Goal: Task Accomplishment & Management: Use online tool/utility

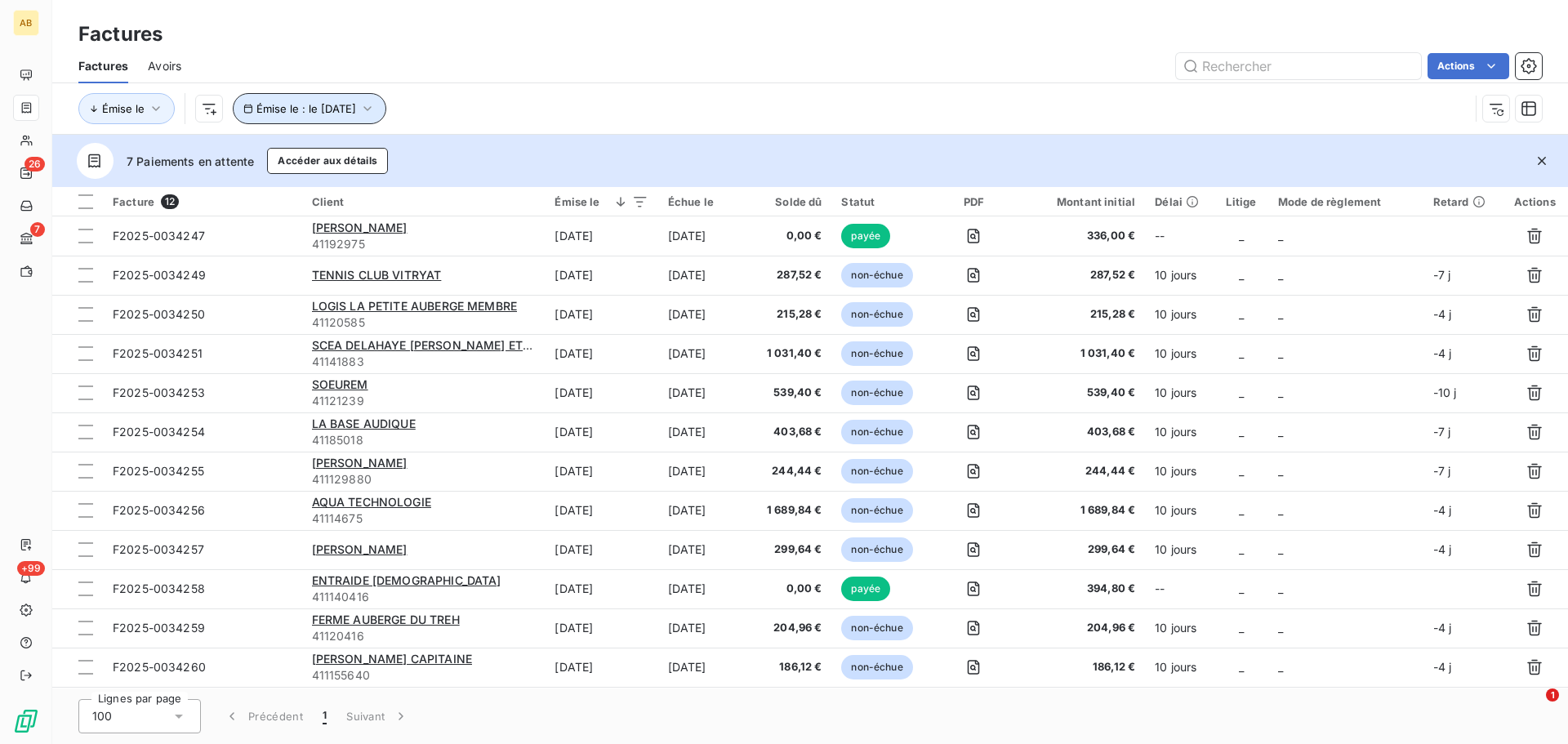
click at [337, 96] on button "Émise le : le 5 sept. 2025" at bounding box center [309, 108] width 154 height 31
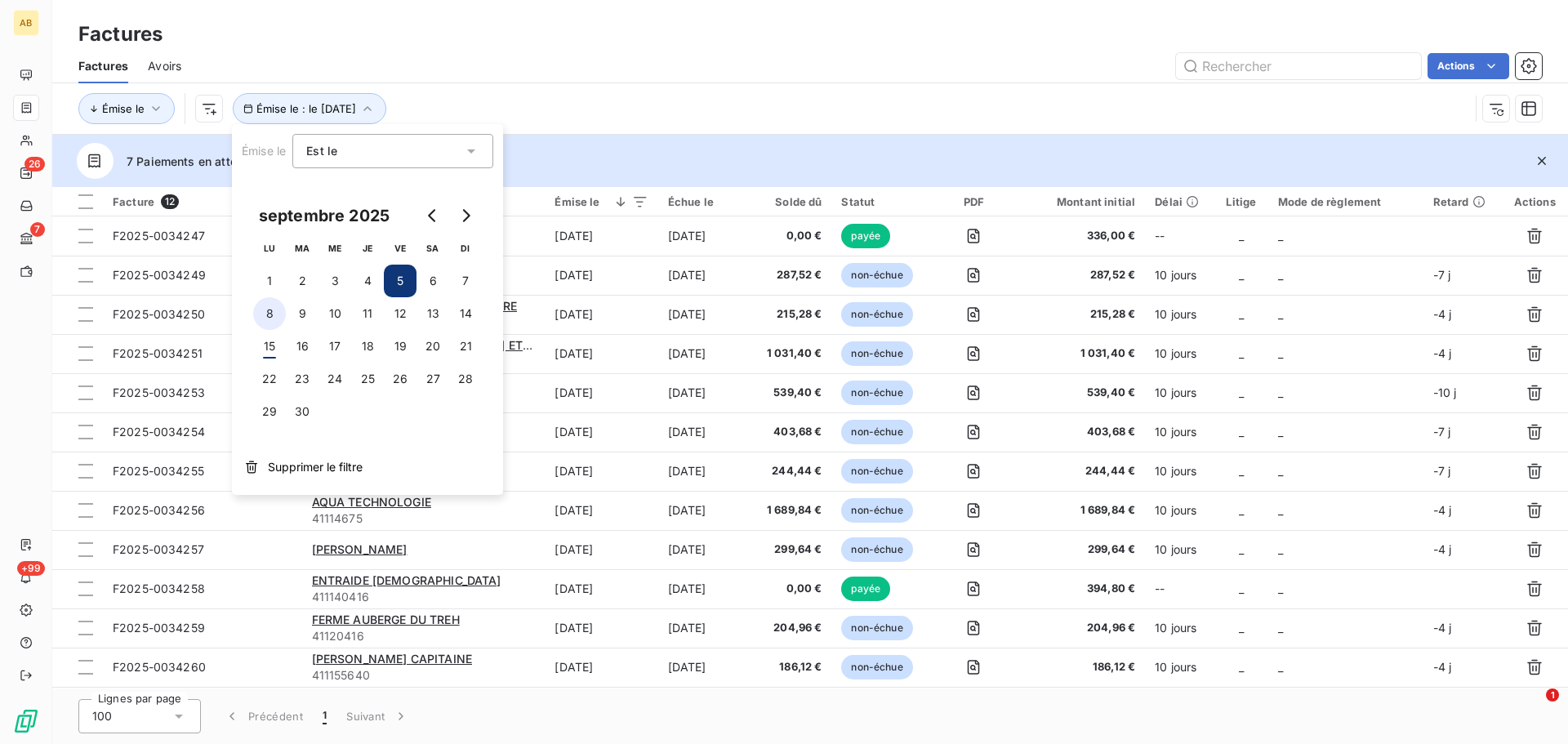
click at [273, 309] on button "8" at bounding box center [269, 313] width 33 height 33
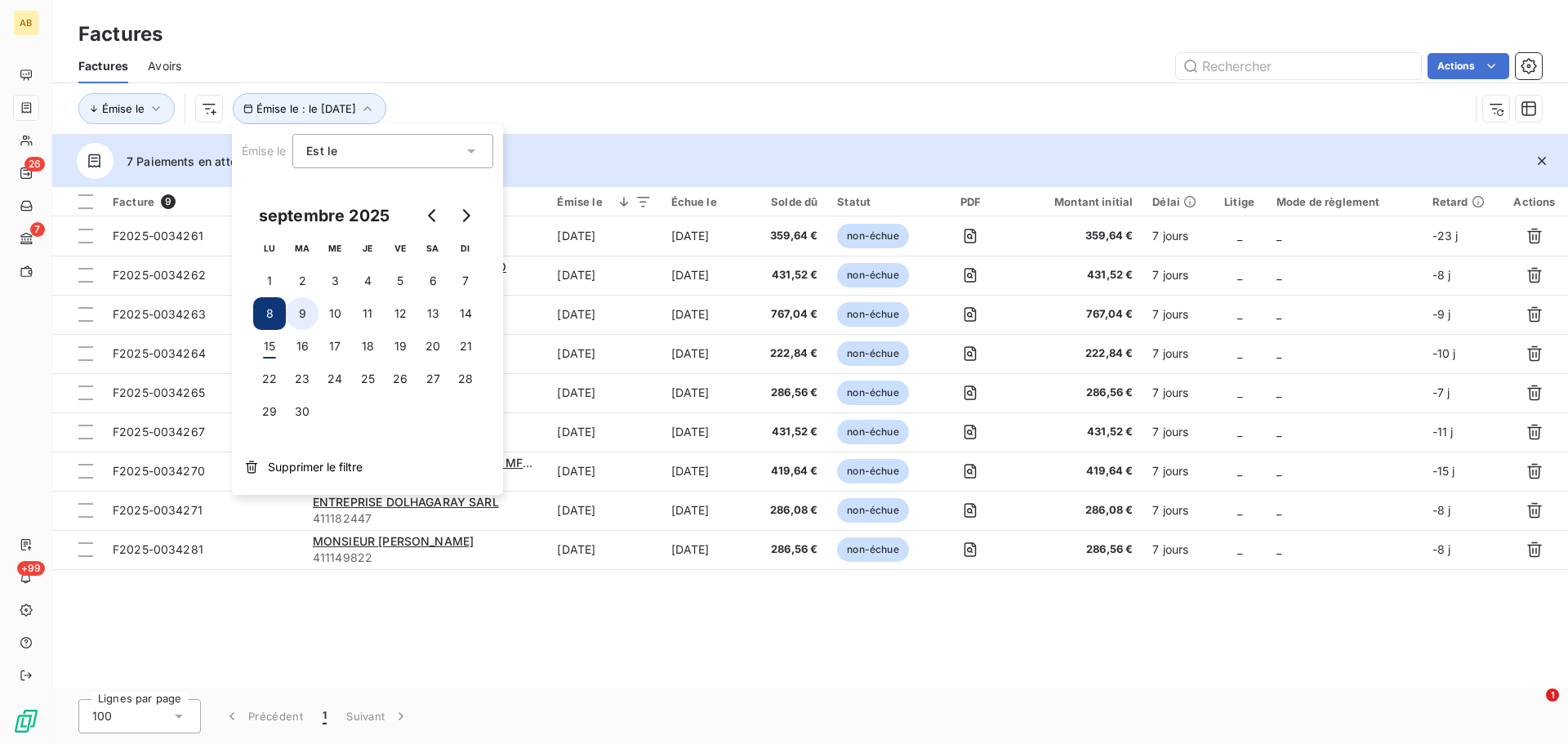
click at [301, 309] on button "9" at bounding box center [302, 313] width 33 height 33
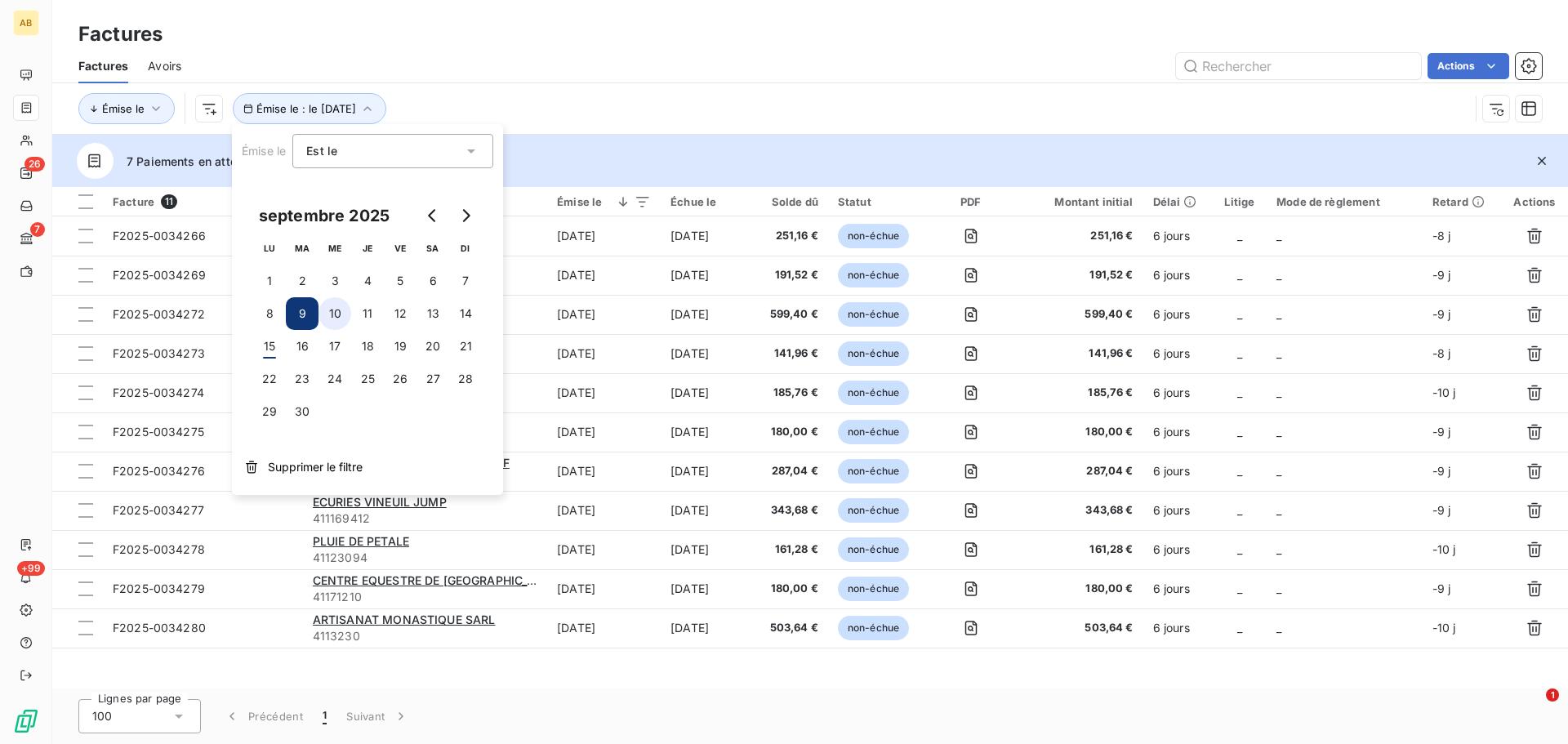
click at [325, 315] on button "10" at bounding box center [334, 313] width 33 height 33
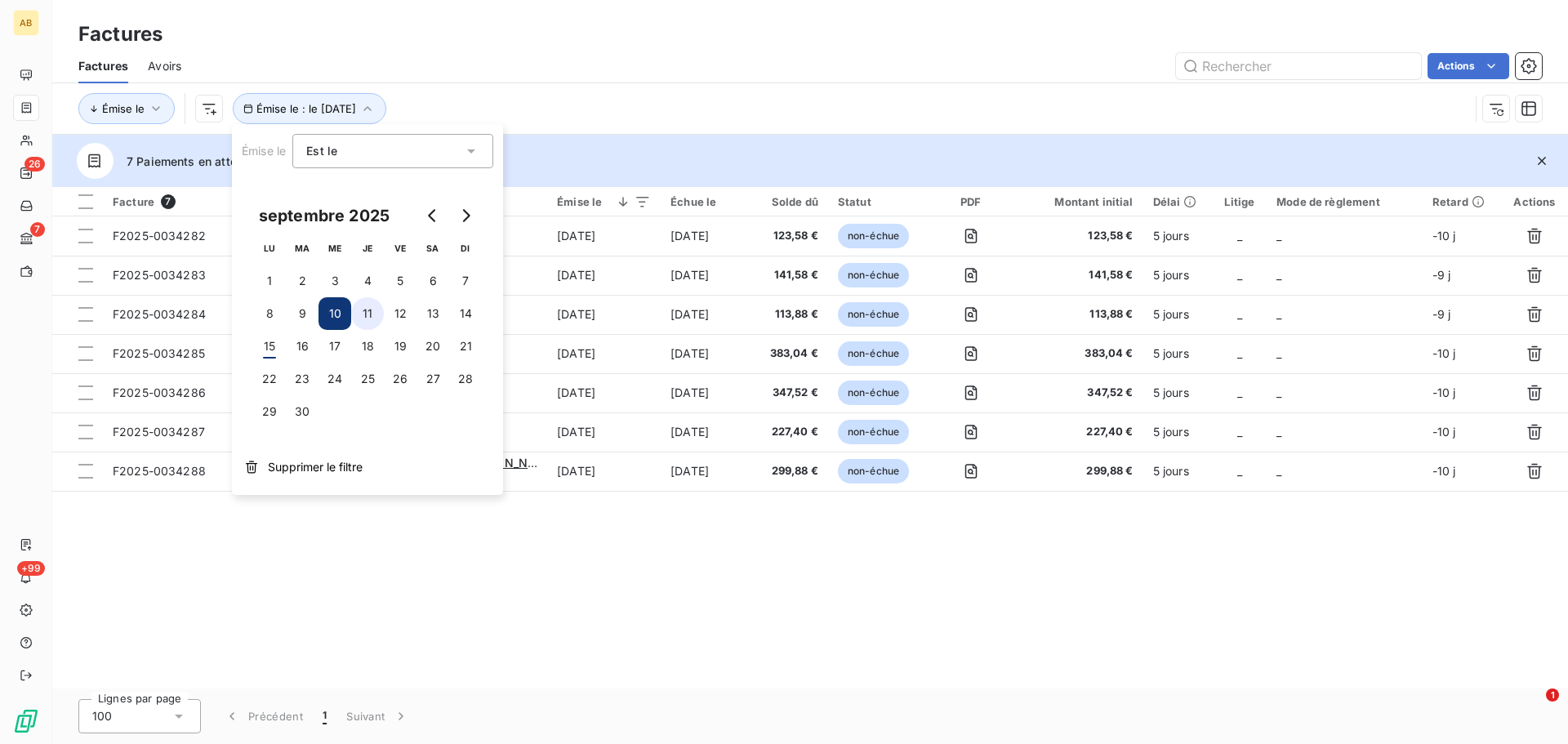
click at [365, 312] on button "11" at bounding box center [367, 313] width 33 height 33
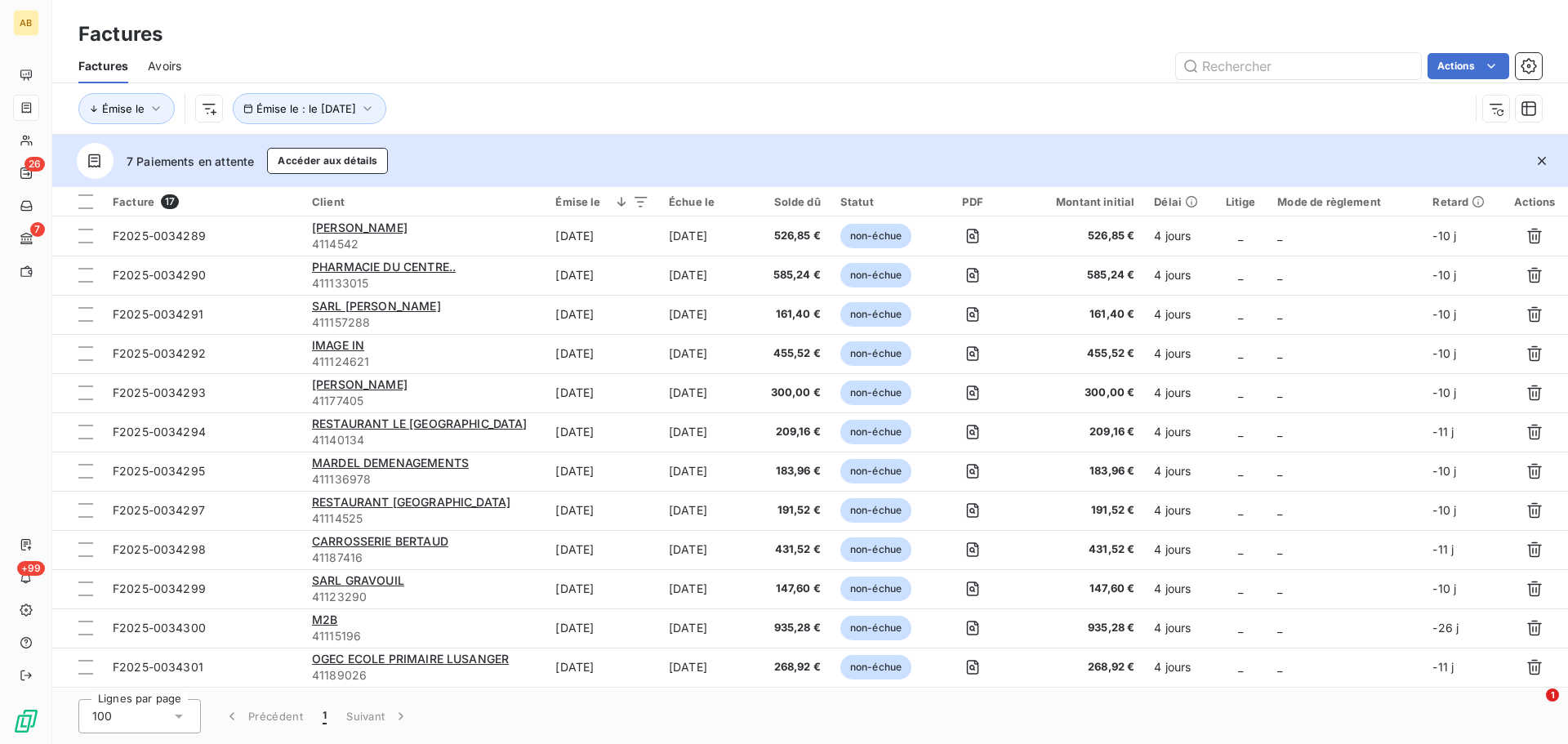
click at [572, 167] on div "7 Paiements en attente Accéder aux détails" at bounding box center [809, 161] width 1515 height 52
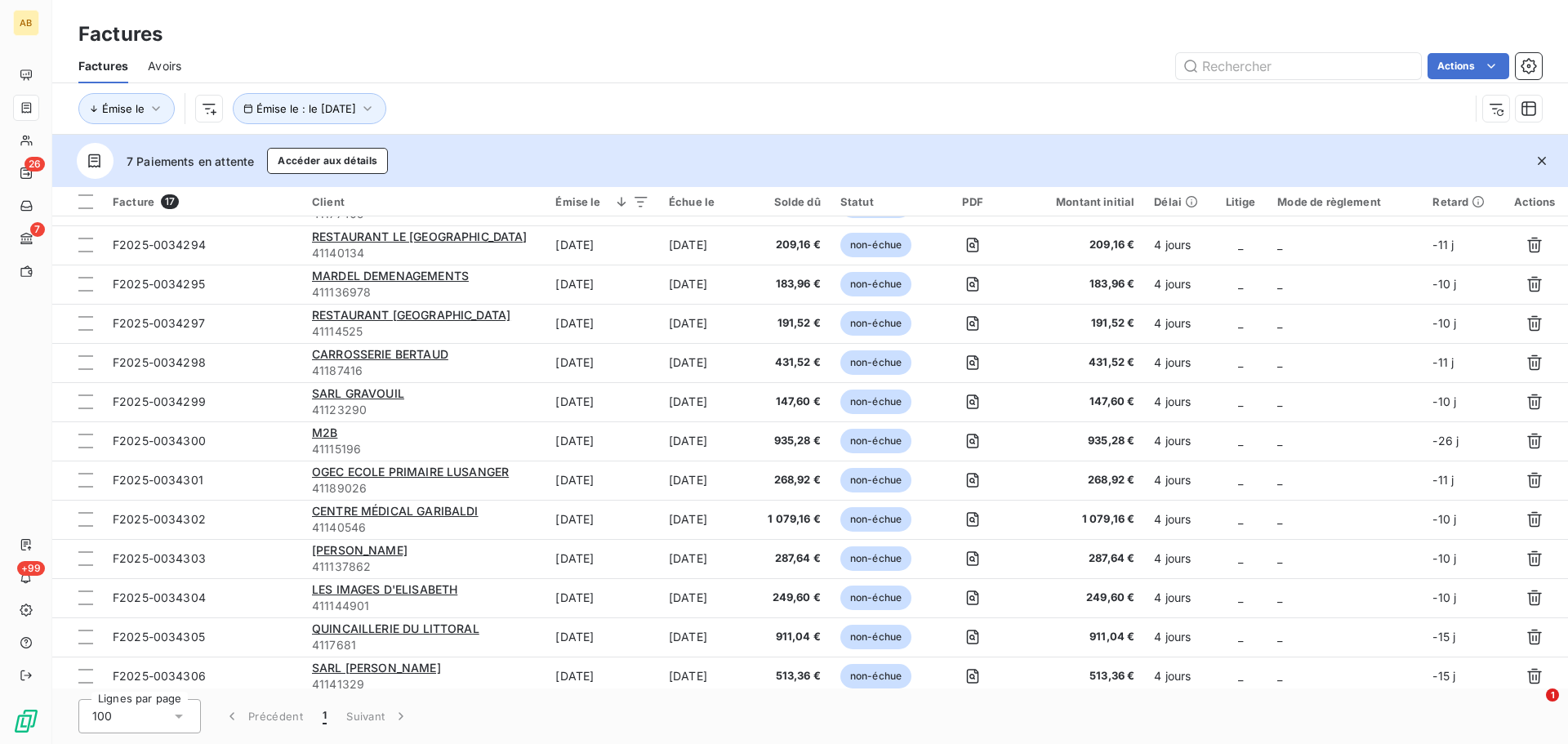
scroll to position [195, 0]
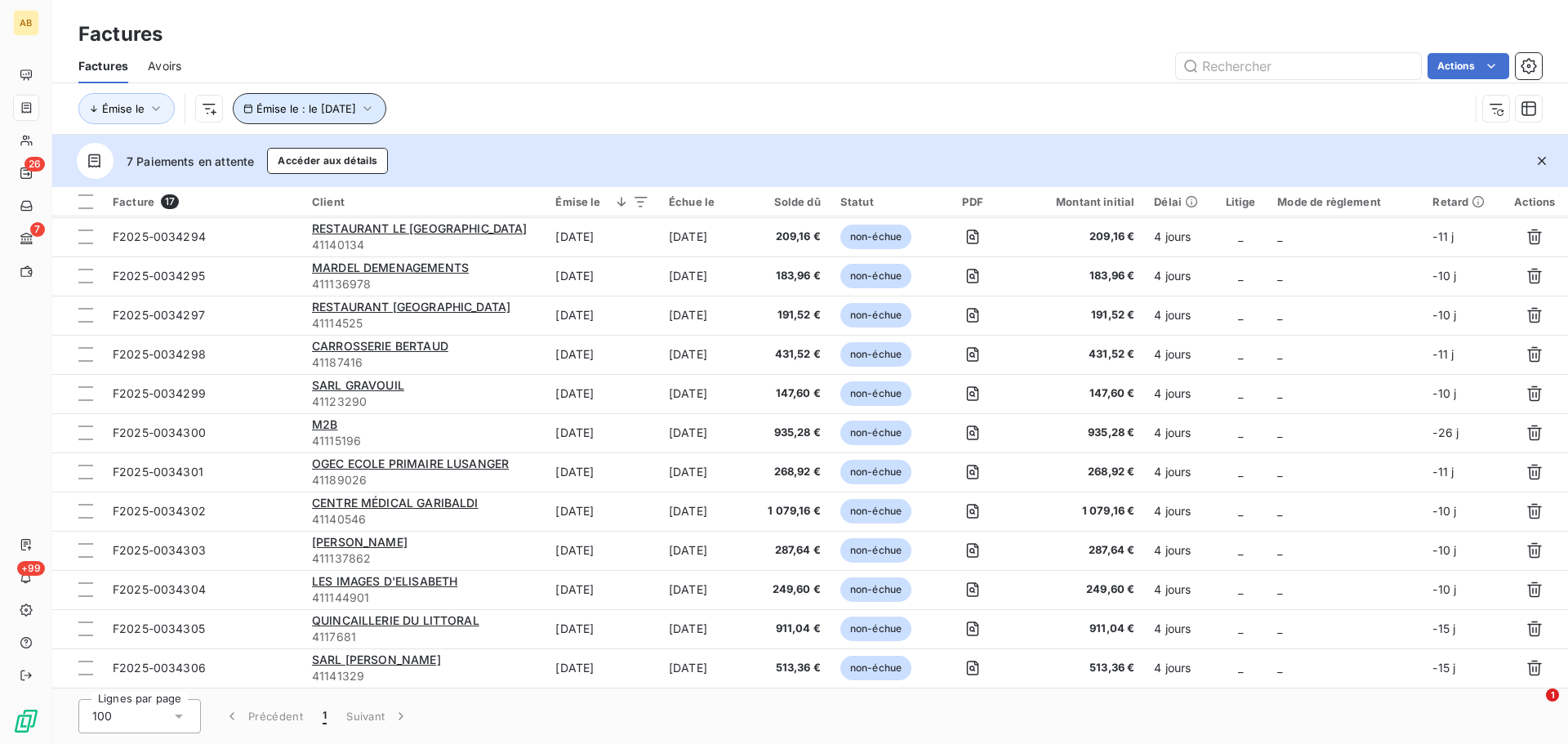
click at [298, 112] on span "Émise le : le 11 sept. 2025" at bounding box center [306, 108] width 99 height 13
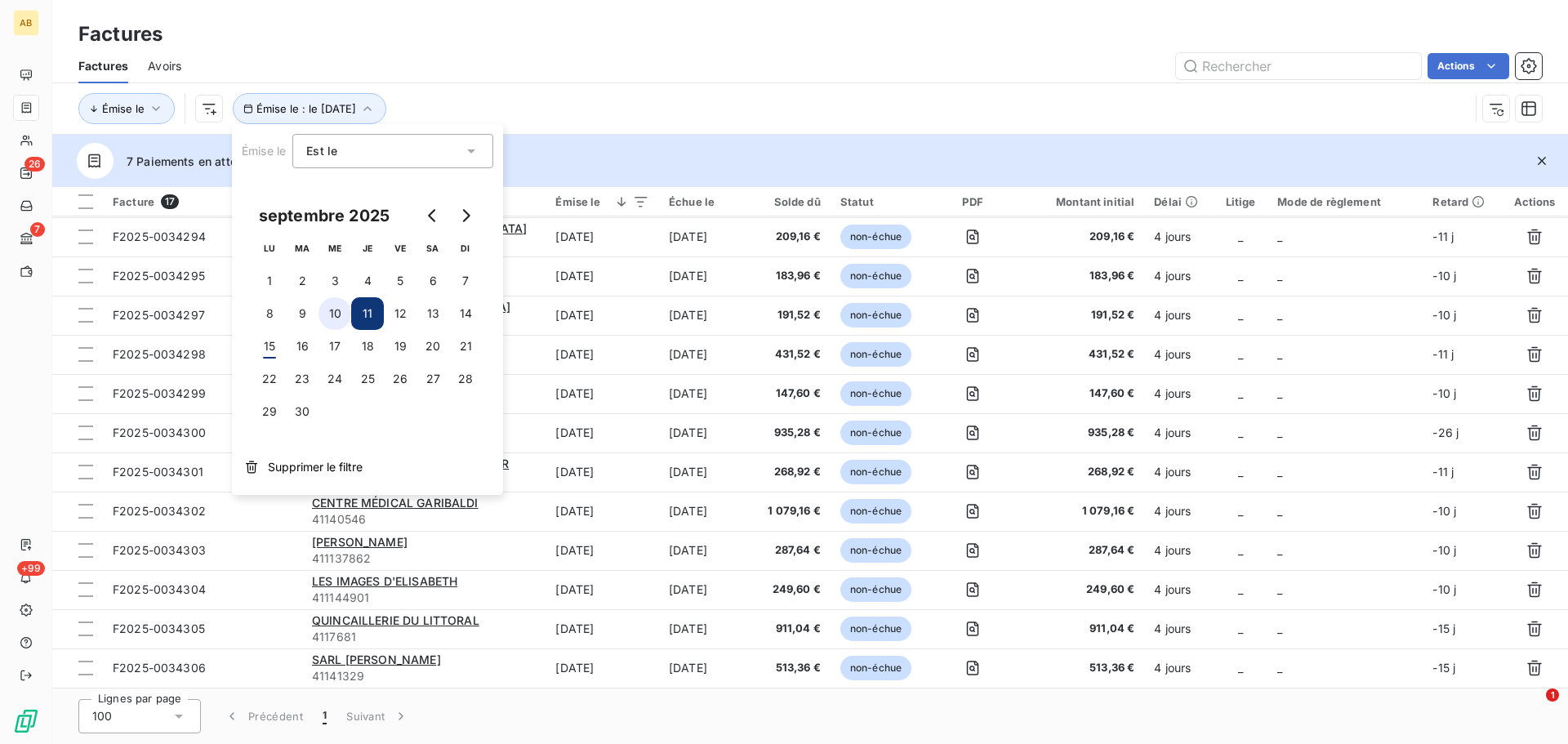
click at [326, 319] on button "10" at bounding box center [334, 313] width 33 height 33
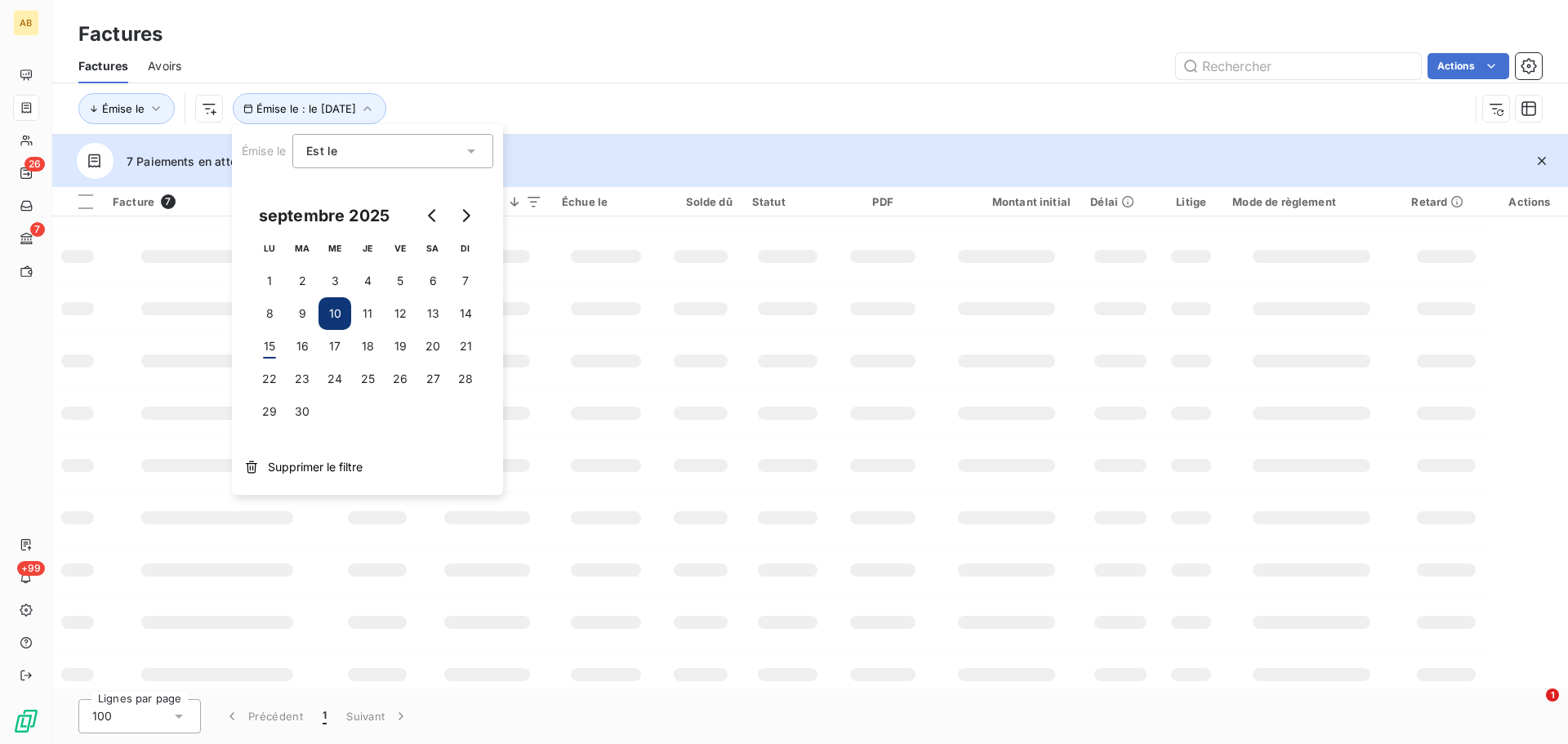
scroll to position [0, 0]
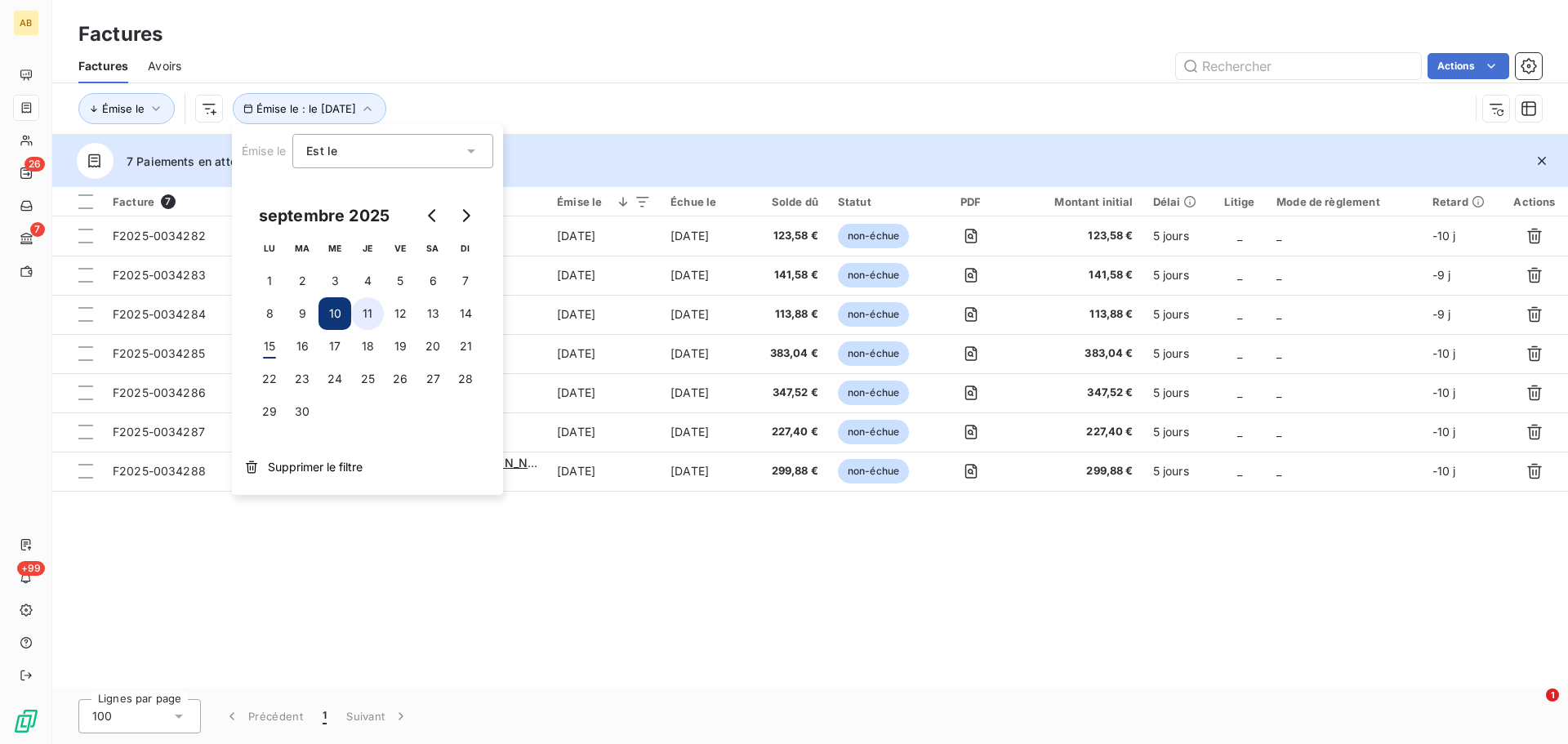
click at [365, 313] on button "11" at bounding box center [367, 313] width 33 height 33
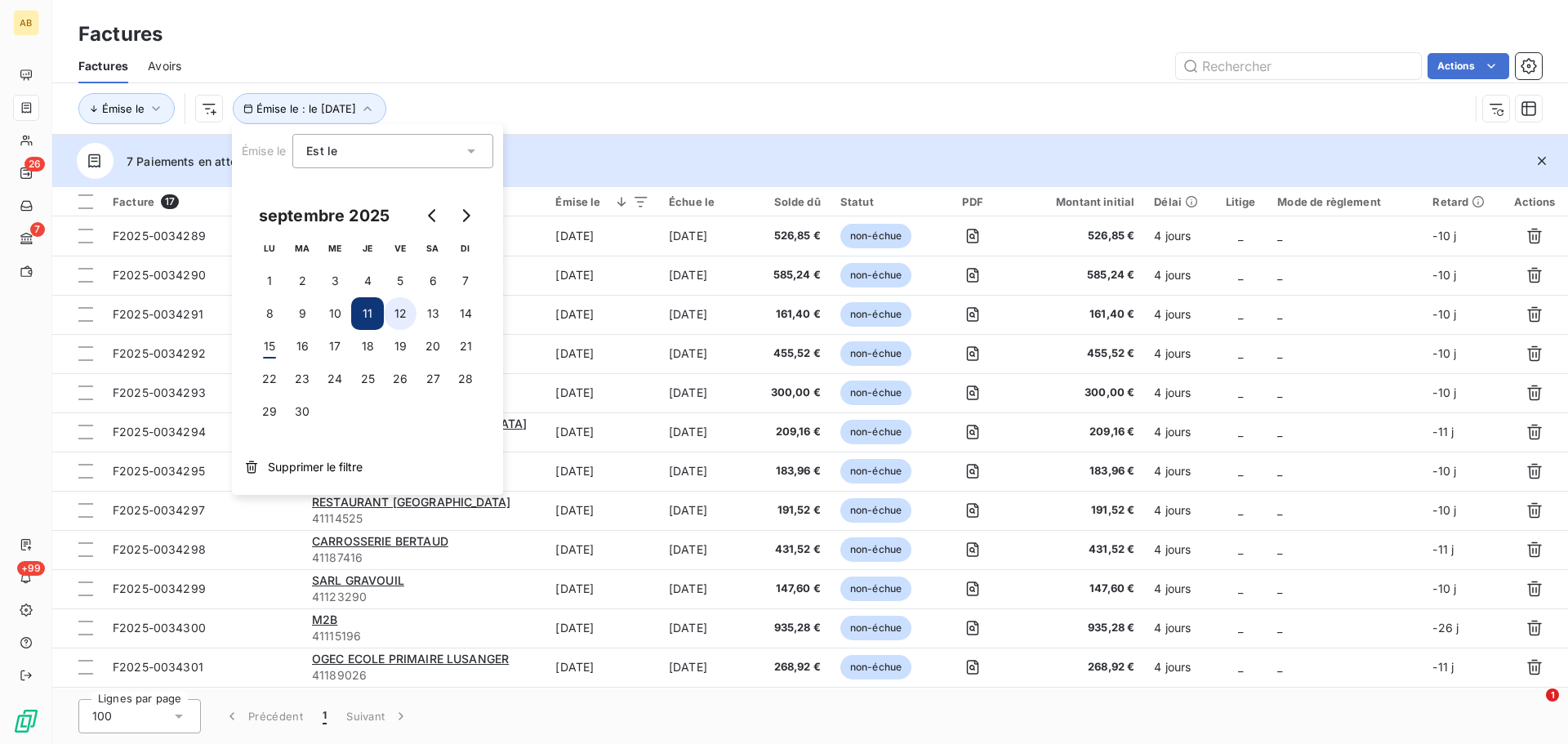
click at [399, 309] on button "12" at bounding box center [400, 313] width 33 height 33
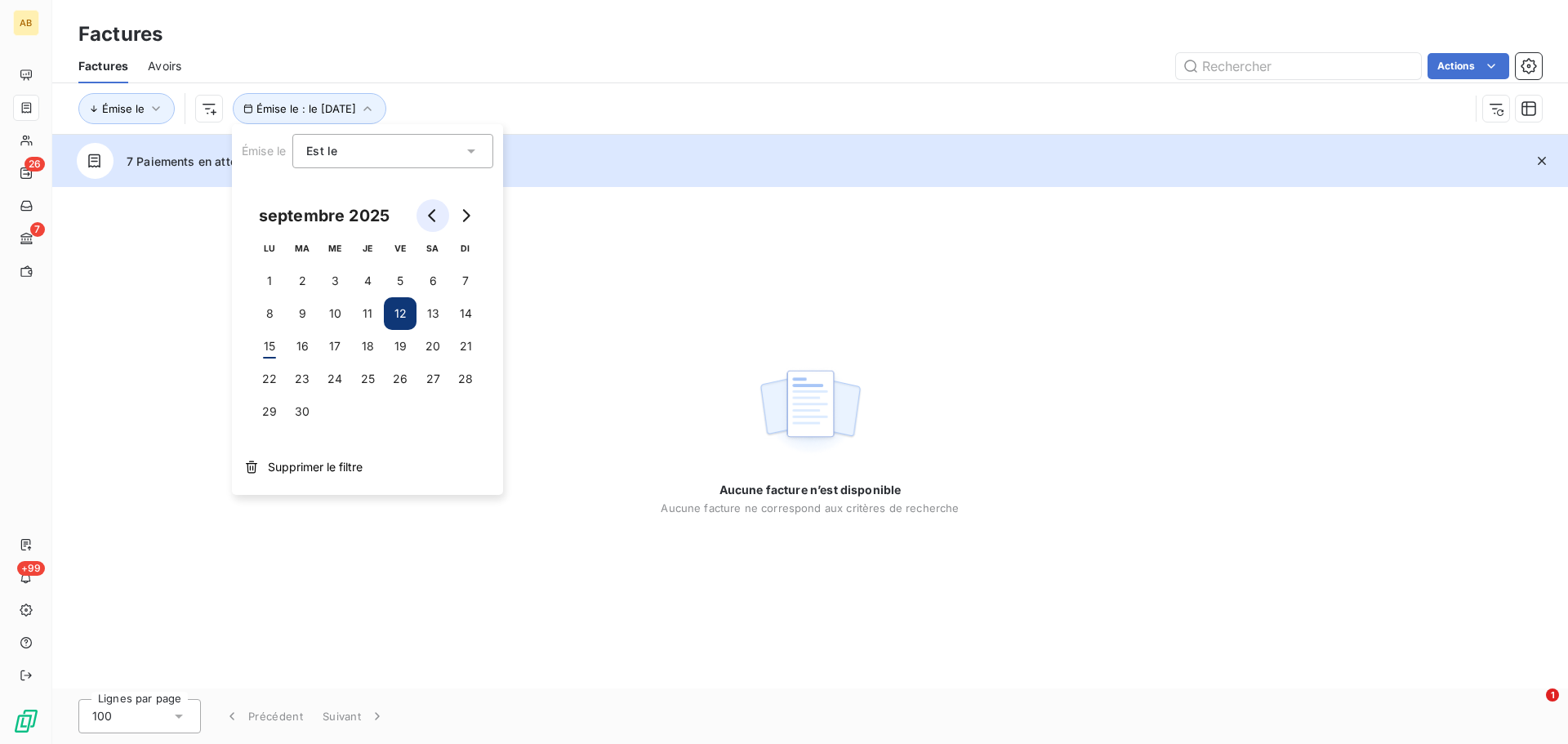
click at [427, 213] on icon "Go to previous month" at bounding box center [432, 215] width 13 height 13
click at [270, 383] on button "21" at bounding box center [269, 379] width 33 height 33
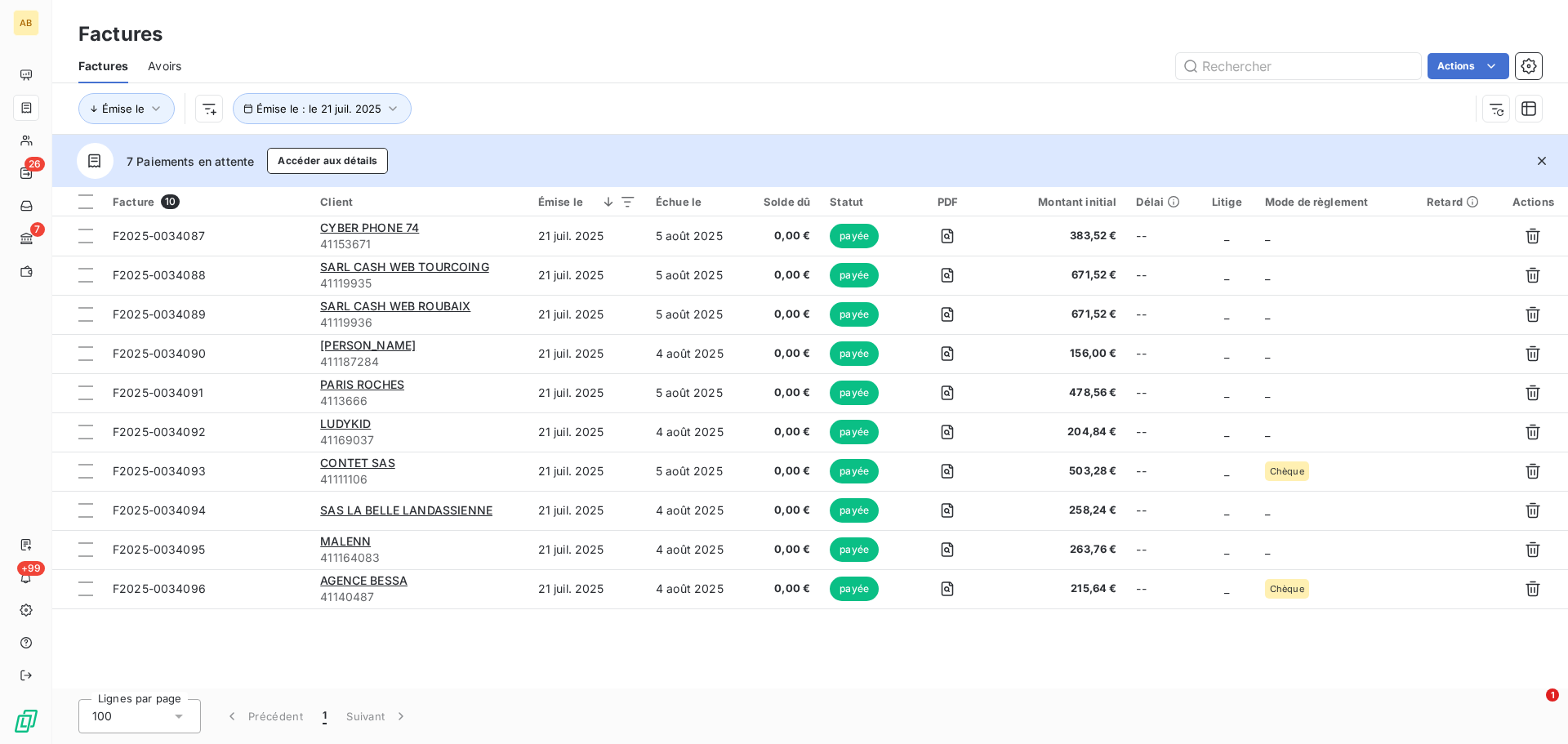
click at [779, 152] on div "7 Paiements en attente Accéder aux détails" at bounding box center [809, 161] width 1515 height 52
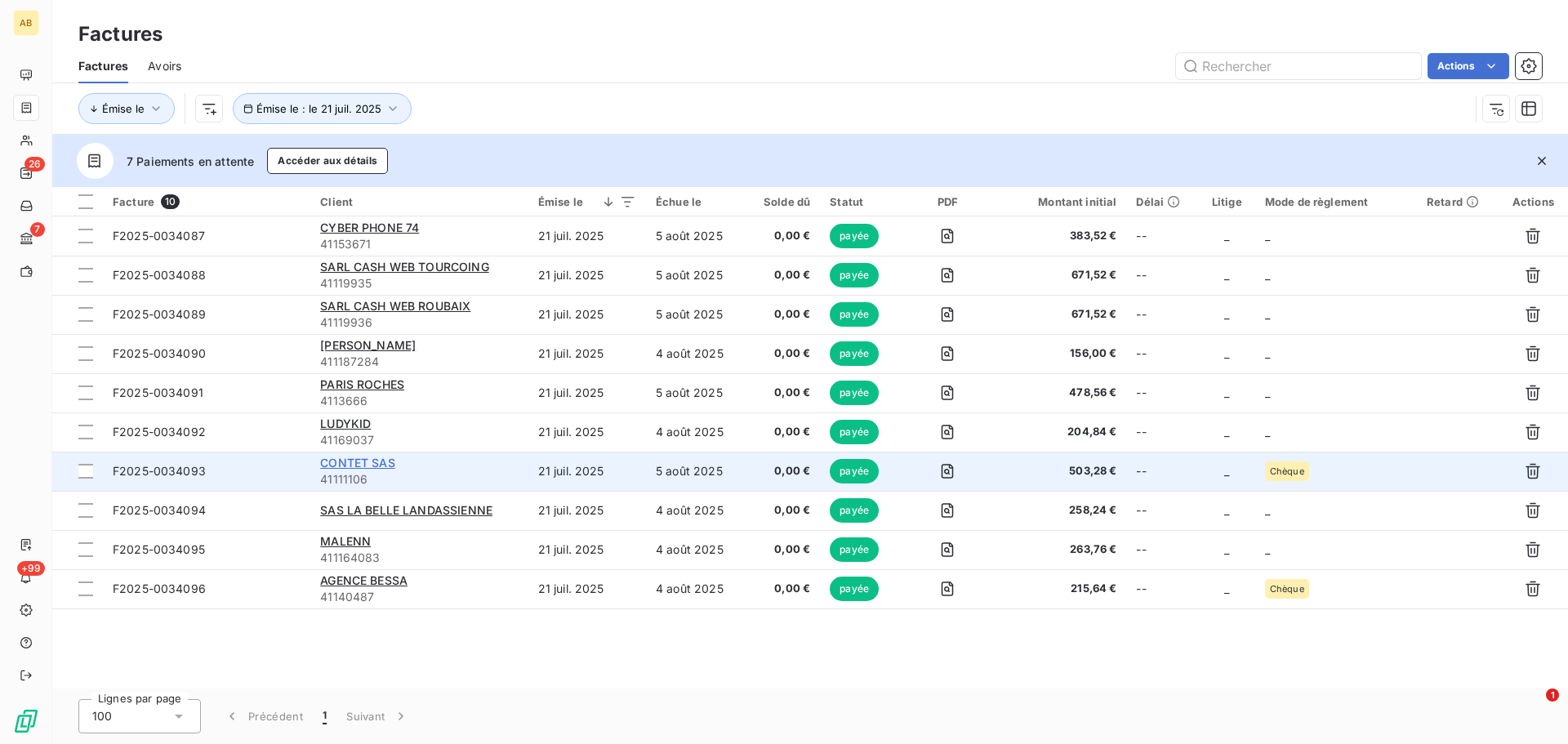
click at [392, 462] on span "CONTET SAS" at bounding box center [357, 463] width 75 height 14
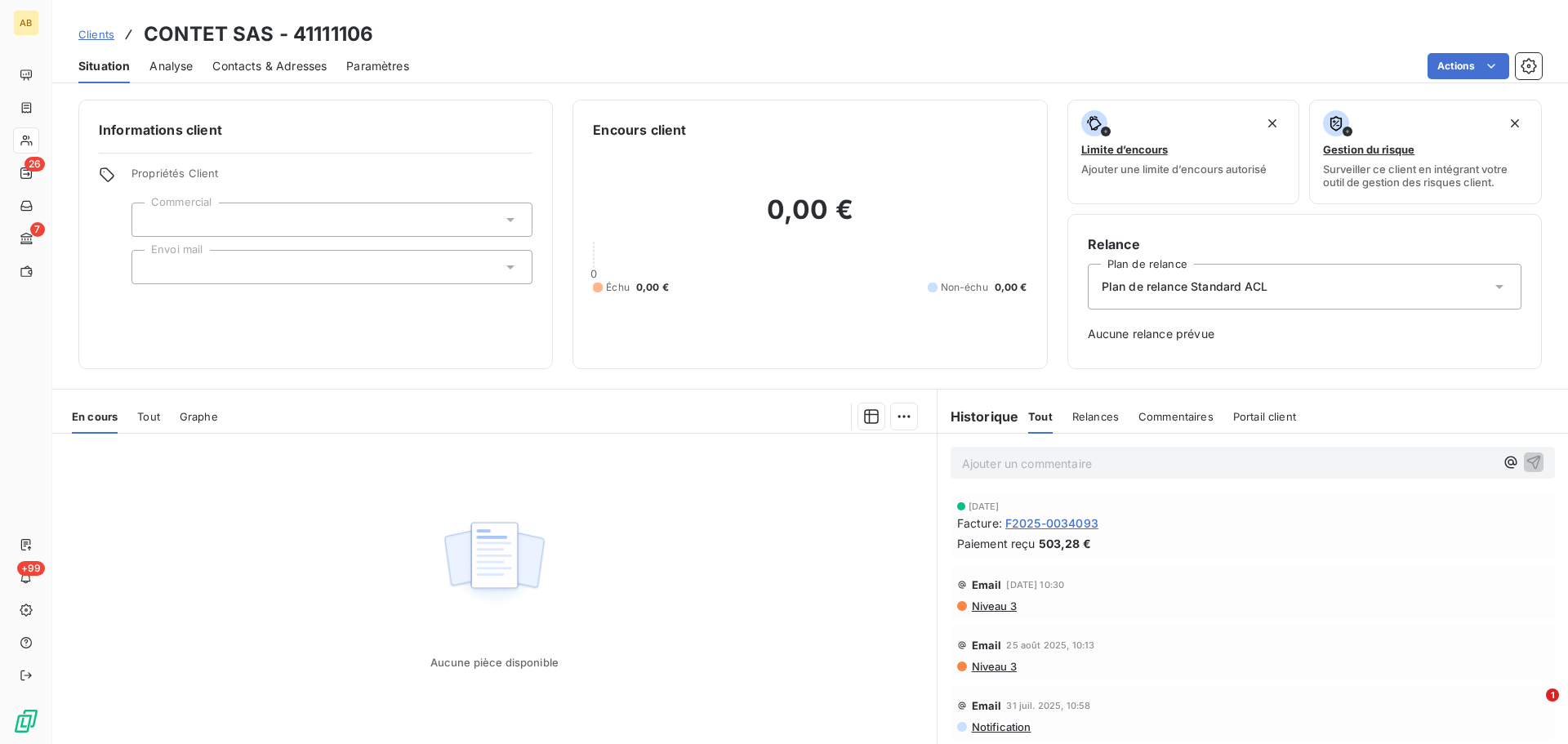
click at [1042, 525] on span "F2025-0034093" at bounding box center [1052, 522] width 93 height 17
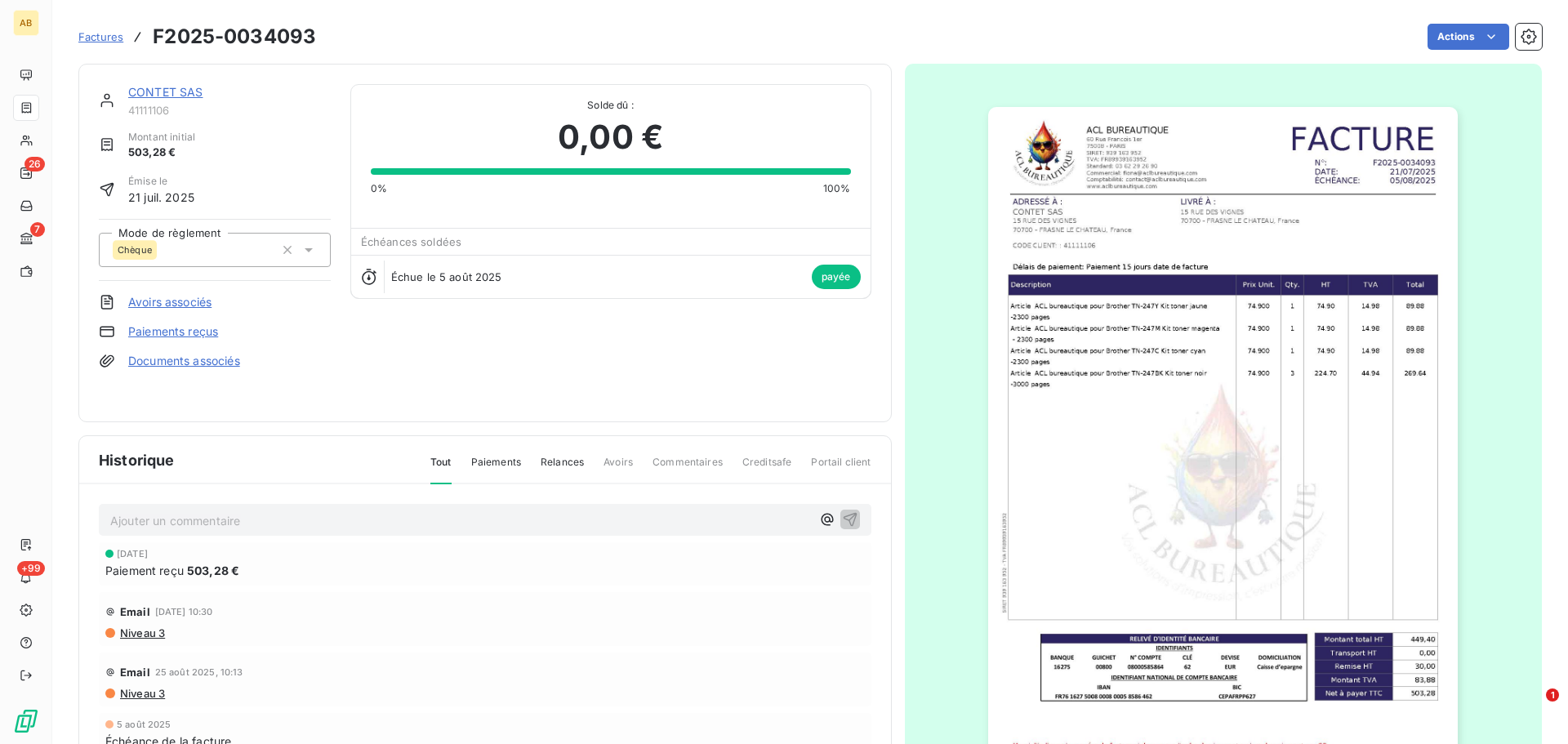
click at [797, 269] on div "Échue le 5 août 2025 payée" at bounding box center [610, 276] width 519 height 43
drag, startPoint x: 797, startPoint y: 274, endPoint x: 548, endPoint y: 290, distance: 249.5
click at [796, 274] on div "Échue le 5 août 2025 payée" at bounding box center [610, 276] width 519 height 43
click at [417, 288] on div "Échue le 5 août 2025 payée" at bounding box center [610, 276] width 519 height 43
click at [419, 283] on div "Échue le 5 août 2025 payée" at bounding box center [610, 276] width 519 height 43
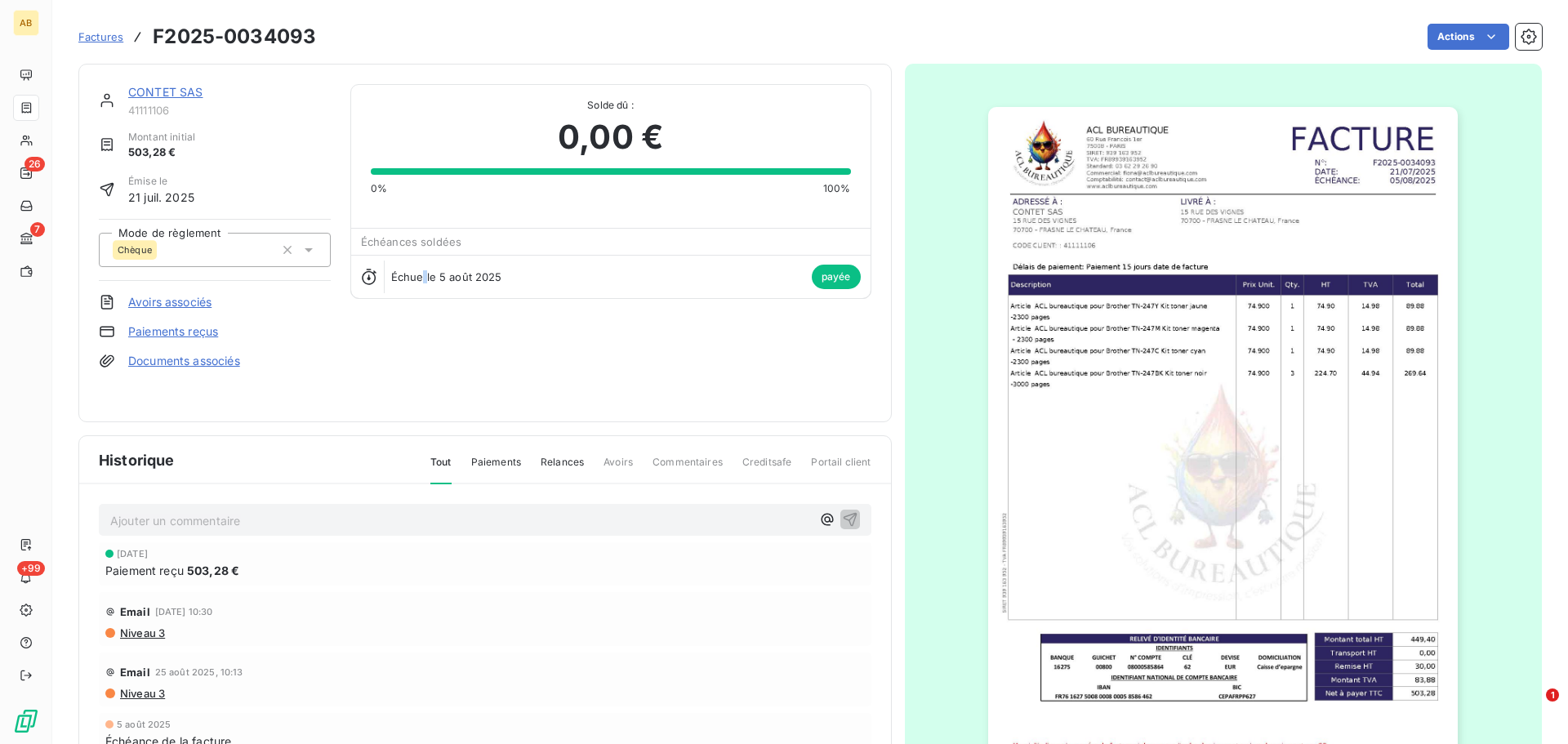
click at [419, 283] on div "Échue le 5 août 2025 payée" at bounding box center [610, 276] width 519 height 43
click at [290, 253] on icon "button" at bounding box center [288, 250] width 16 height 16
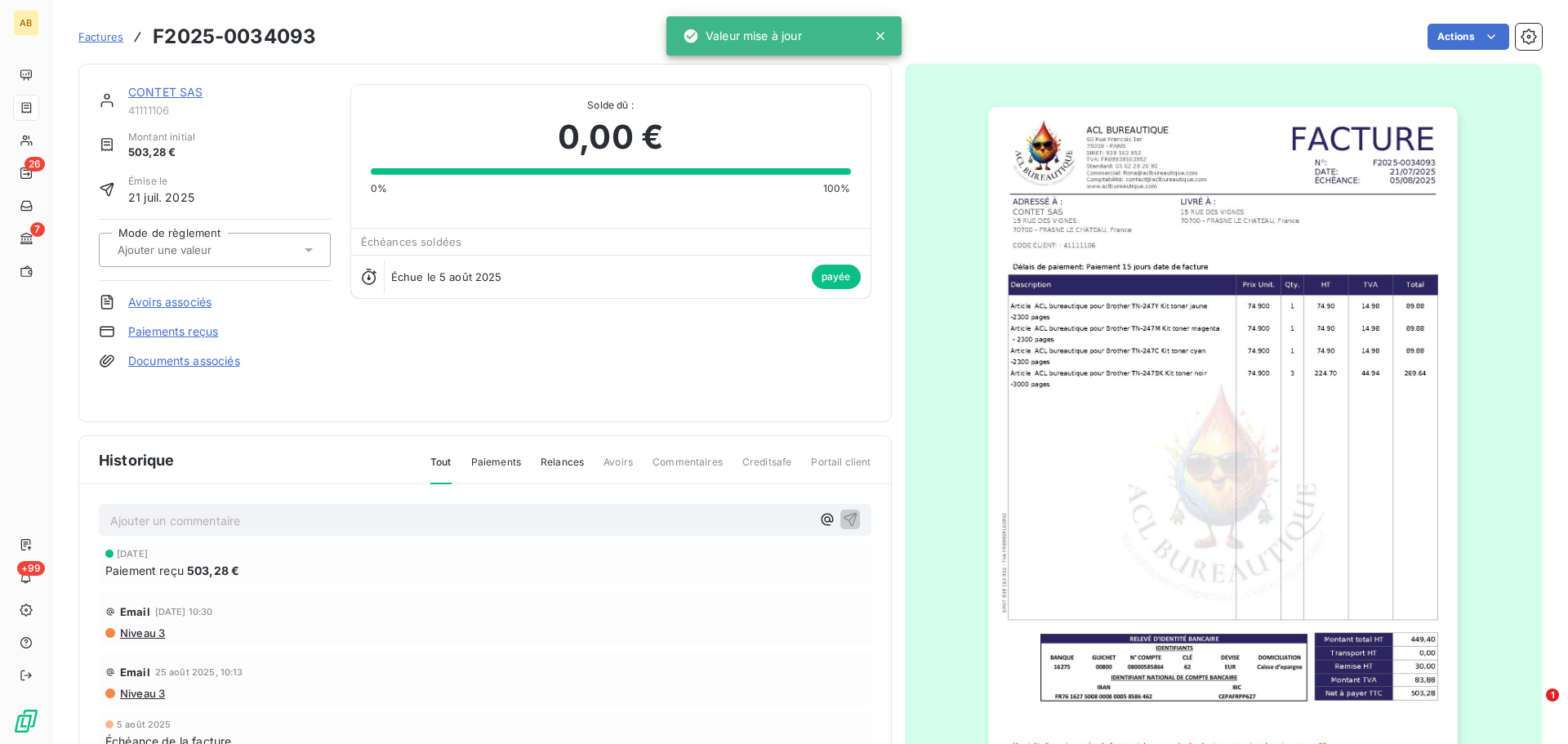
click at [318, 276] on div "Mode de règlement" at bounding box center [215, 249] width 232 height 62
click at [309, 248] on icon at bounding box center [308, 250] width 8 height 4
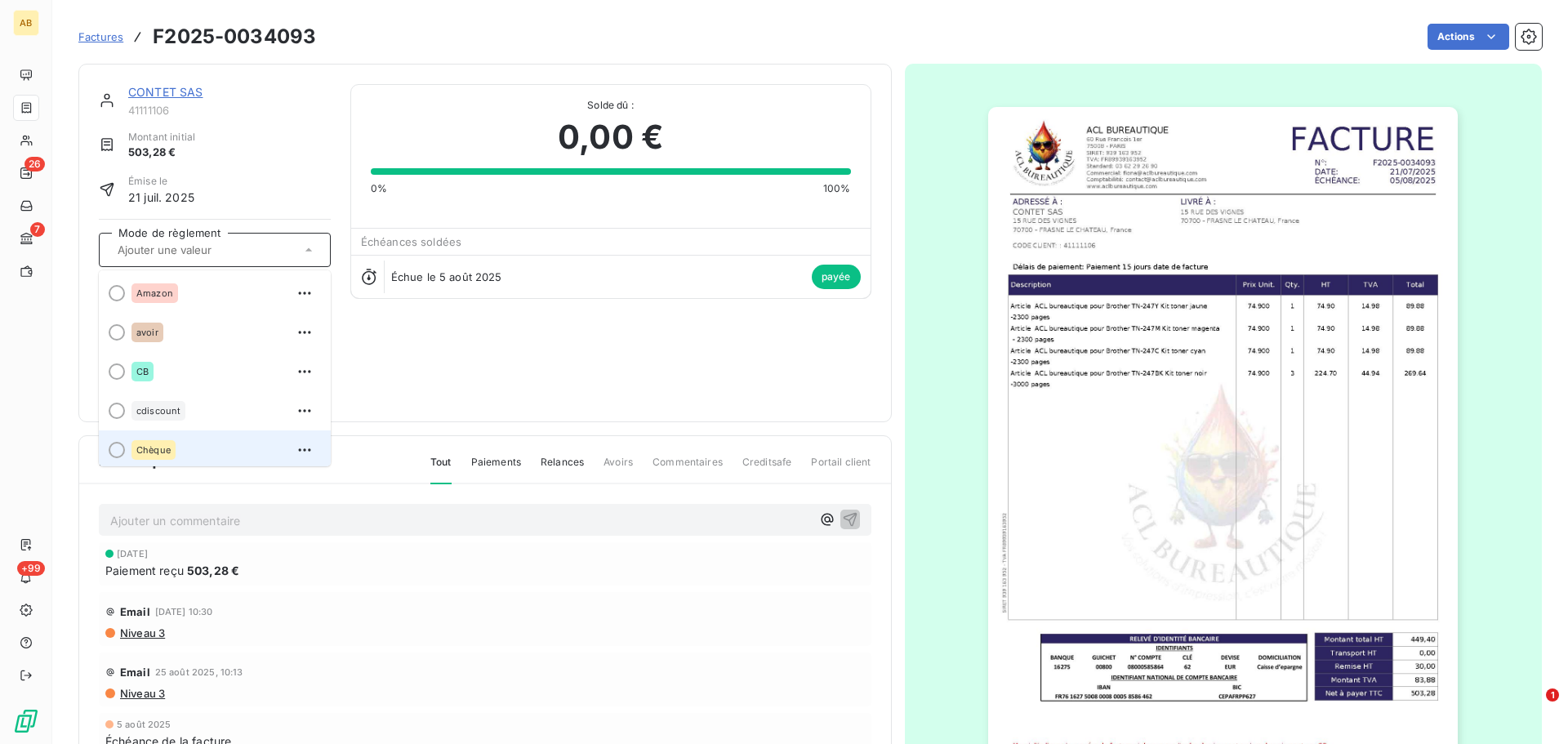
click at [118, 447] on div at bounding box center [117, 449] width 16 height 16
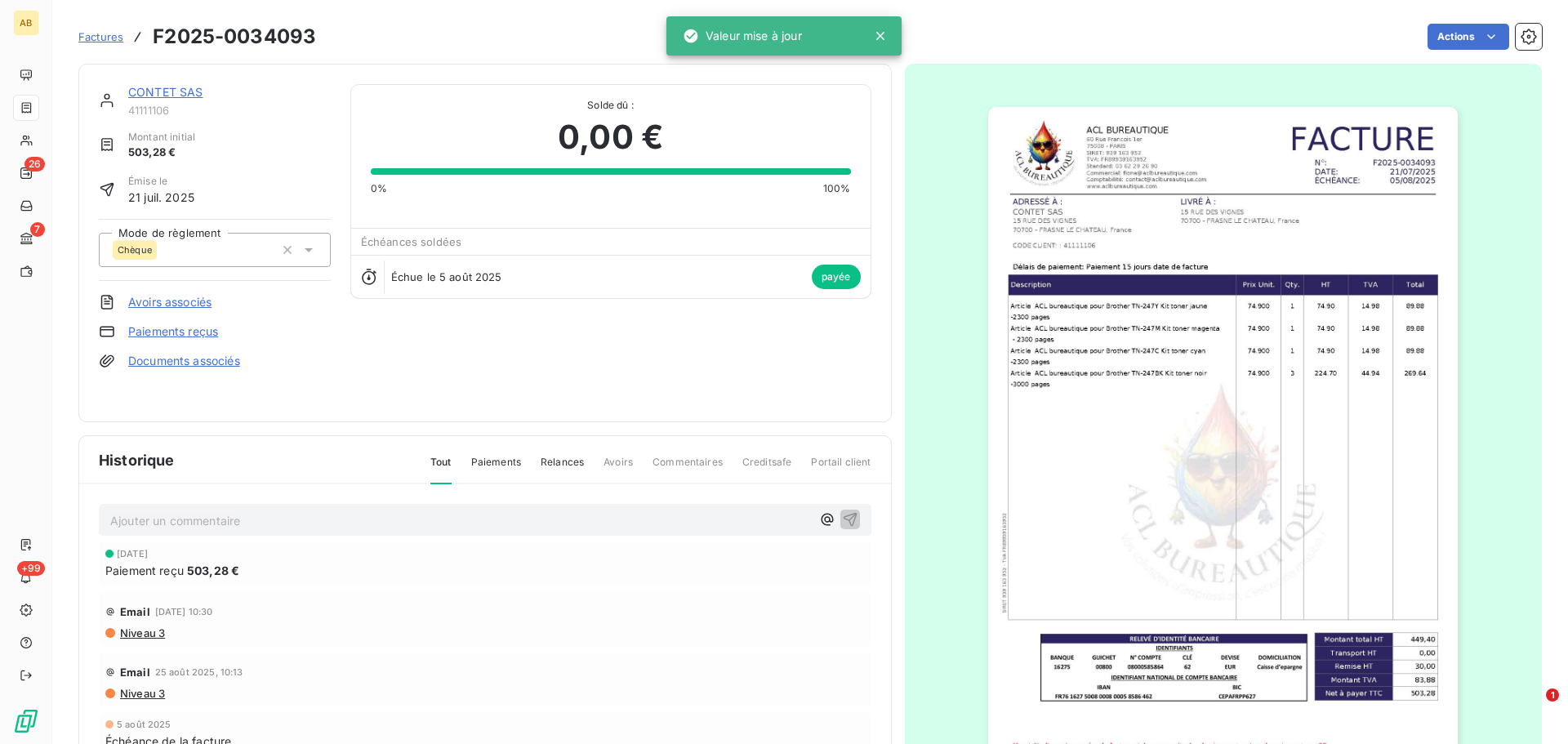
click at [368, 339] on div "CONTET SAS 41111106 Montant initial 503,28 € Émise le 21 juil. 2025 Mode de règ…" at bounding box center [485, 242] width 773 height 317
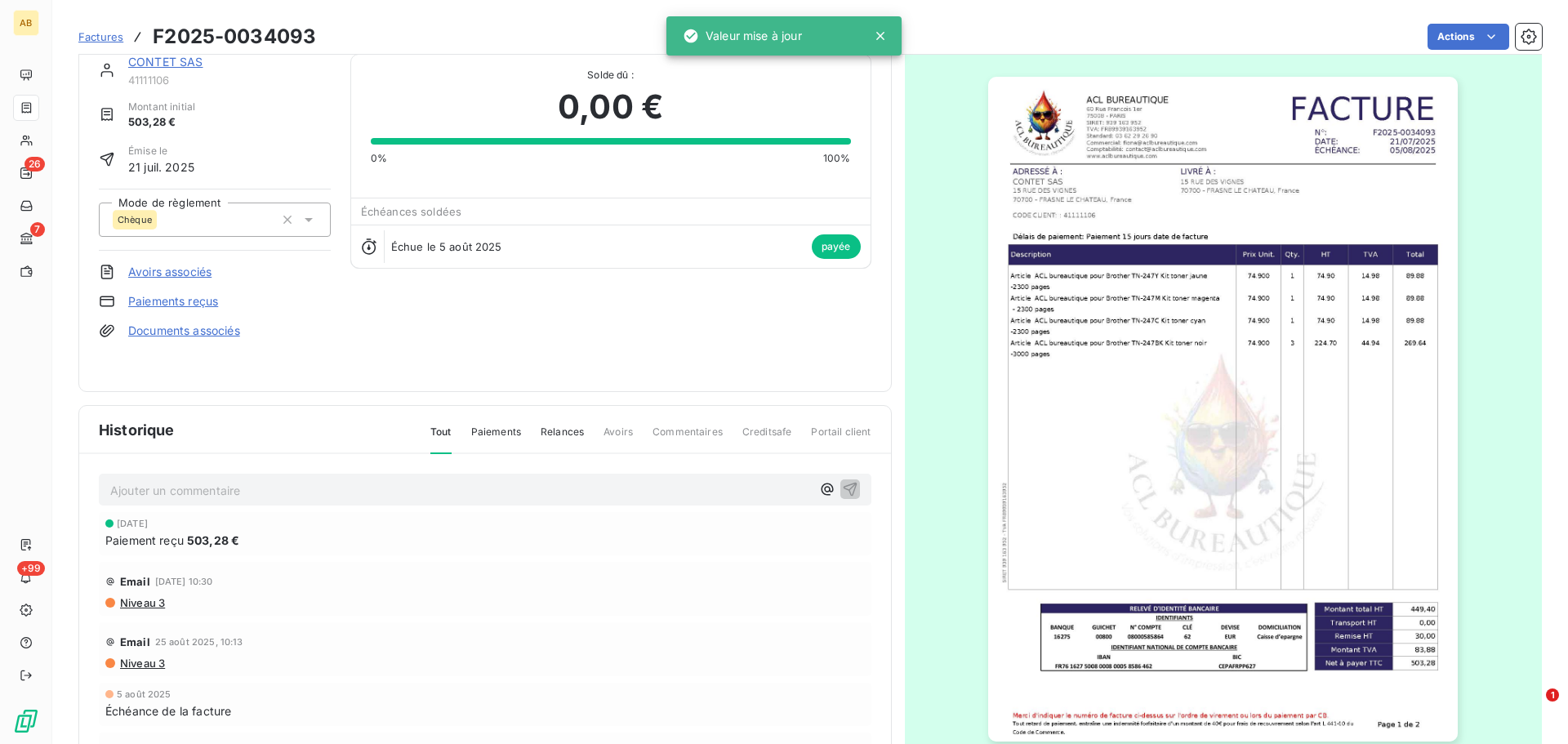
scroll to position [0, 0]
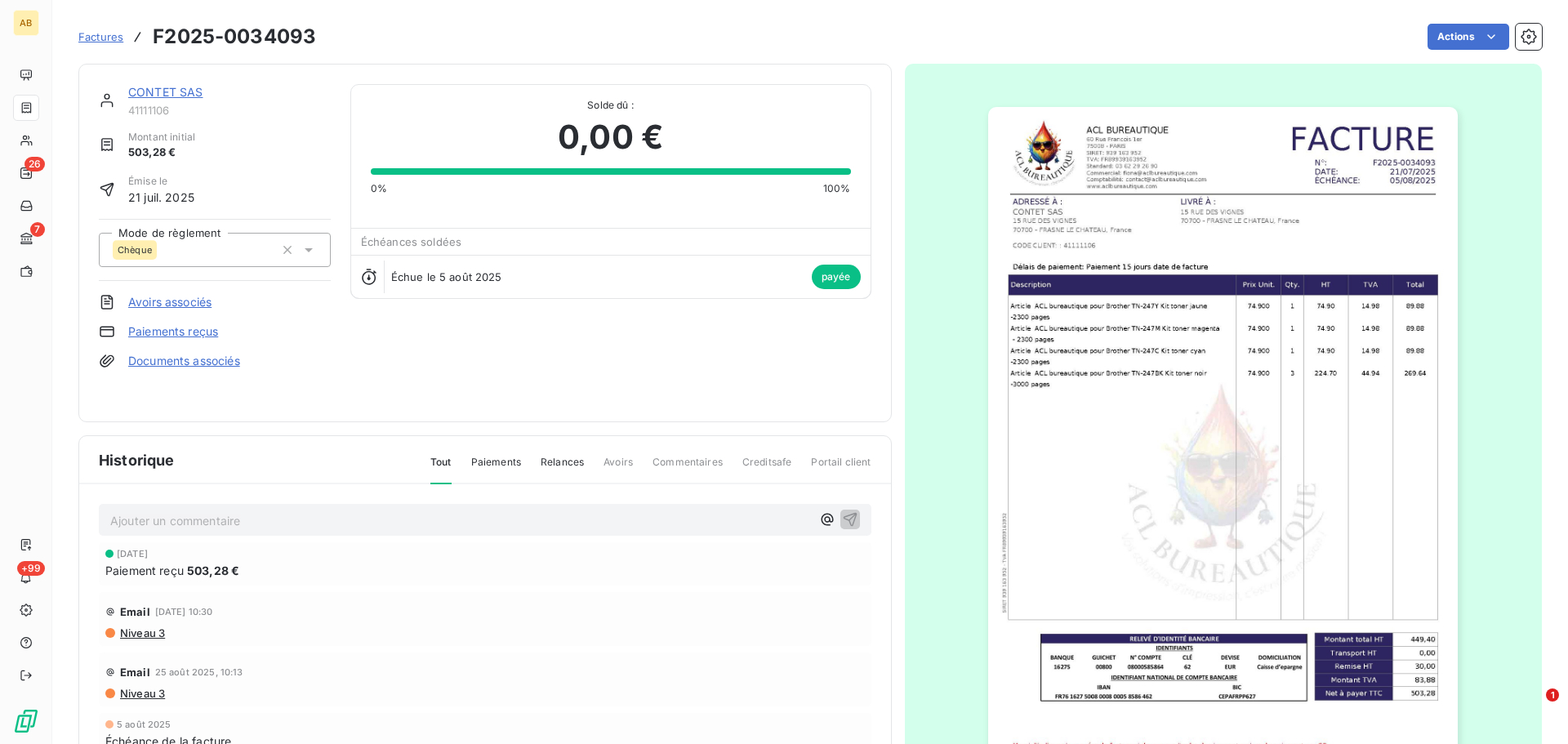
click at [326, 343] on div "CONTET SAS 41111106 Montant initial 503,28 € Émise le 21 juil. 2025 Mode de règ…" at bounding box center [215, 242] width 232 height 317
click at [473, 452] on div "Historique Tout Paiements Relances Avoirs Commentaires Creditsafe Portail client" at bounding box center [485, 460] width 811 height 48
click at [499, 464] on span "Paiements" at bounding box center [496, 468] width 50 height 28
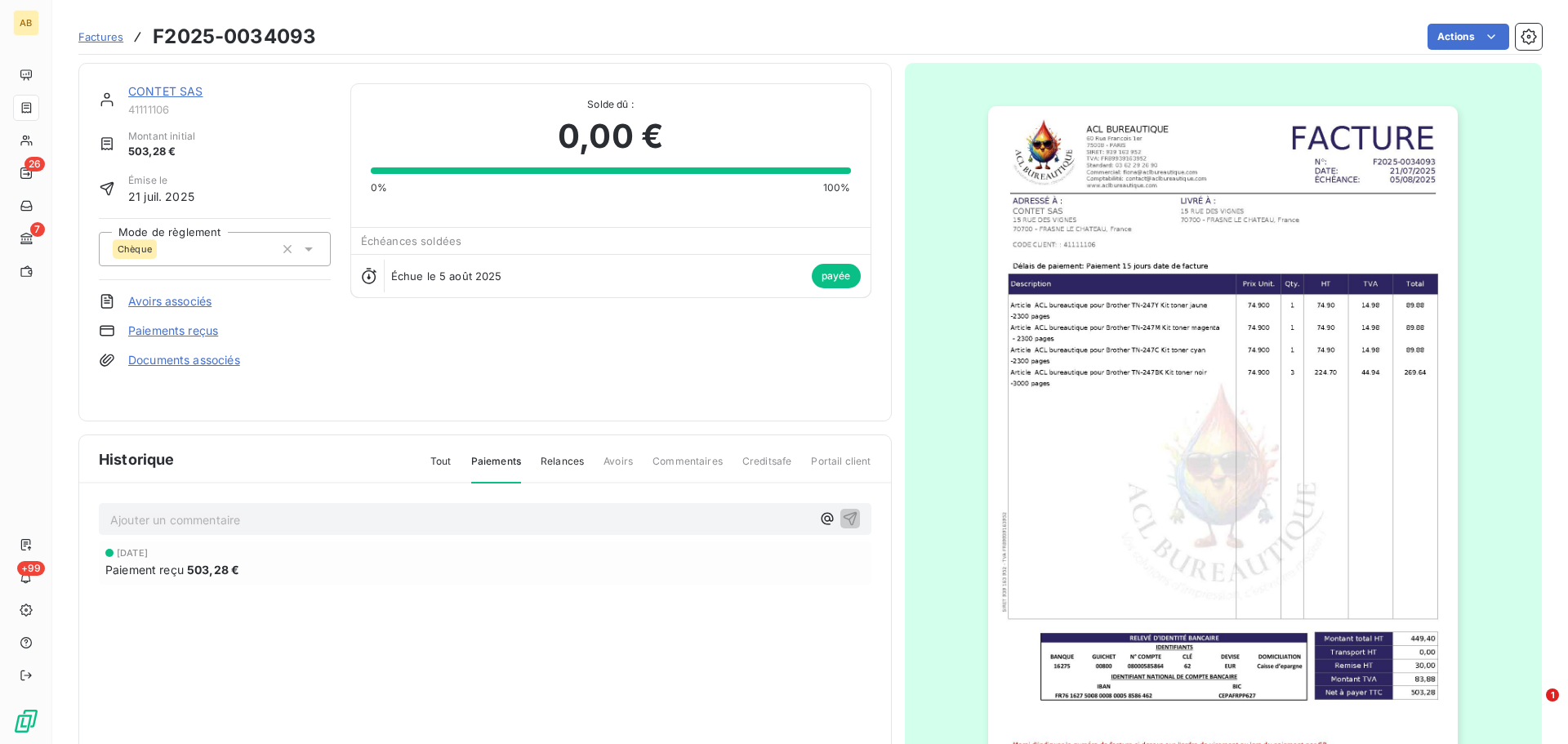
click at [148, 559] on div "3 sept. 2025 Paiement reçu 503,28 €" at bounding box center [485, 563] width 759 height 30
click at [287, 563] on div "Paiement reçu 503,28 €" at bounding box center [485, 569] width 759 height 17
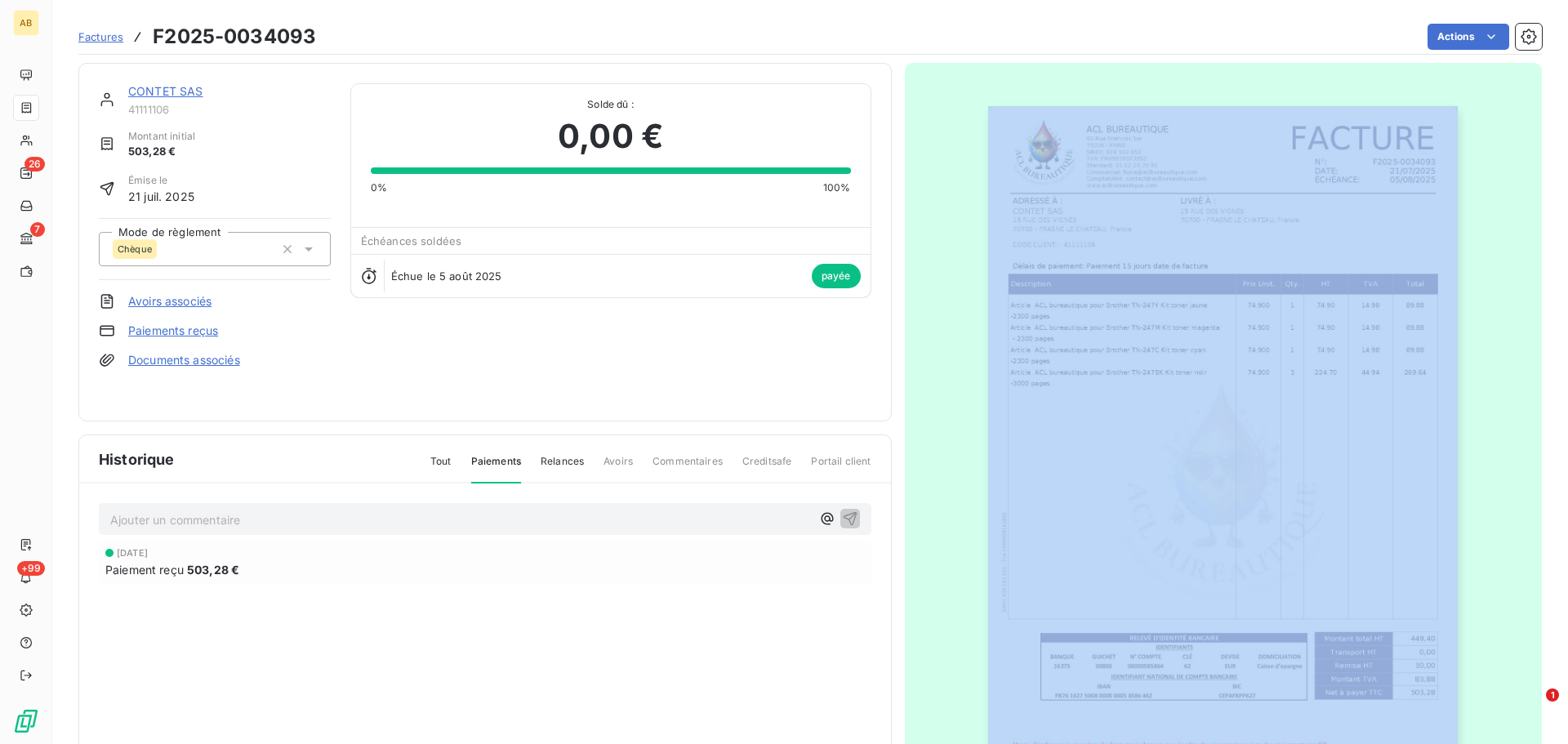
click at [287, 563] on div "Paiement reçu 503,28 €" at bounding box center [485, 569] width 759 height 17
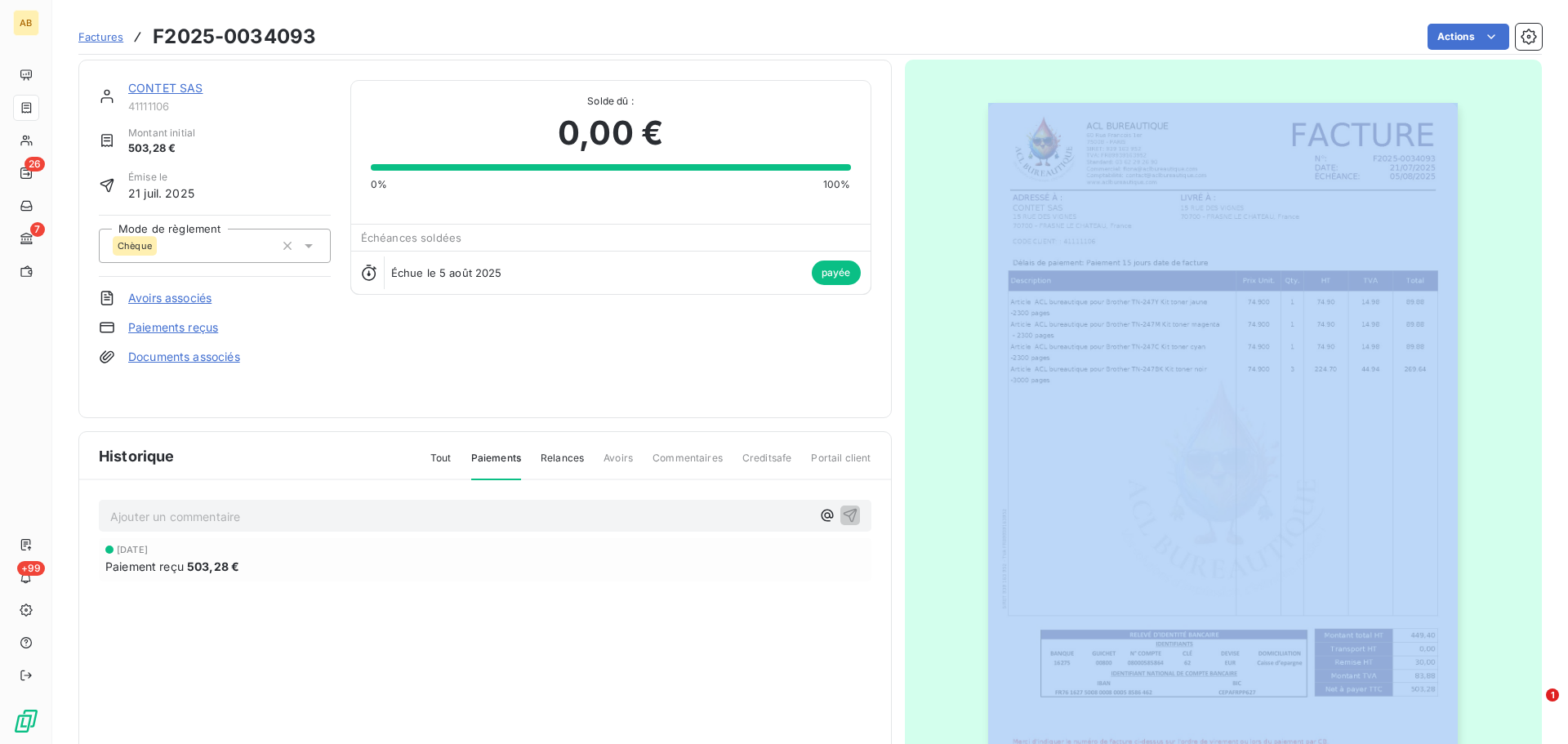
scroll to position [0, 0]
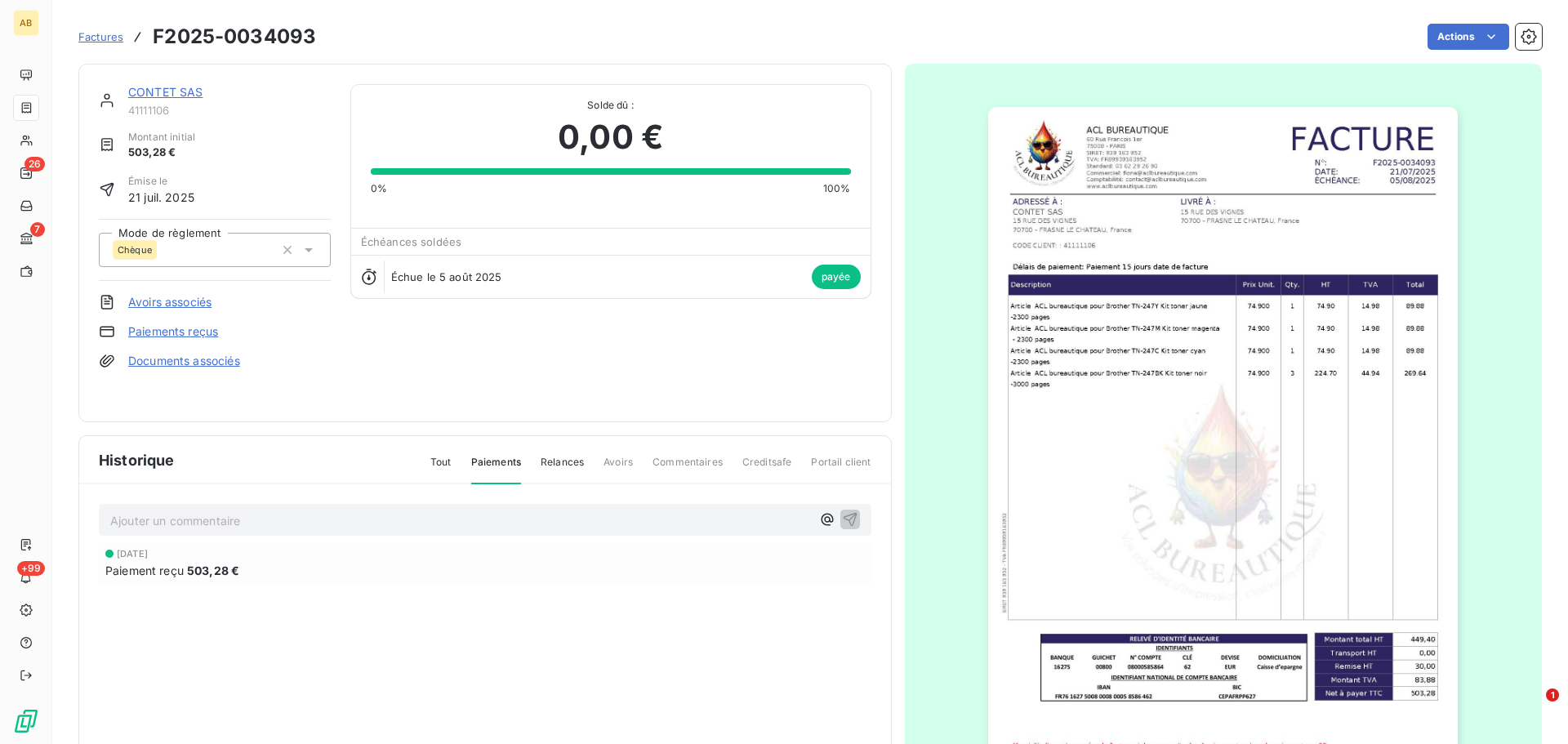
click at [189, 332] on link "Paiements reçus" at bounding box center [172, 331] width 90 height 16
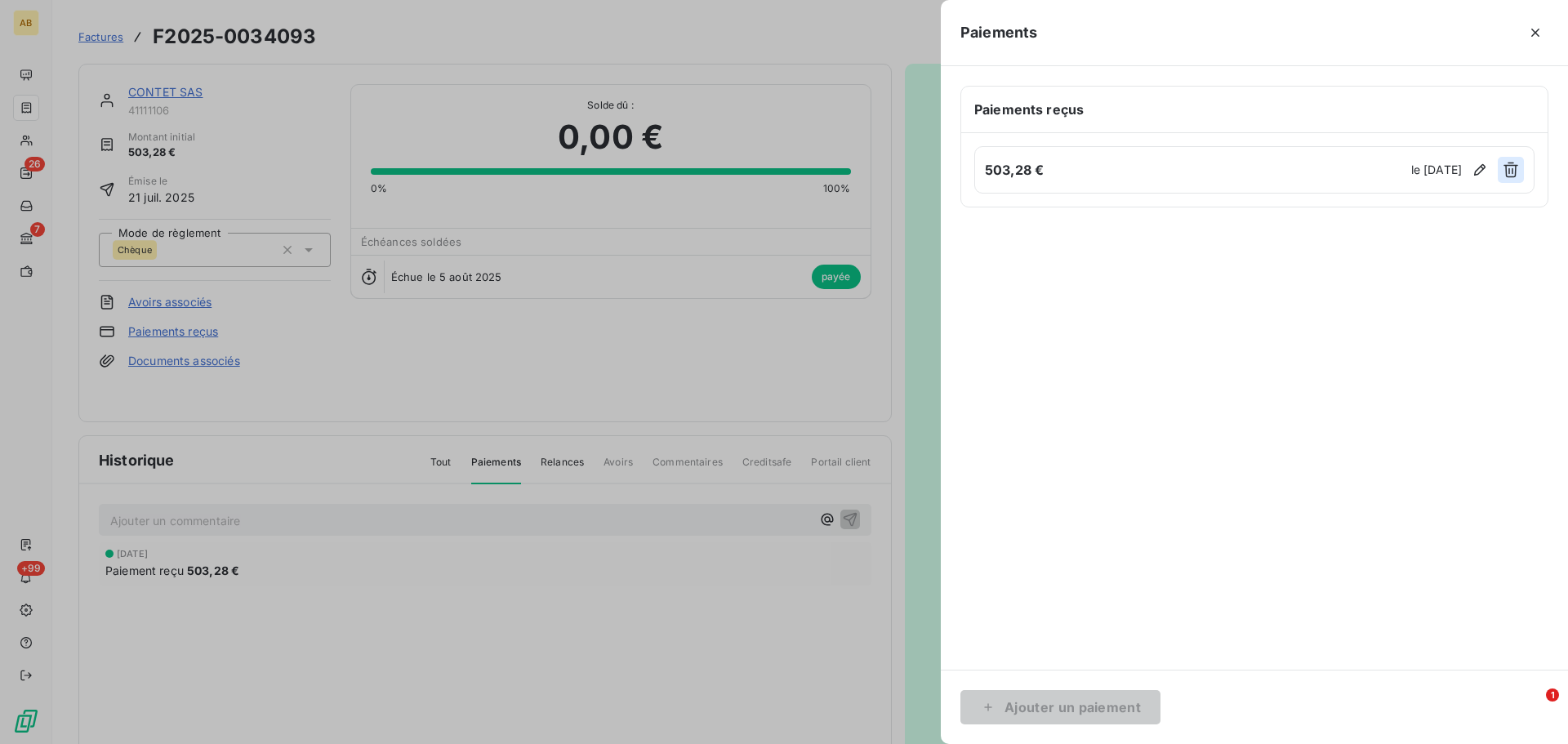
click at [1513, 171] on icon "button" at bounding box center [1510, 170] width 16 height 16
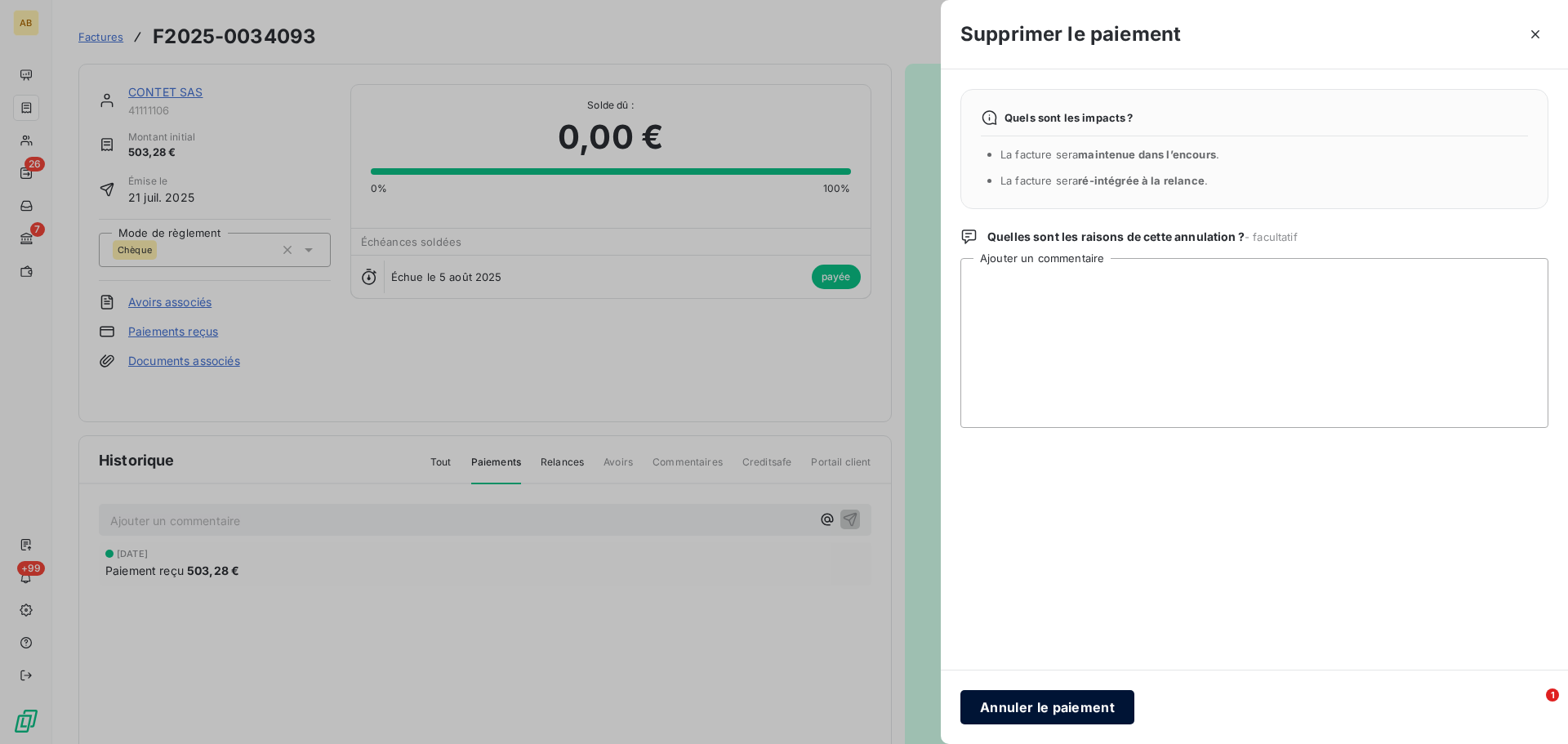
click at [1052, 706] on button "Annuler le paiement" at bounding box center [1047, 706] width 174 height 34
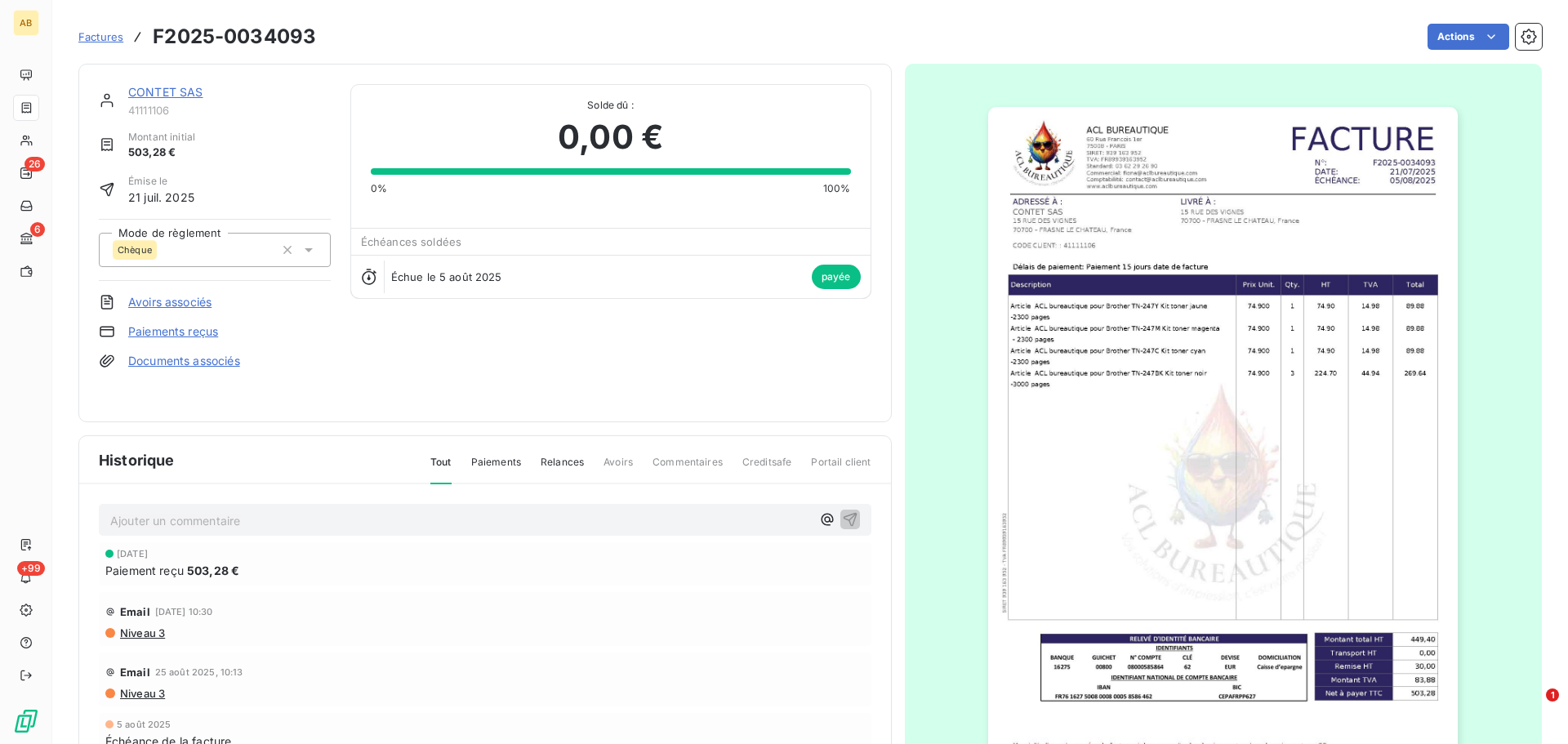
click at [101, 37] on span "Factures" at bounding box center [101, 37] width 45 height 13
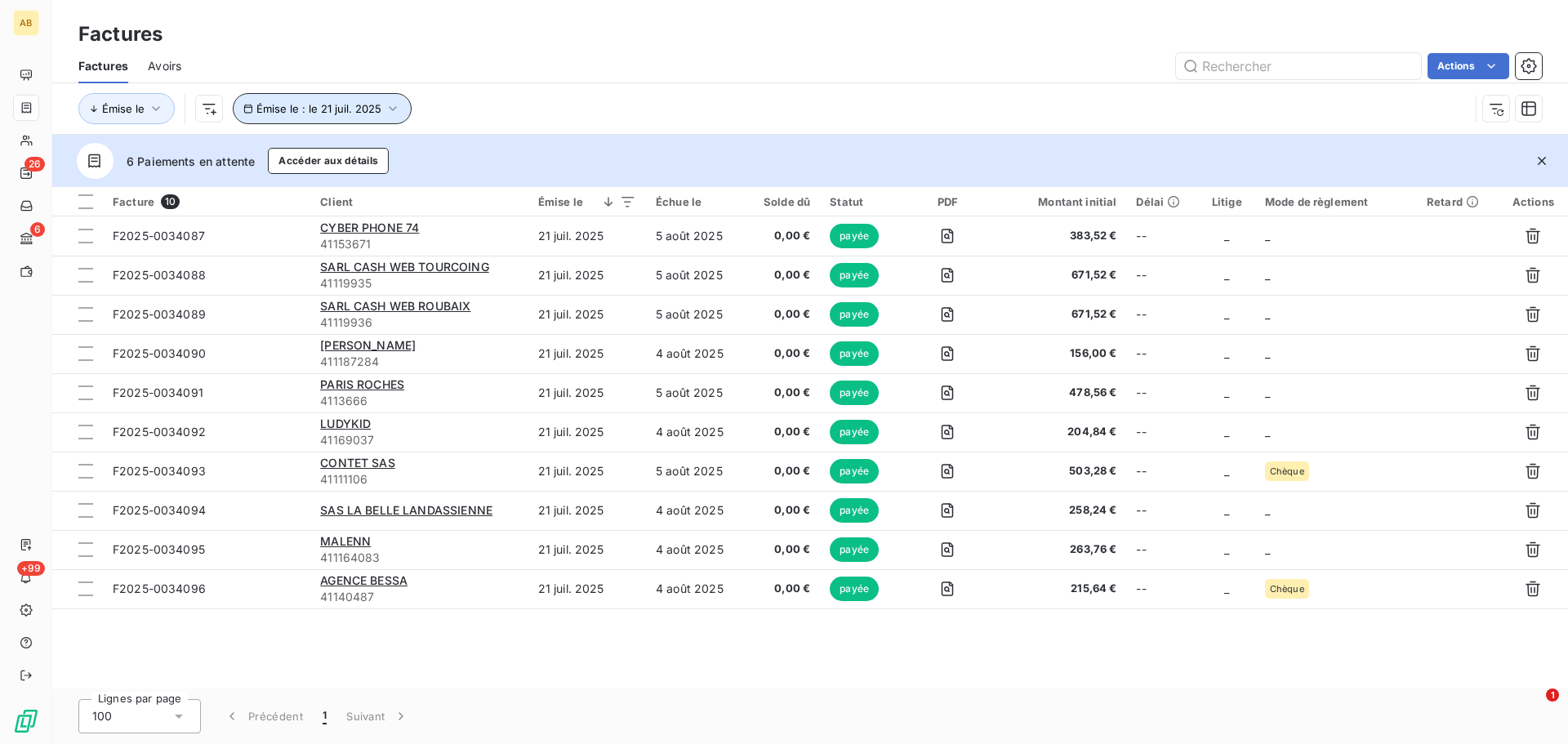
click at [279, 104] on span "Émise le : le 21 juil. 2025" at bounding box center [319, 108] width 125 height 13
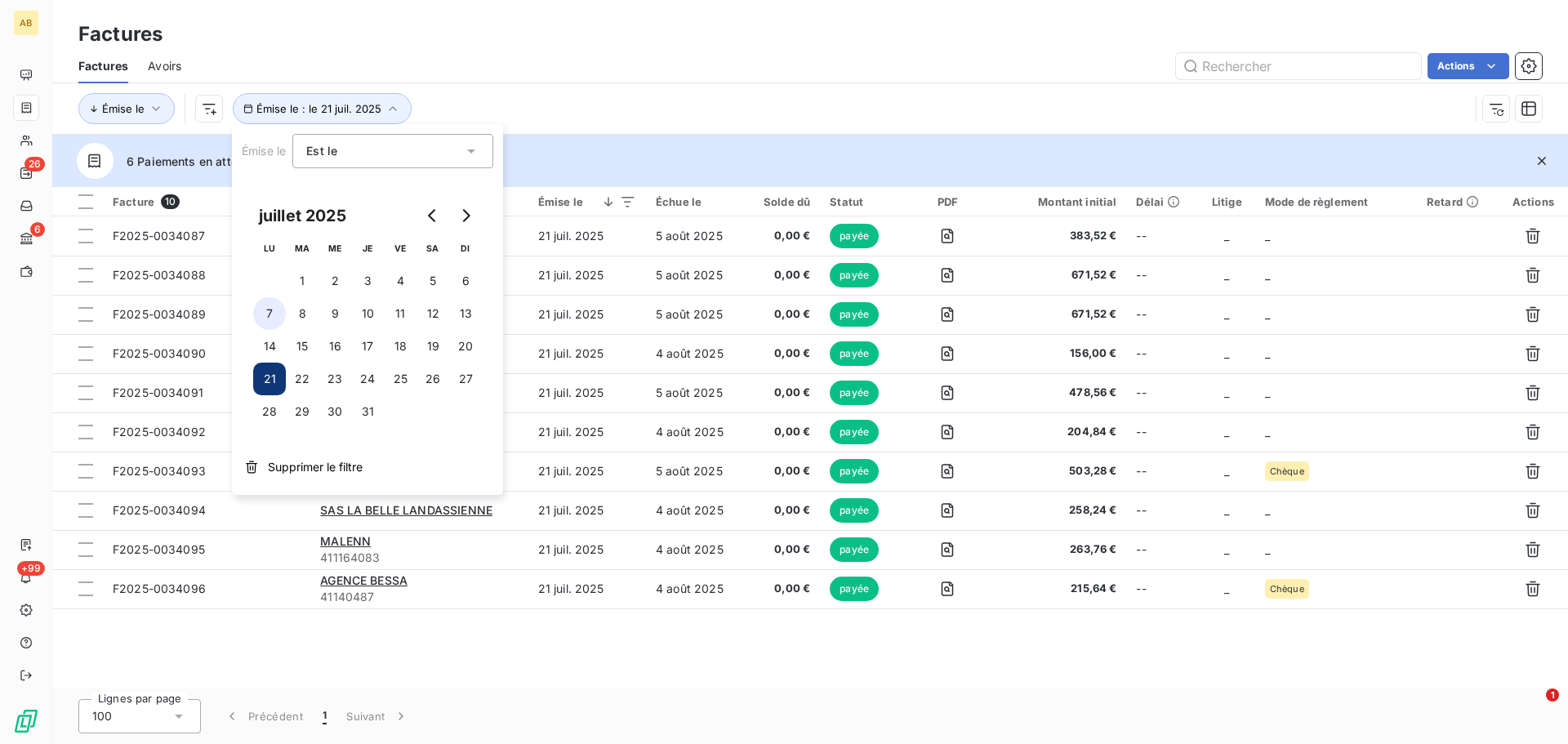
click at [271, 315] on button "7" at bounding box center [269, 313] width 33 height 33
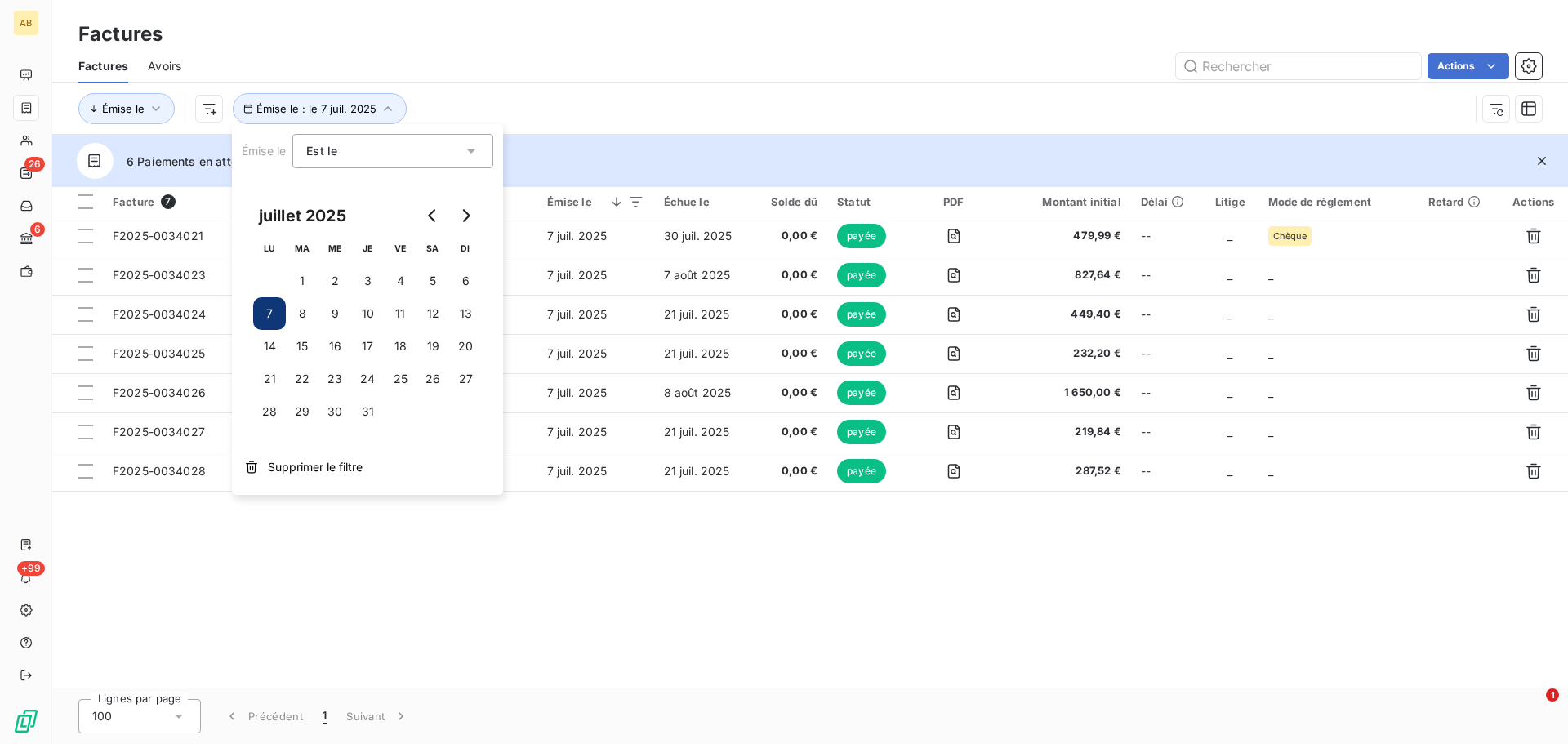
click at [758, 596] on div "Facture 7 Client Émise le Échue le Solde dû Statut PDF Montant initial Délai Li…" at bounding box center [809, 437] width 1515 height 501
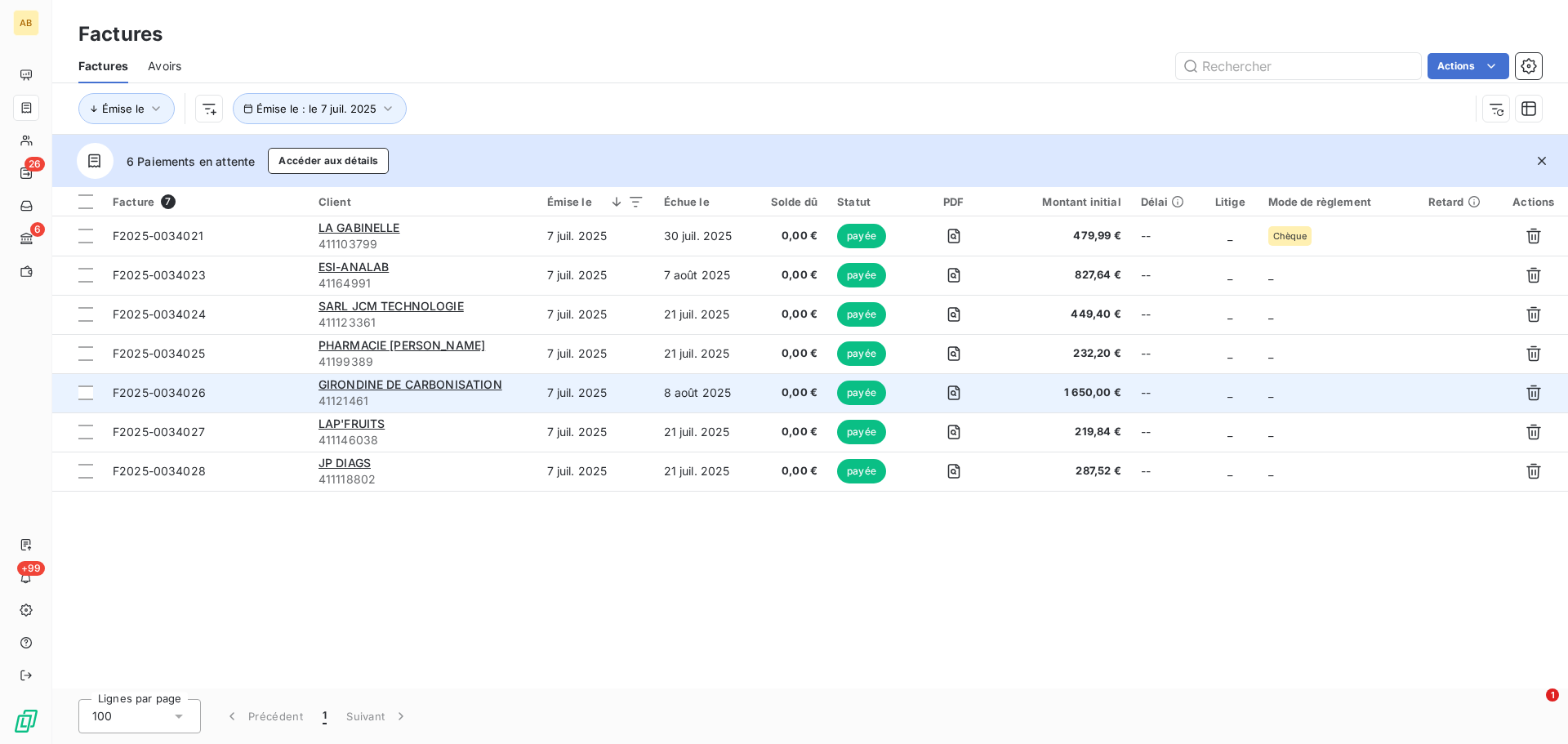
click at [1053, 393] on span "1 650,00 €" at bounding box center [1065, 392] width 113 height 16
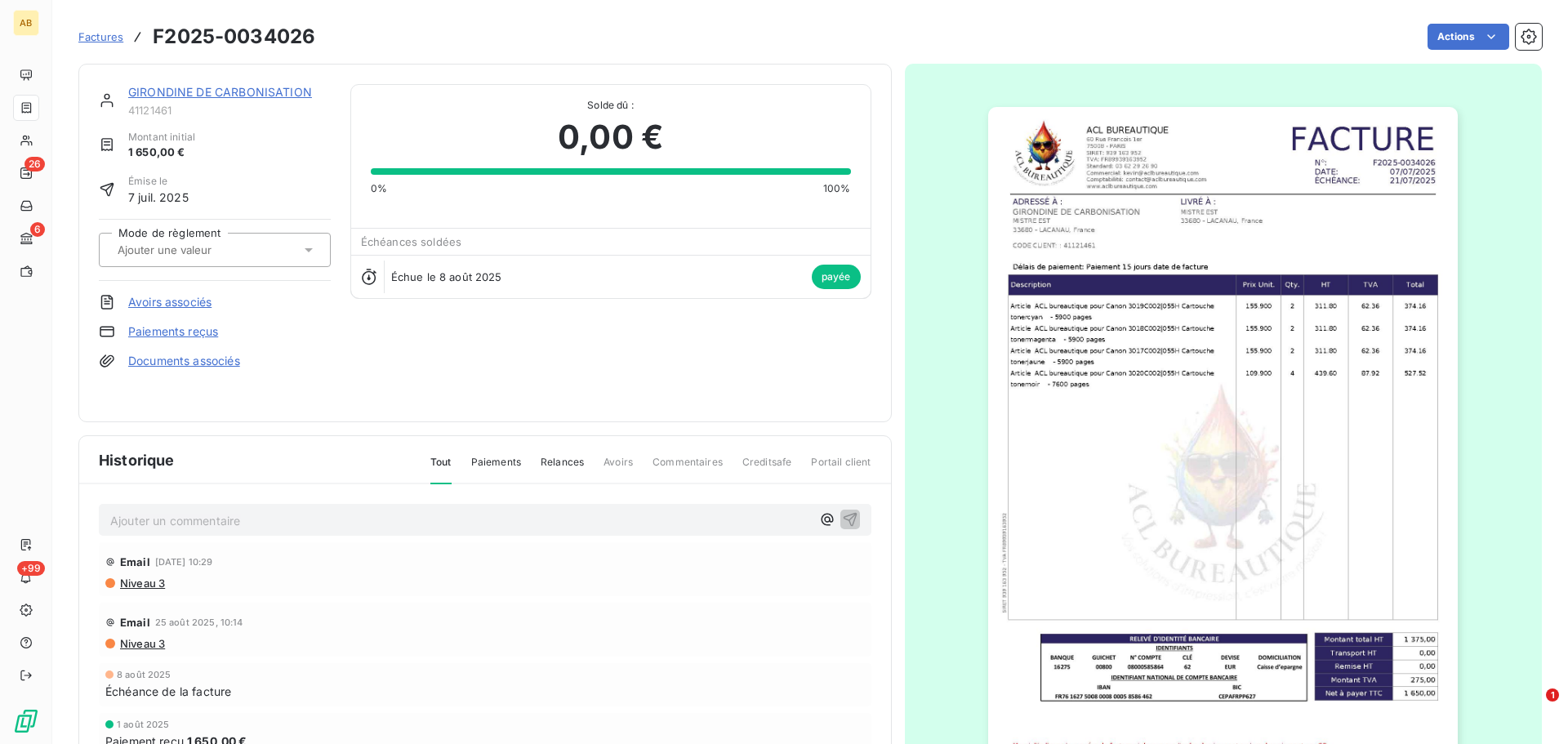
click at [506, 465] on span "Paiements" at bounding box center [496, 468] width 50 height 28
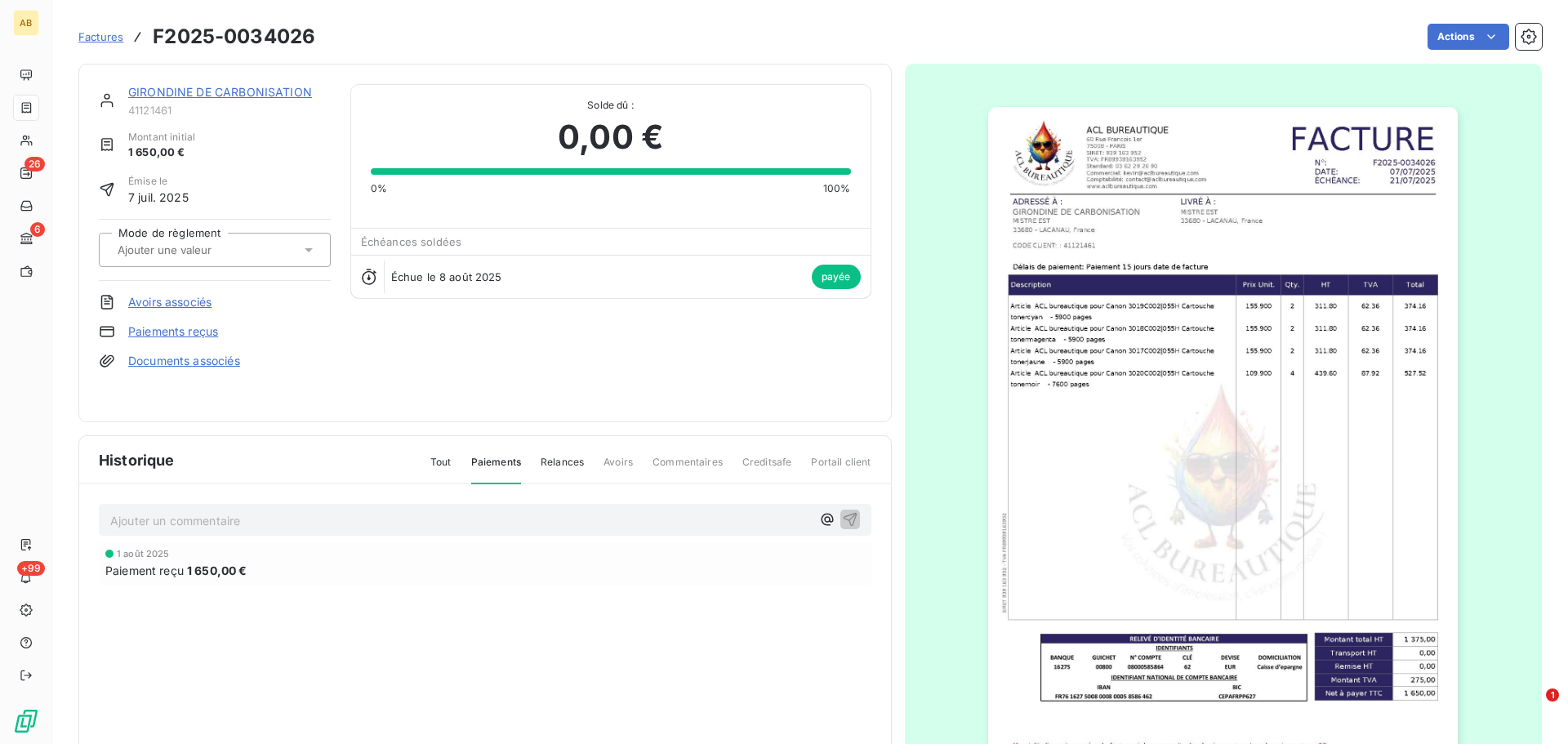
scroll to position [3, 0]
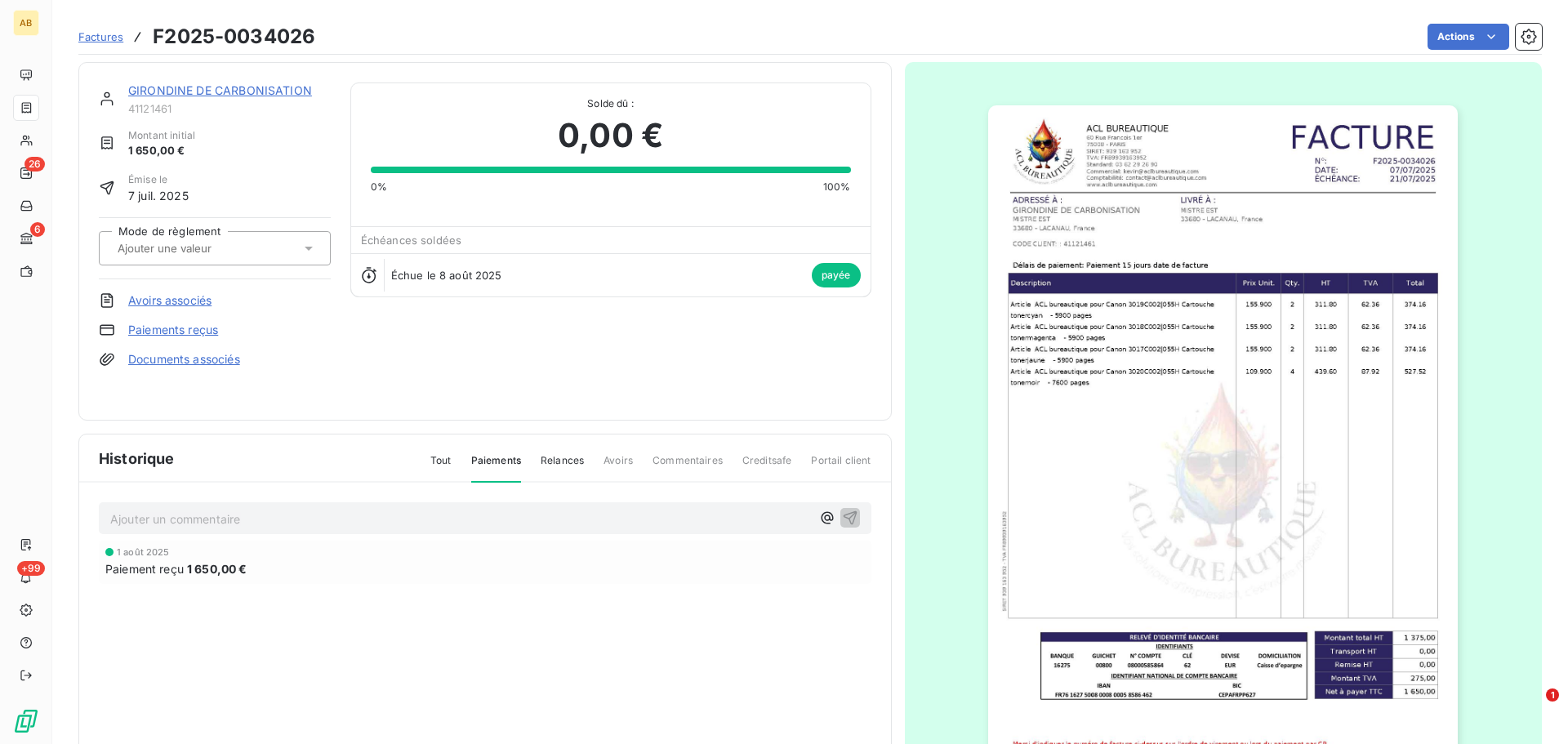
click at [269, 570] on div "Paiement reçu 1 650,00 €" at bounding box center [485, 568] width 759 height 17
drag, startPoint x: 195, startPoint y: 194, endPoint x: 136, endPoint y: 194, distance: 59.0
click at [136, 194] on div "Émise le 7 juil. 2025" at bounding box center [215, 188] width 232 height 32
click at [501, 458] on span "Paiements" at bounding box center [496, 467] width 50 height 29
click at [508, 466] on span "Paiements" at bounding box center [496, 467] width 50 height 29
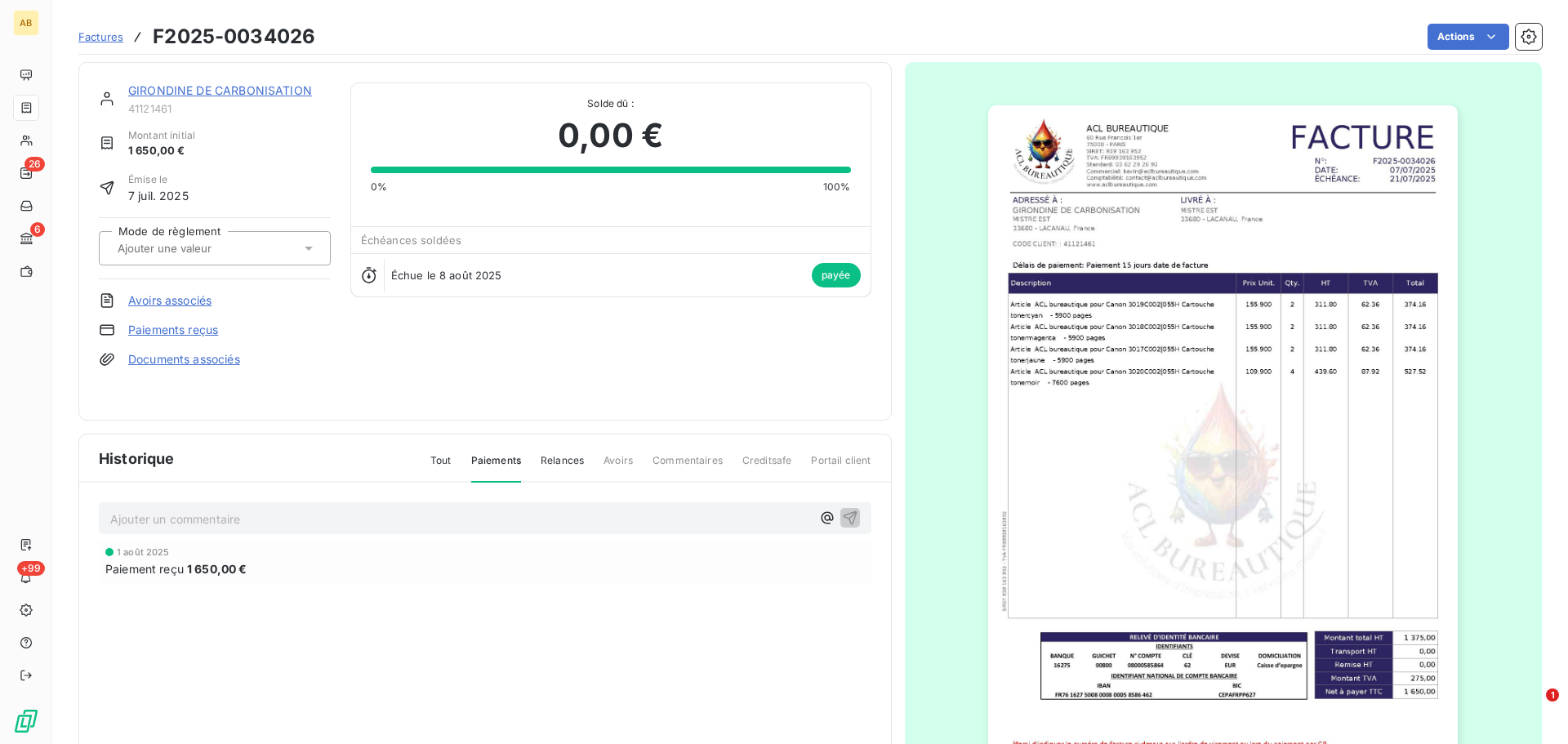
click at [773, 516] on p "Ajouter un commentaire ﻿" at bounding box center [460, 518] width 700 height 21
click at [209, 571] on span "1 650,00 €" at bounding box center [217, 568] width 61 height 17
click at [209, 570] on span "1 650,00 €" at bounding box center [217, 568] width 61 height 17
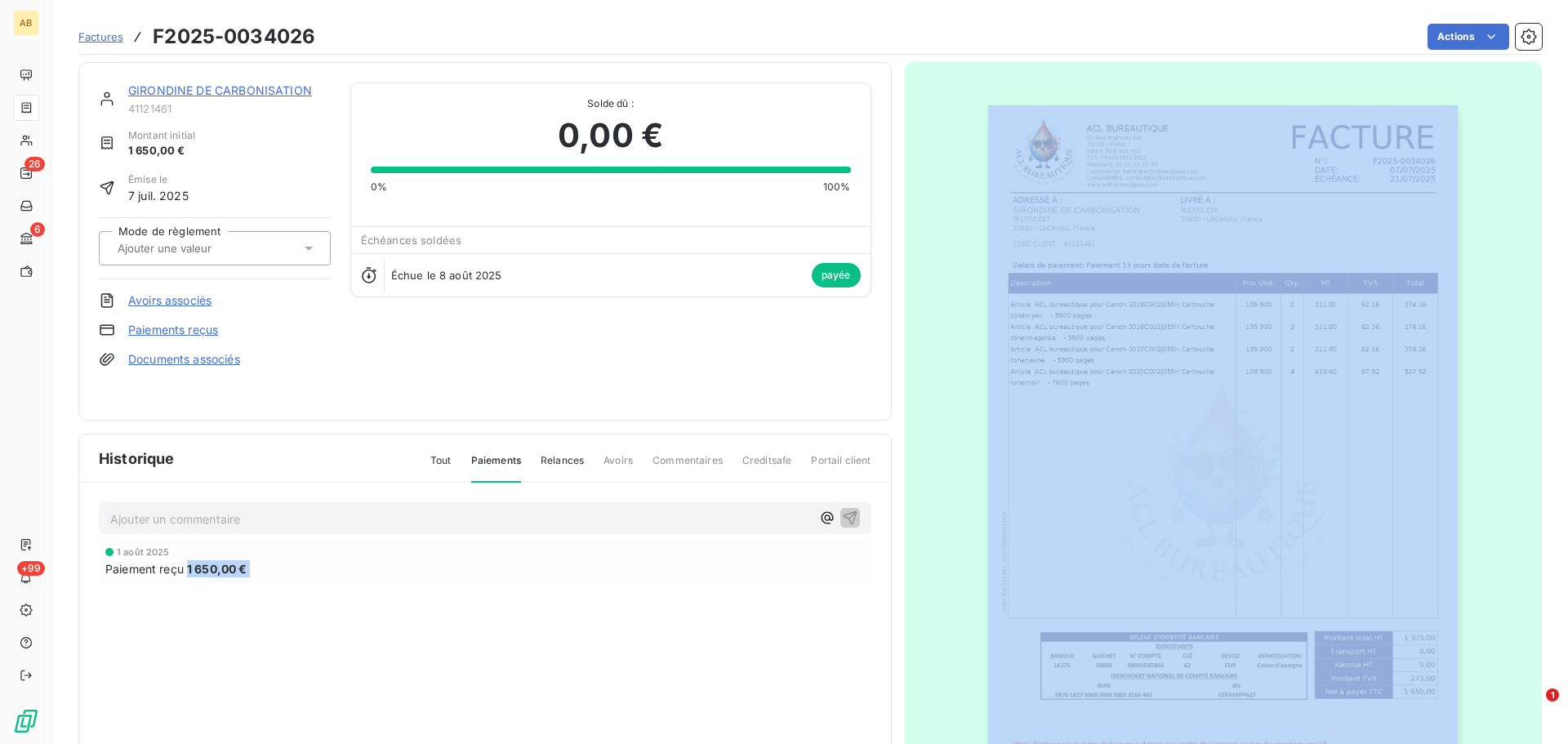
click at [209, 570] on span "1 650,00 €" at bounding box center [217, 568] width 61 height 17
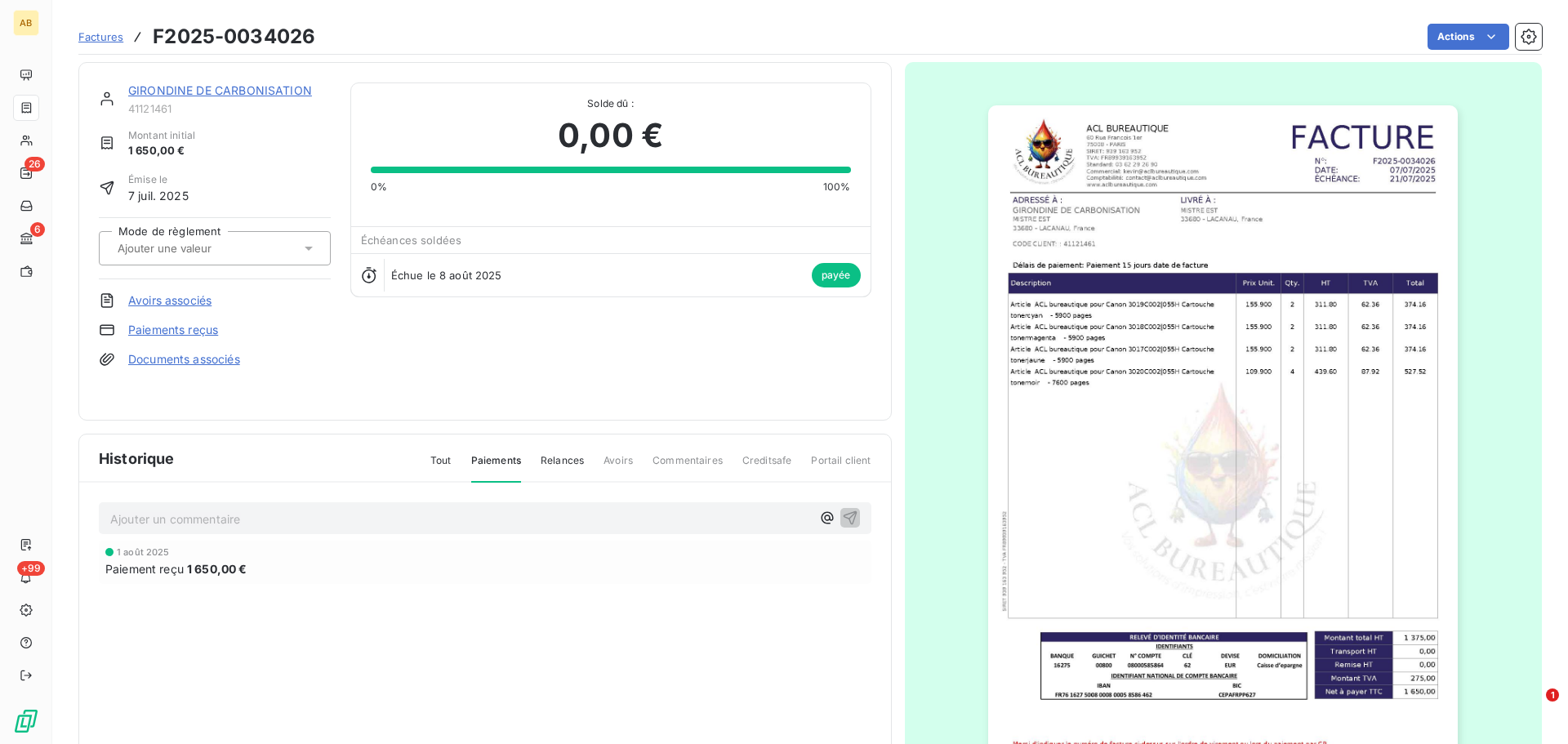
click at [176, 332] on link "Paiements reçus" at bounding box center [172, 330] width 90 height 16
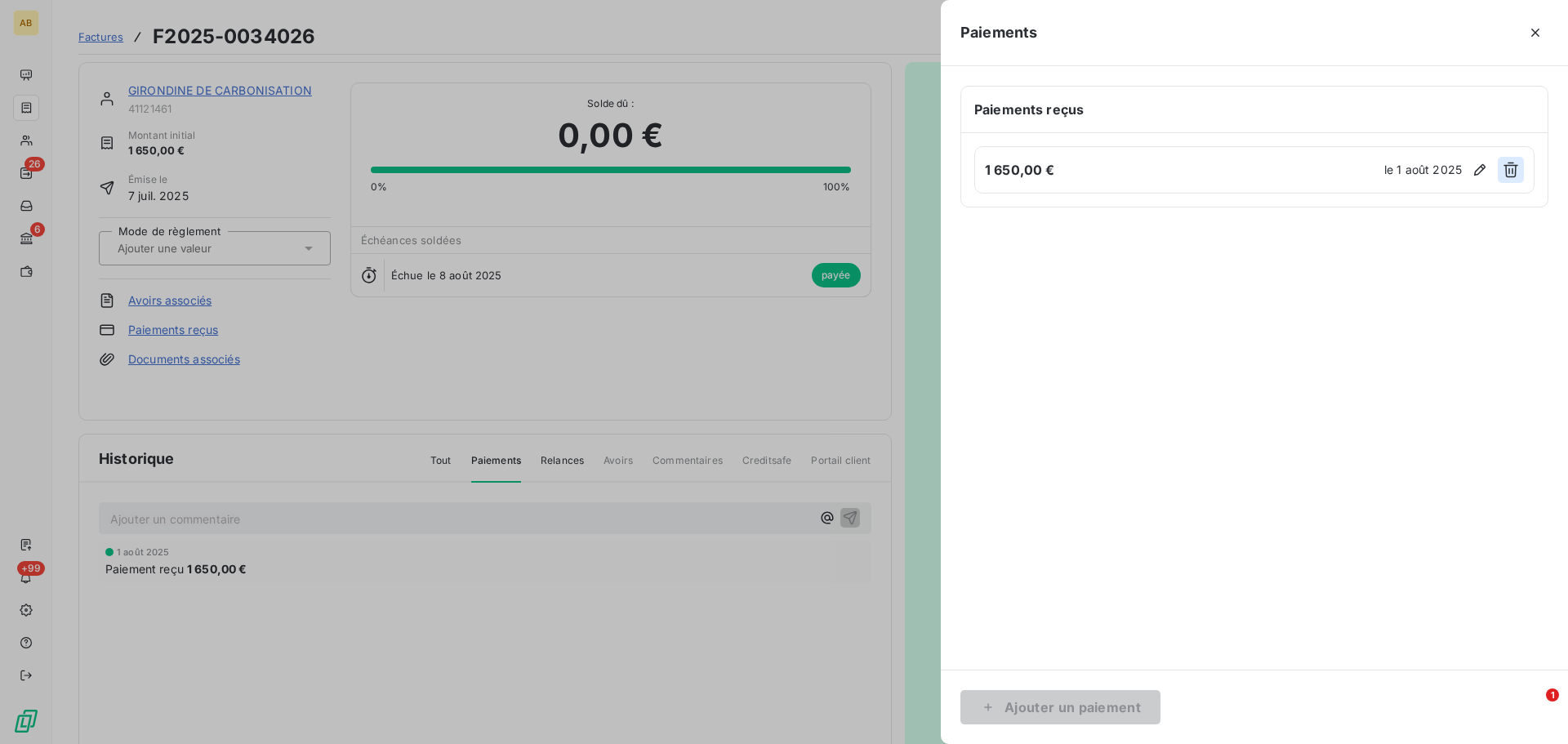
click at [1509, 171] on icon "button" at bounding box center [1510, 170] width 16 height 16
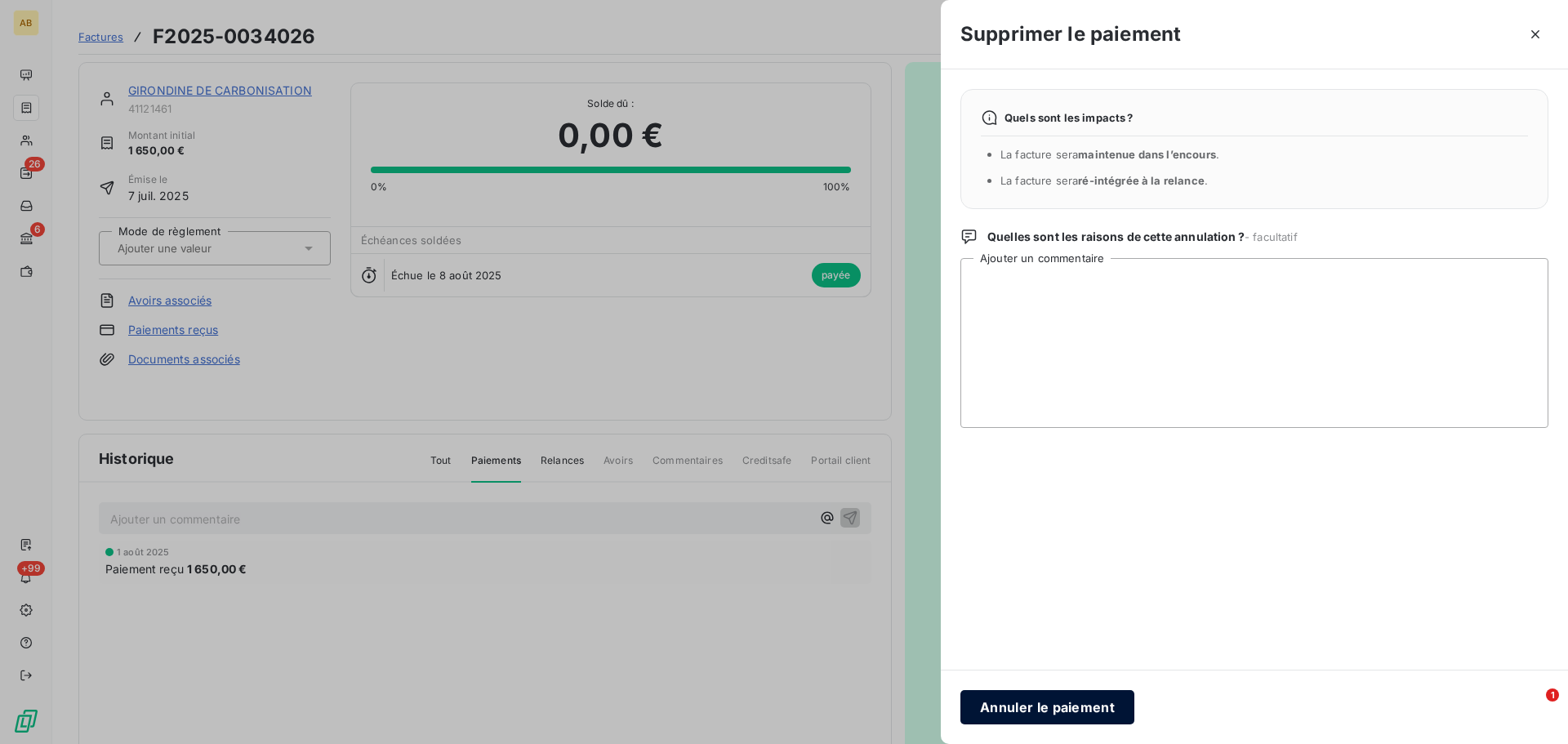
click at [1030, 708] on button "Annuler le paiement" at bounding box center [1047, 706] width 174 height 34
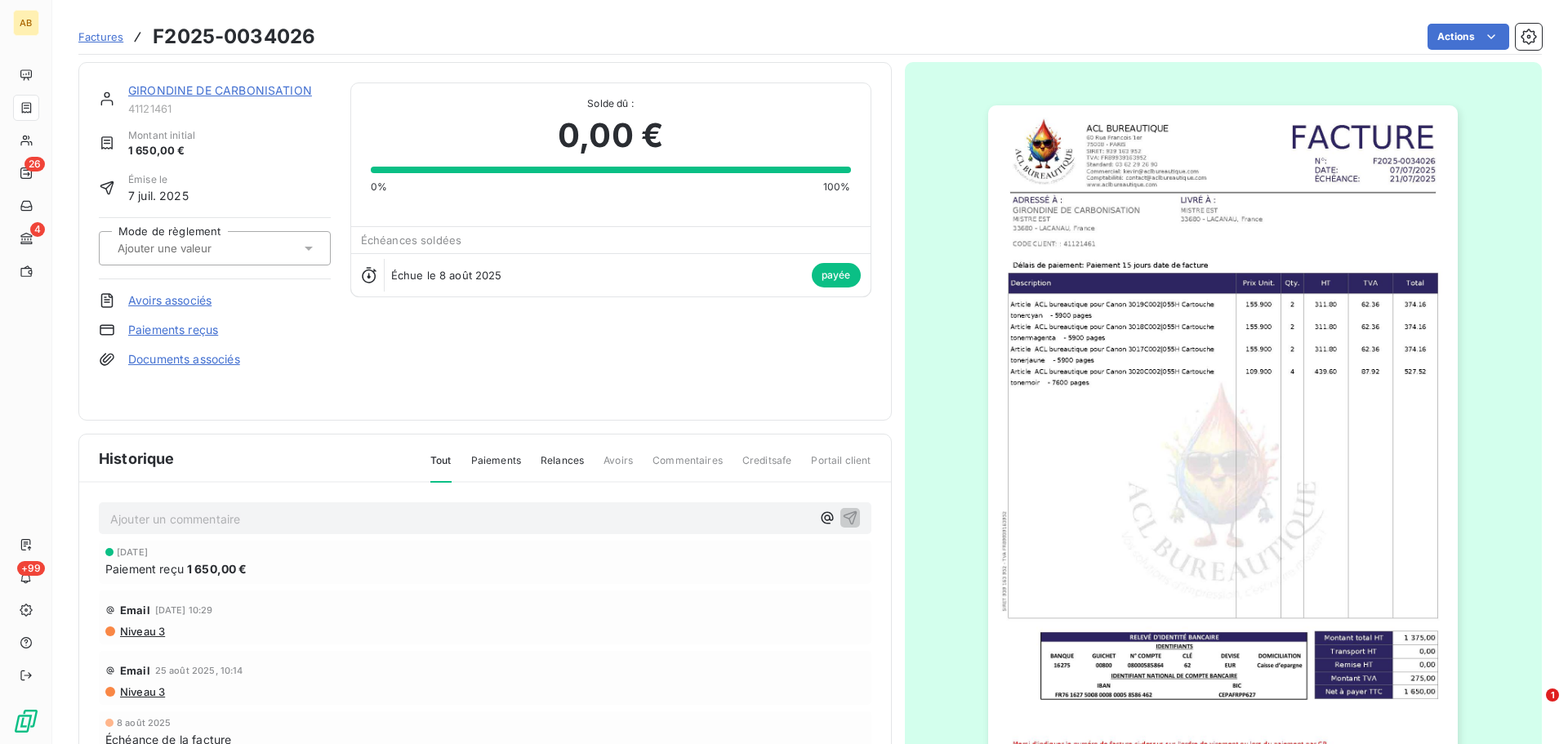
click at [78, 39] on section "Factures F2025-0034026 Actions GIRONDINE DE CARBONISATION 41121461 Montant init…" at bounding box center [809, 372] width 1515 height 744
click at [87, 38] on span "Factures" at bounding box center [101, 37] width 45 height 13
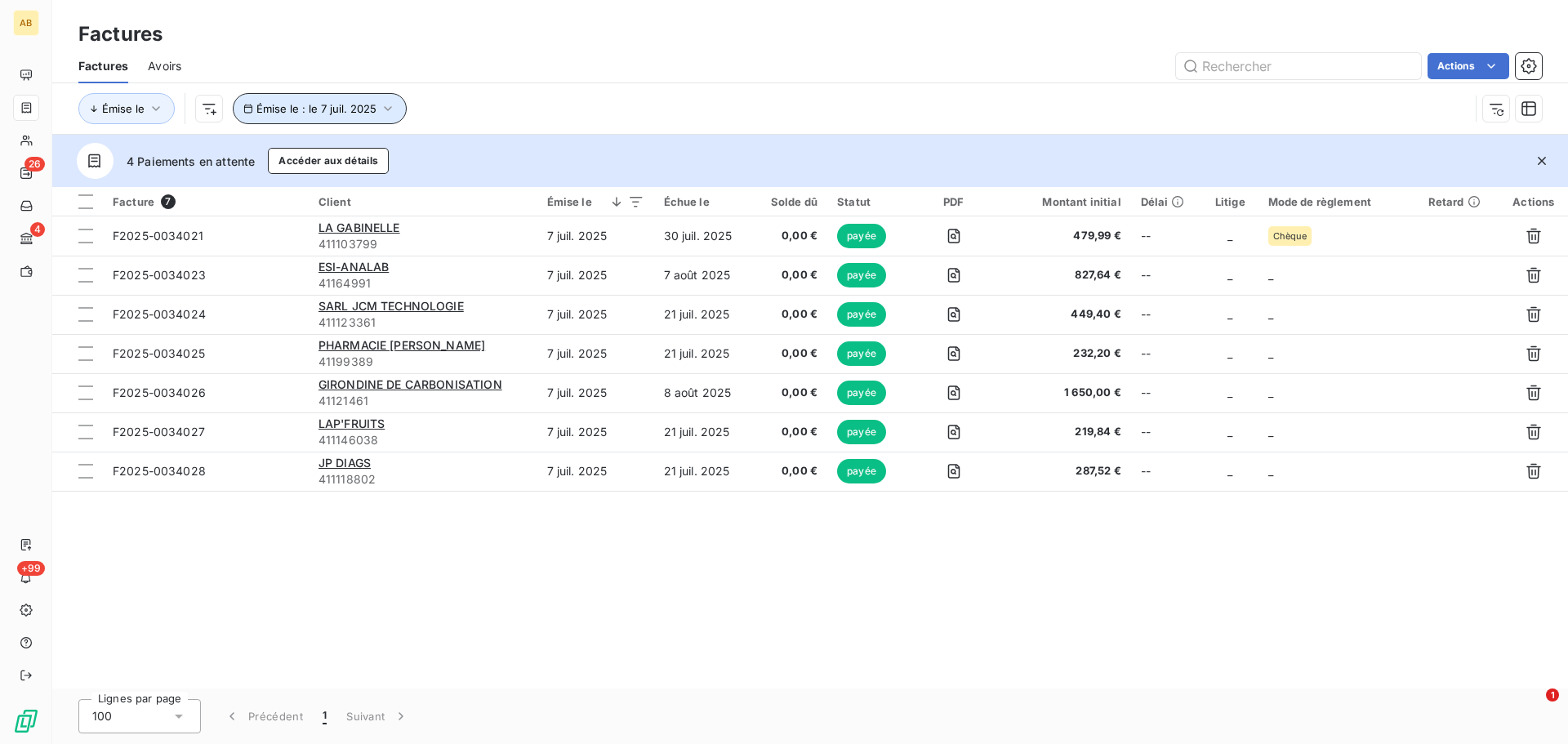
click at [272, 117] on button "Émise le : le 7 juil. 2025" at bounding box center [319, 108] width 174 height 31
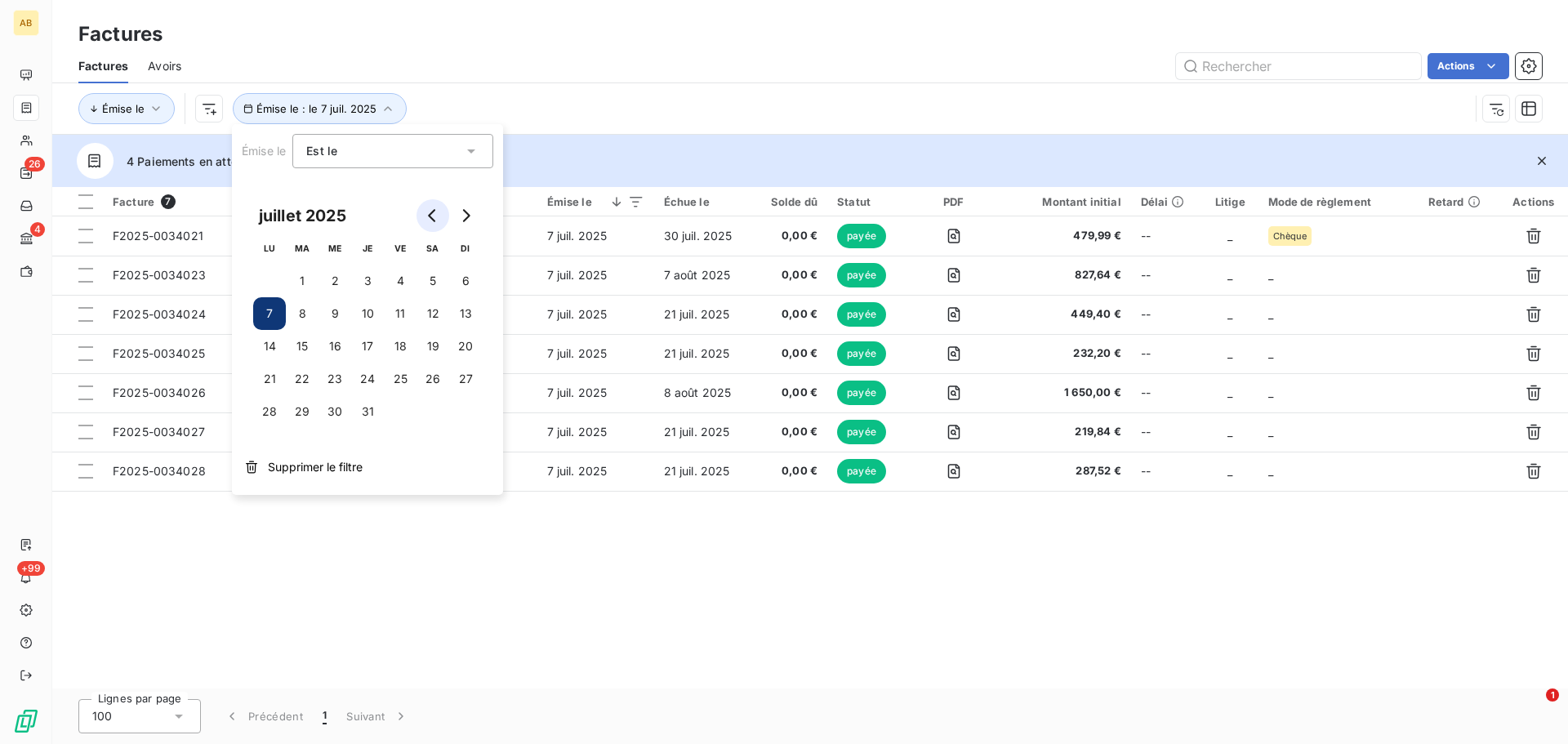
click at [430, 213] on icon "Go to previous month" at bounding box center [432, 215] width 13 height 13
click at [273, 411] on button "23" at bounding box center [269, 411] width 33 height 33
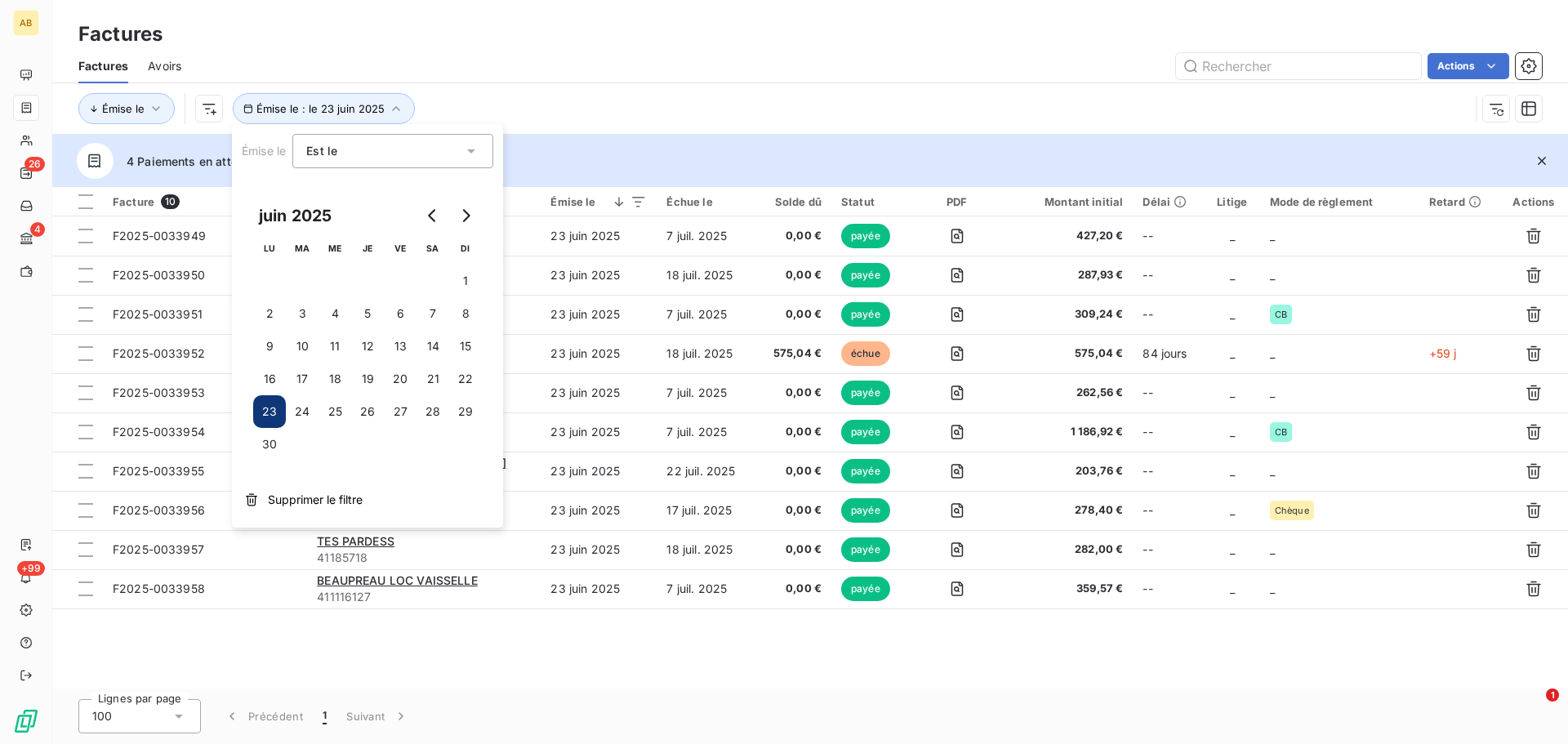
click at [763, 148] on div "4 Paiements en attente Accéder aux détails" at bounding box center [809, 161] width 1515 height 52
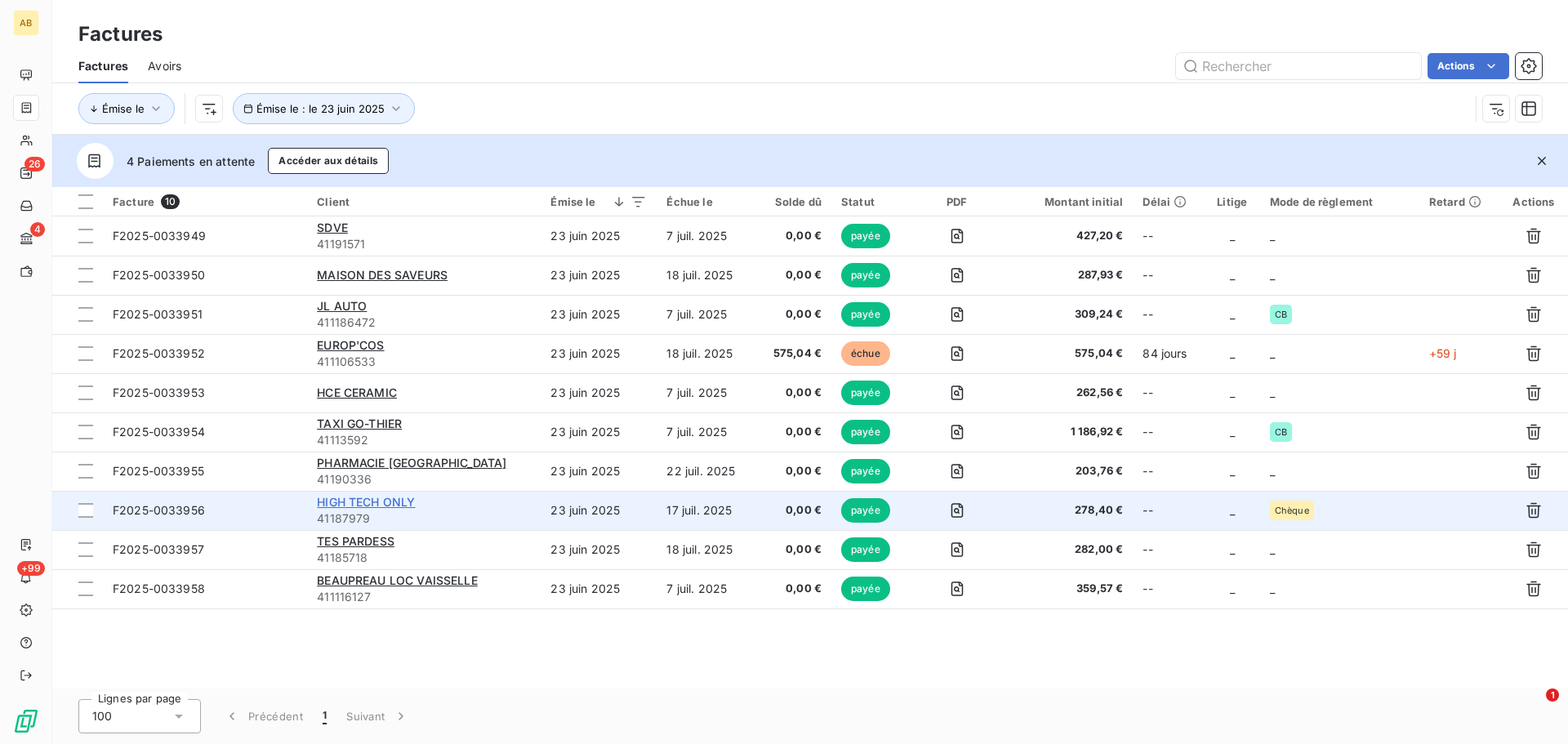
click at [367, 497] on span "HIGH TECH ONLY" at bounding box center [366, 502] width 98 height 14
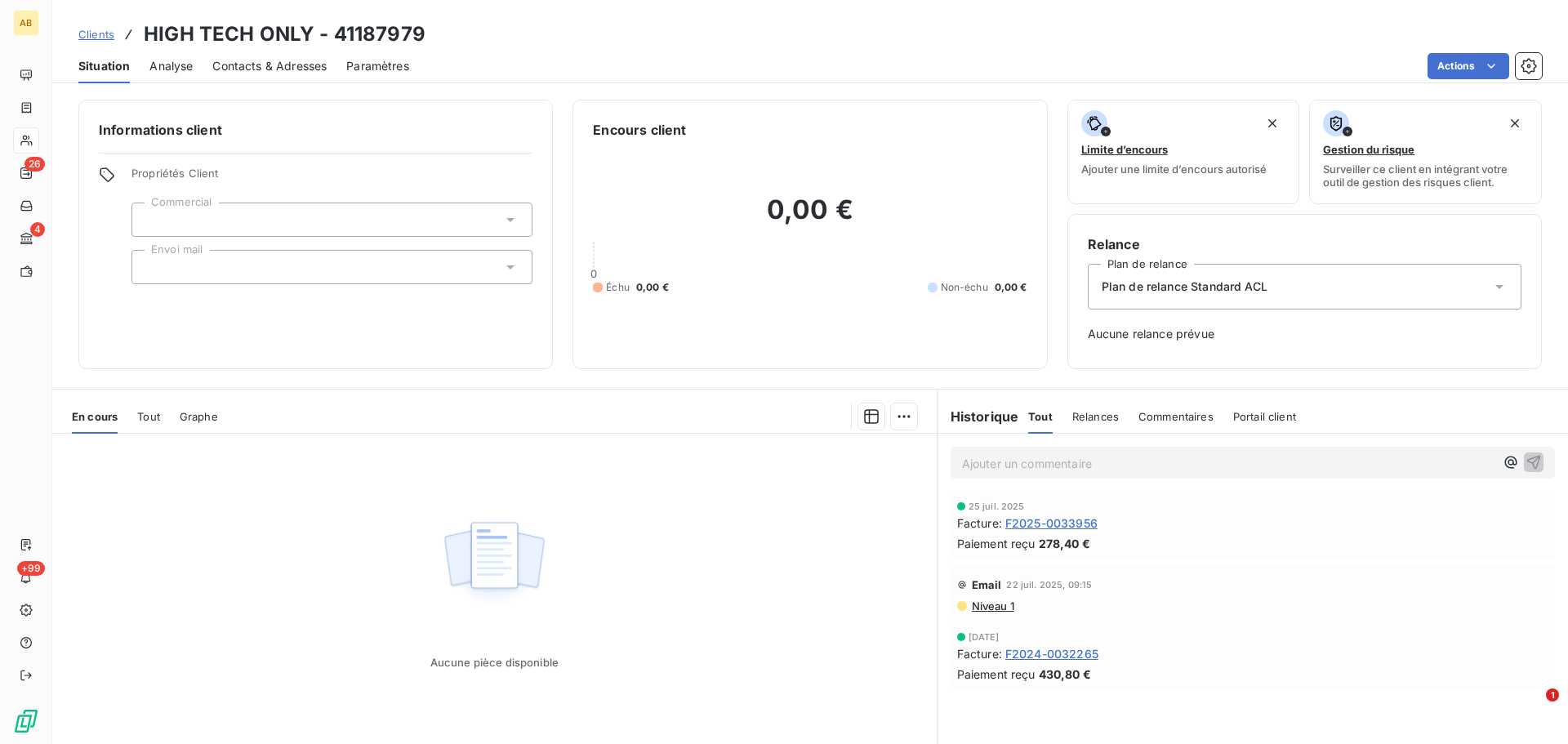
click at [247, 469] on div "Aucune pièce disponible" at bounding box center [494, 590] width 885 height 314
click at [151, 421] on span "Tout" at bounding box center [149, 416] width 23 height 13
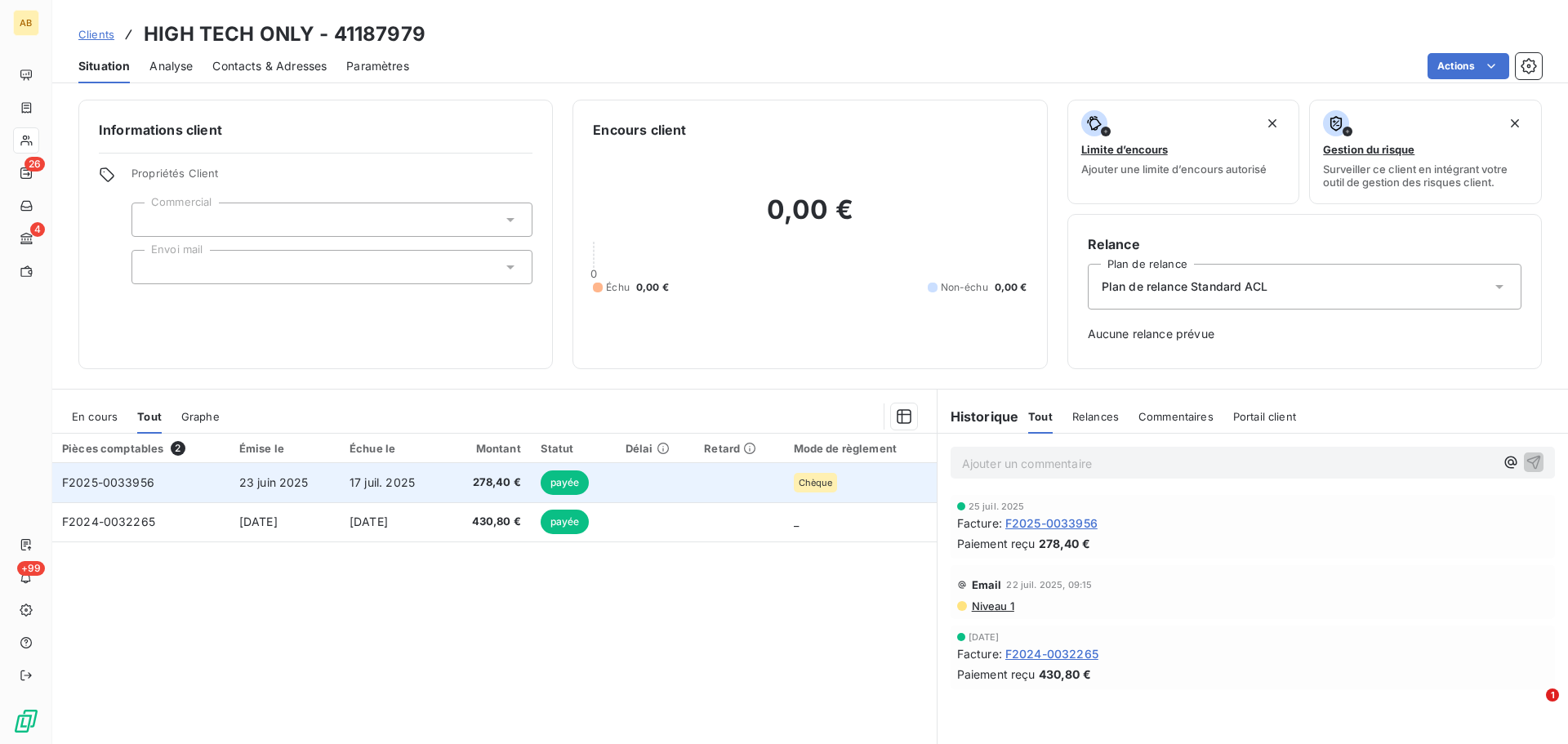
click at [390, 483] on span "17 juil. 2025" at bounding box center [382, 482] width 65 height 14
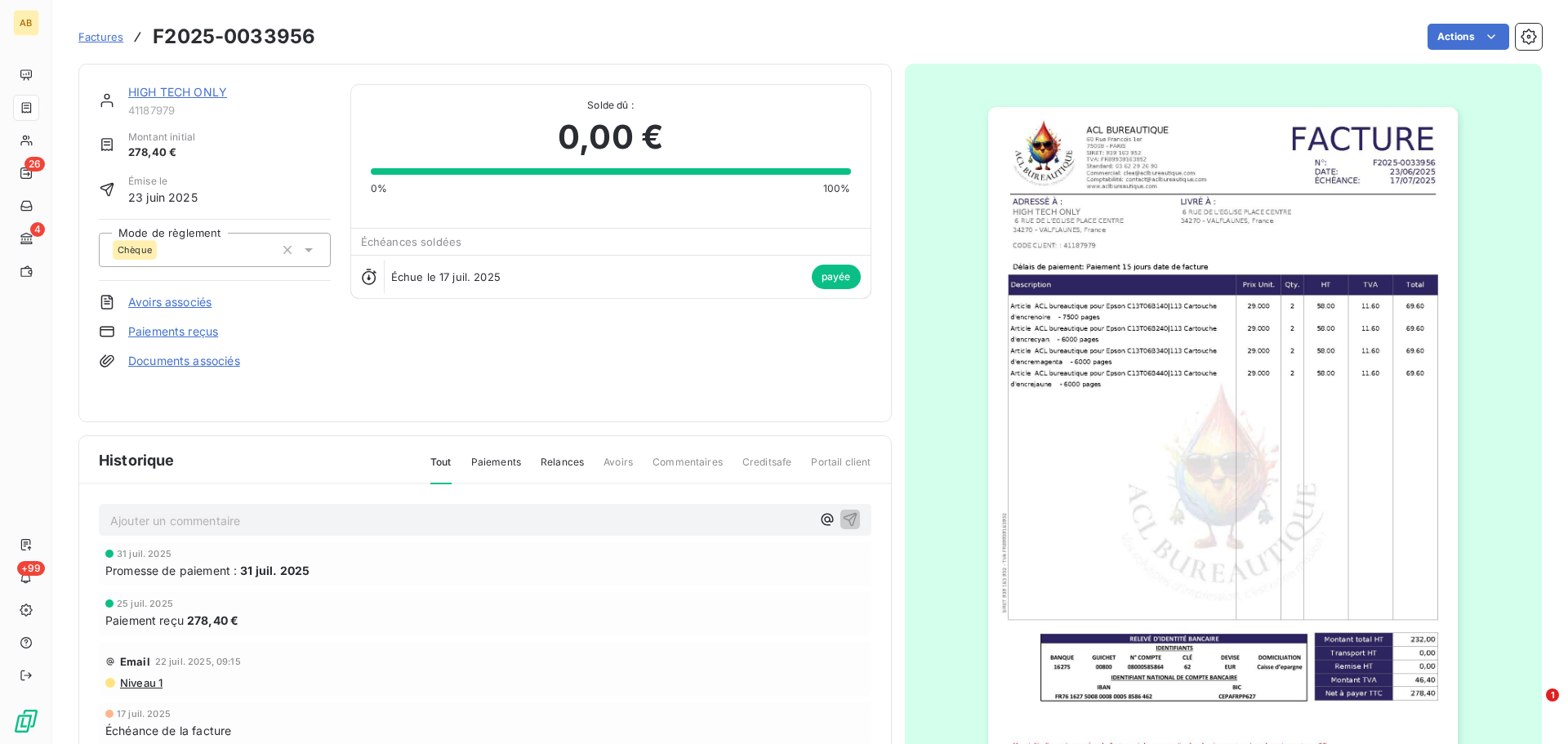
click at [488, 472] on span "Paiements" at bounding box center [496, 468] width 50 height 28
click at [112, 32] on span "Factures" at bounding box center [101, 37] width 45 height 13
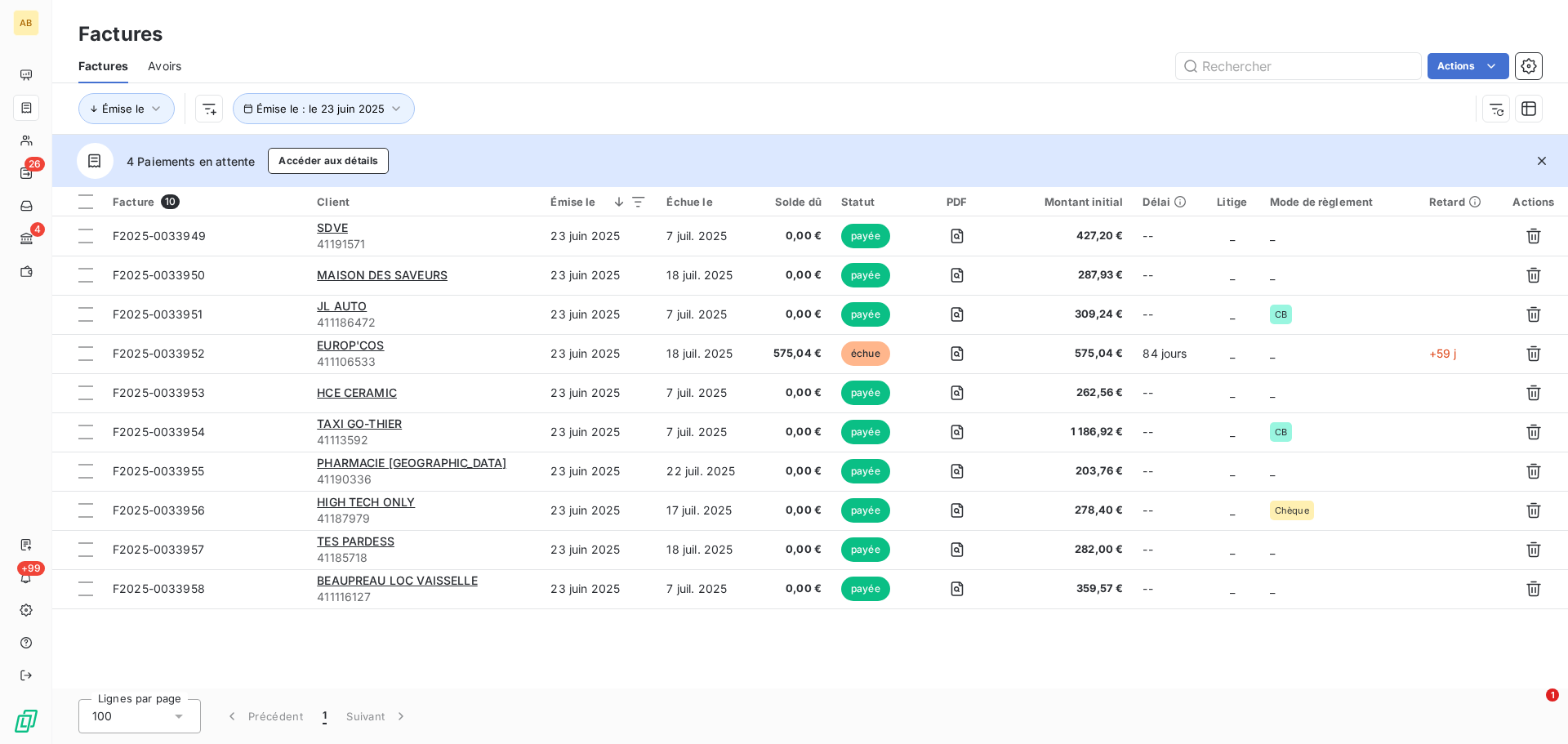
type input "F2025-0034155"
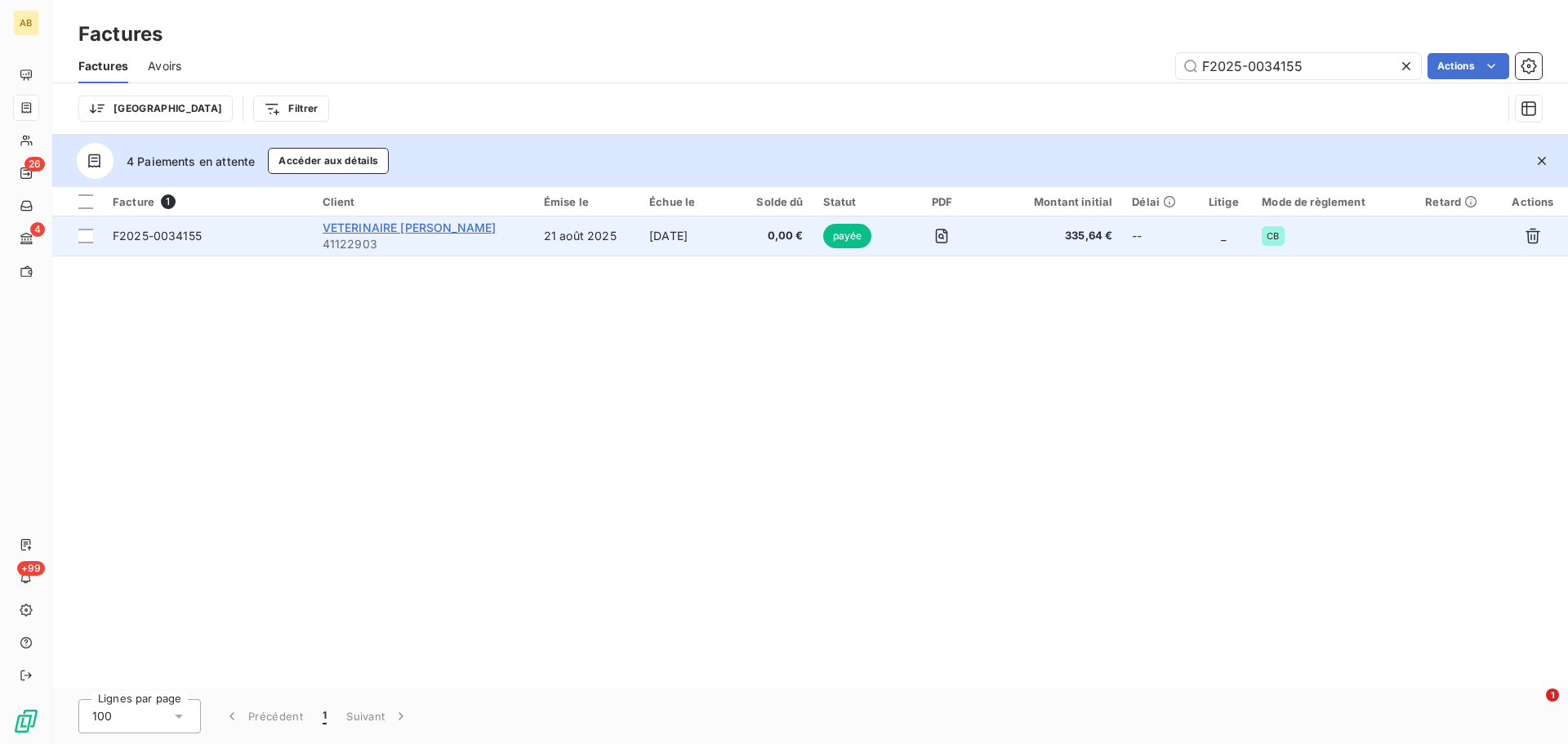
click at [396, 231] on span "VETERINAIRE [PERSON_NAME]" at bounding box center [409, 228] width 174 height 14
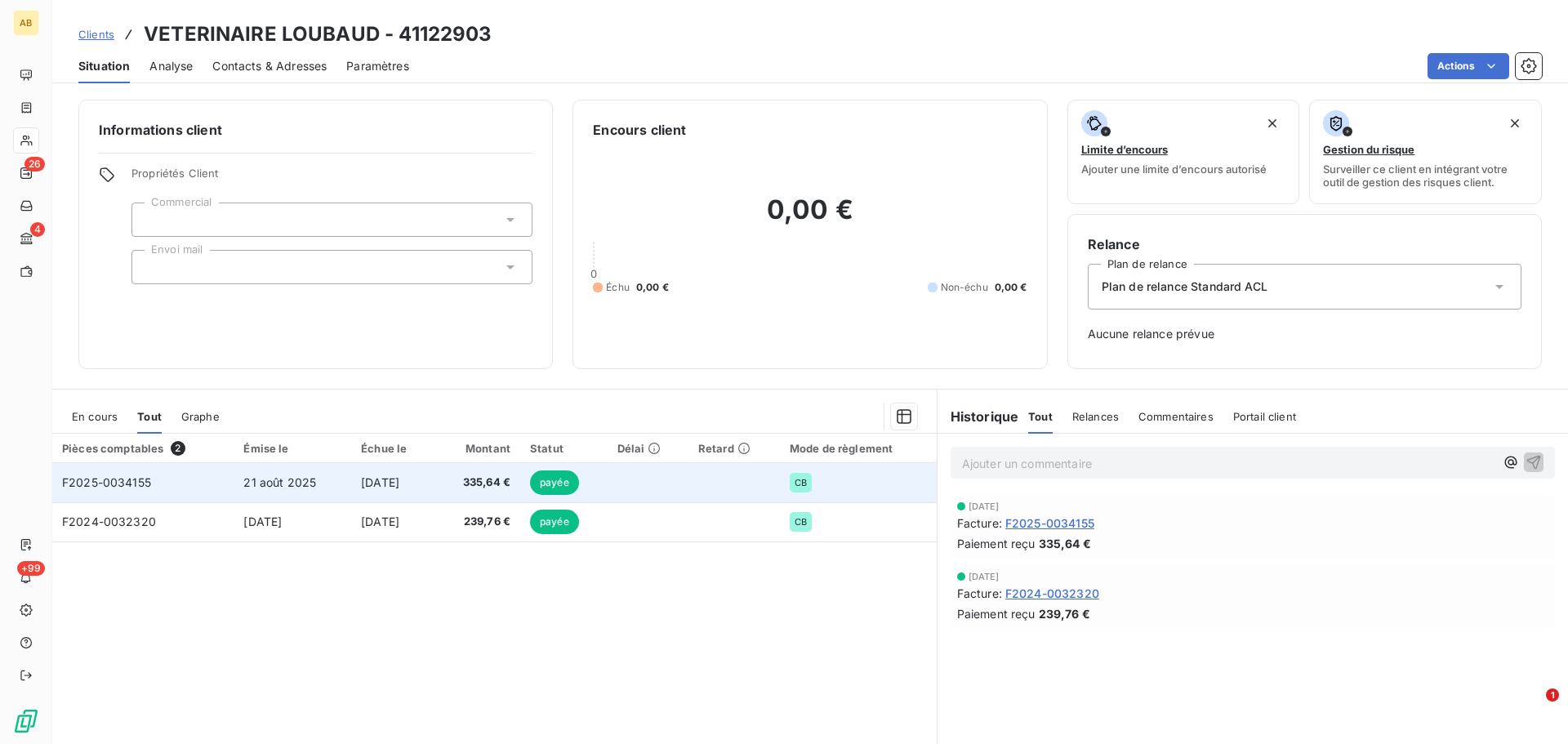
click at [384, 484] on span "[DATE]" at bounding box center [380, 482] width 38 height 14
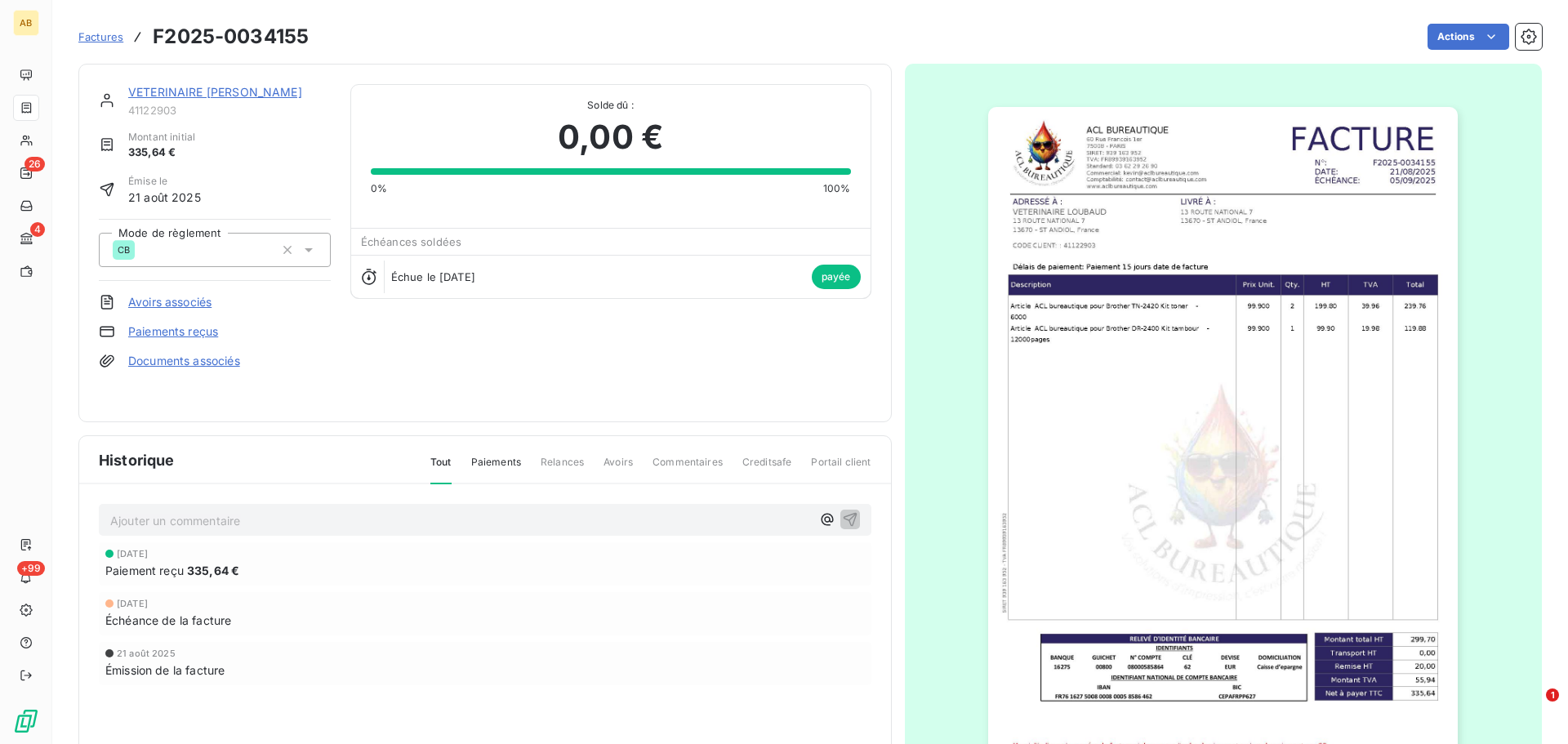
click at [176, 326] on link "Paiements reçus" at bounding box center [172, 331] width 90 height 16
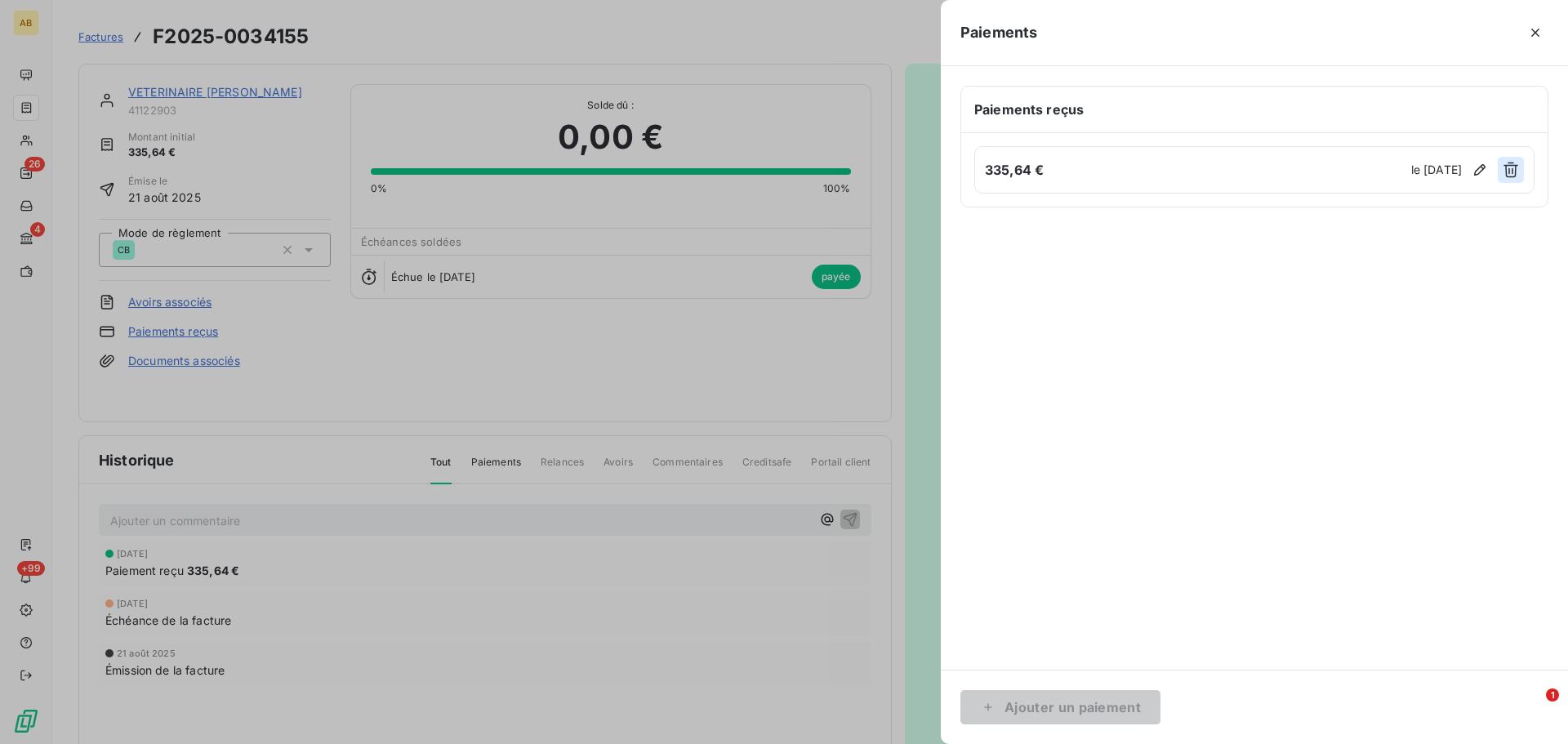
click at [1506, 170] on icon "button" at bounding box center [1510, 170] width 16 height 16
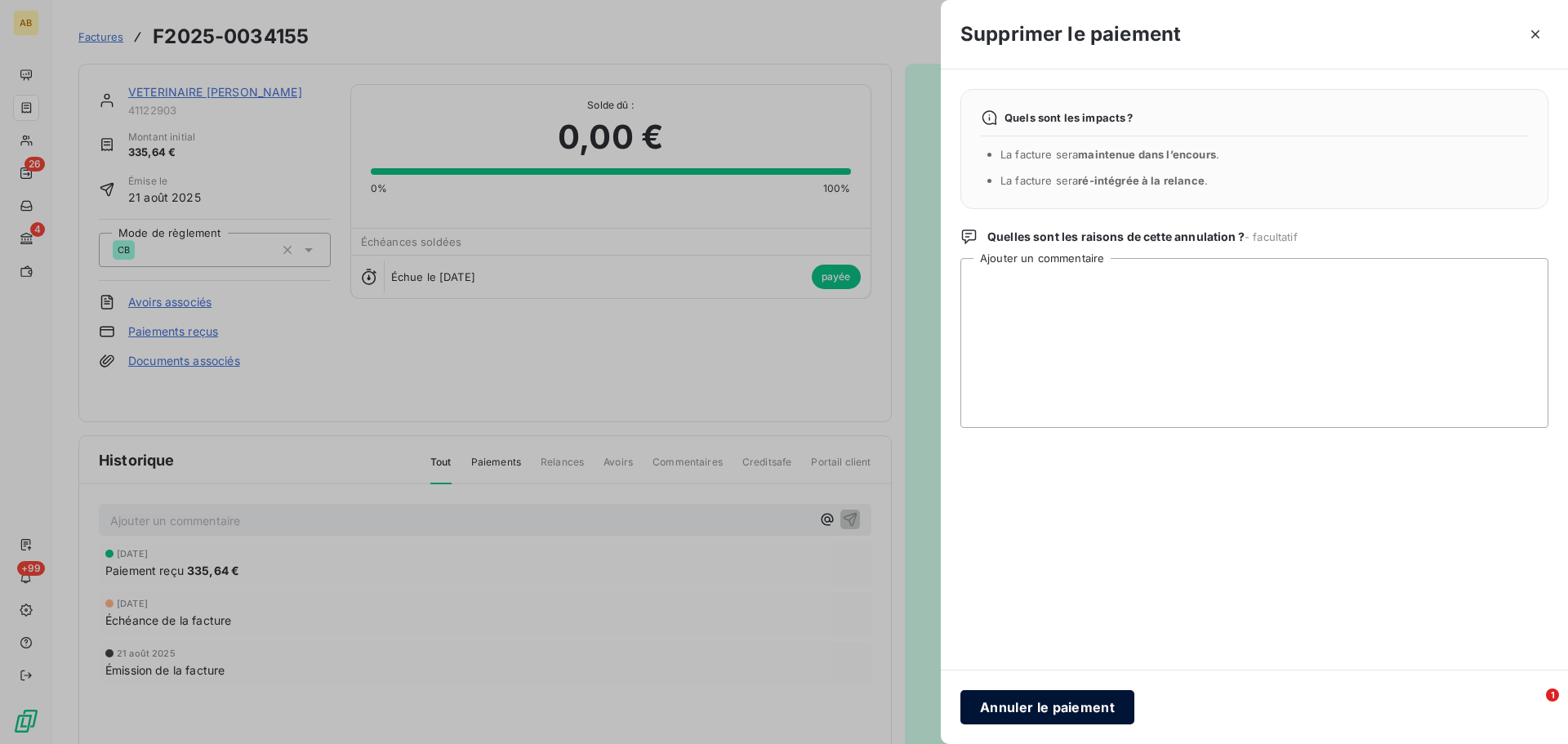
click at [1076, 697] on button "Annuler le paiement" at bounding box center [1047, 706] width 174 height 34
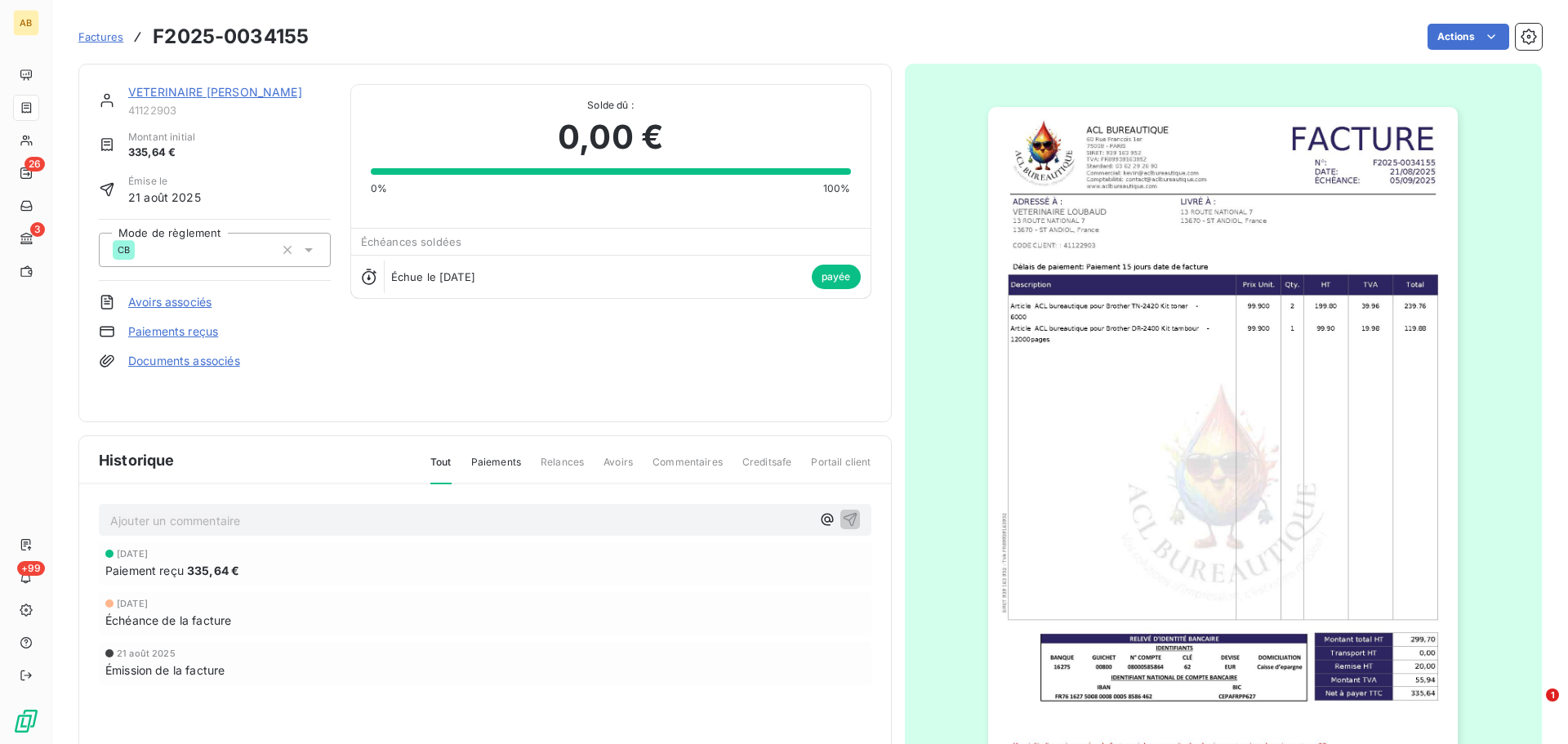
click at [88, 30] on span "Factures" at bounding box center [101, 37] width 45 height 13
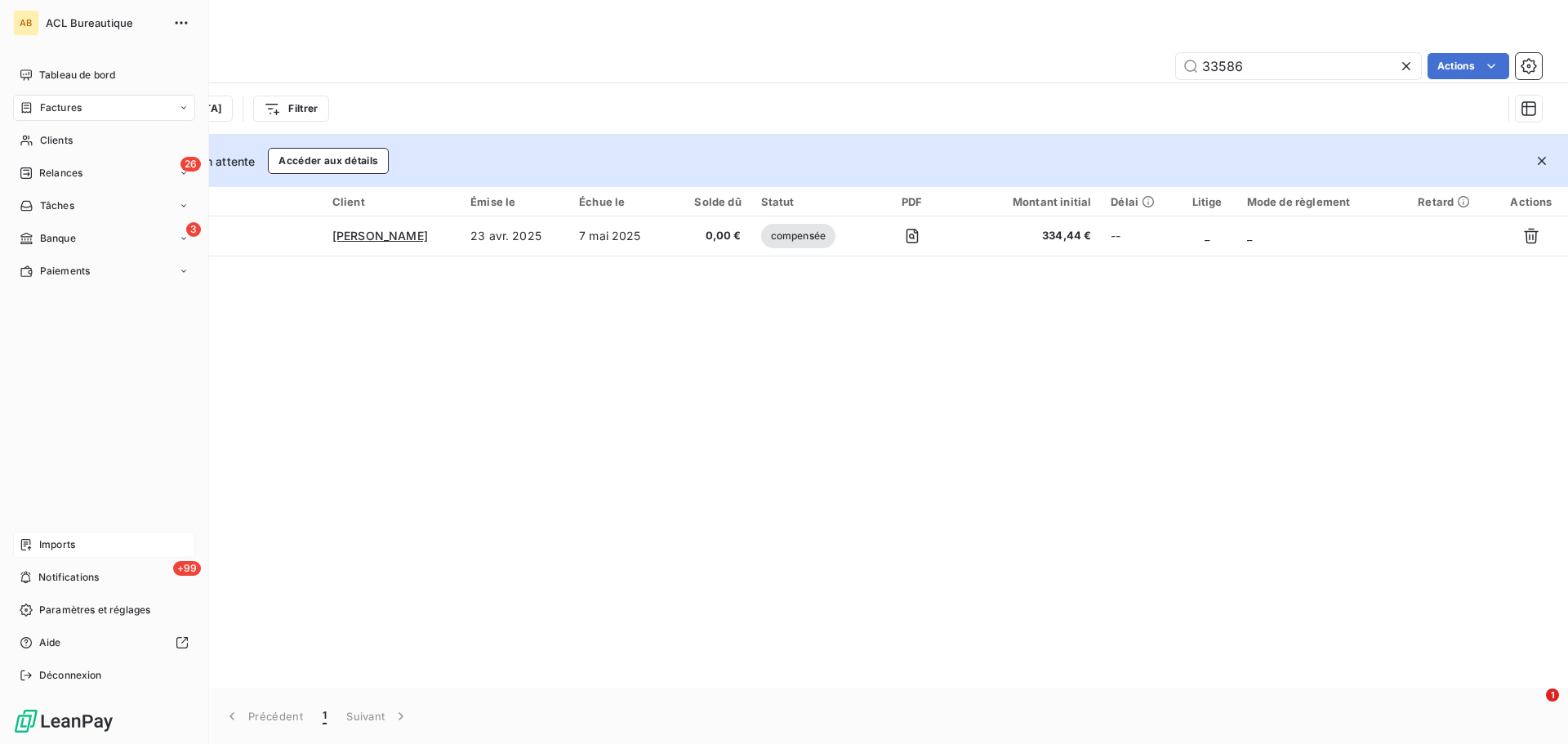
click at [47, 548] on span "Imports" at bounding box center [57, 544] width 36 height 14
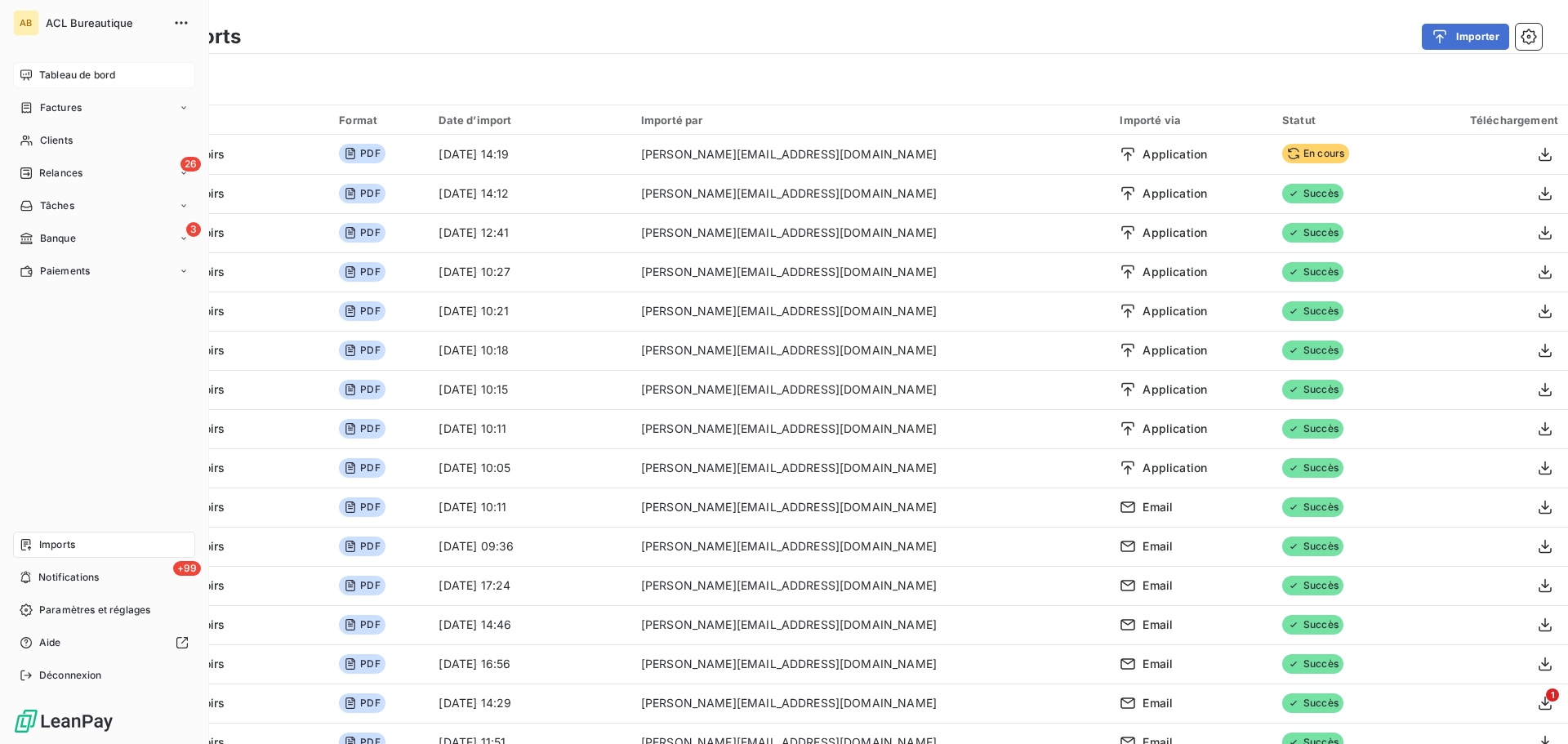
click at [49, 65] on div "Tableau de bord" at bounding box center [105, 74] width 182 height 26
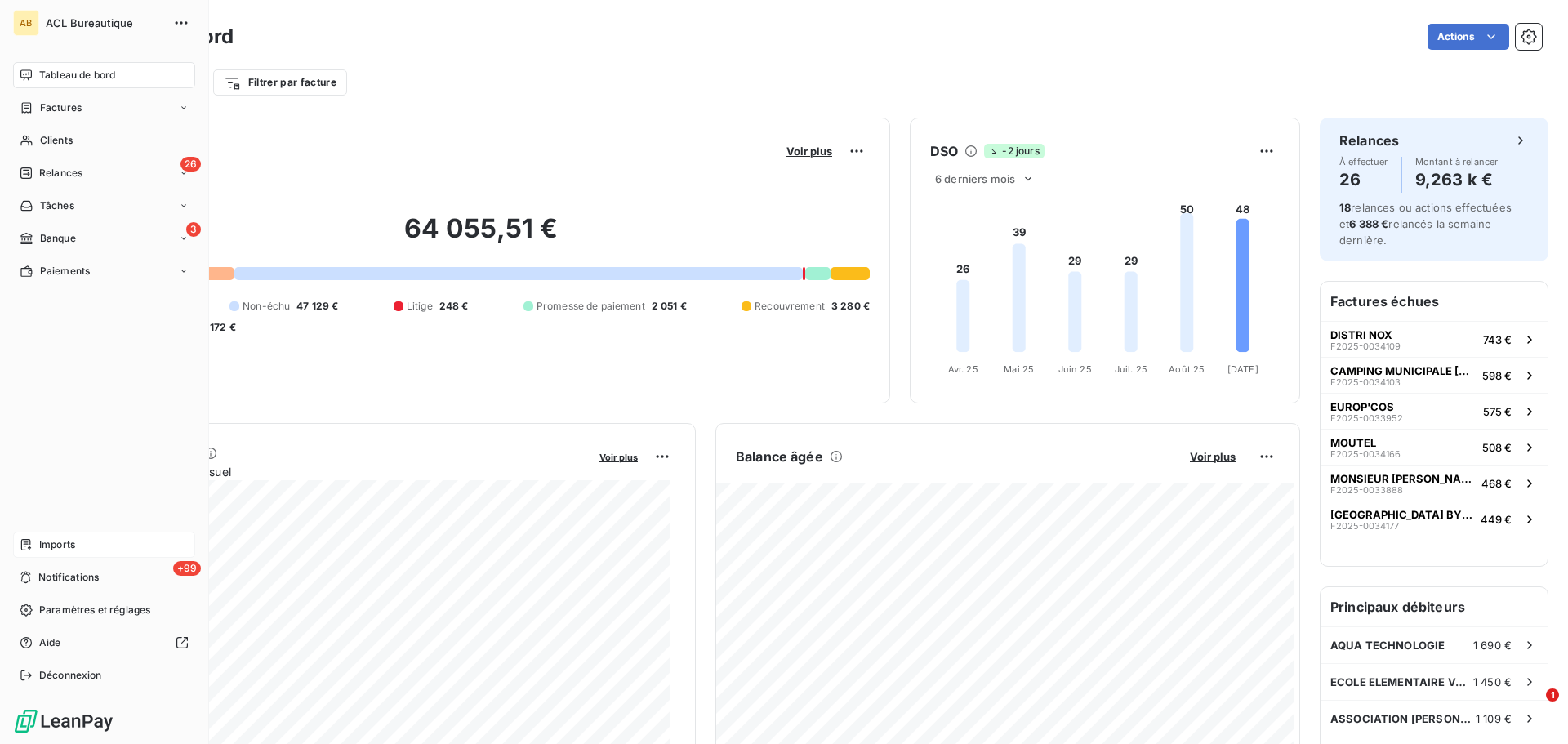
click at [97, 551] on div "Imports" at bounding box center [105, 544] width 182 height 26
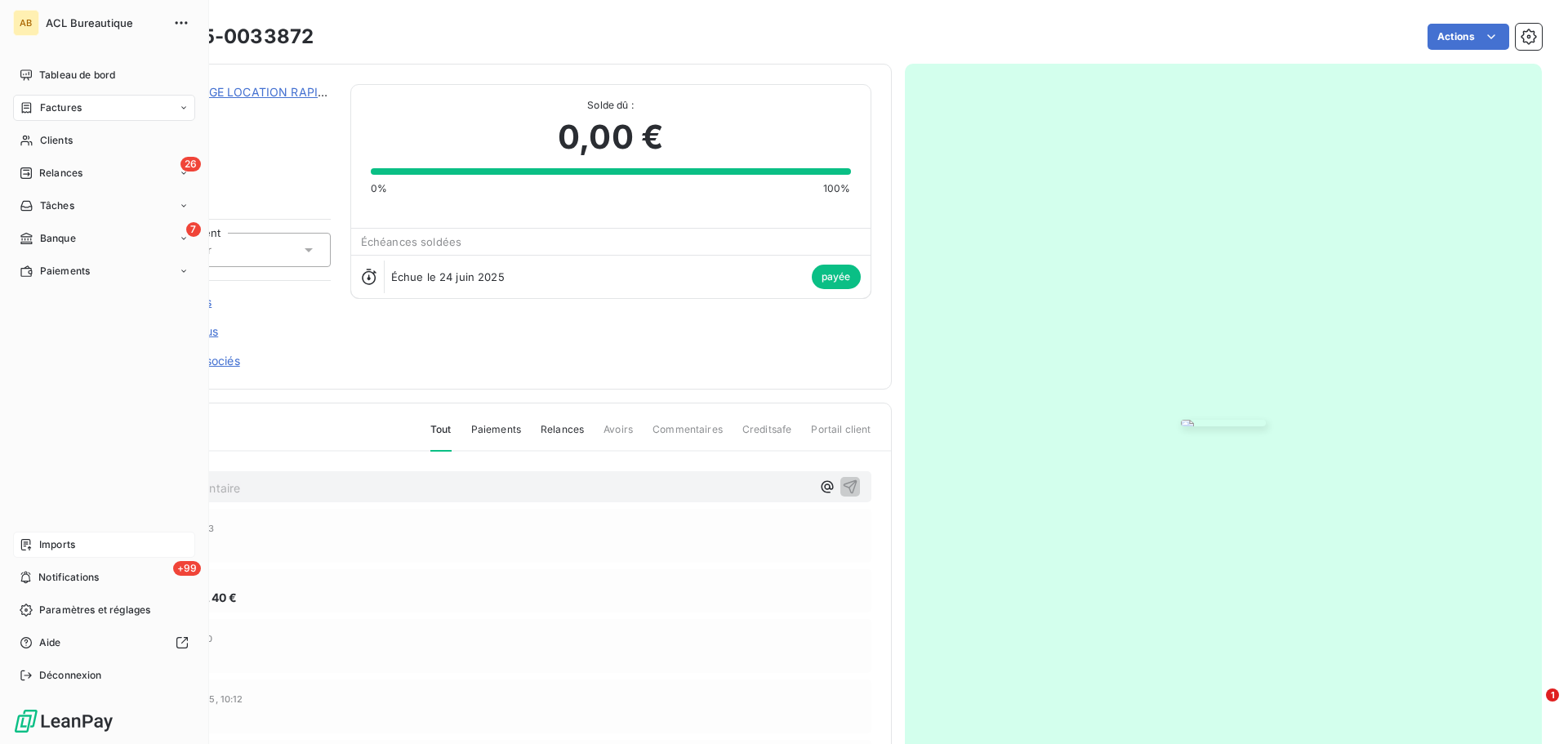
click at [99, 541] on div "Imports" at bounding box center [105, 544] width 182 height 26
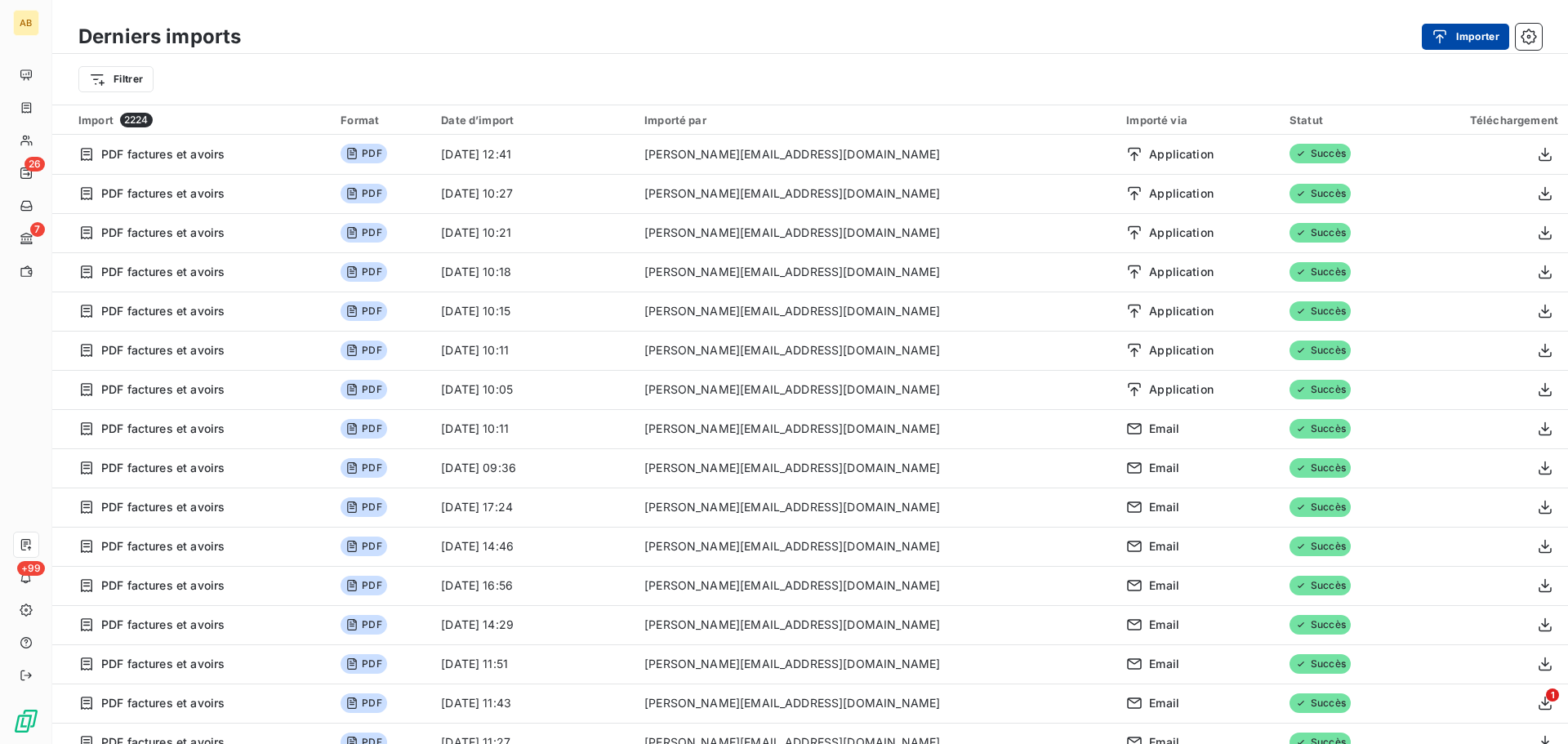
click at [1436, 36] on icon "button" at bounding box center [1439, 37] width 16 height 16
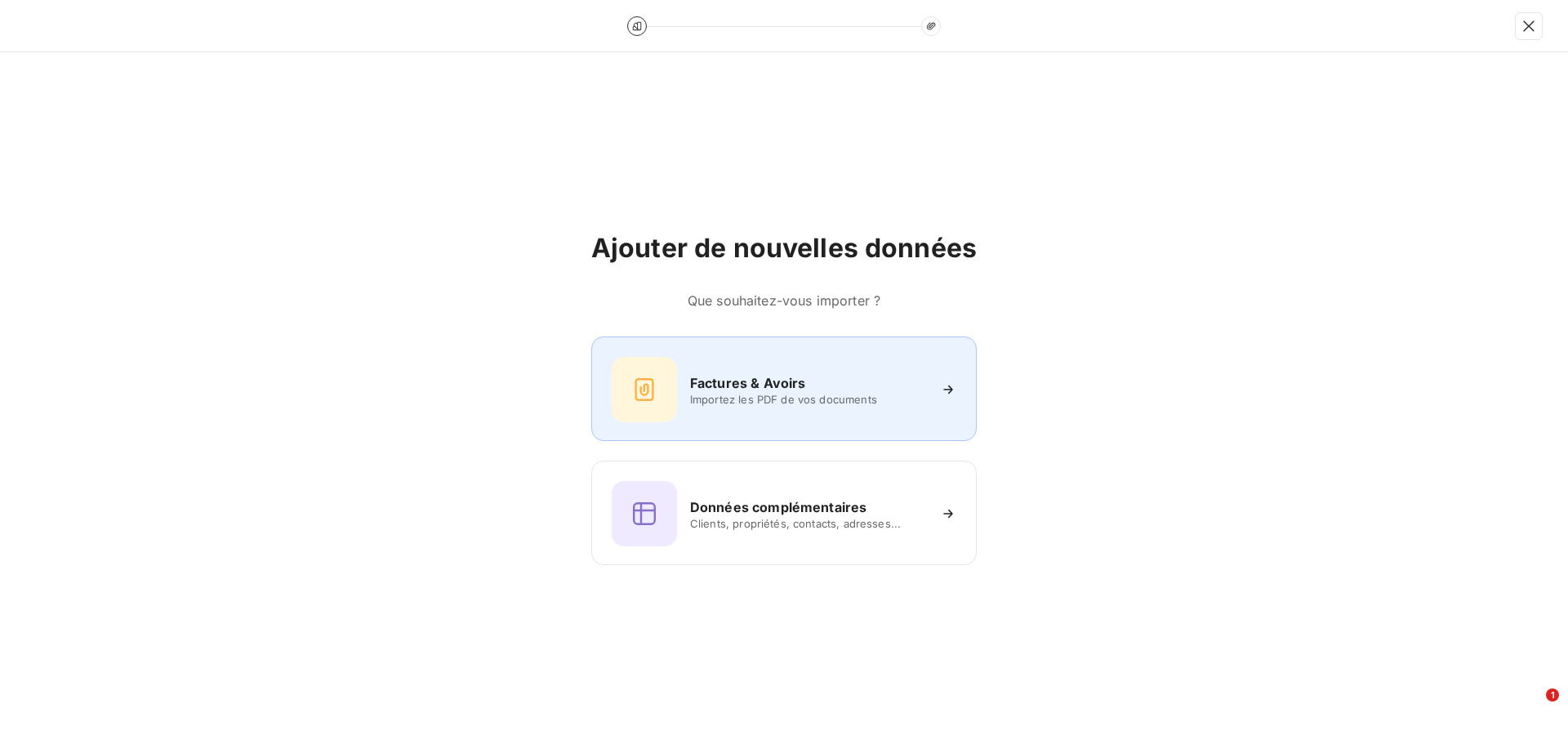
click at [698, 362] on div "Factures & Avoirs Importez les PDF de vos documents" at bounding box center [784, 389] width 345 height 65
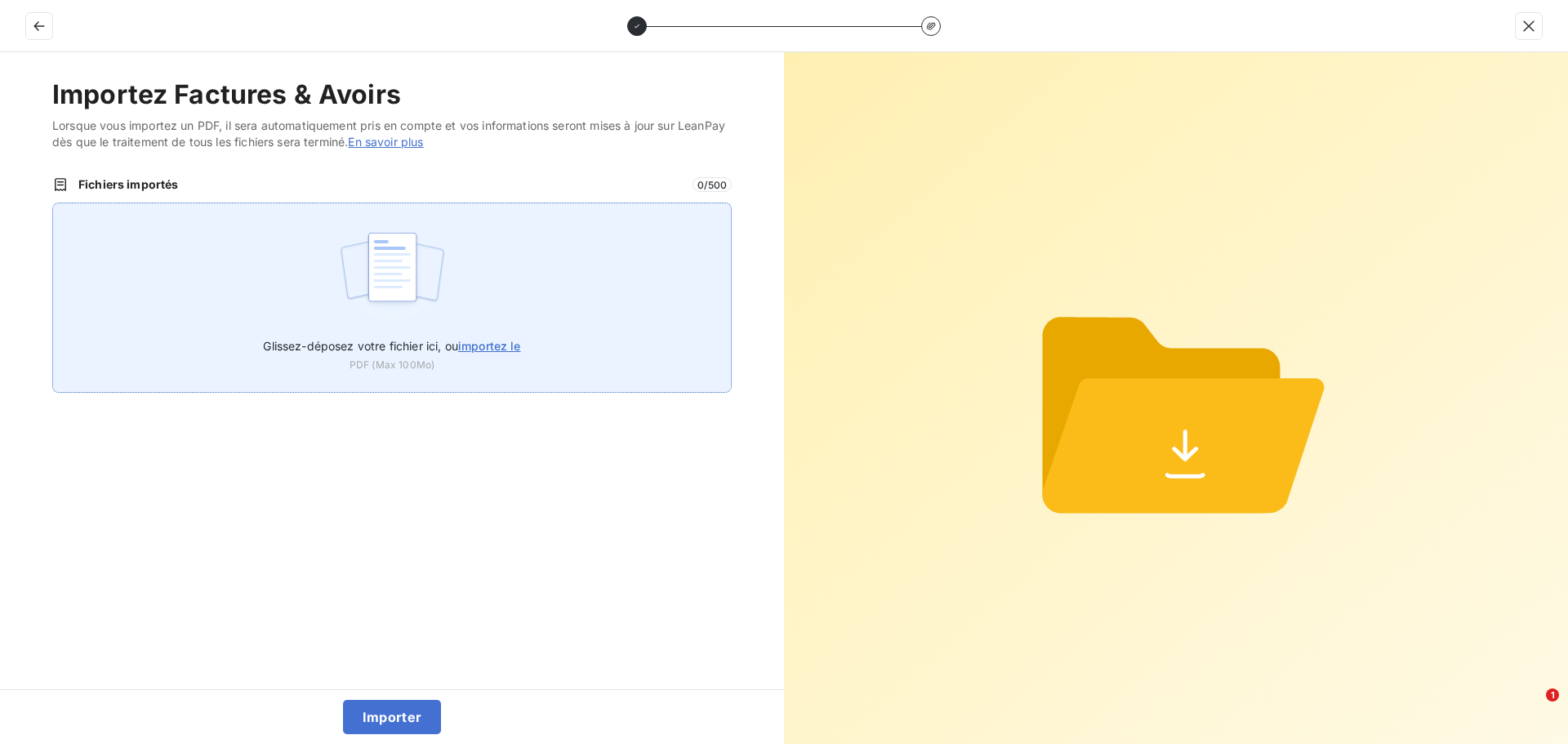
click at [382, 312] on img at bounding box center [392, 274] width 109 height 104
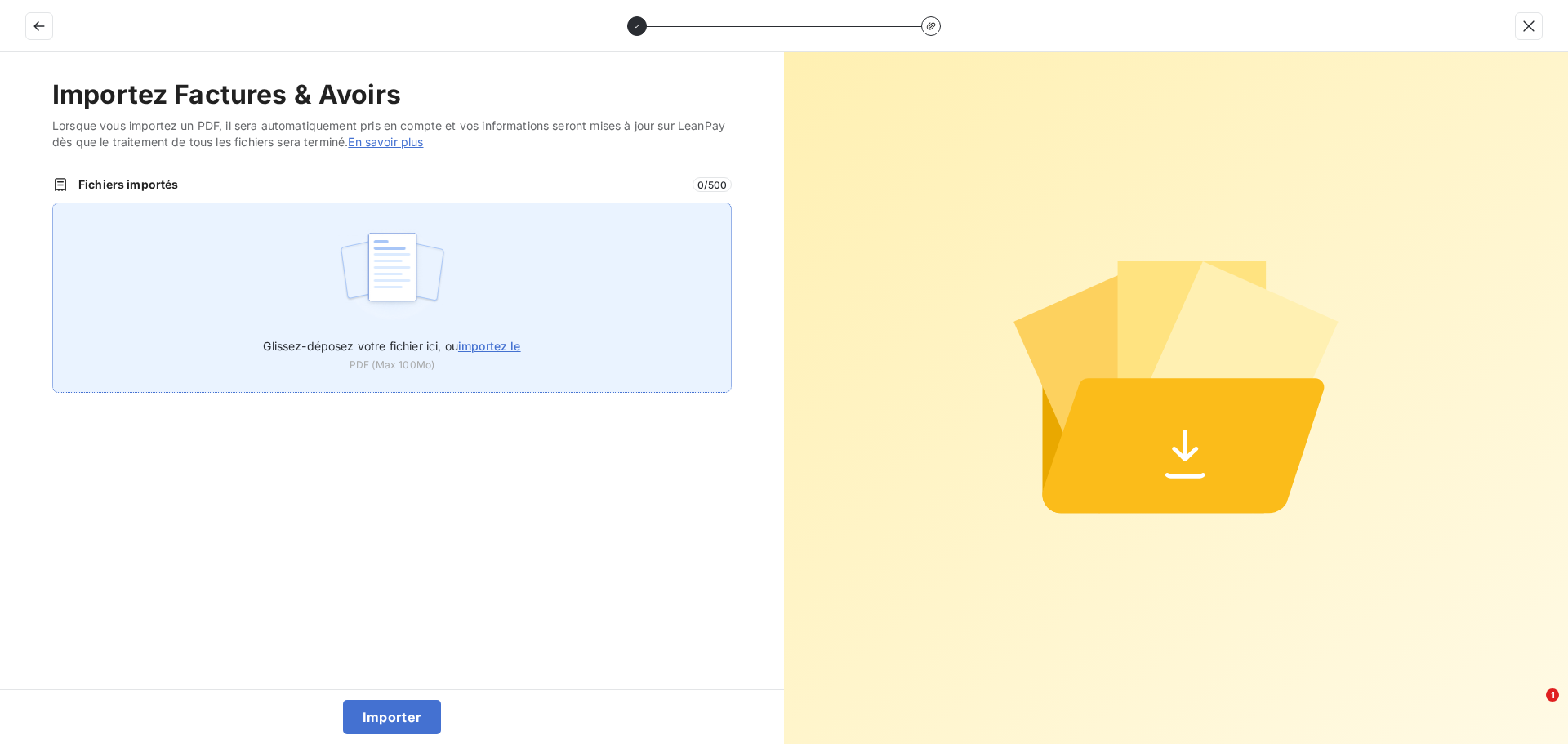
type input "C:\fakepath\F2025-0034307.pdf"
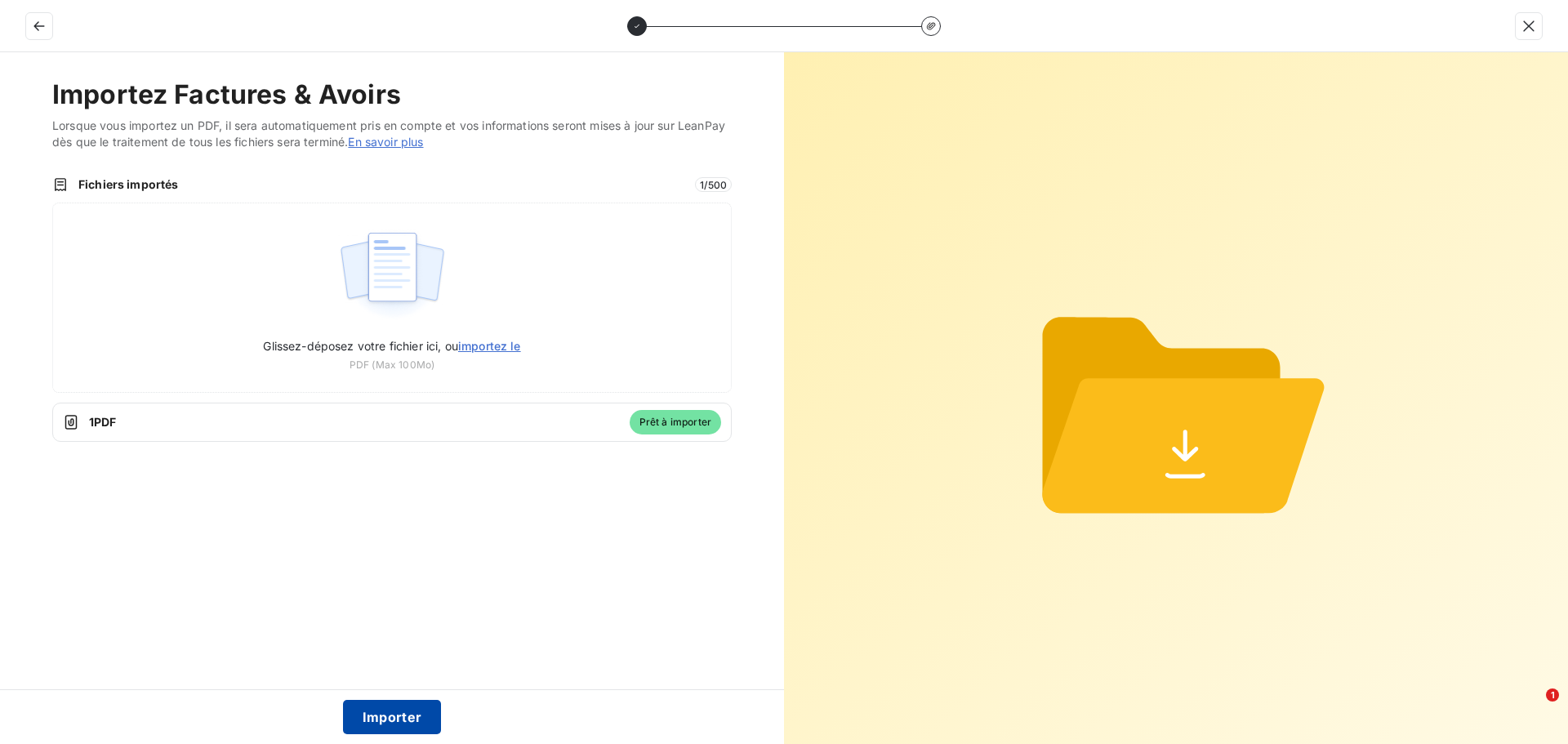
click at [399, 722] on button "Importer" at bounding box center [392, 716] width 99 height 34
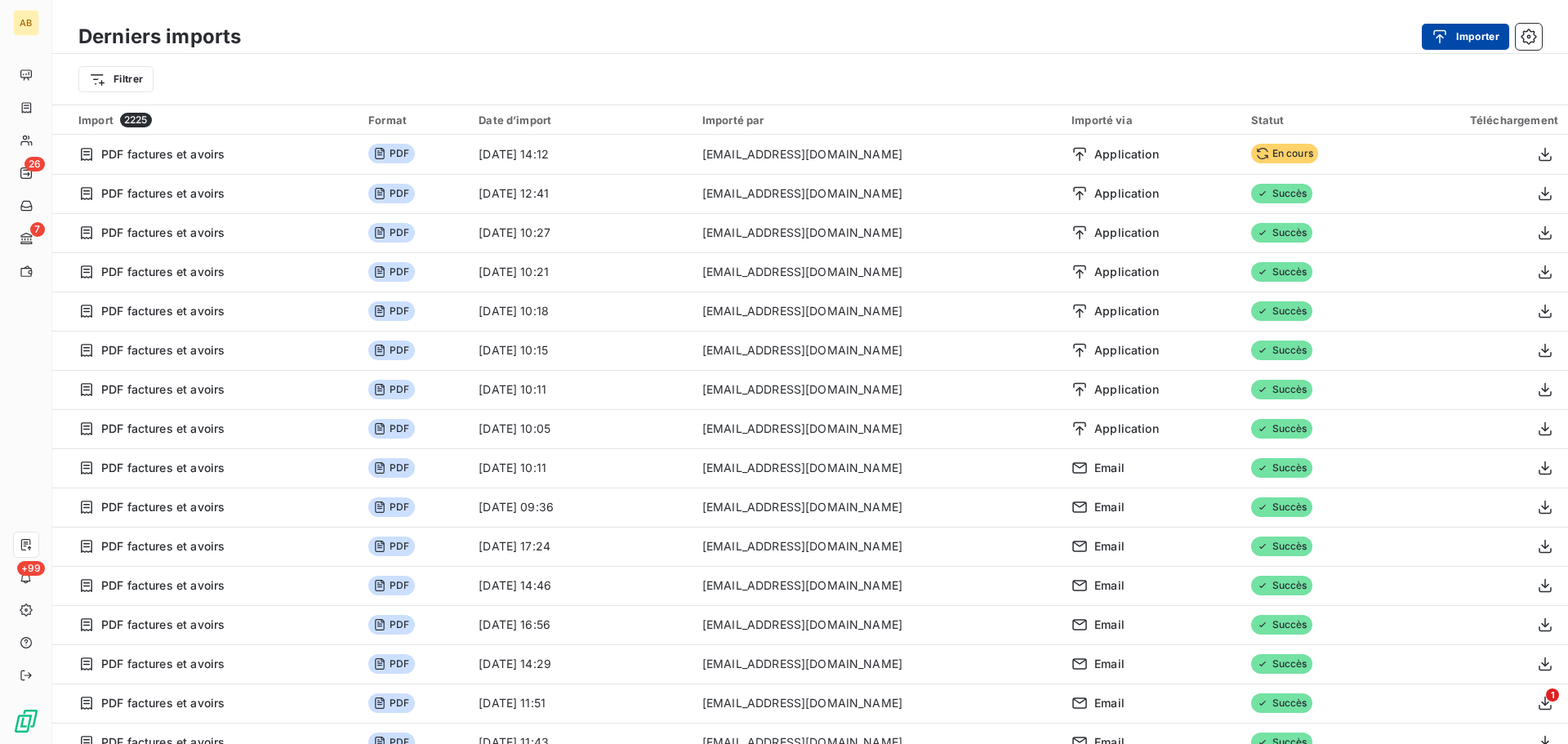
click at [1442, 37] on icon "button" at bounding box center [1440, 37] width 13 height 14
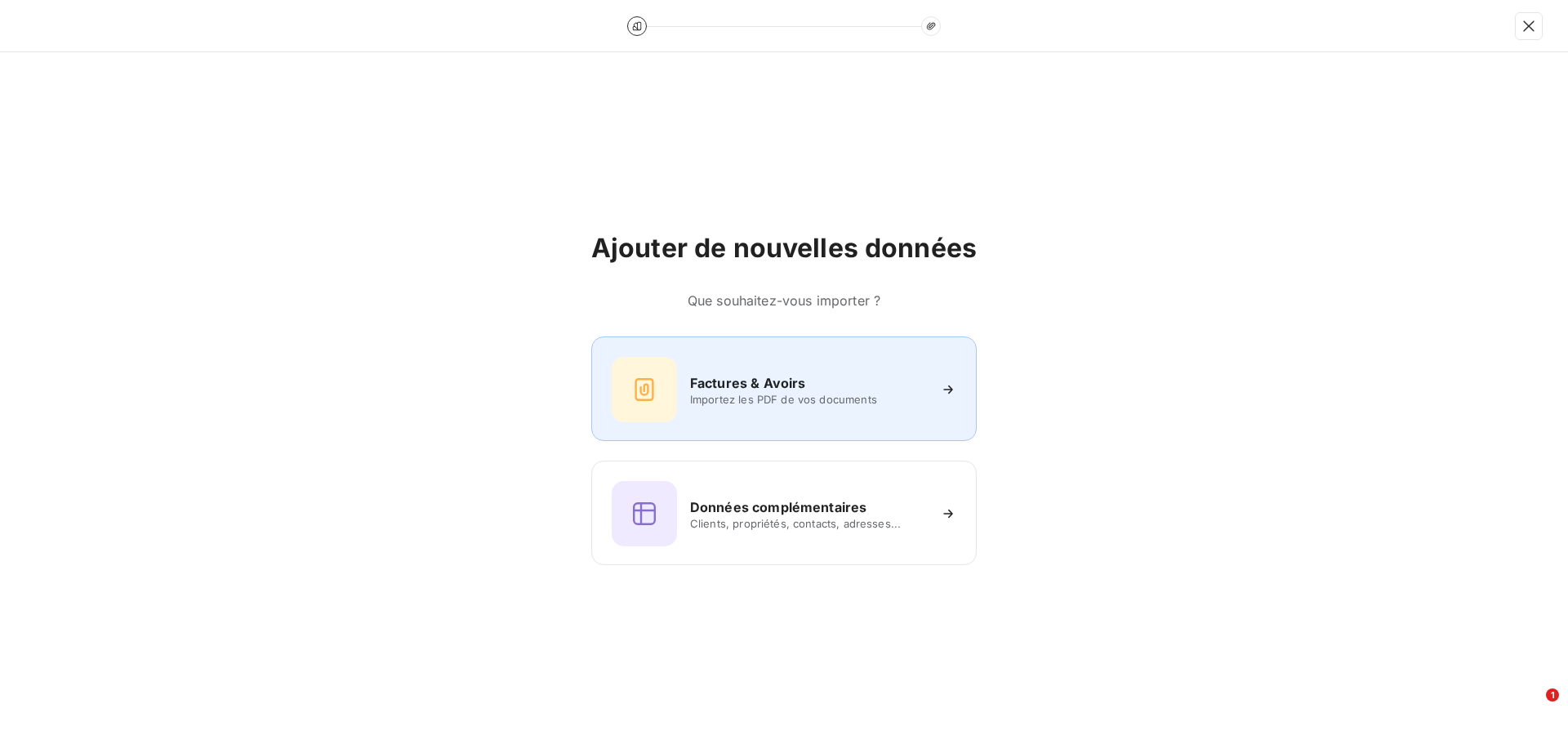
click at [684, 384] on div "Factures & Avoirs Importez les PDF de vos documents" at bounding box center [784, 389] width 345 height 65
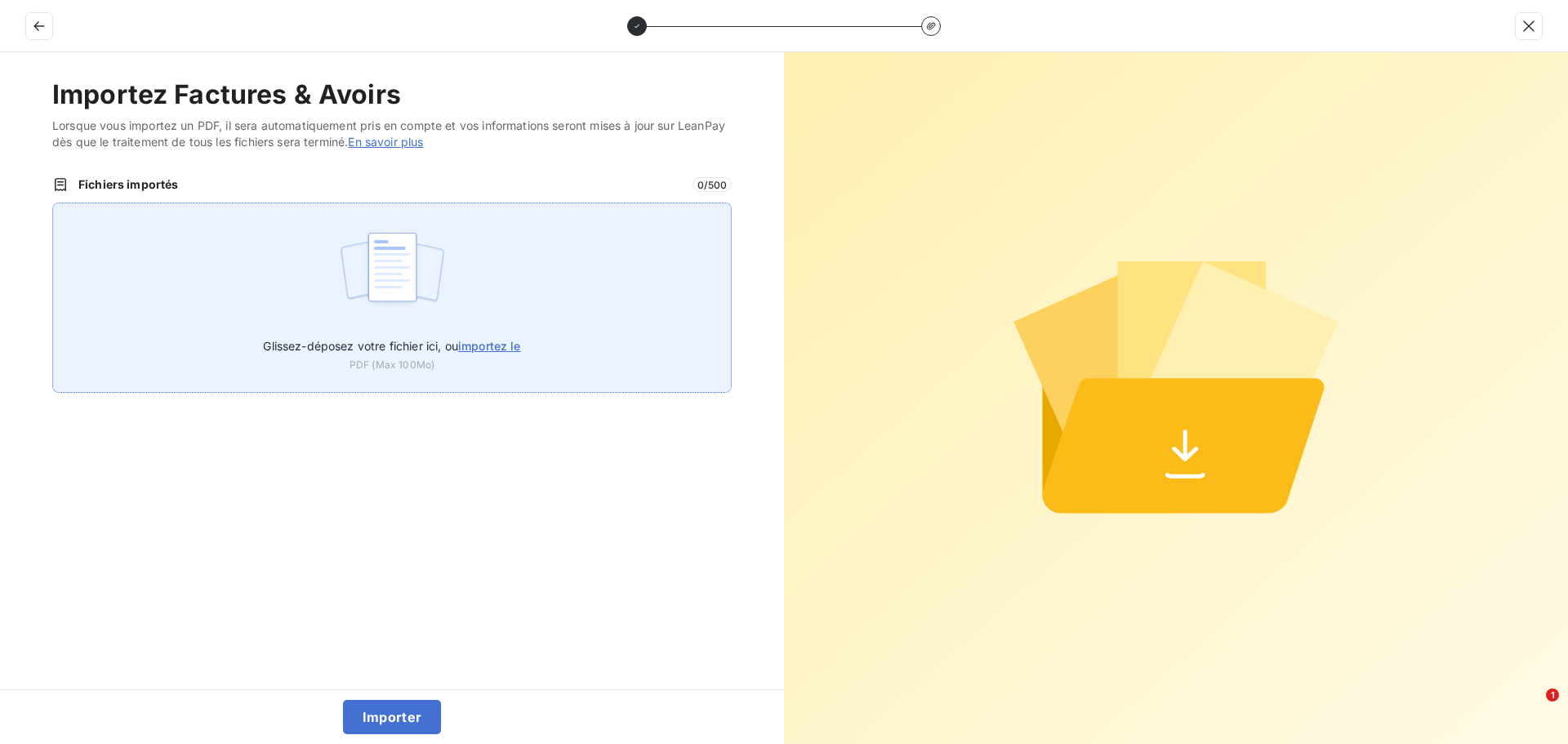
click at [379, 307] on img at bounding box center [392, 274] width 109 height 104
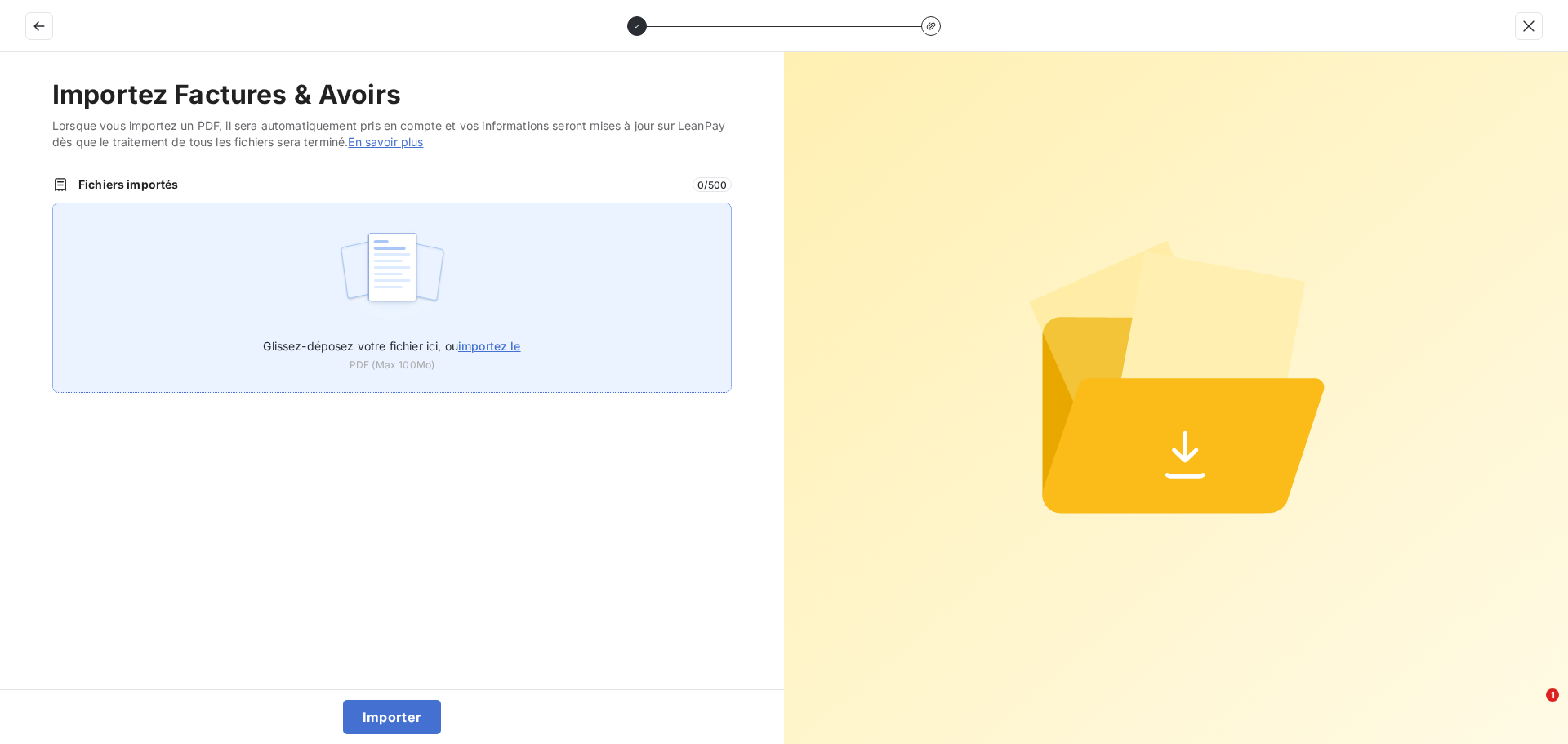
type input "C:\fakepath\F2025-0034326.pdf"
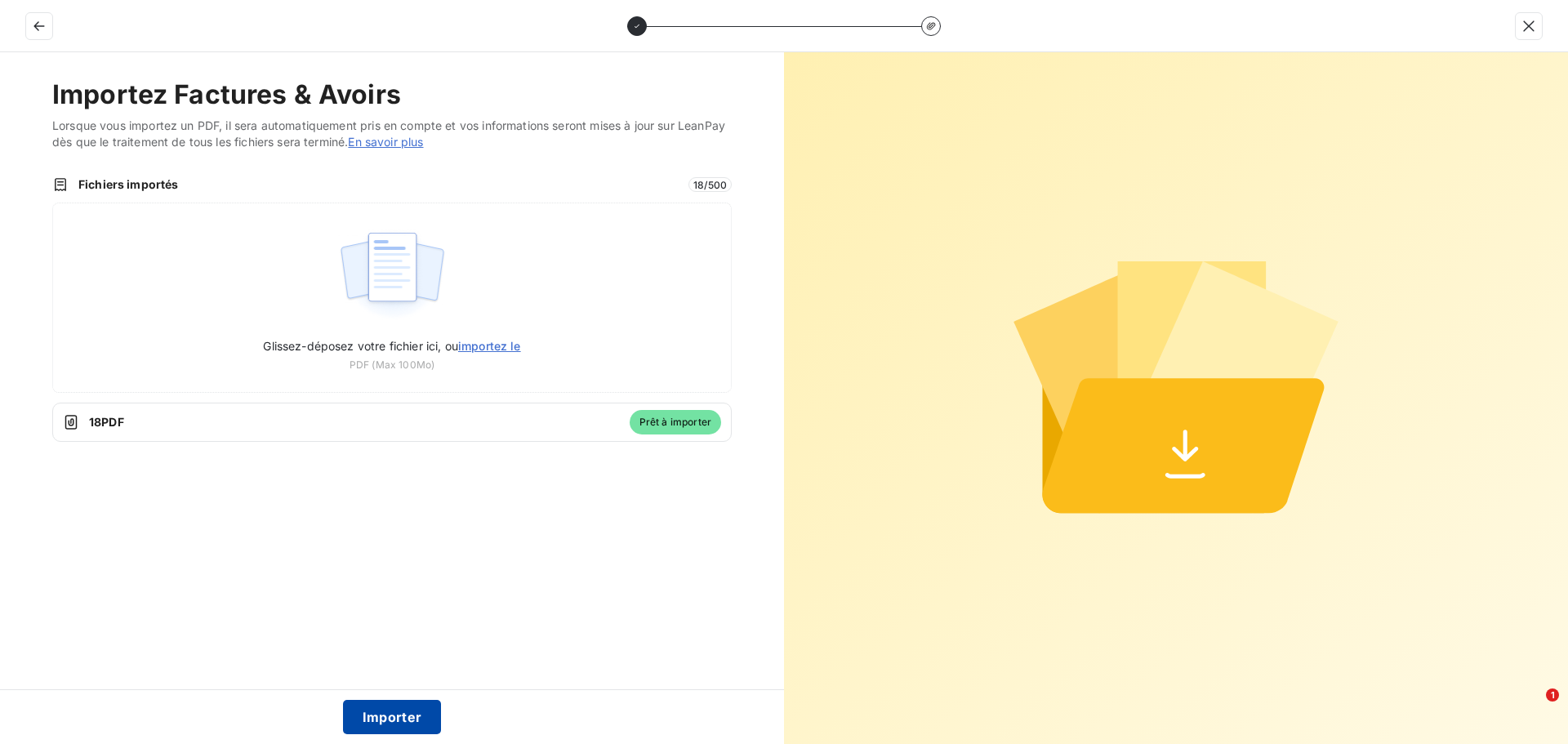
click at [422, 710] on button "Importer" at bounding box center [392, 716] width 99 height 34
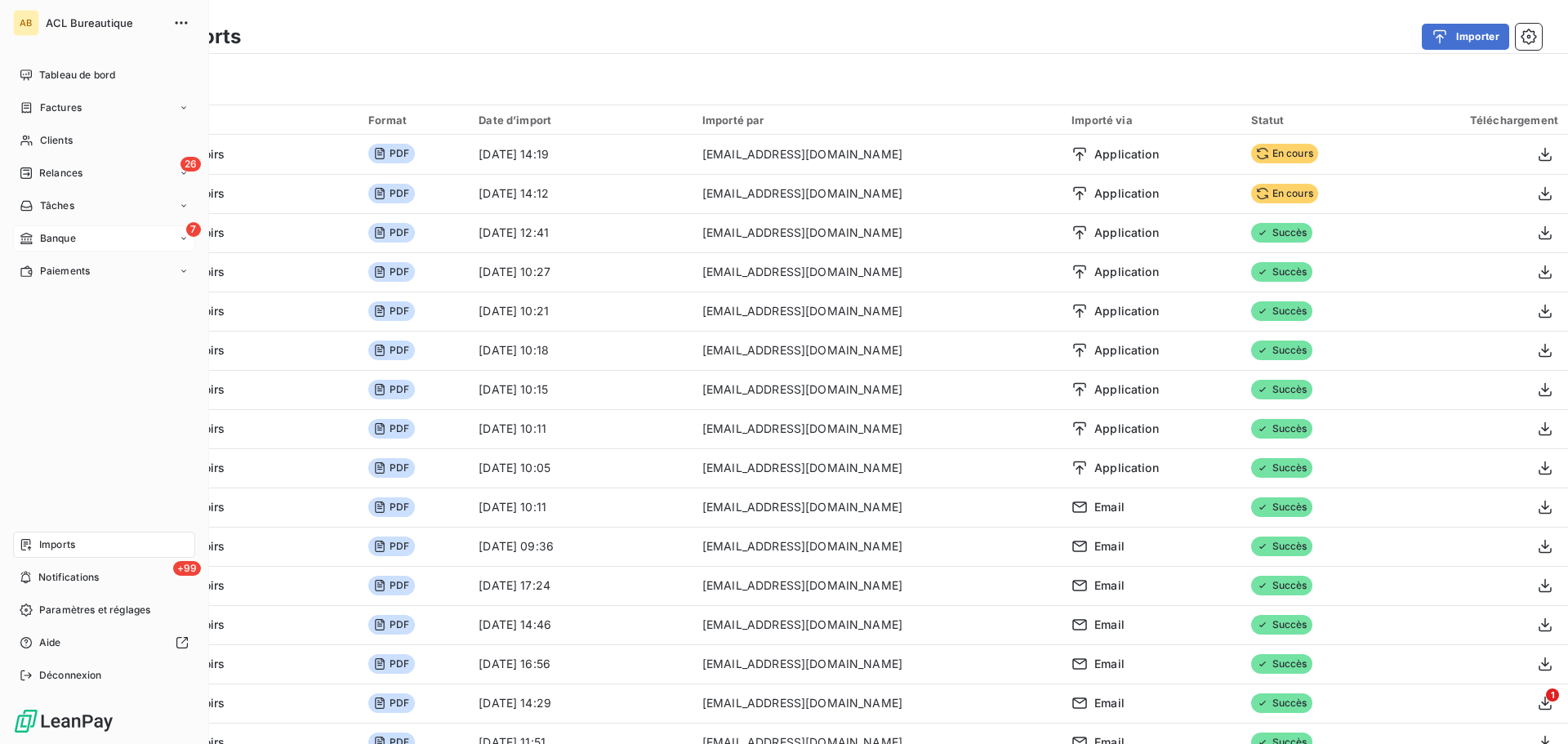
click at [105, 242] on div "7 Banque" at bounding box center [105, 238] width 182 height 26
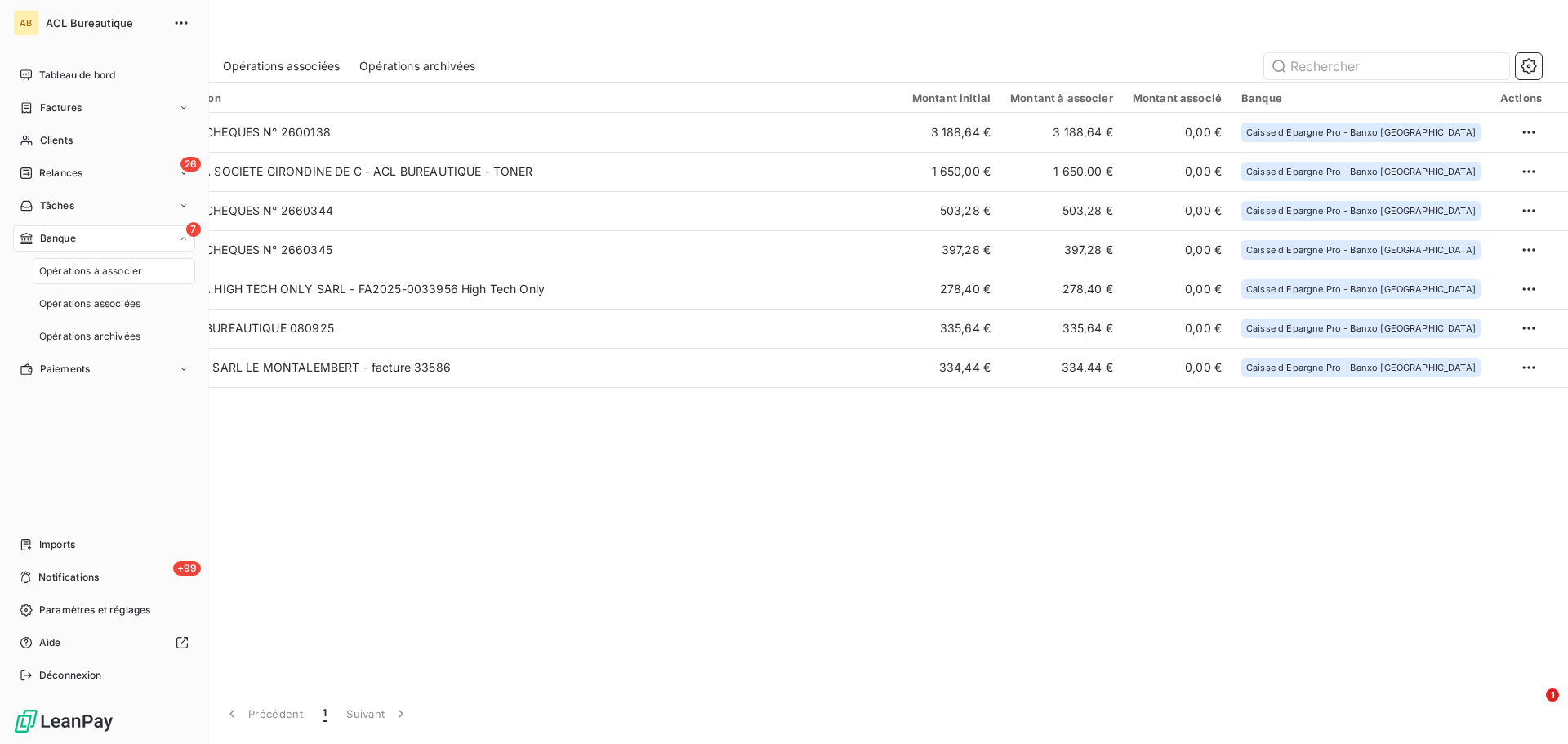
click at [114, 274] on span "Opérations à associer" at bounding box center [90, 271] width 103 height 14
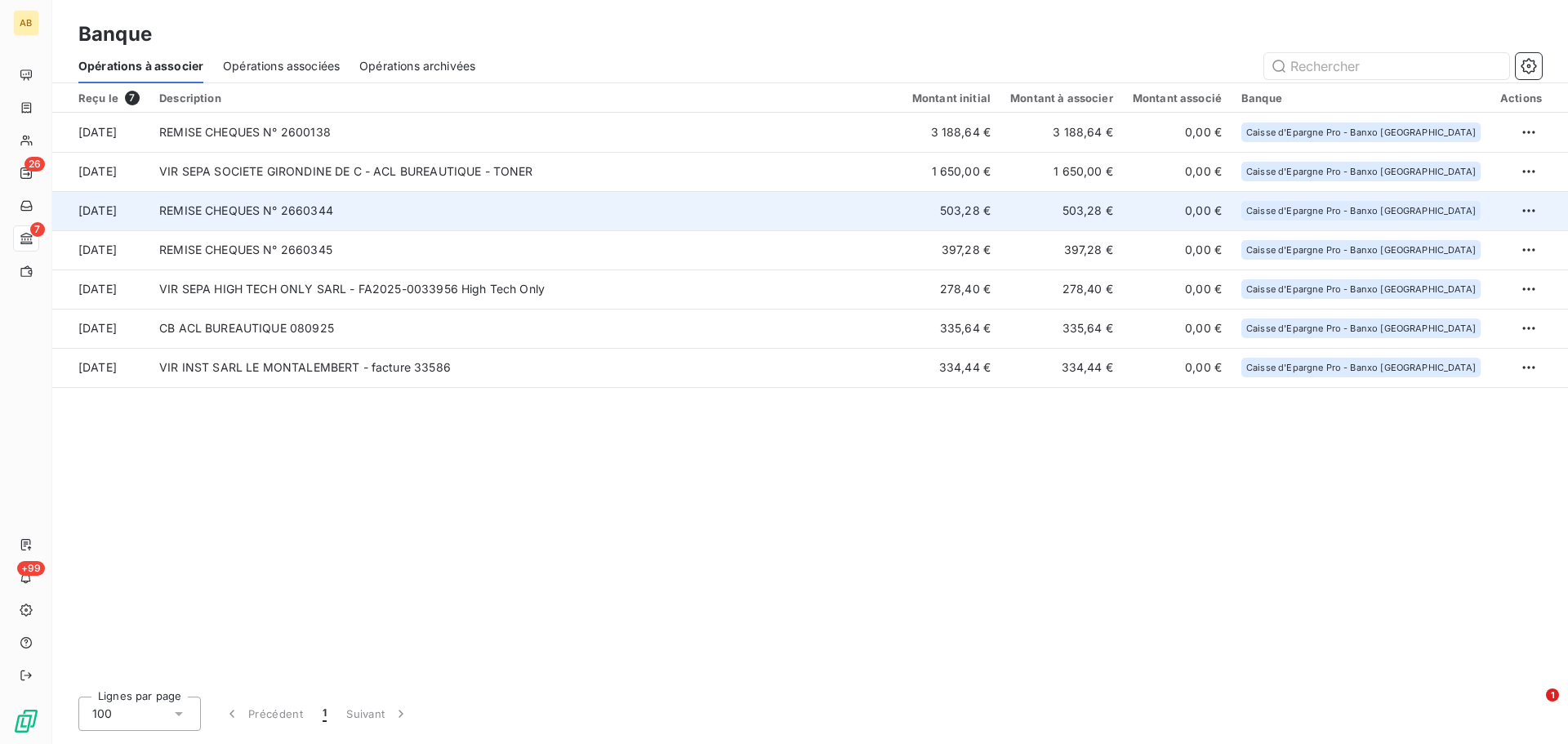
click at [857, 207] on td "REMISE CHEQUES N° 2660344" at bounding box center [525, 211] width 753 height 39
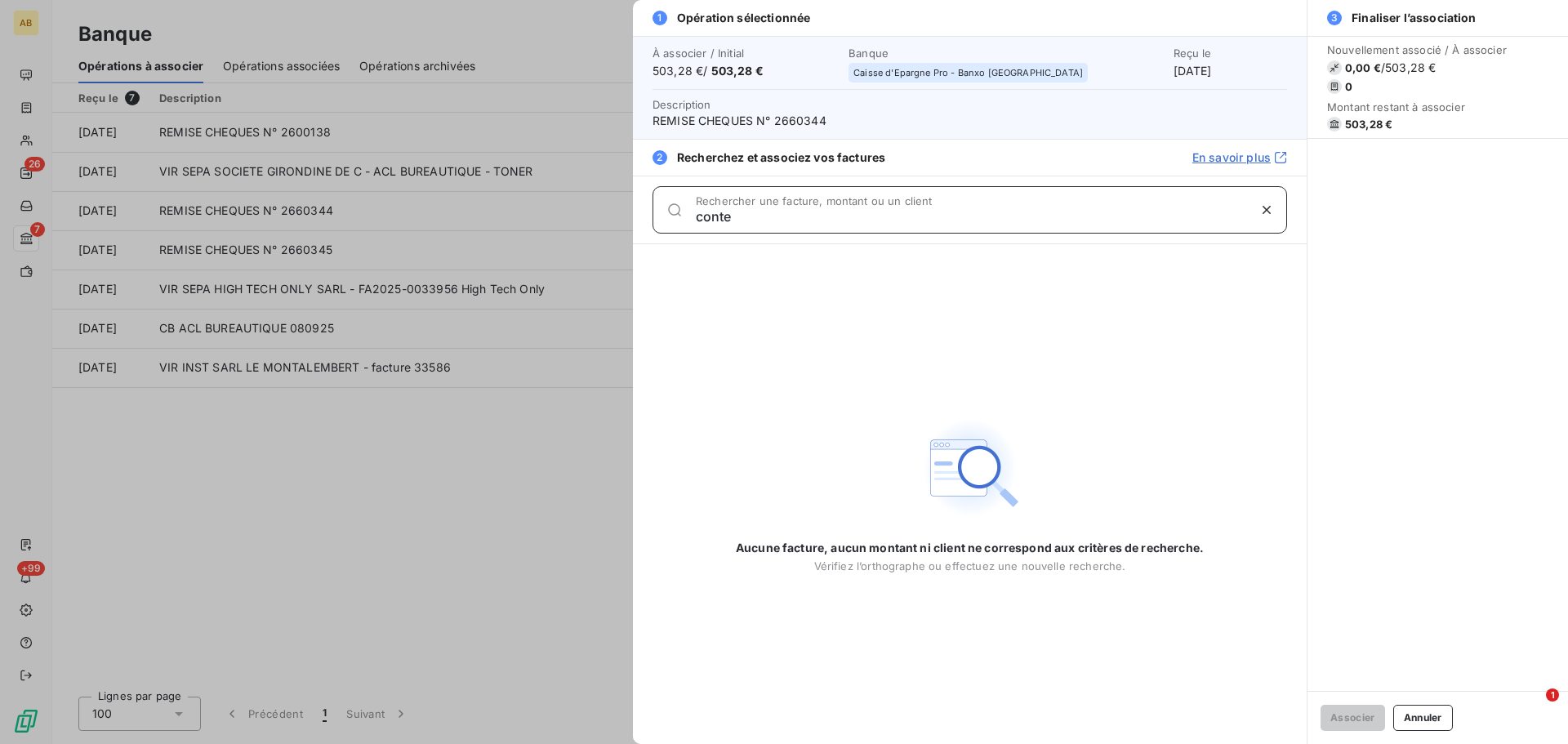
click at [709, 208] on input "conte" at bounding box center [971, 216] width 551 height 16
type input "503.28"
click at [483, 447] on div at bounding box center [784, 372] width 1568 height 744
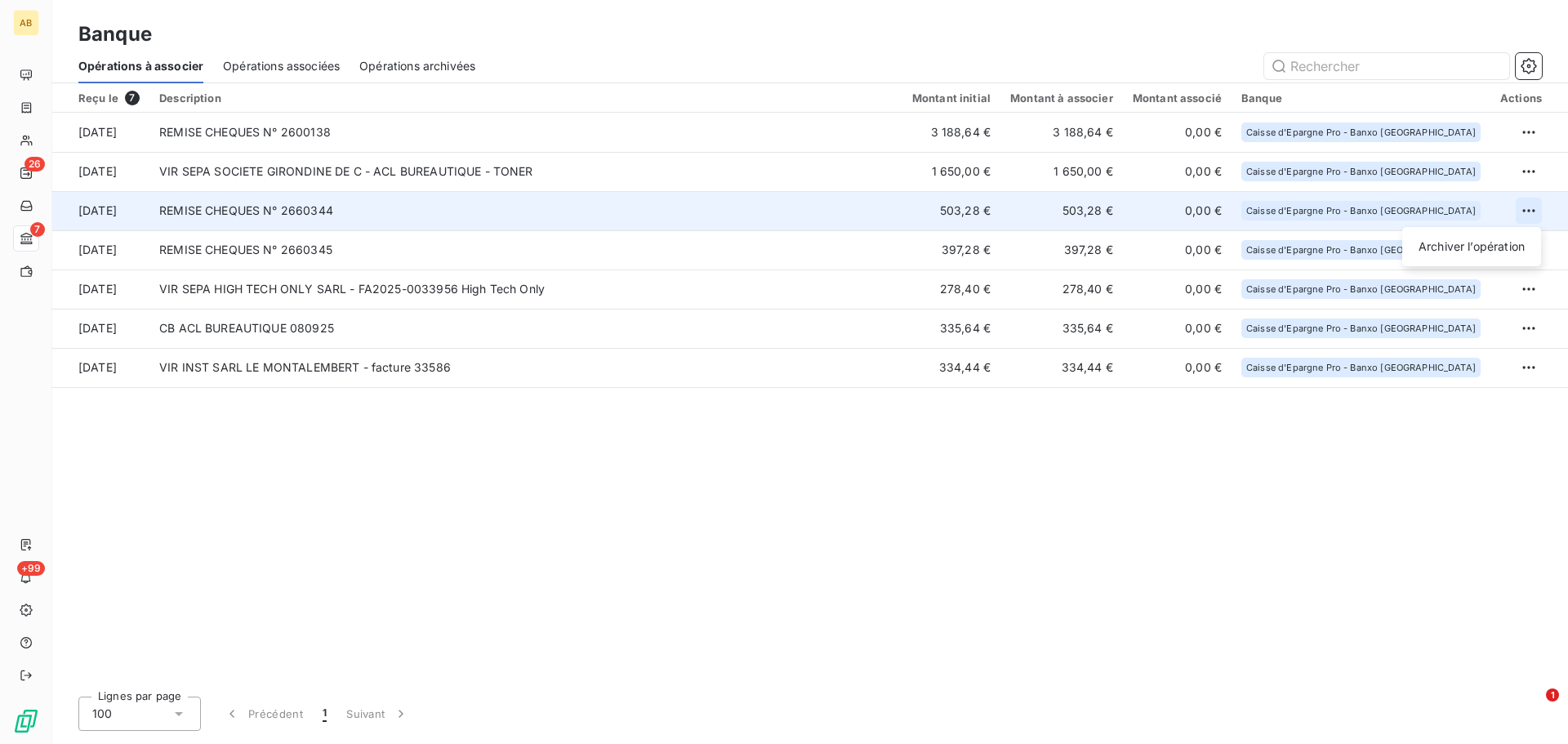
click at [1537, 205] on html "AB 26 7 +99 Banque Opérations à associer Opérations associées Opérations archiv…" at bounding box center [784, 372] width 1568 height 744
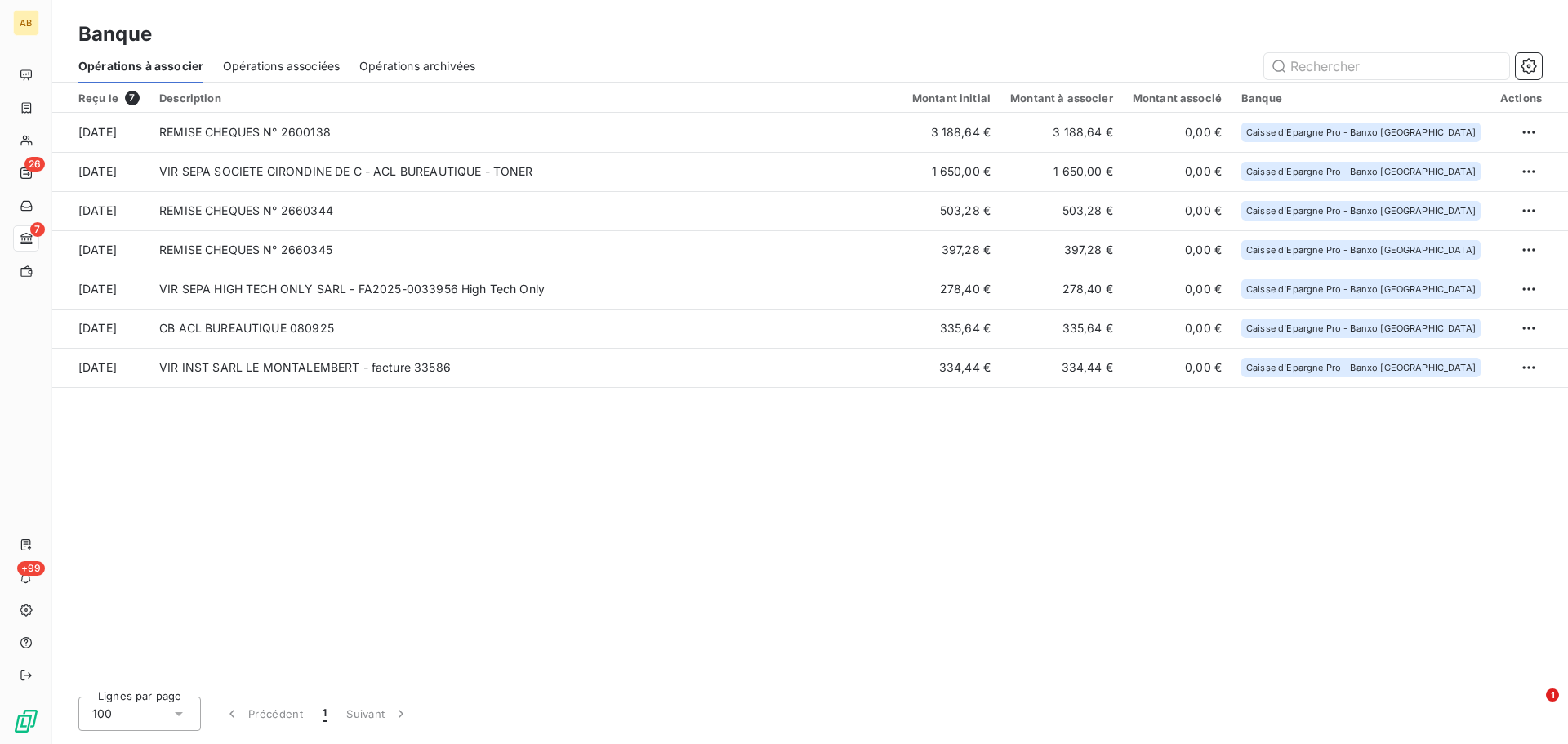
click at [845, 502] on html "AB 26 7 +99 Banque Opérations à associer Opérations associées Opérations archiv…" at bounding box center [784, 372] width 1568 height 744
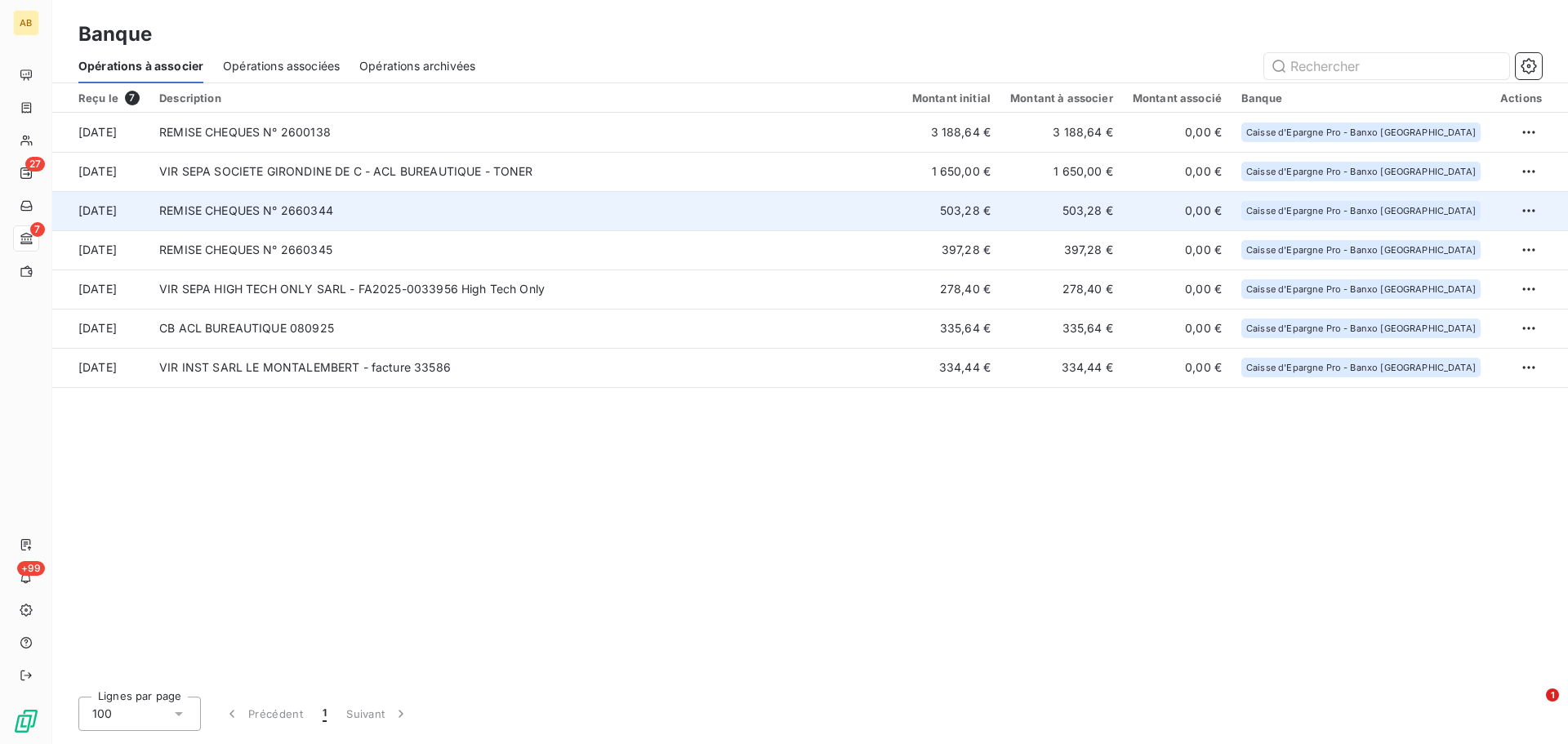
click at [1119, 205] on td "503,28 €" at bounding box center [1061, 211] width 122 height 39
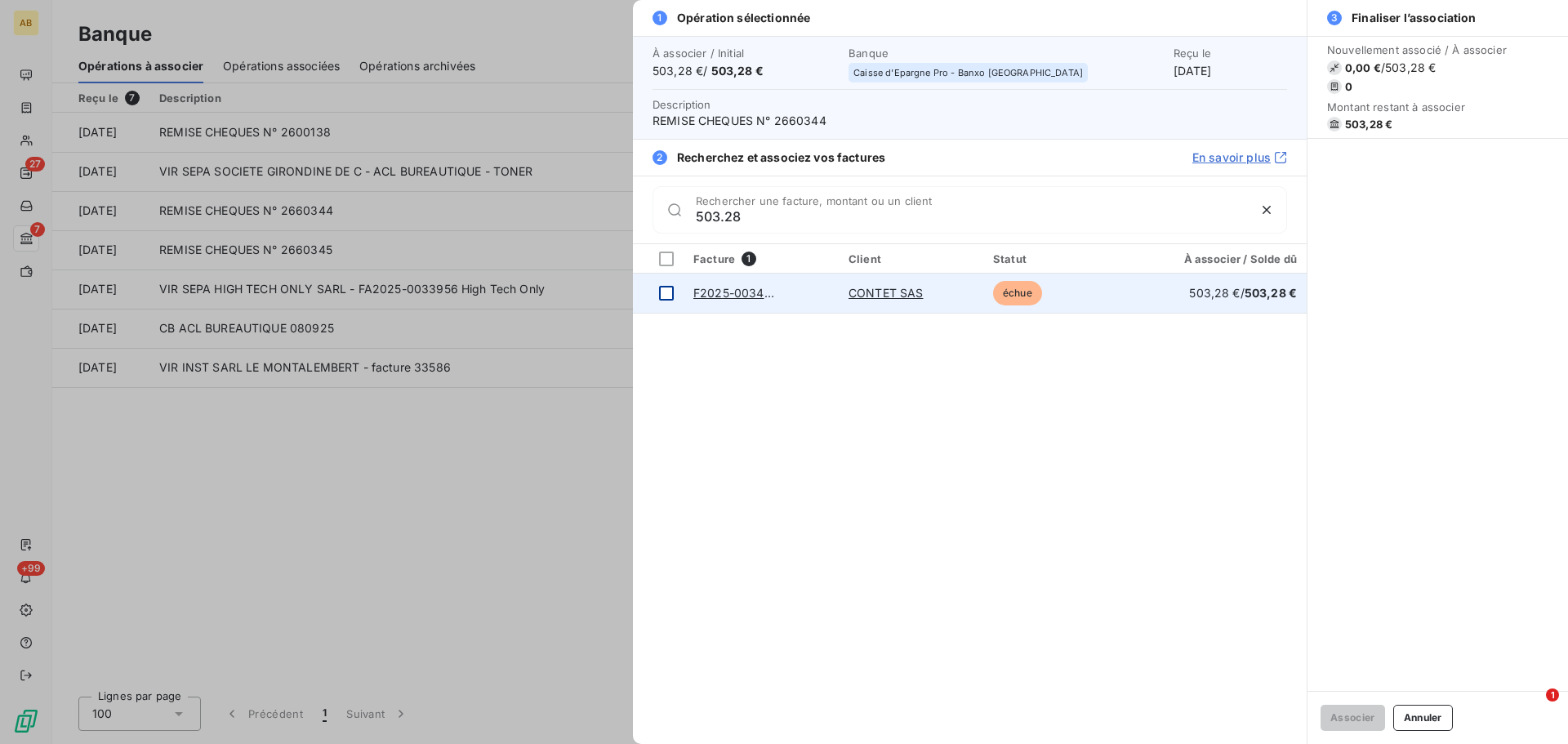
type input "503.28"
click at [657, 286] on td at bounding box center [658, 293] width 51 height 39
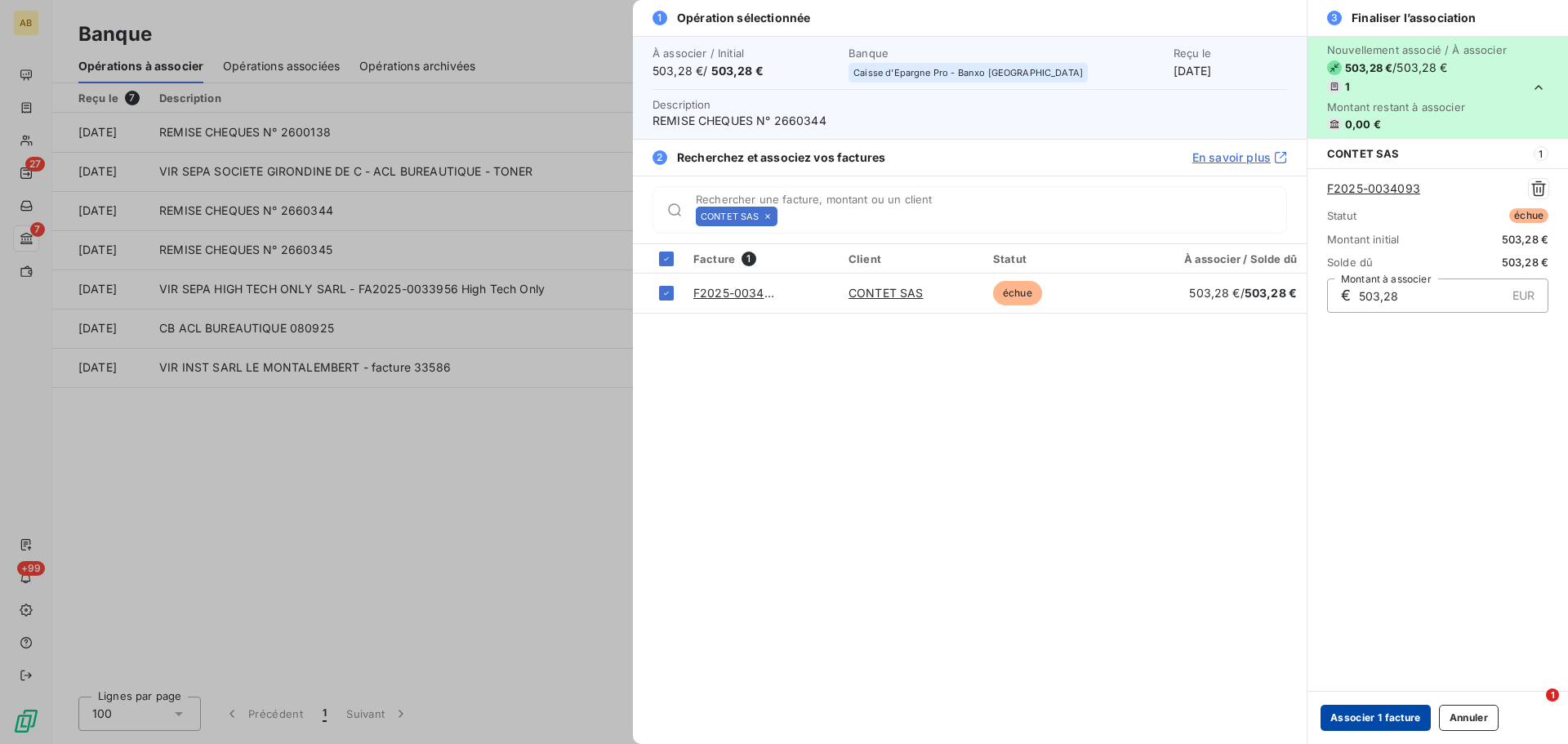
click at [1374, 716] on button "Associer 1 facture" at bounding box center [1375, 717] width 110 height 26
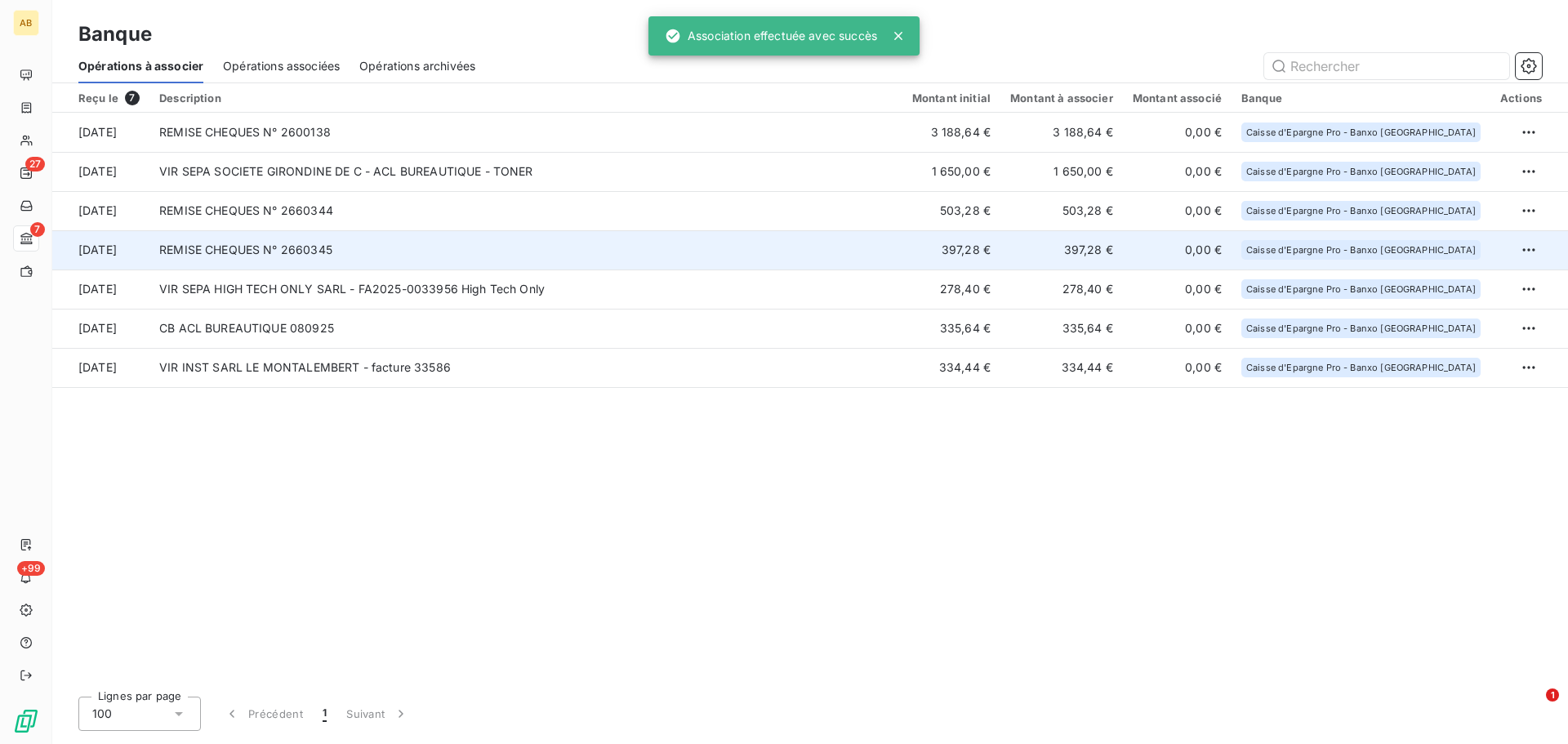
click at [948, 255] on td "397,28 €" at bounding box center [952, 250] width 98 height 39
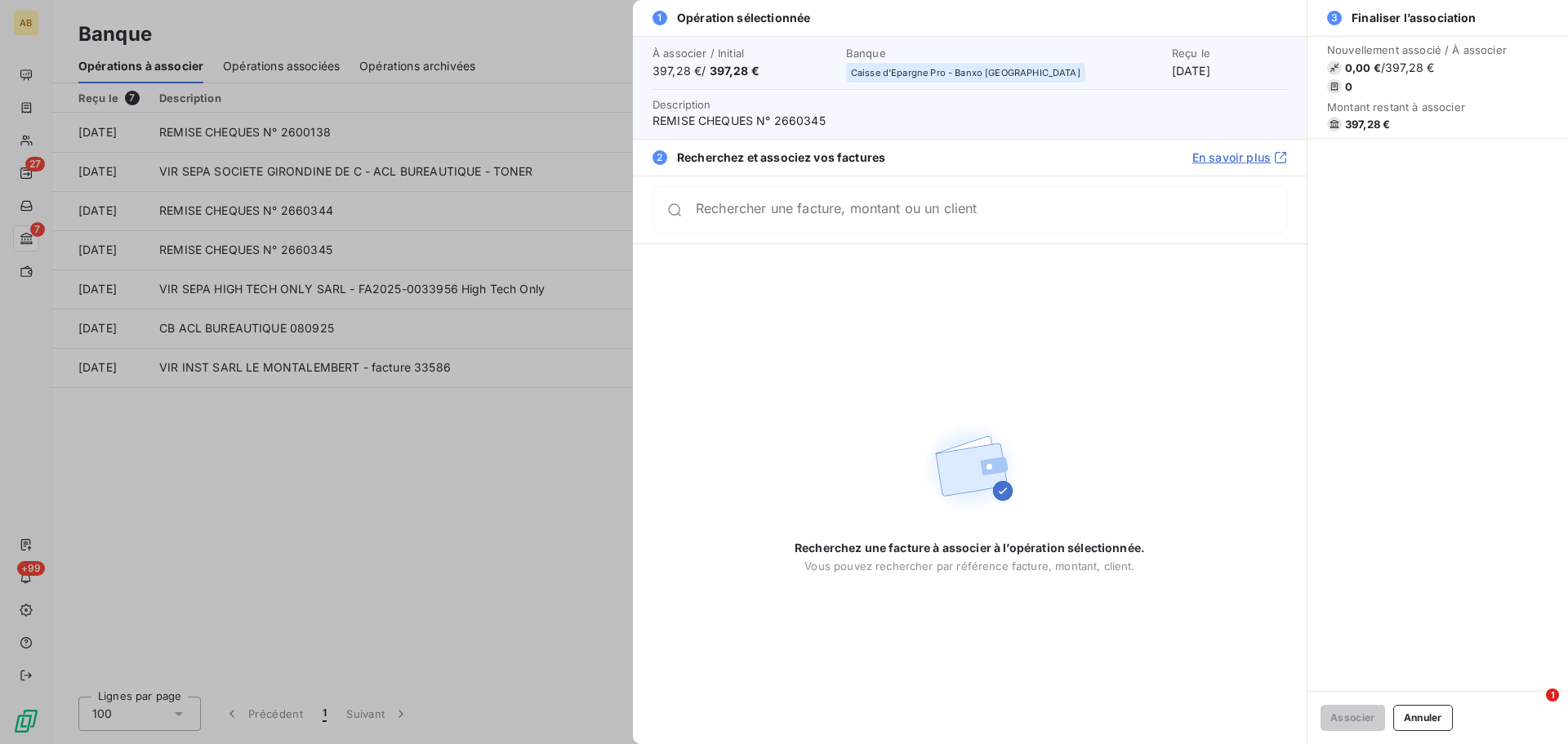
click at [471, 479] on div at bounding box center [784, 372] width 1568 height 744
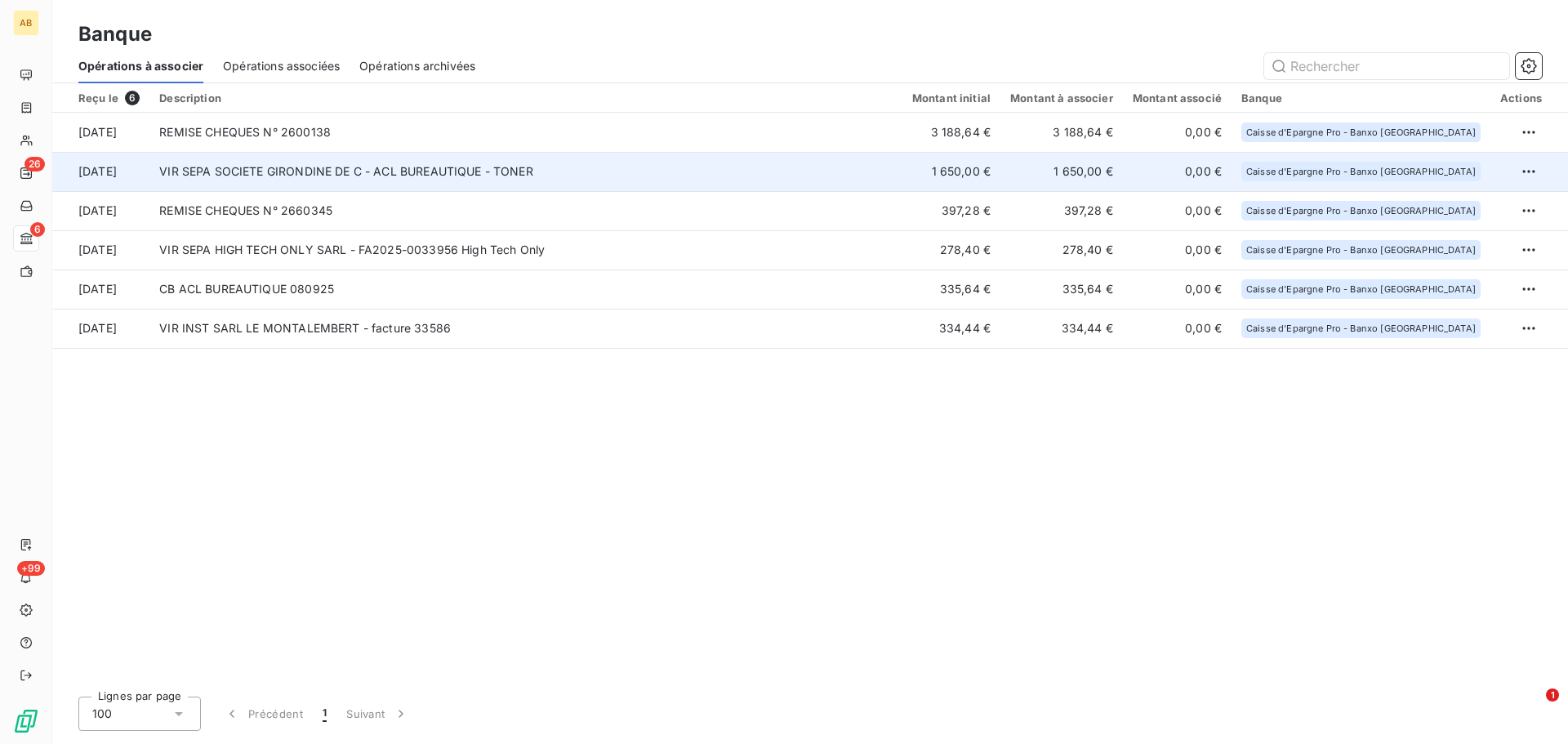
click at [959, 171] on td "1 650,00 €" at bounding box center [952, 171] width 98 height 39
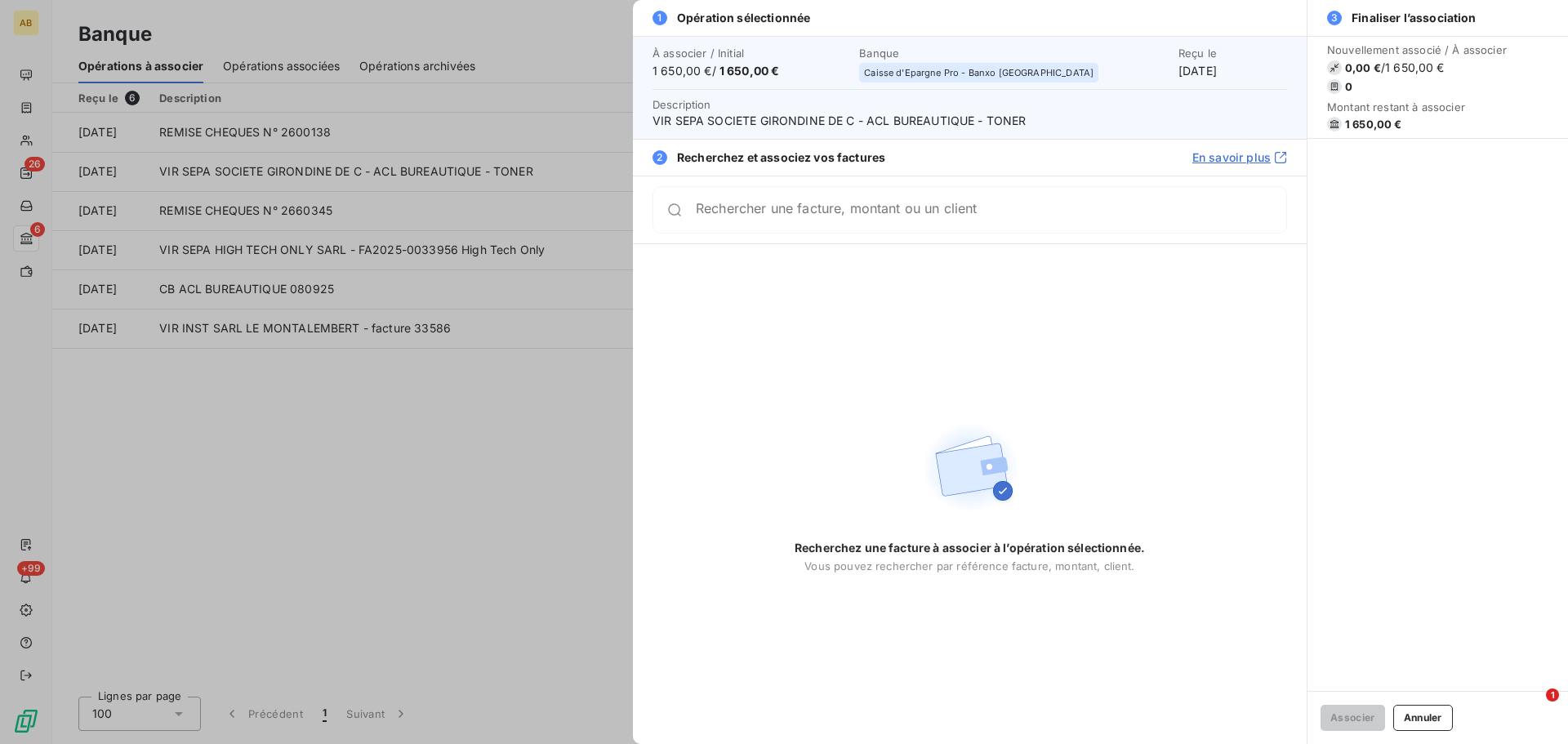
click at [760, 119] on span "VIR SEPA SOCIETE GIRONDINE DE C - ACL BUREAUTIQUE - TONER" at bounding box center [969, 121] width 634 height 16
click at [763, 119] on span "VIR SEPA SOCIETE GIRONDINE DE C - ACL BUREAUTIQUE - TONER" at bounding box center [969, 121] width 634 height 16
copy span "GIRONDINE"
click at [579, 420] on div at bounding box center [784, 372] width 1568 height 744
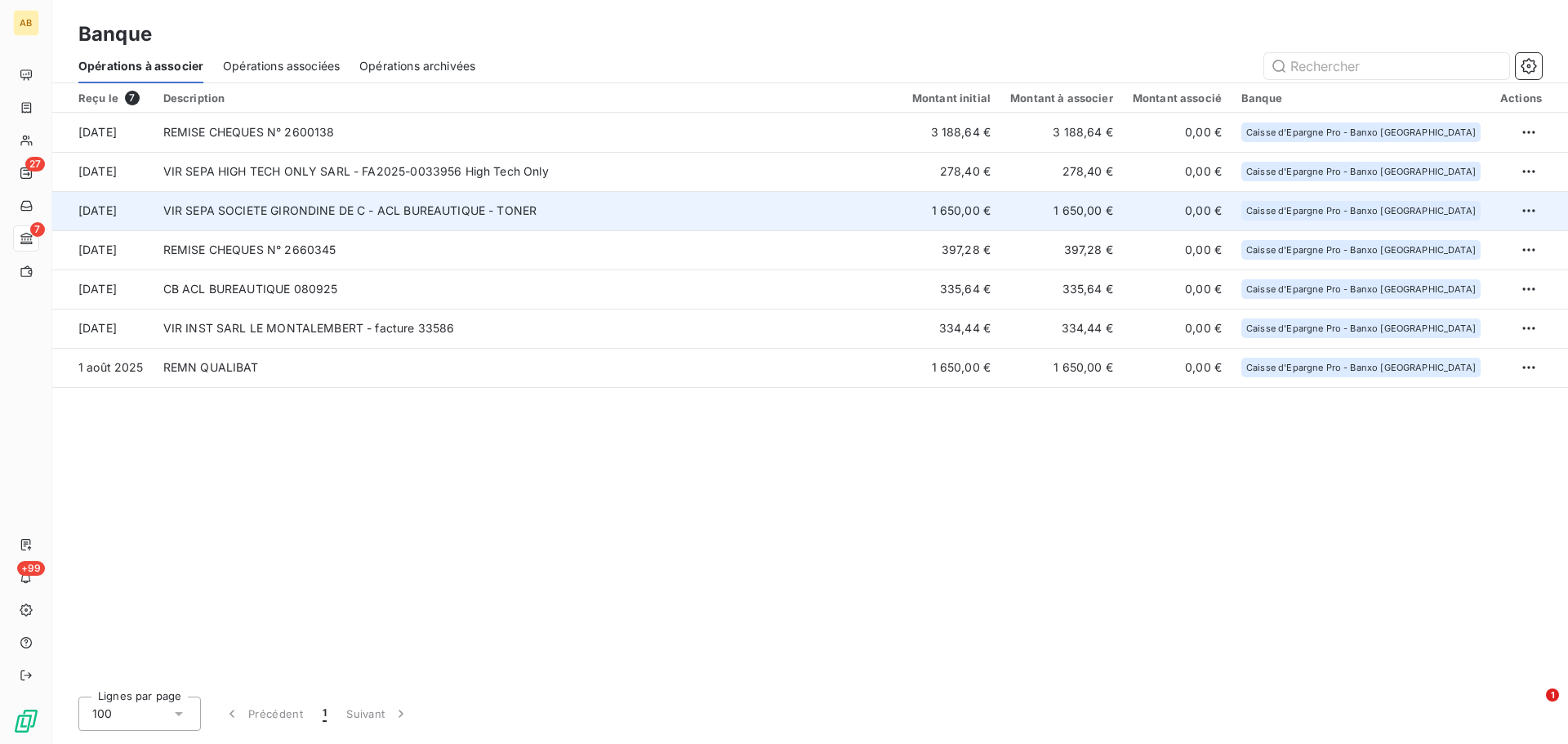
click at [981, 202] on td "1 650,00 €" at bounding box center [952, 211] width 98 height 39
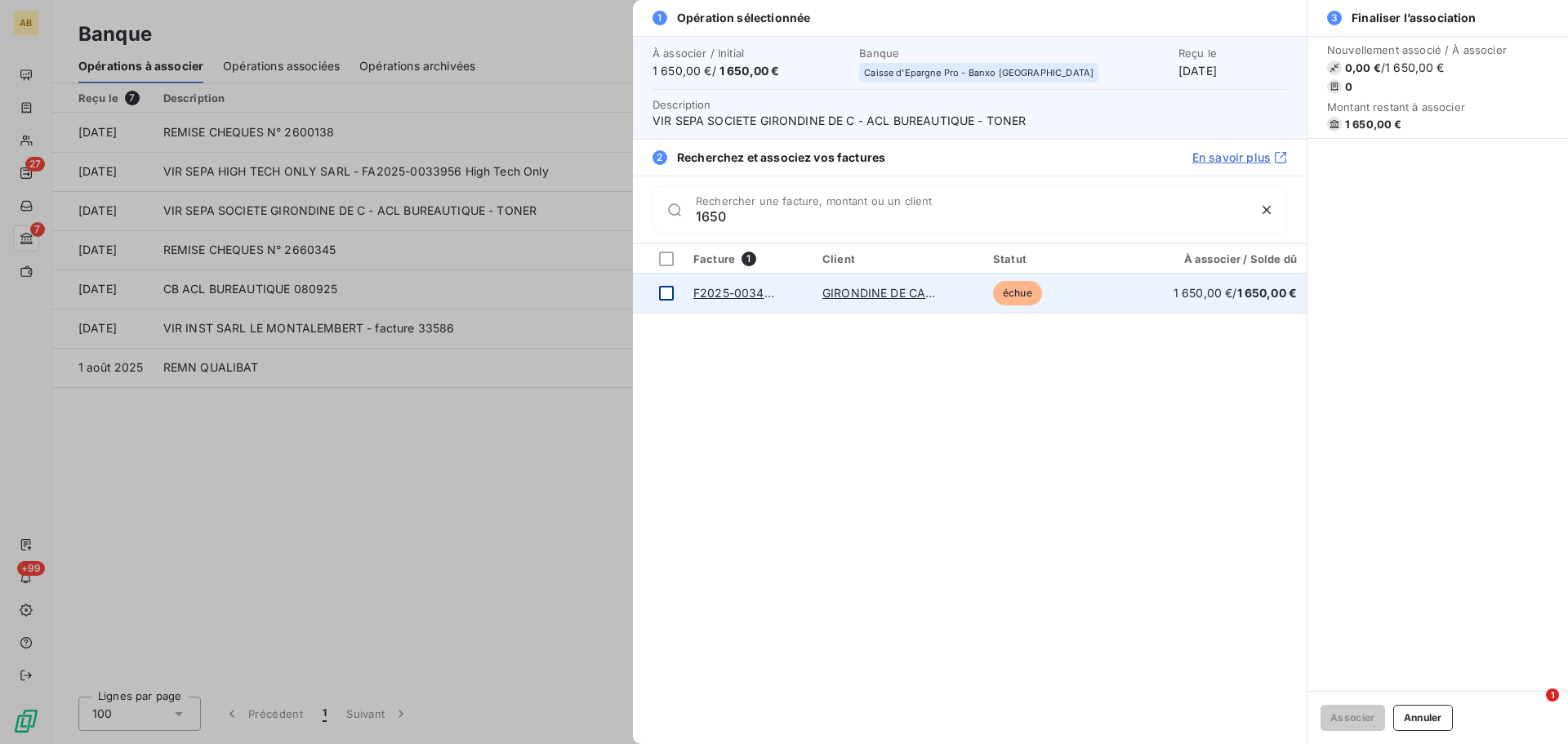
type input "1650"
click at [671, 289] on div at bounding box center [666, 293] width 14 height 14
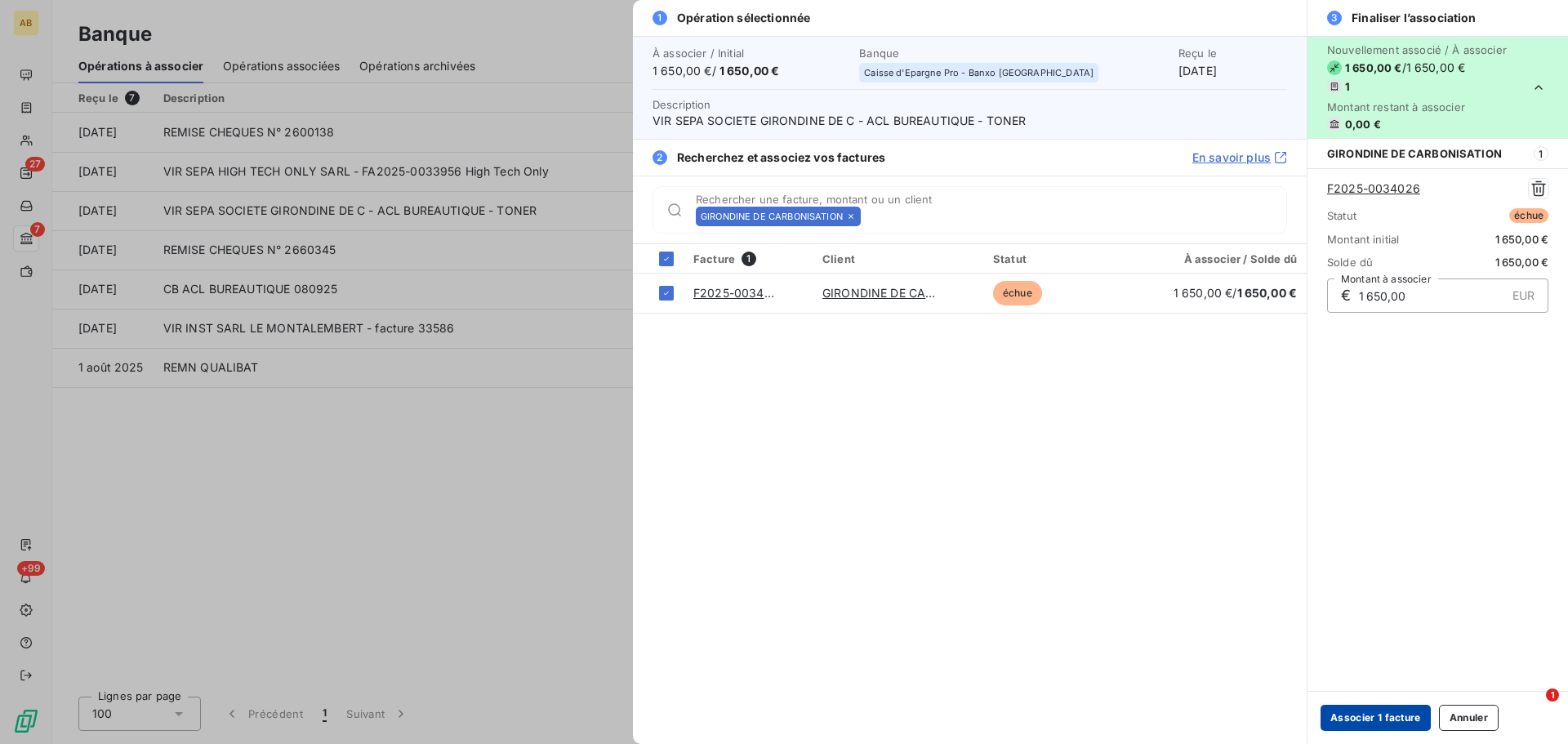
click at [1340, 715] on button "Associer 1 facture" at bounding box center [1375, 717] width 110 height 26
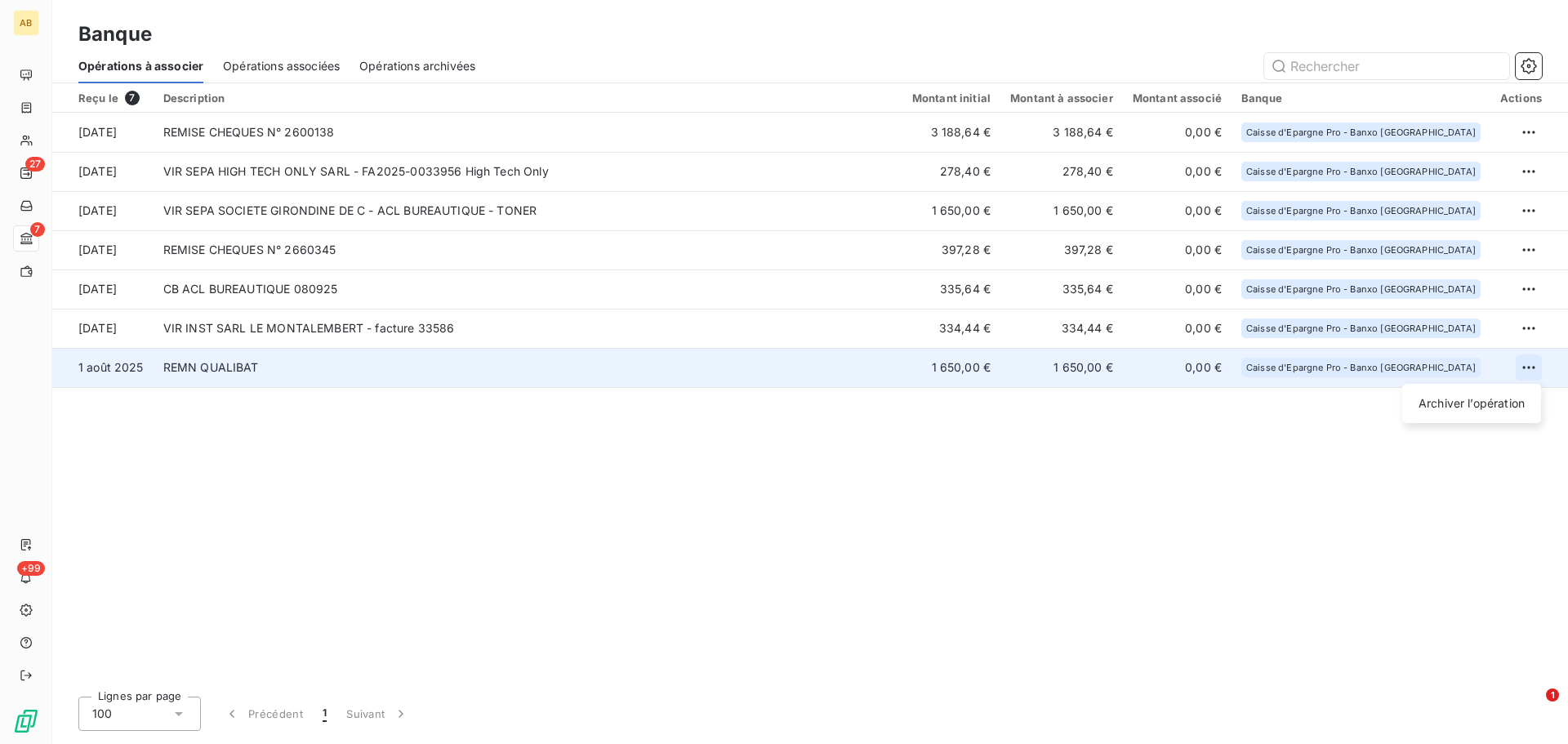
click at [1527, 368] on html "AB 27 7 +99 Banque Opérations à associer Opérations associées Opérations archiv…" at bounding box center [784, 372] width 1568 height 744
click at [1503, 401] on div "Archiver l’opération" at bounding box center [1471, 403] width 126 height 26
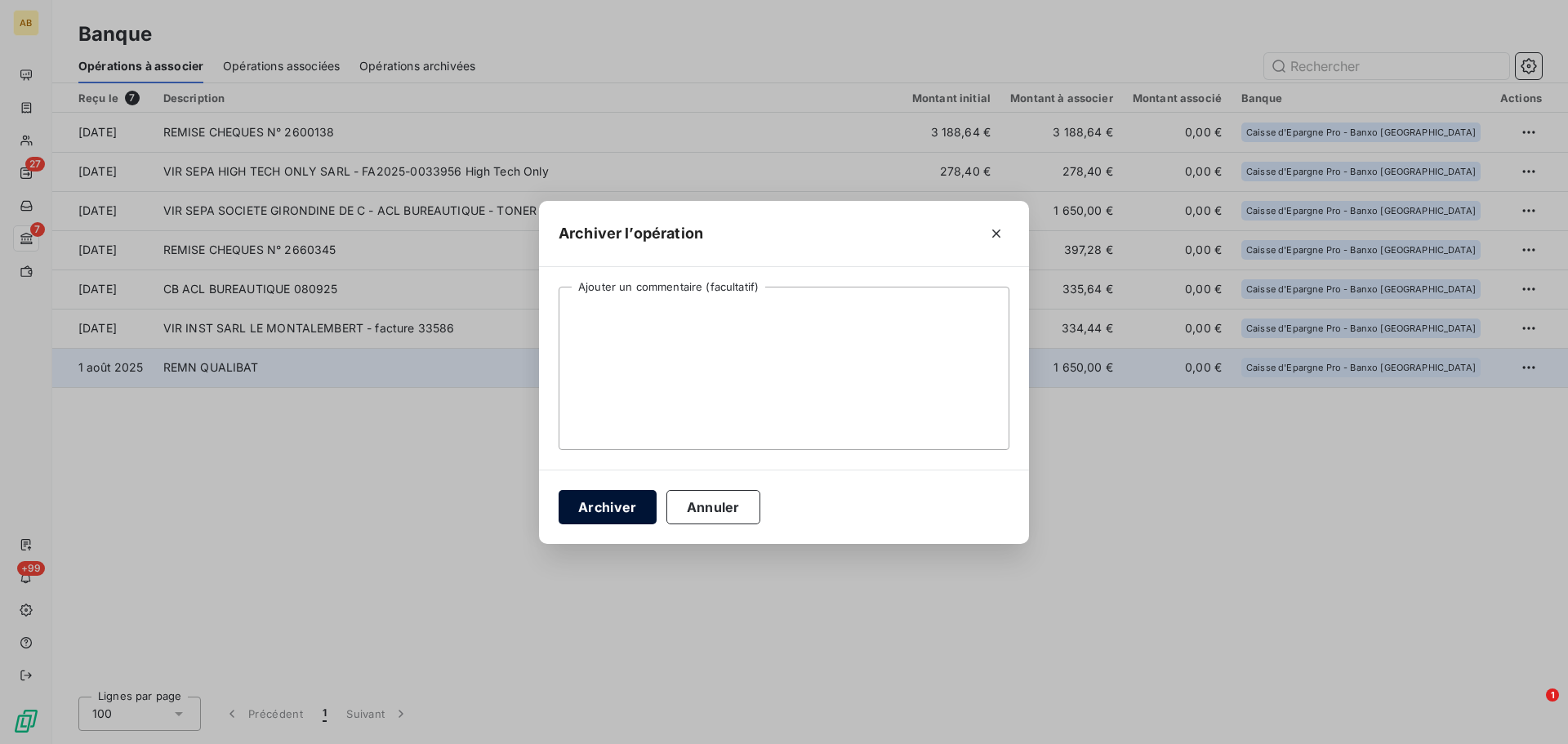
click at [605, 509] on button "Archiver" at bounding box center [608, 506] width 98 height 34
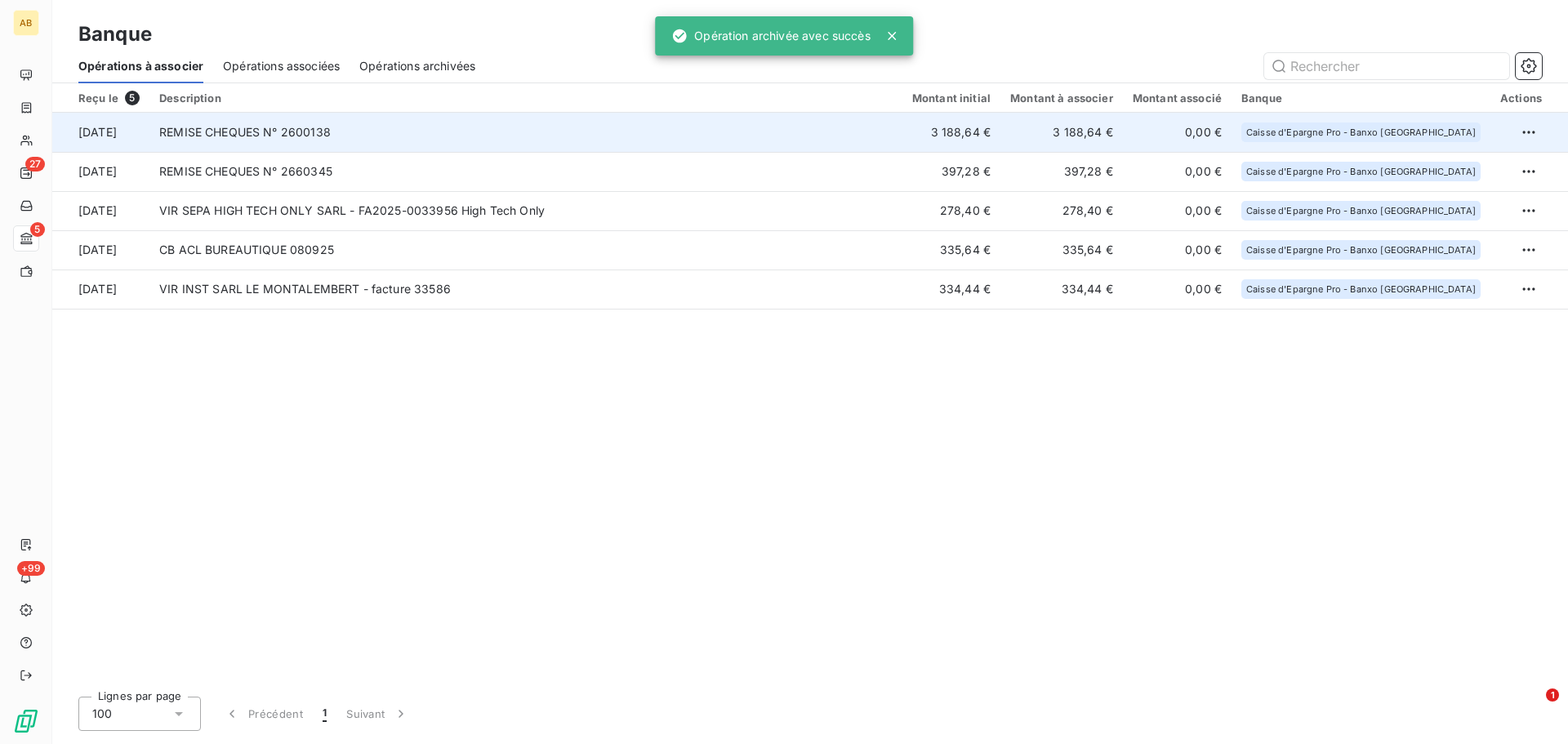
click at [1059, 138] on td "3 188,64 €" at bounding box center [1061, 132] width 122 height 39
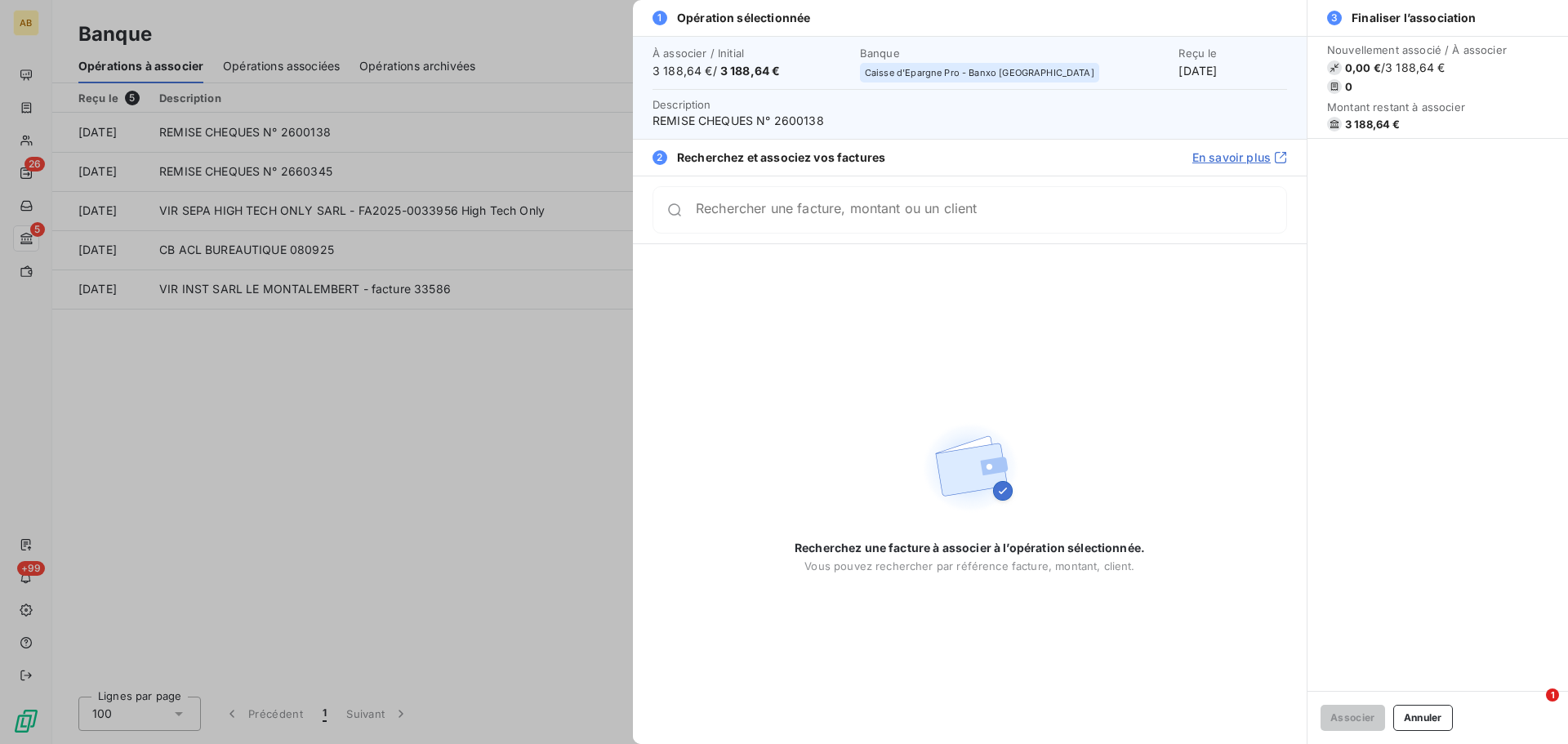
click at [526, 369] on div at bounding box center [784, 372] width 1568 height 744
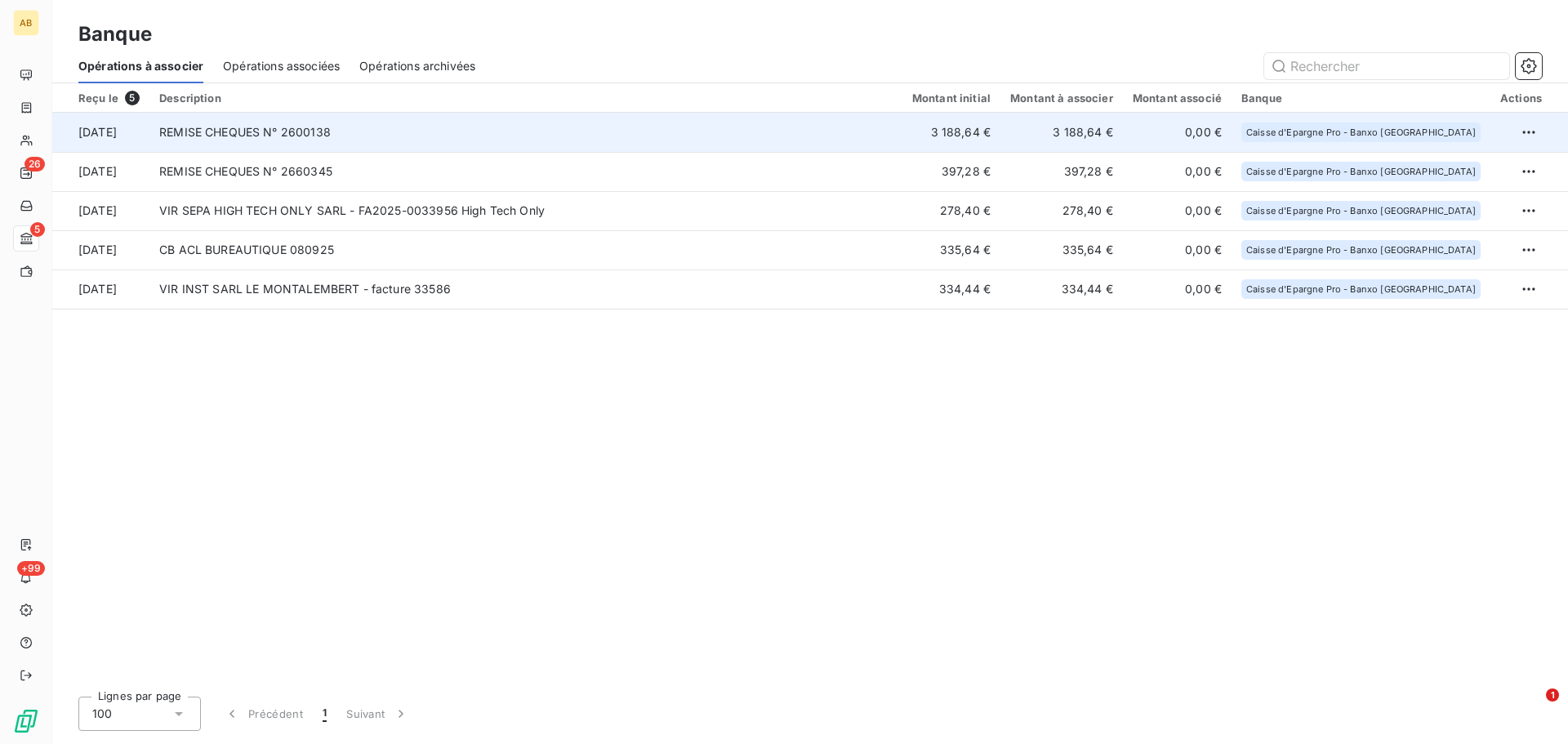
click at [1000, 133] on td "3 188,64 €" at bounding box center [952, 132] width 98 height 39
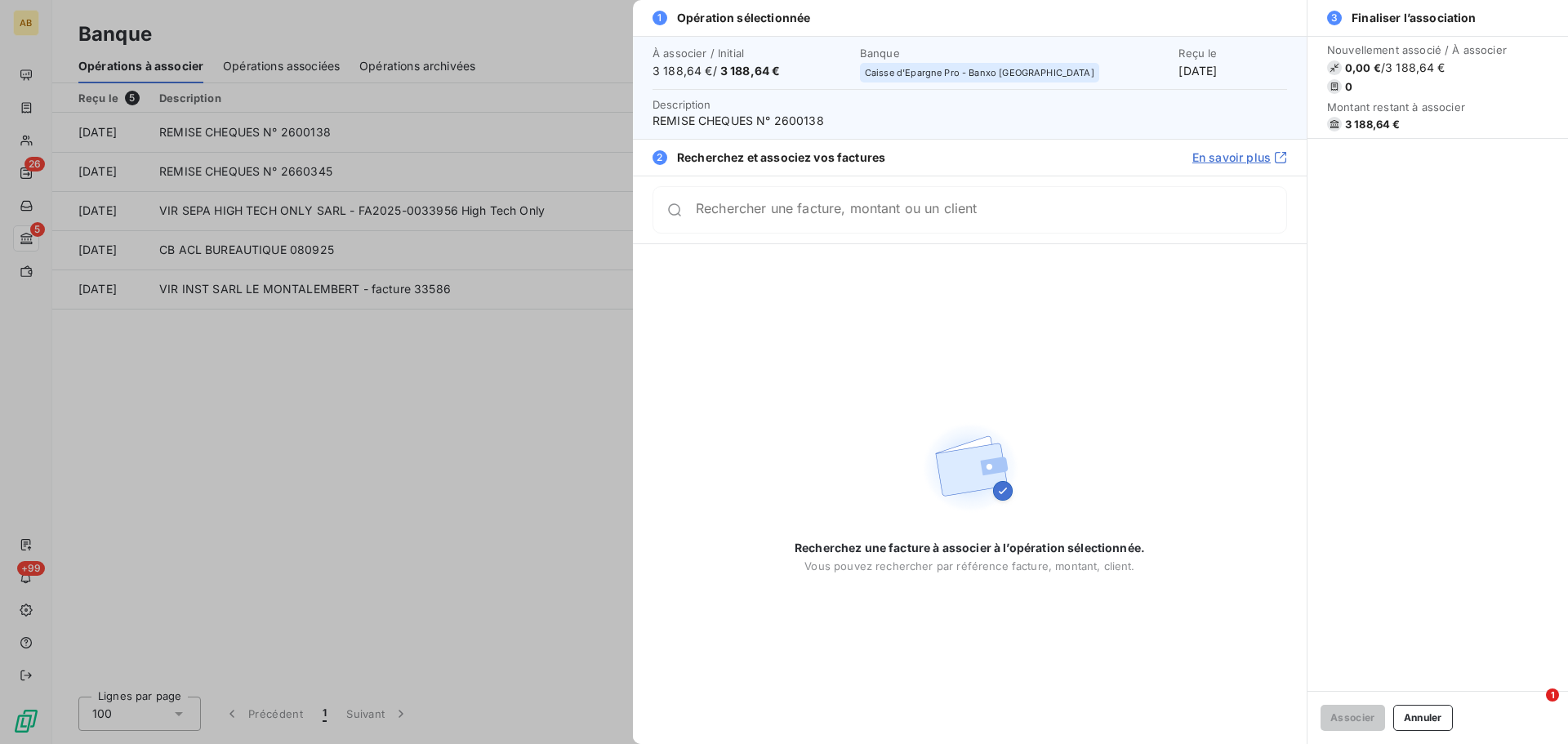
click at [1089, 215] on input "Rechercher une facture, montant ou un client" at bounding box center [991, 210] width 591 height 16
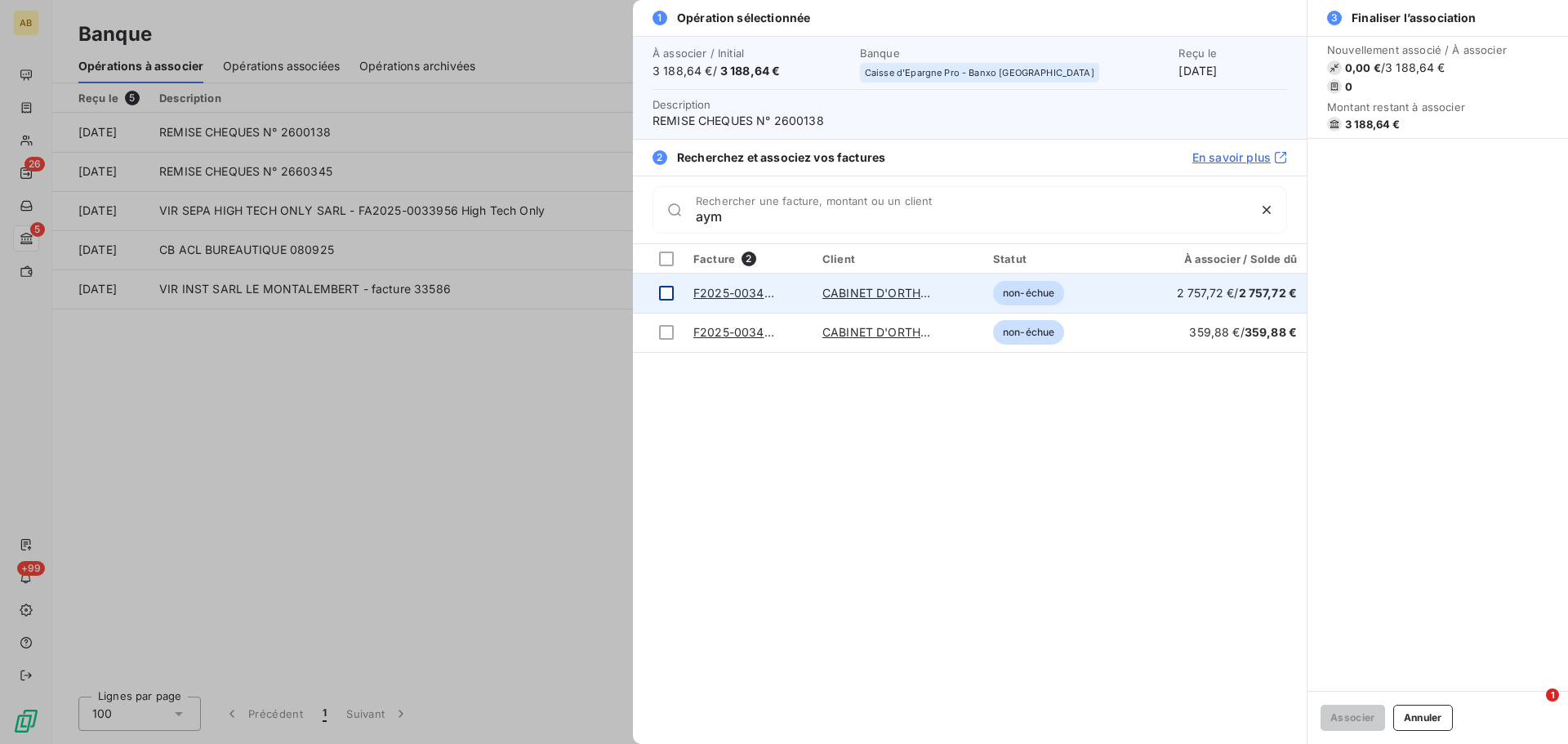
type input "aym"
click at [670, 297] on div at bounding box center [666, 293] width 14 height 14
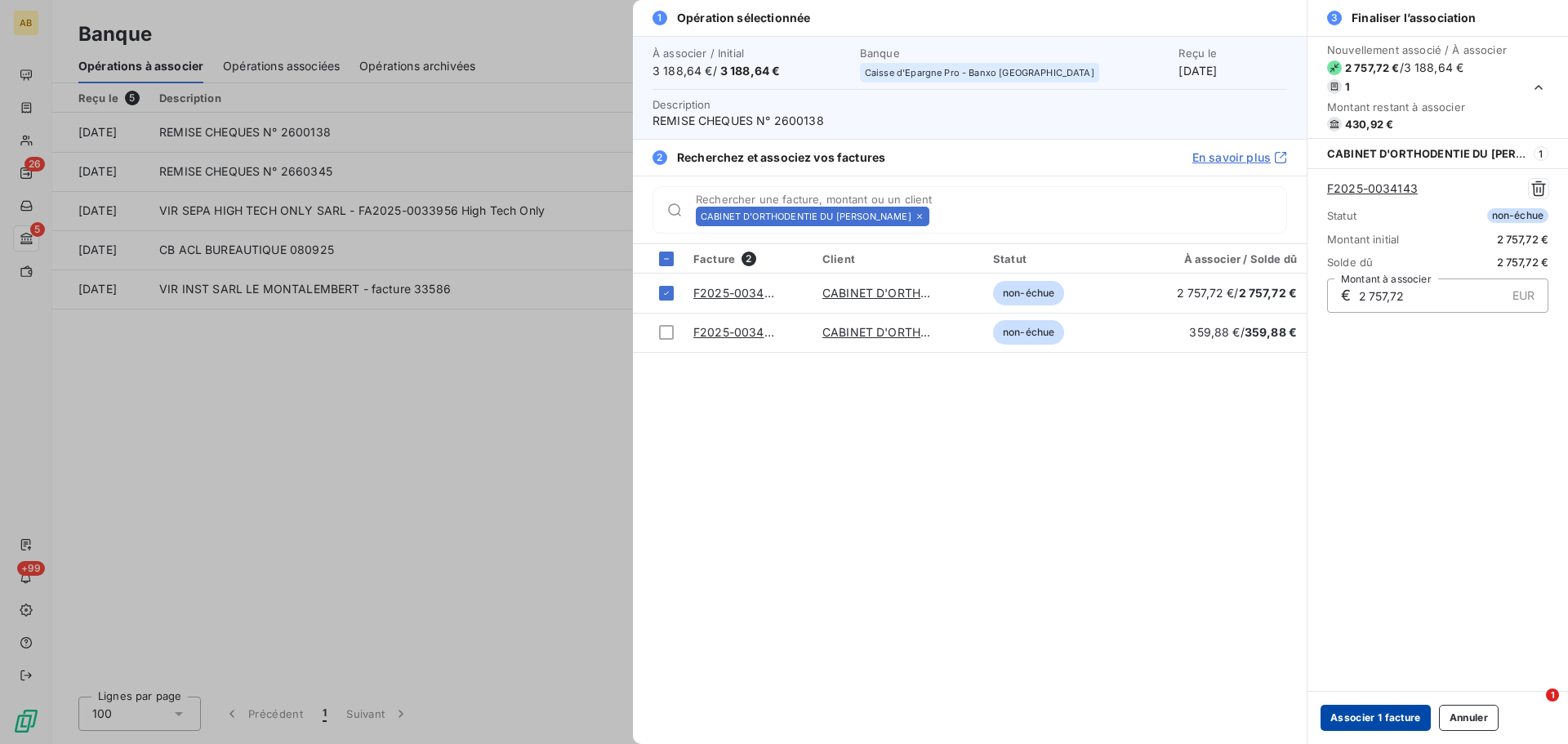
click at [1375, 718] on button "Associer 1 facture" at bounding box center [1375, 717] width 110 height 26
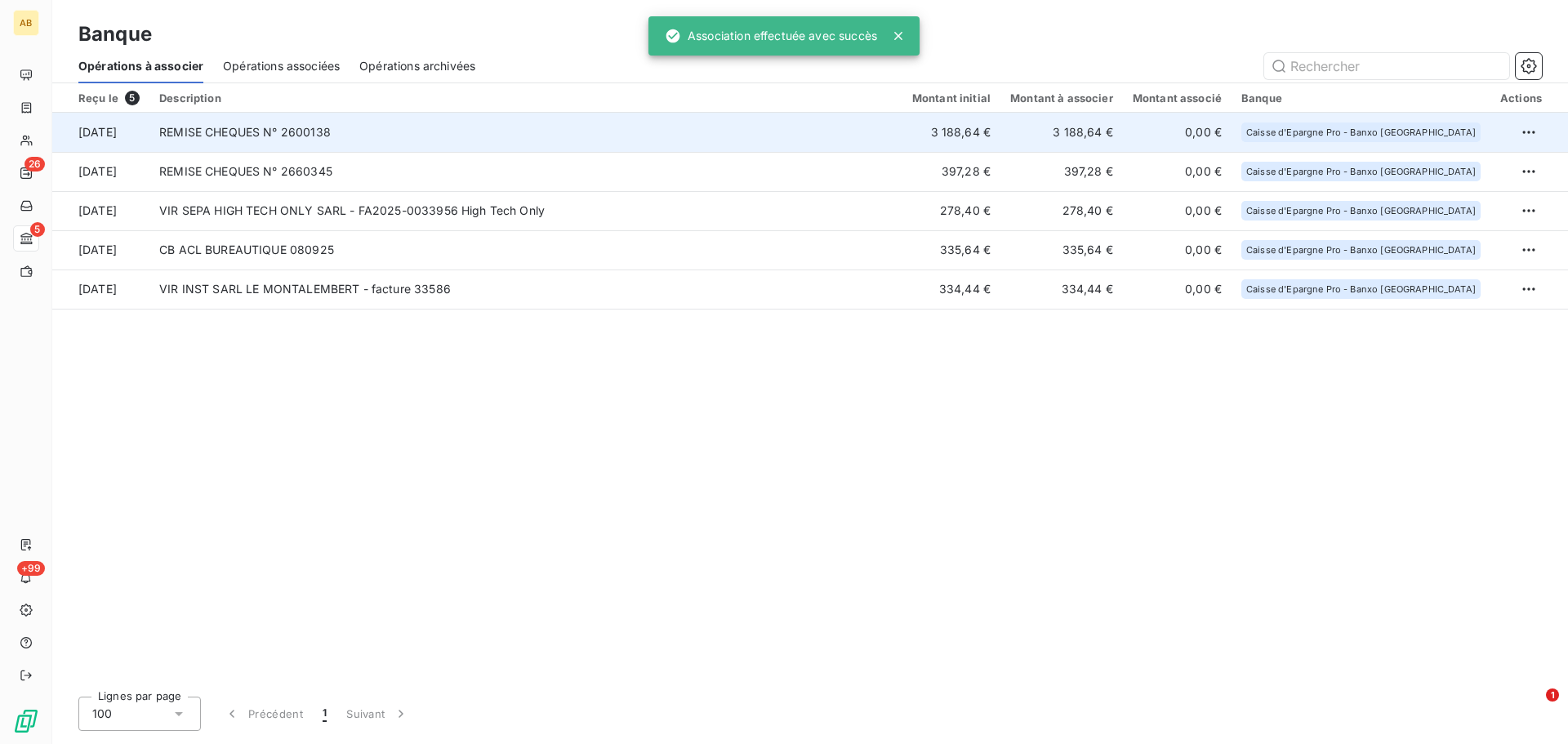
click at [780, 126] on td "REMISE CHEQUES N° 2600138" at bounding box center [525, 132] width 753 height 39
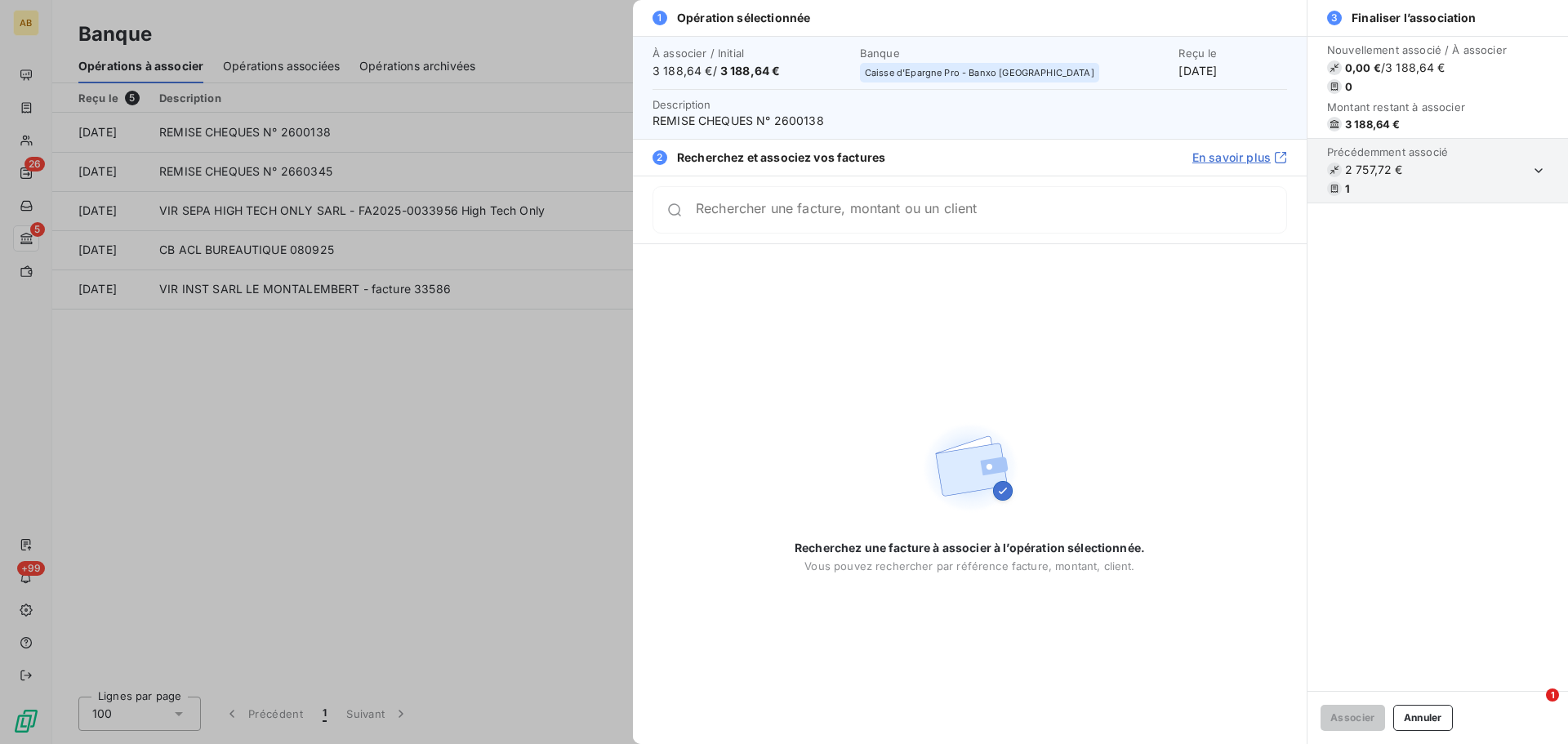
click at [792, 216] on input "Rechercher une facture, montant ou un client" at bounding box center [991, 210] width 591 height 16
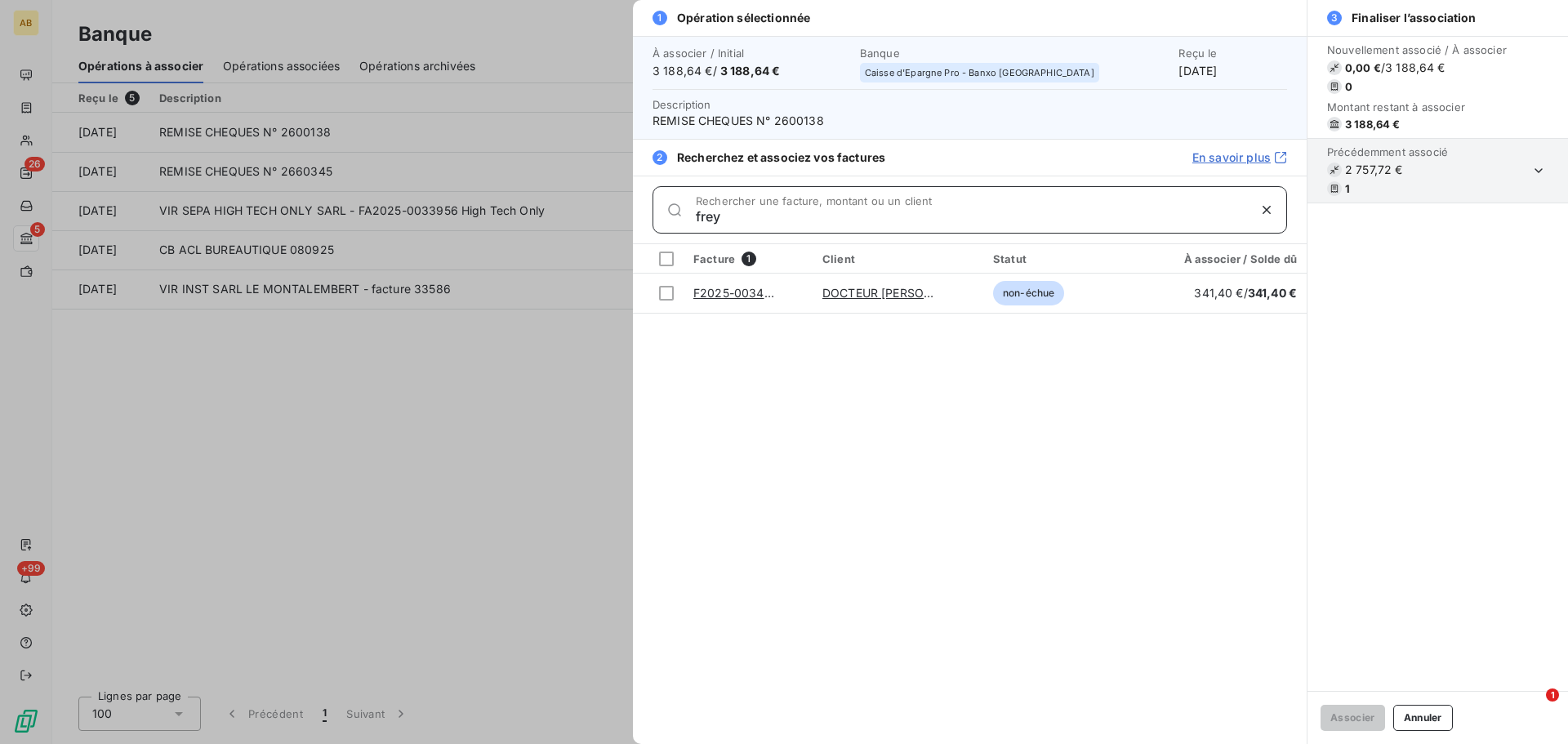
click at [700, 215] on input "frey" at bounding box center [971, 216] width 551 height 16
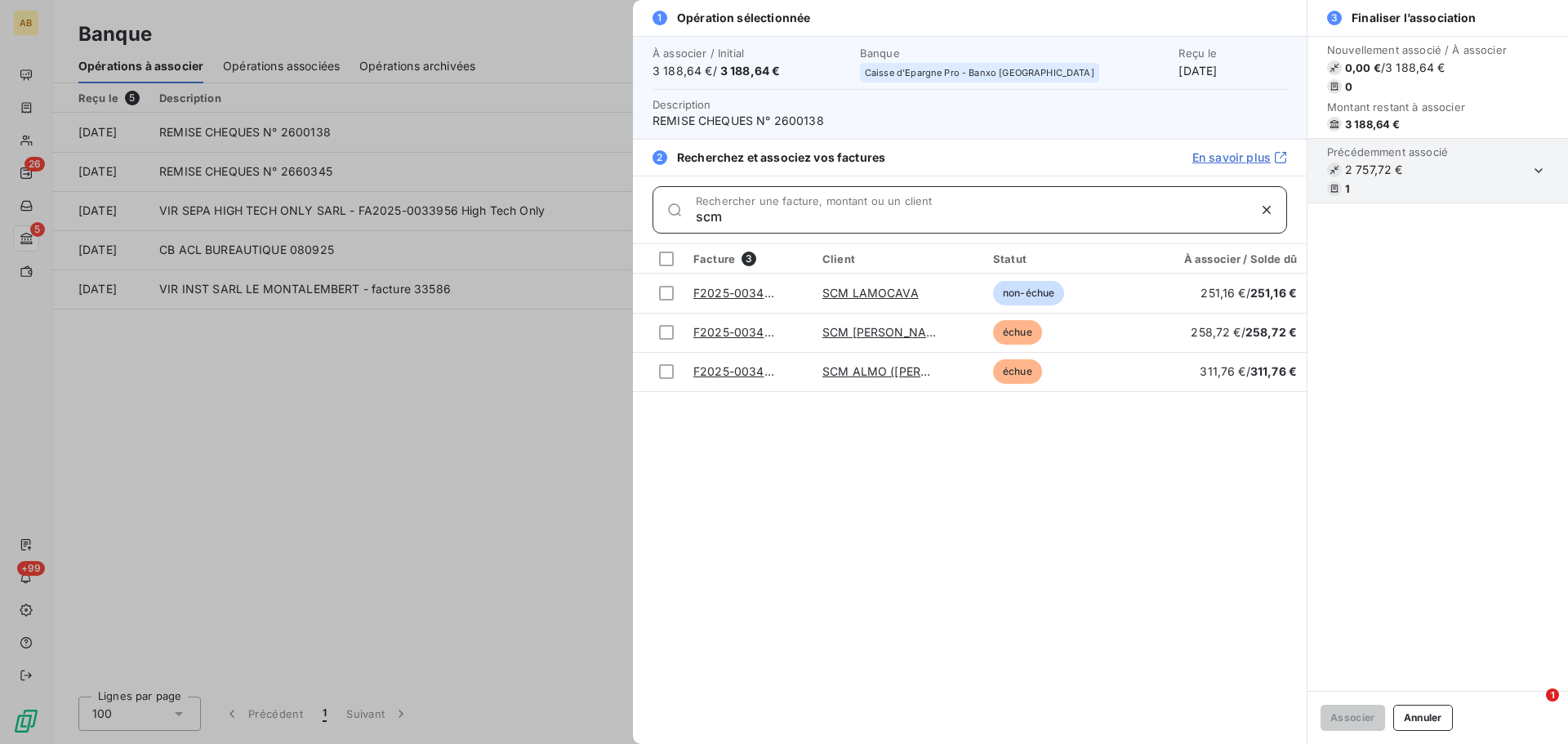
click at [714, 222] on input "scm" at bounding box center [971, 216] width 551 height 16
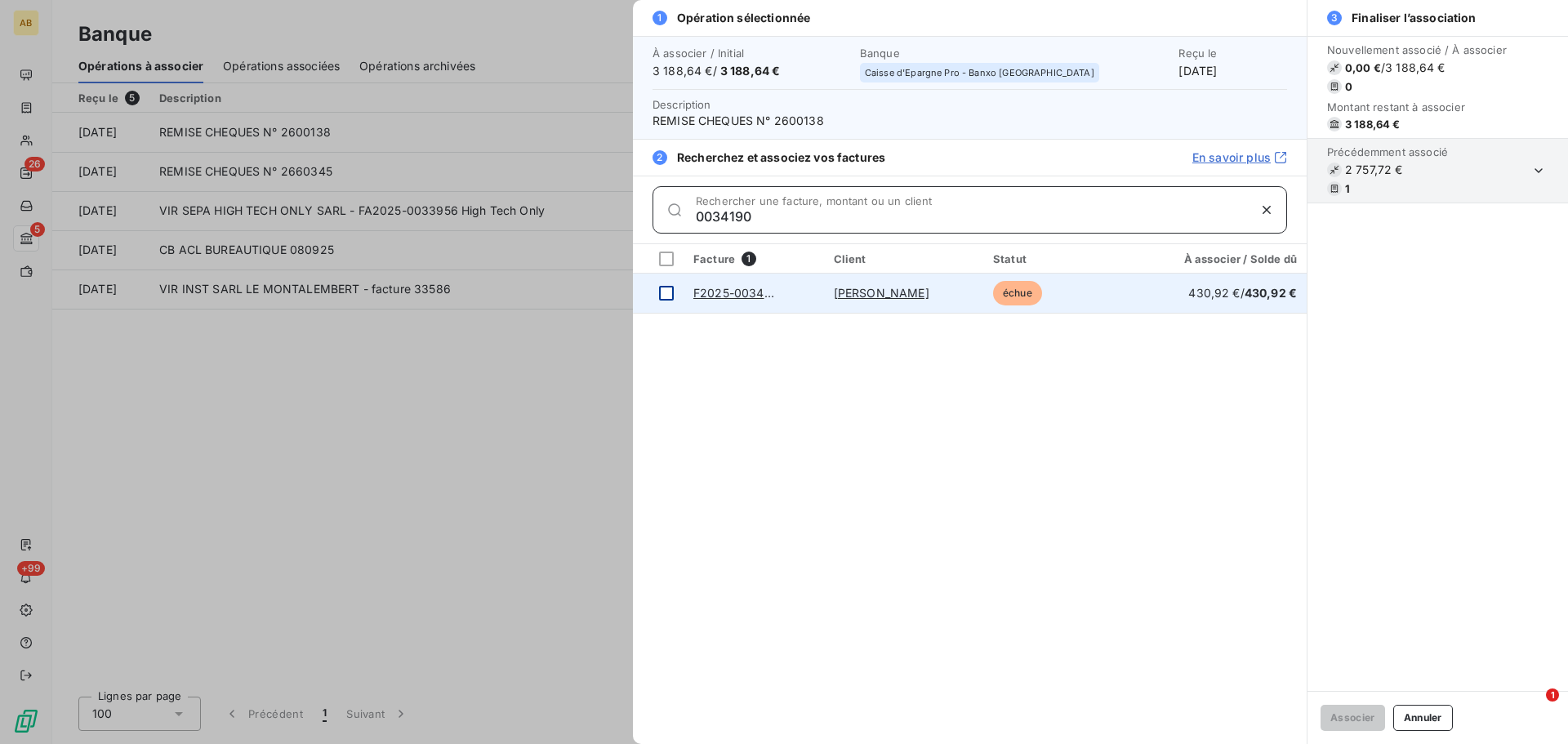
type input "0034190"
click at [667, 296] on div at bounding box center [666, 293] width 14 height 14
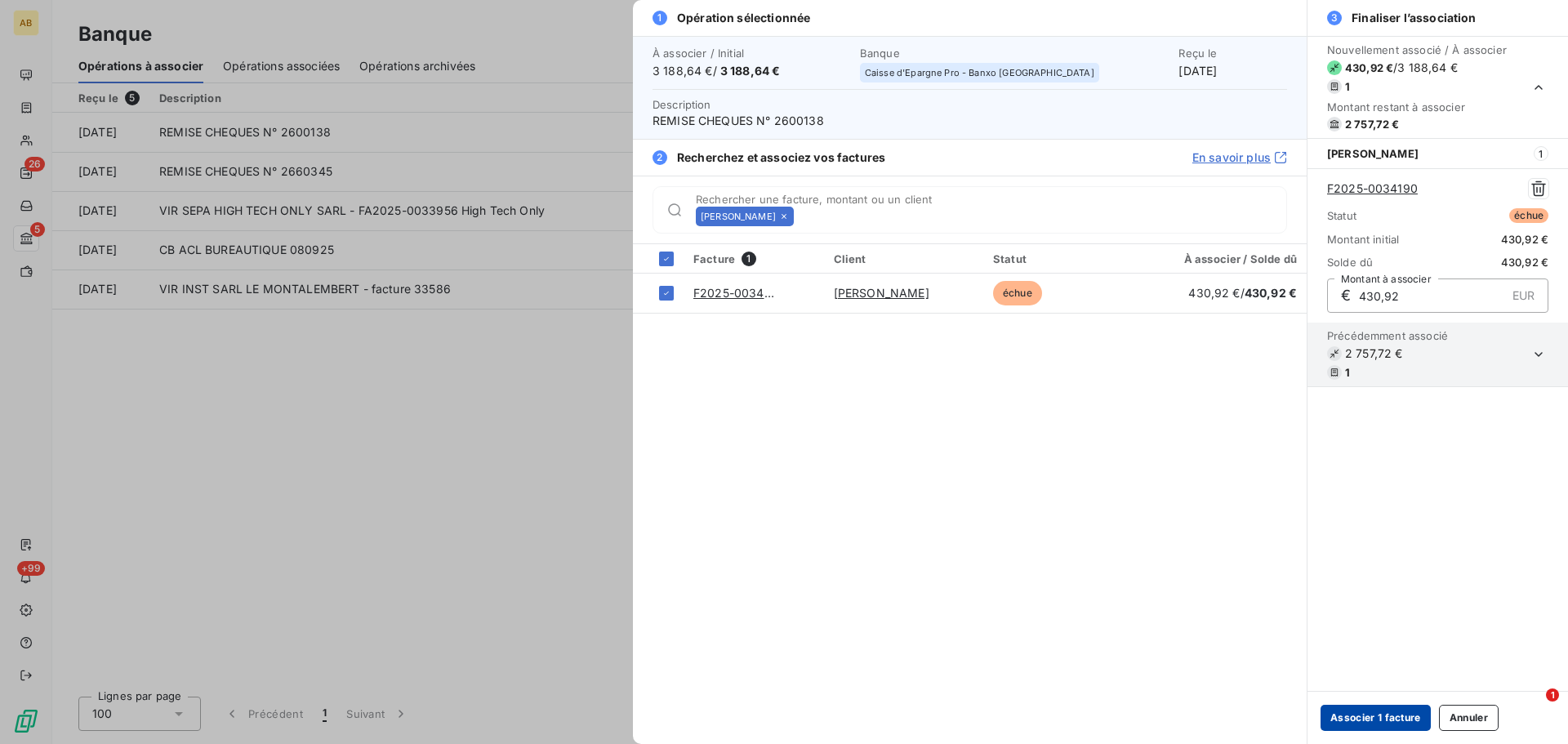
click at [1383, 713] on button "Associer 1 facture" at bounding box center [1375, 717] width 110 height 26
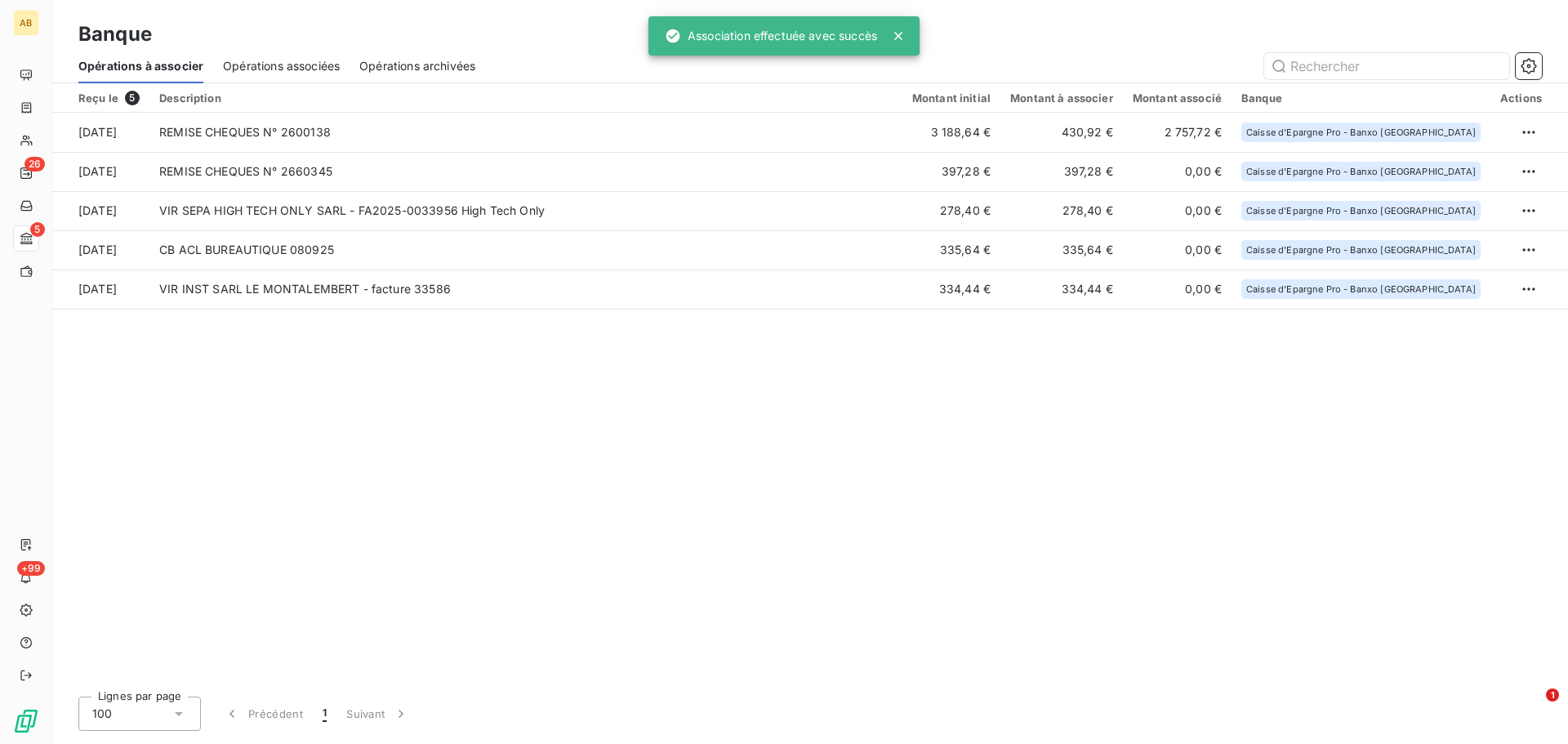
click at [774, 414] on div "Reçu le 5 Description Montant initial Montant à associer Montant associé Banque…" at bounding box center [809, 383] width 1515 height 600
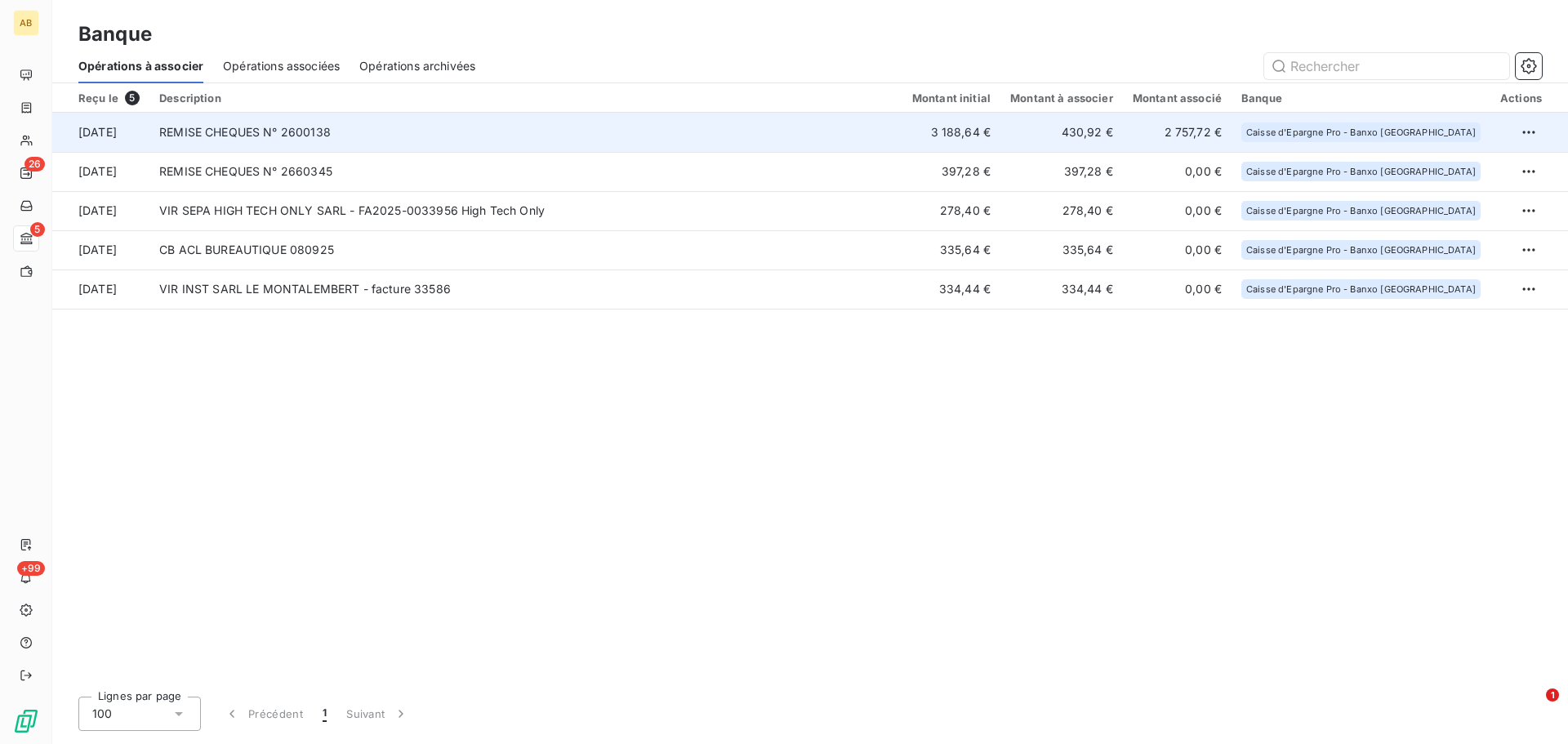
click at [898, 131] on td "REMISE CHEQUES N° 2600138" at bounding box center [525, 132] width 753 height 39
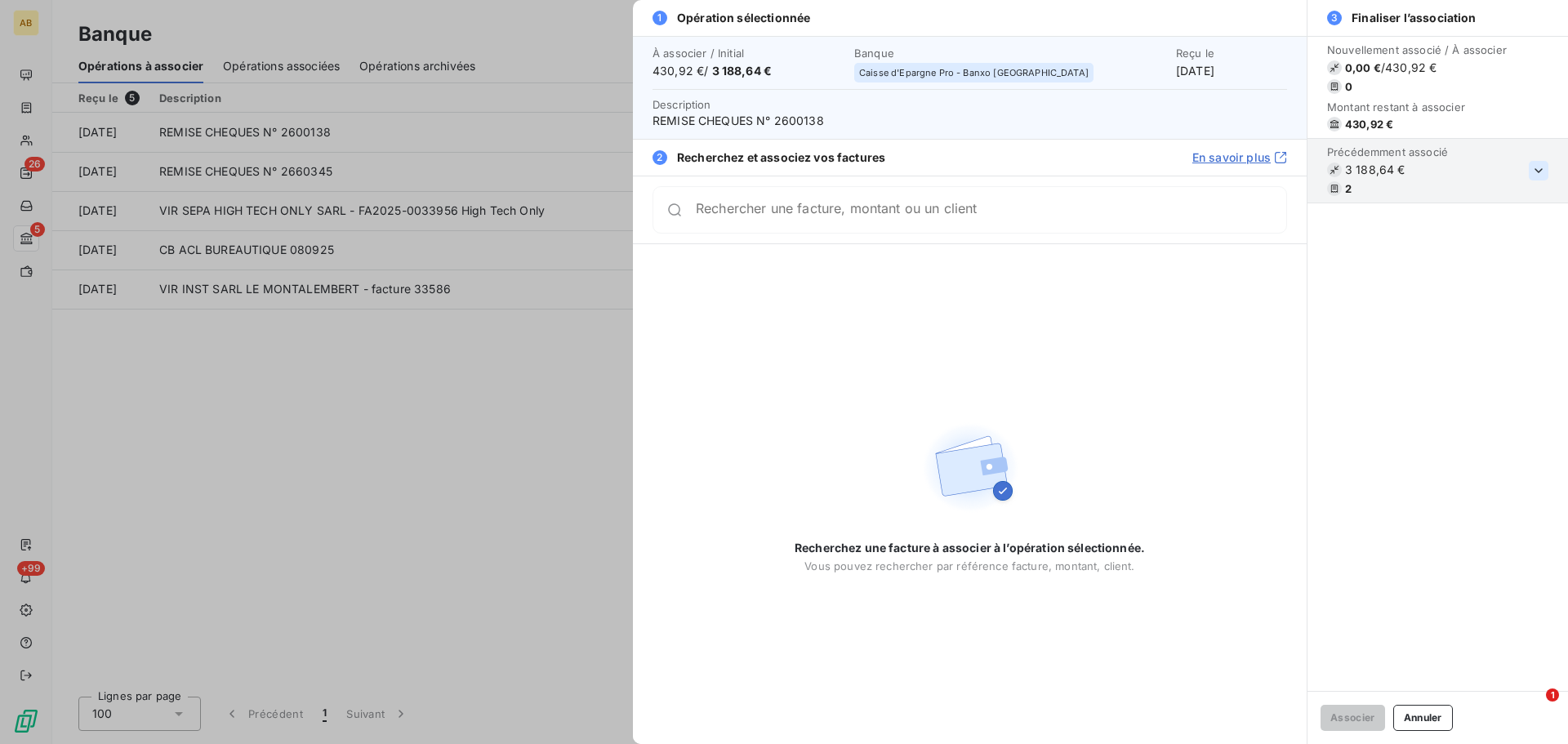
click at [1541, 166] on icon "button" at bounding box center [1539, 171] width 16 height 16
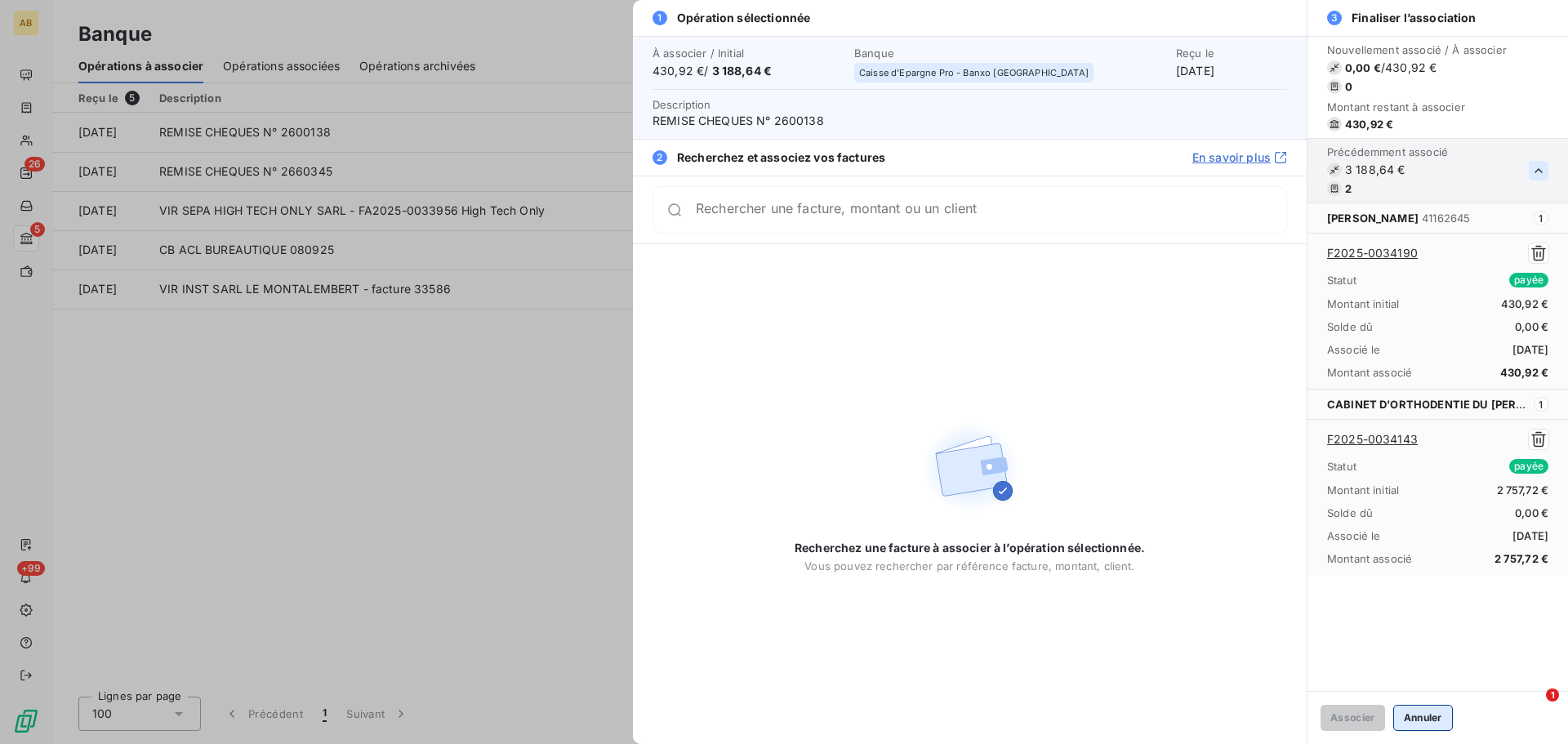
click at [1432, 726] on button "Annuler" at bounding box center [1422, 717] width 60 height 26
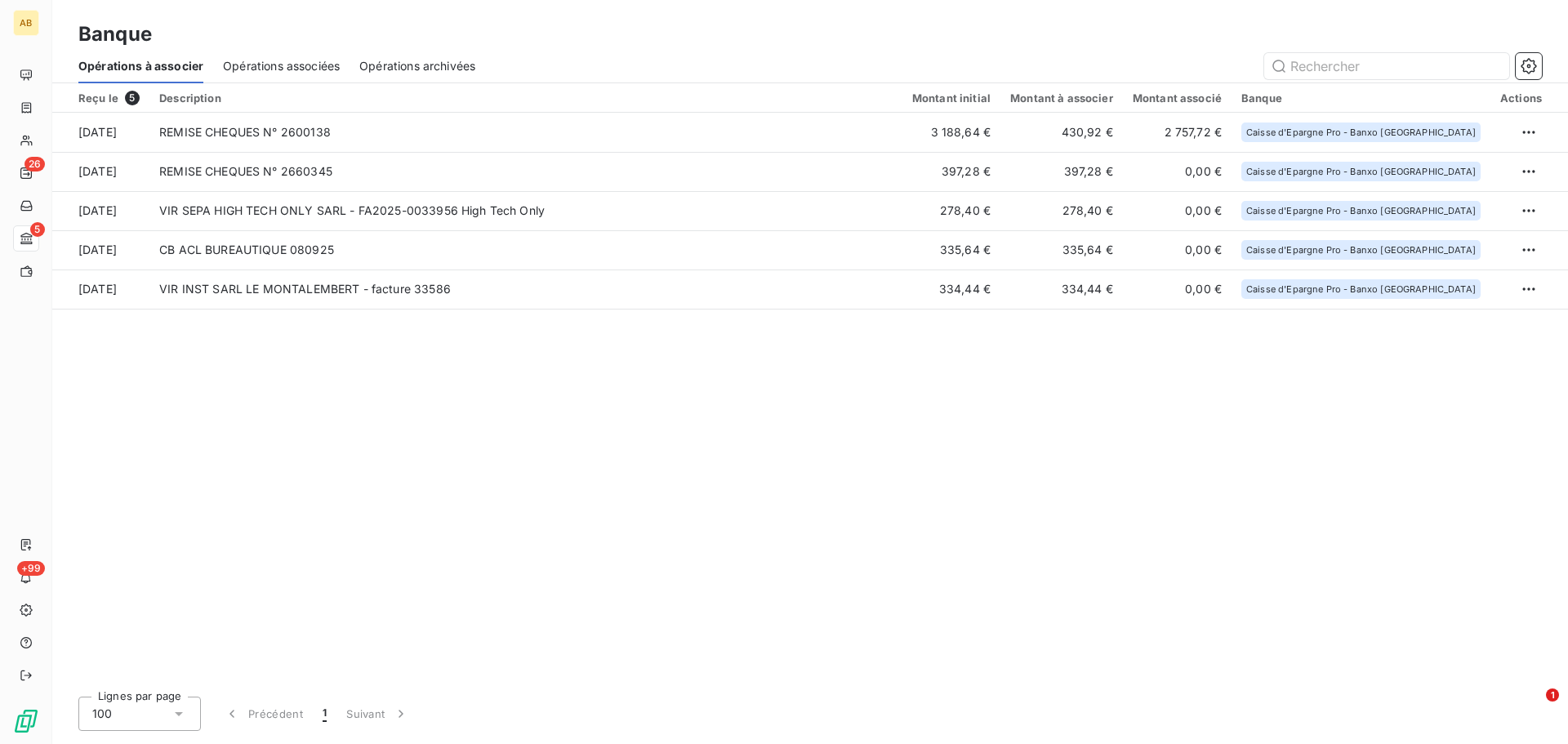
click at [1056, 454] on div "Reçu le 5 Description Montant initial Montant à associer Montant associé Banque…" at bounding box center [809, 383] width 1515 height 600
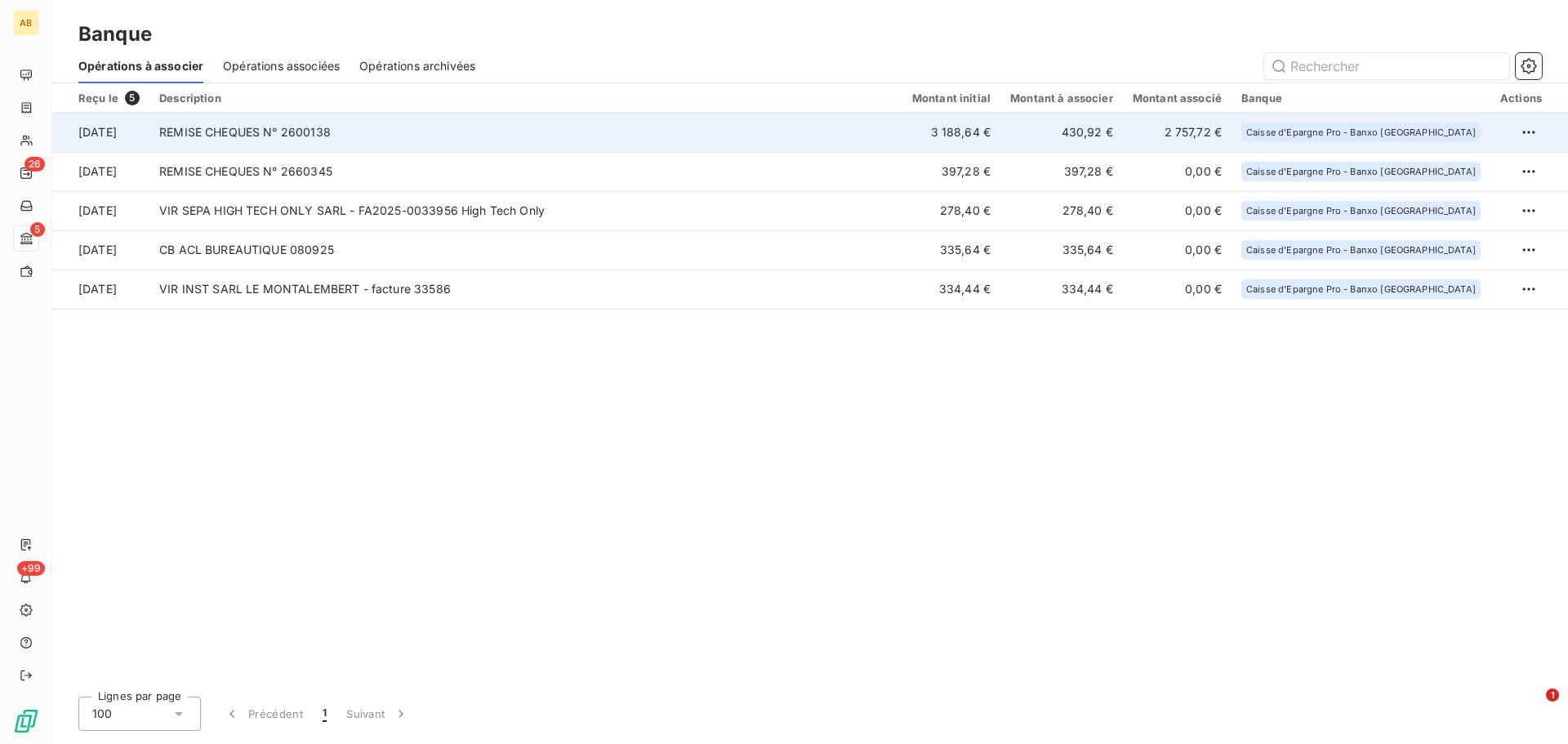
click at [1045, 118] on td "430,92 €" at bounding box center [1061, 132] width 122 height 39
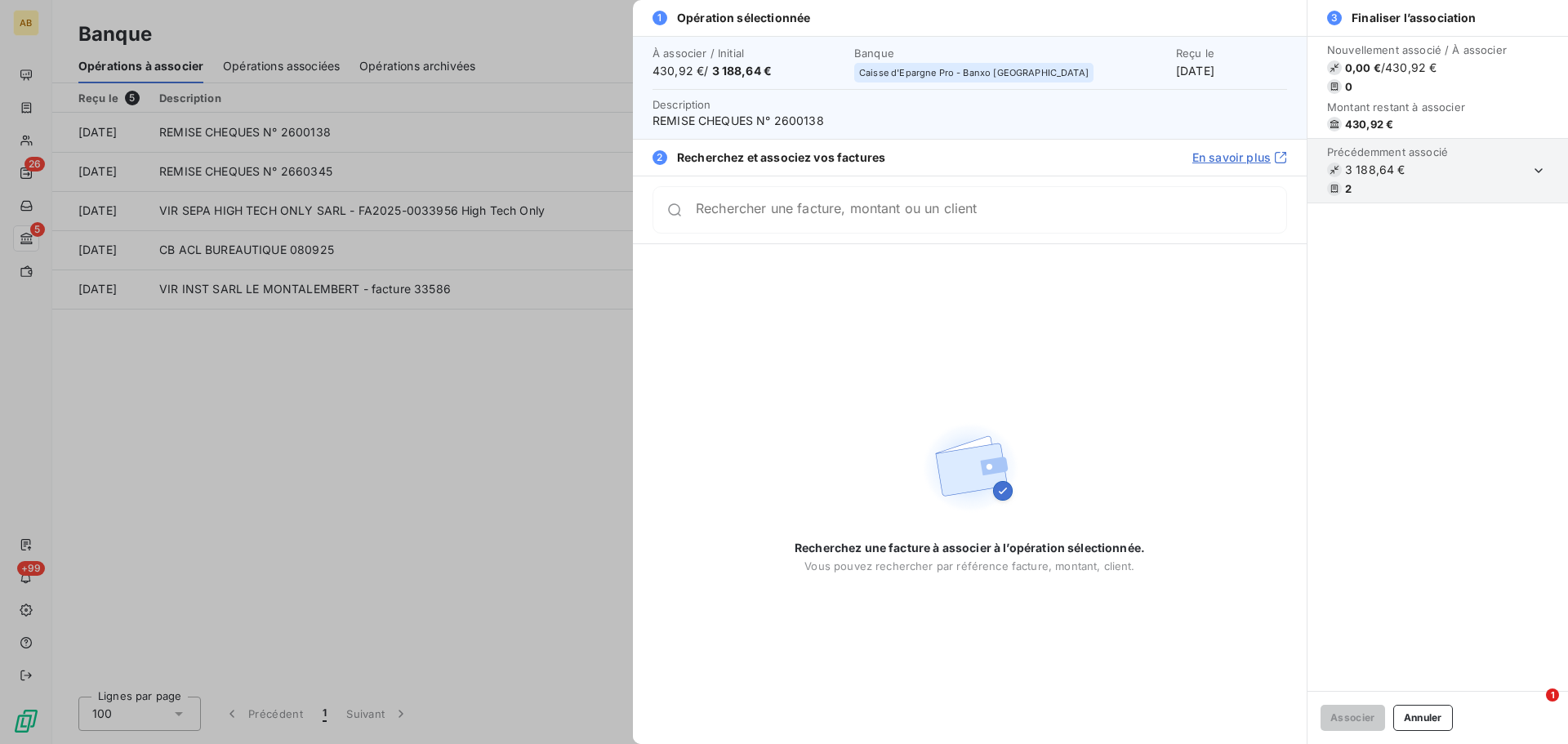
click at [1416, 181] on span "2" at bounding box center [1387, 188] width 121 height 14
click at [1532, 169] on icon "button" at bounding box center [1539, 171] width 16 height 16
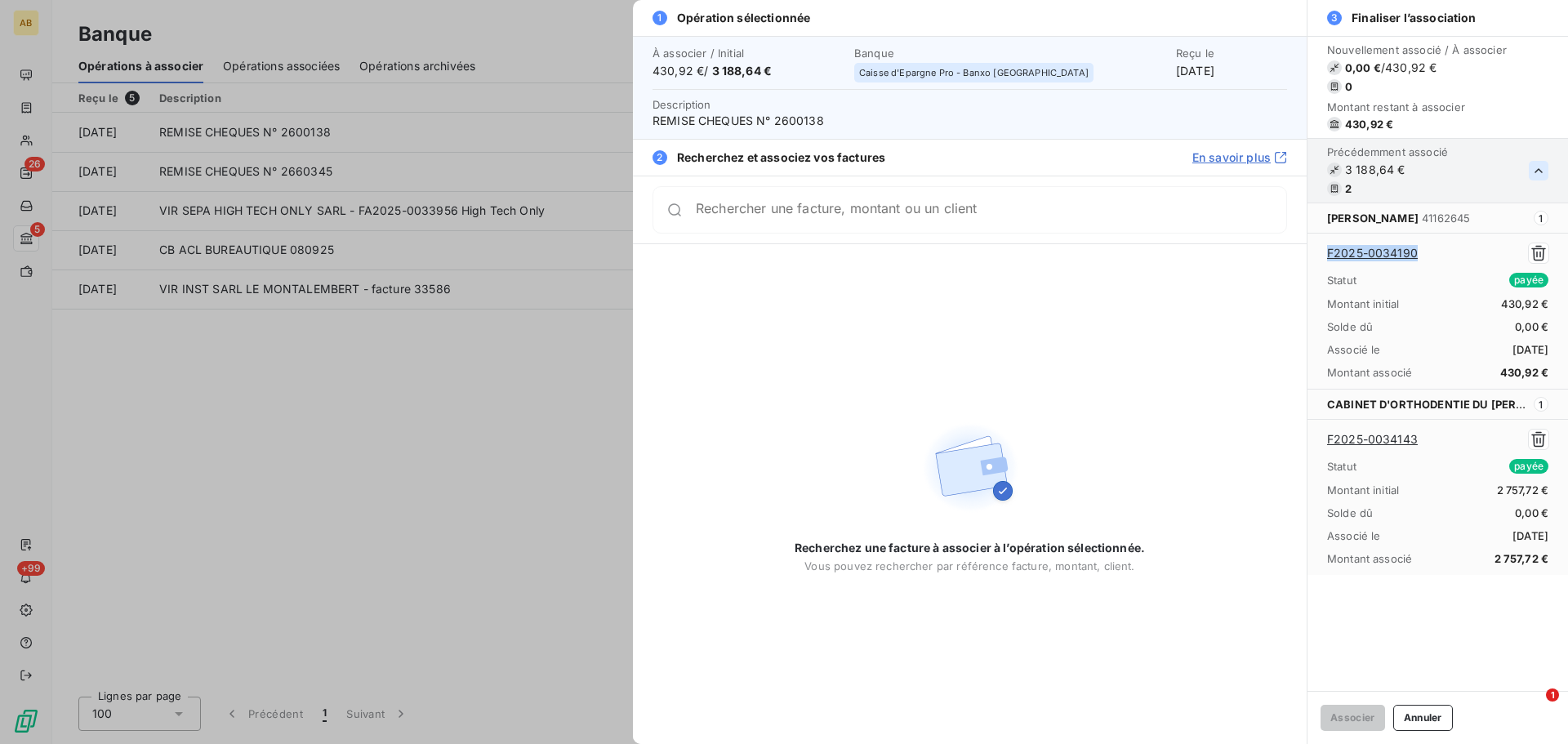
drag, startPoint x: 1418, startPoint y: 253, endPoint x: 1315, endPoint y: 259, distance: 103.2
click at [1315, 259] on div "F2025-0034190 Statut payée Montant initial 430,92 € Solde dû 0,00 € Associé le …" at bounding box center [1438, 310] width 261 height 156
click at [1543, 256] on icon "button" at bounding box center [1538, 253] width 14 height 15
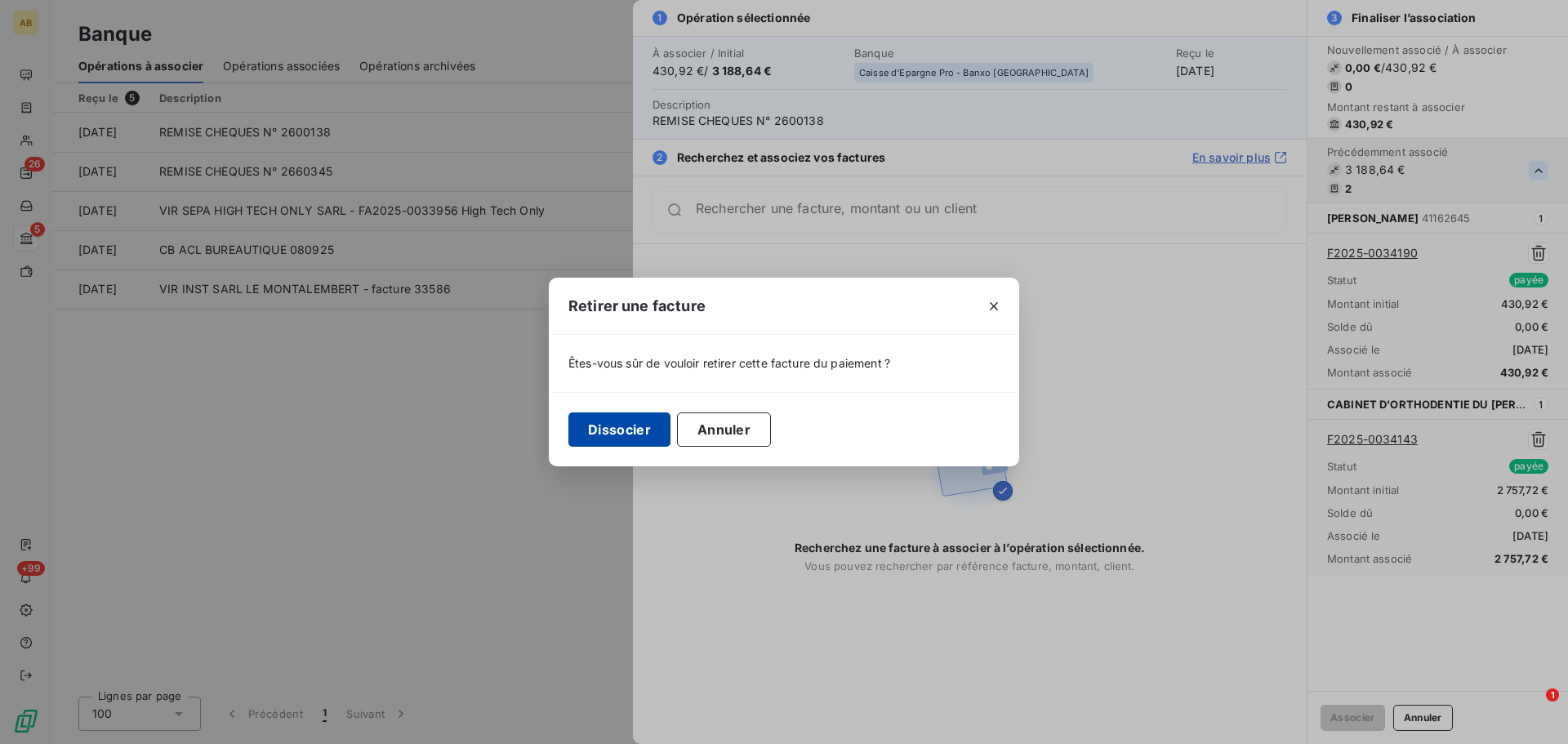
click at [613, 437] on button "Dissocier" at bounding box center [619, 429] width 102 height 34
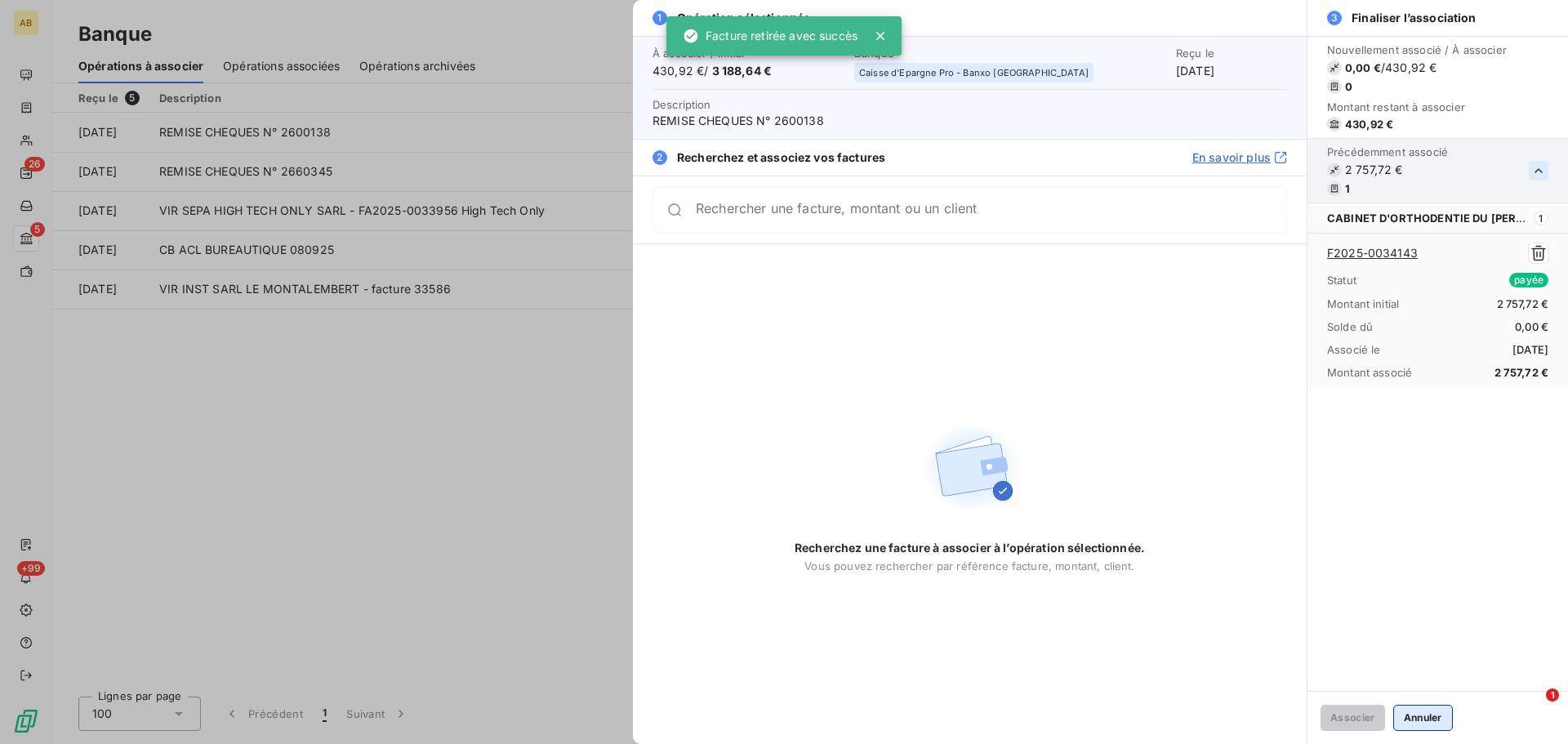
click at [1410, 716] on button "Annuler" at bounding box center [1422, 717] width 60 height 26
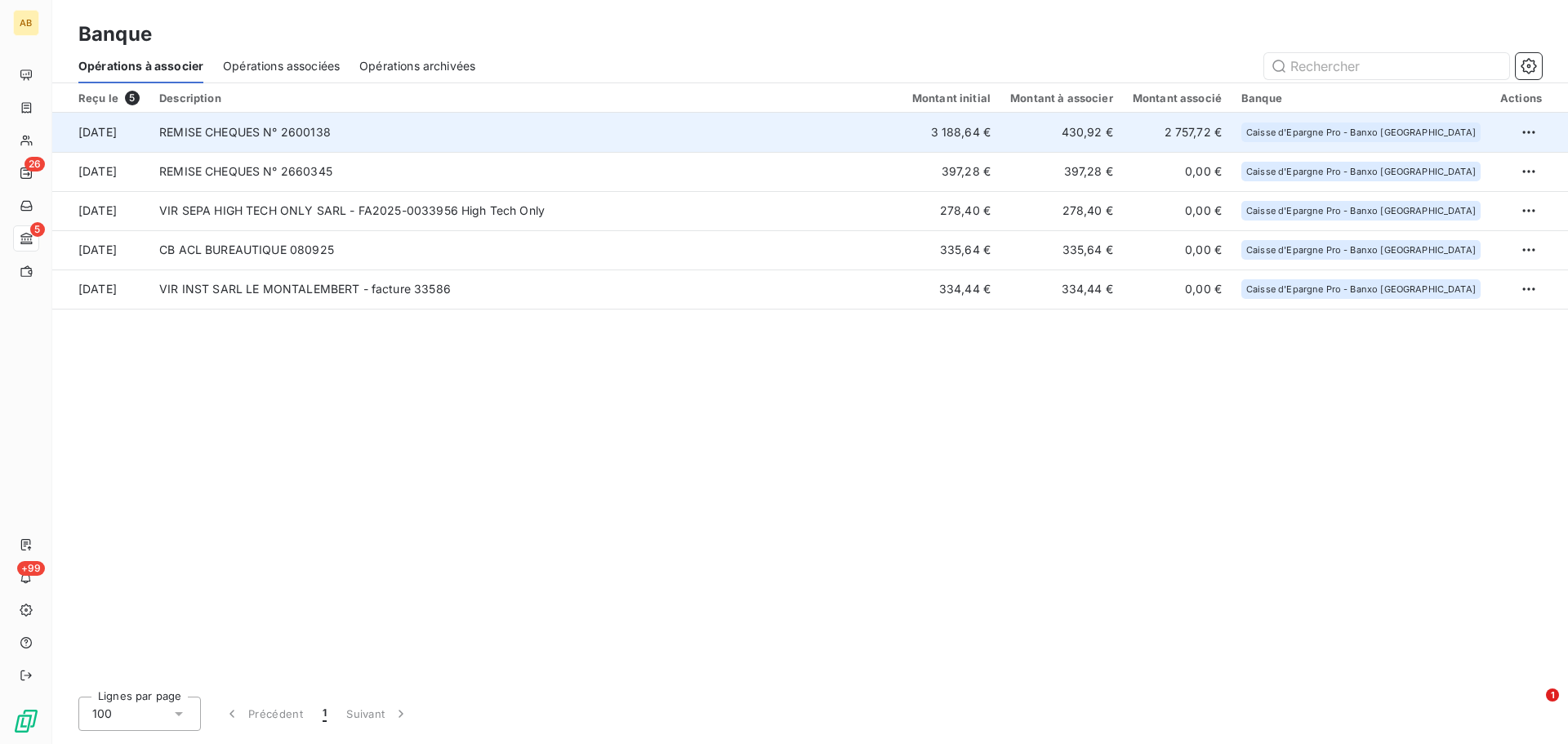
click at [979, 137] on td "3 188,64 €" at bounding box center [952, 132] width 98 height 39
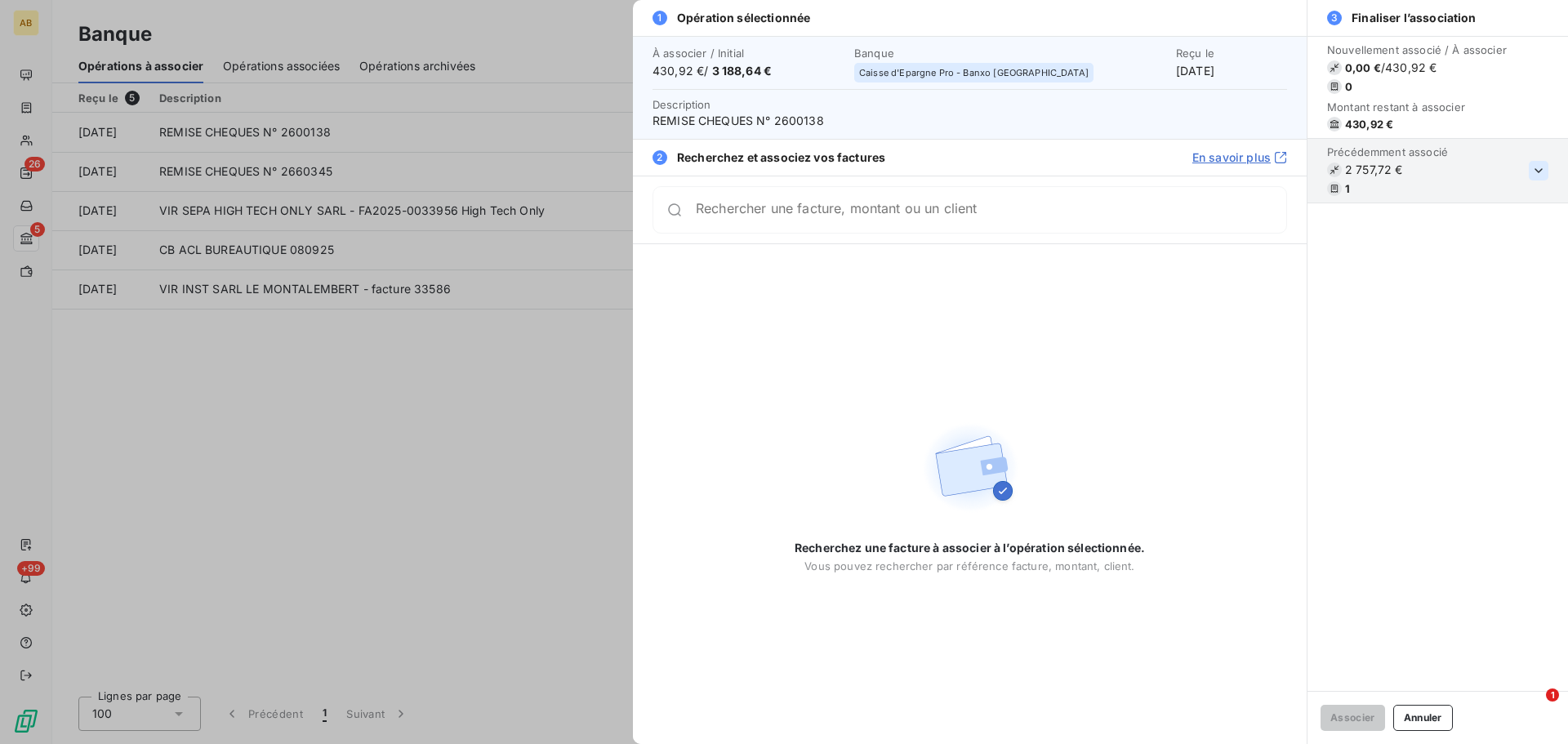
click at [1530, 175] on button "button" at bounding box center [1539, 171] width 20 height 20
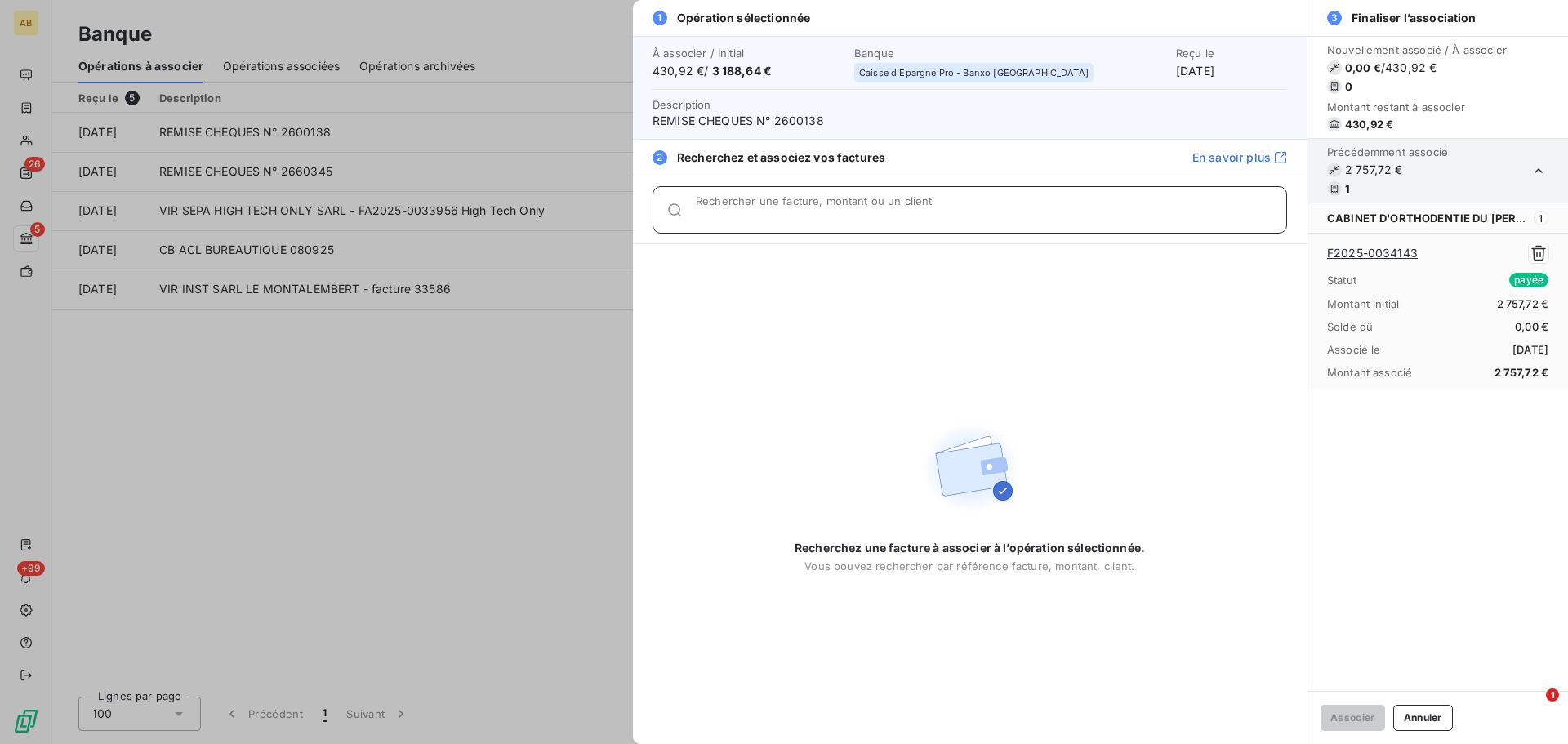
click at [985, 204] on div "Rechercher une facture, montant ou un client" at bounding box center [991, 210] width 591 height 16
paste input "GIRONDINE"
click at [730, 213] on input "GIRONDINE" at bounding box center [971, 216] width 551 height 16
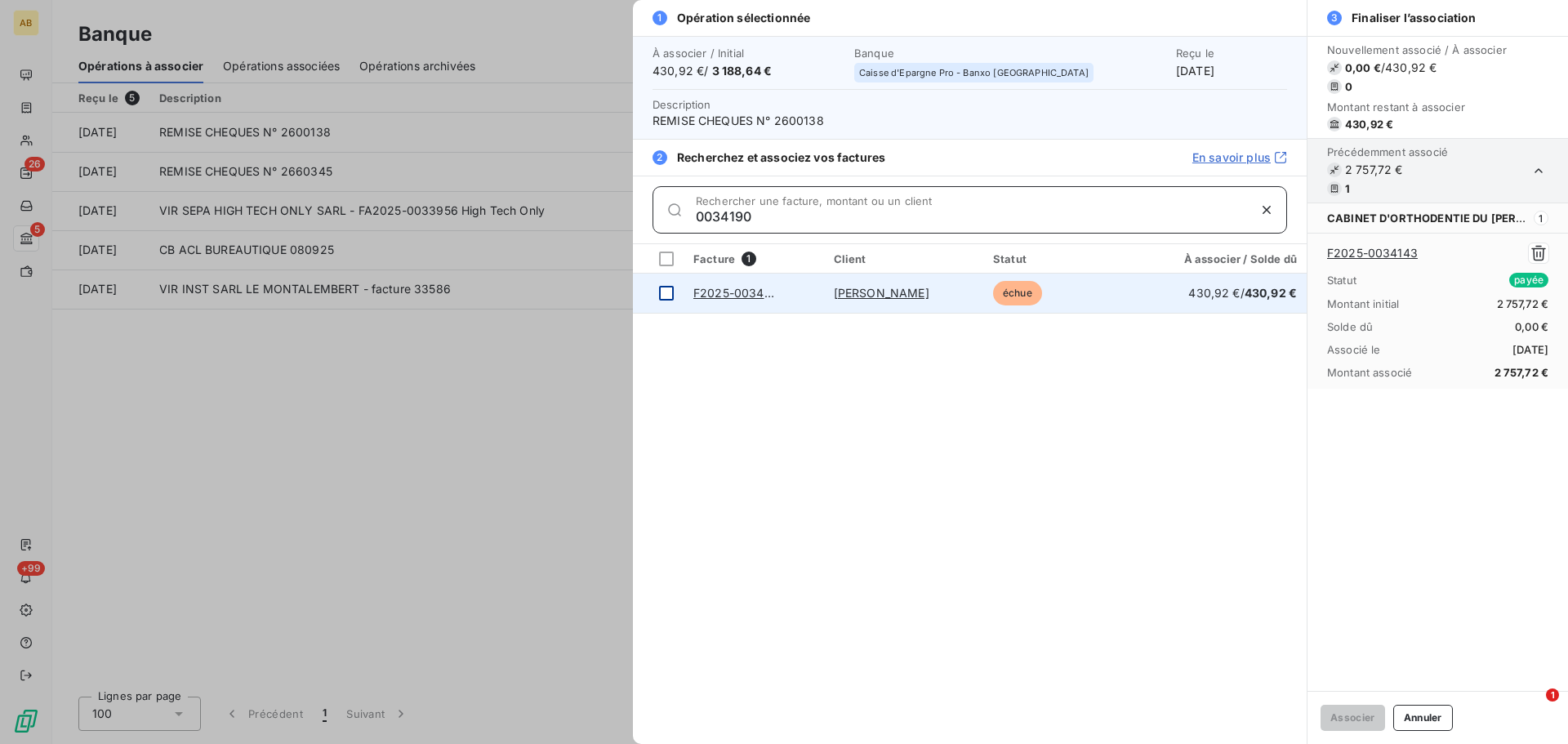
type input "0034190"
click at [669, 288] on div at bounding box center [666, 293] width 14 height 14
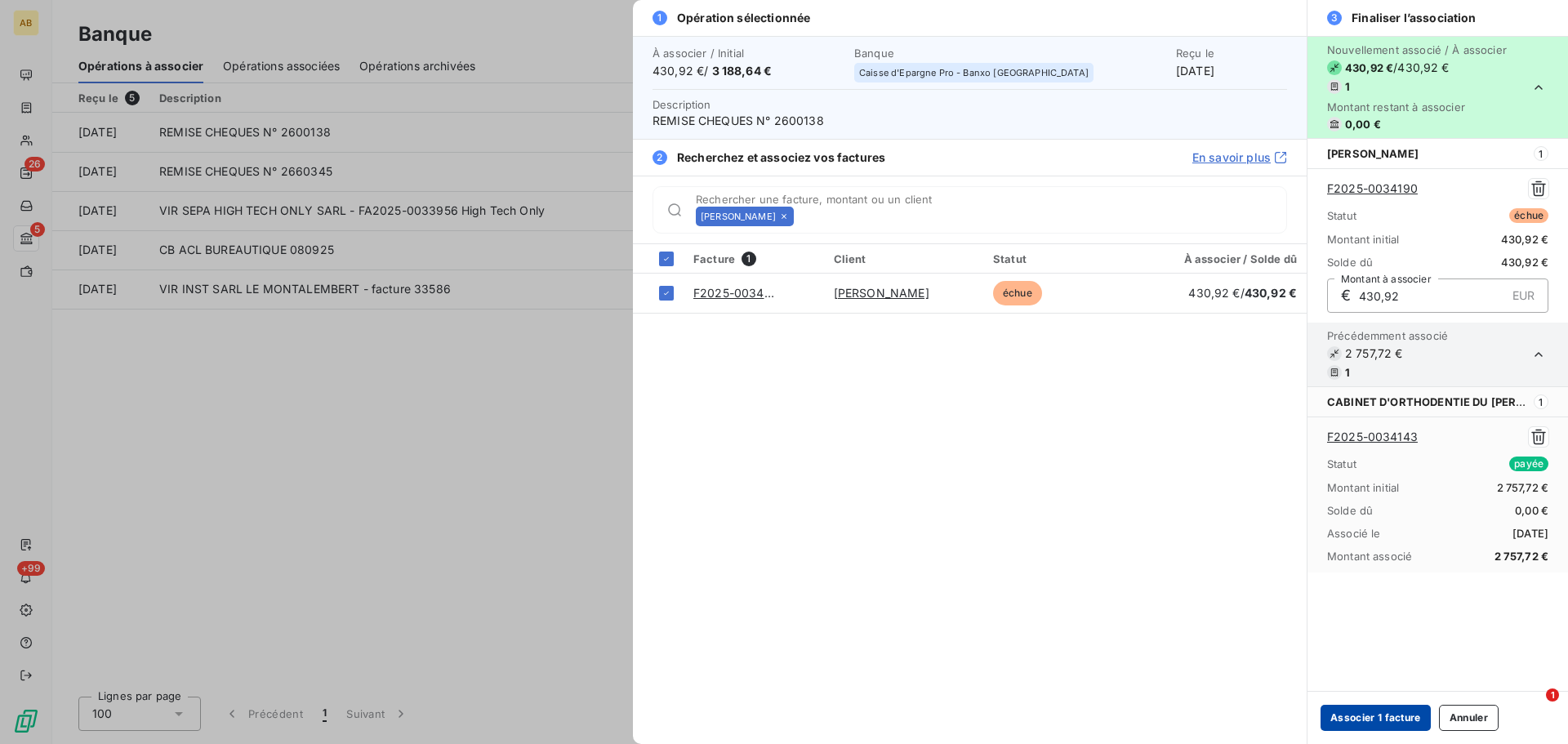
click at [1385, 712] on button "Associer 1 facture" at bounding box center [1375, 717] width 110 height 26
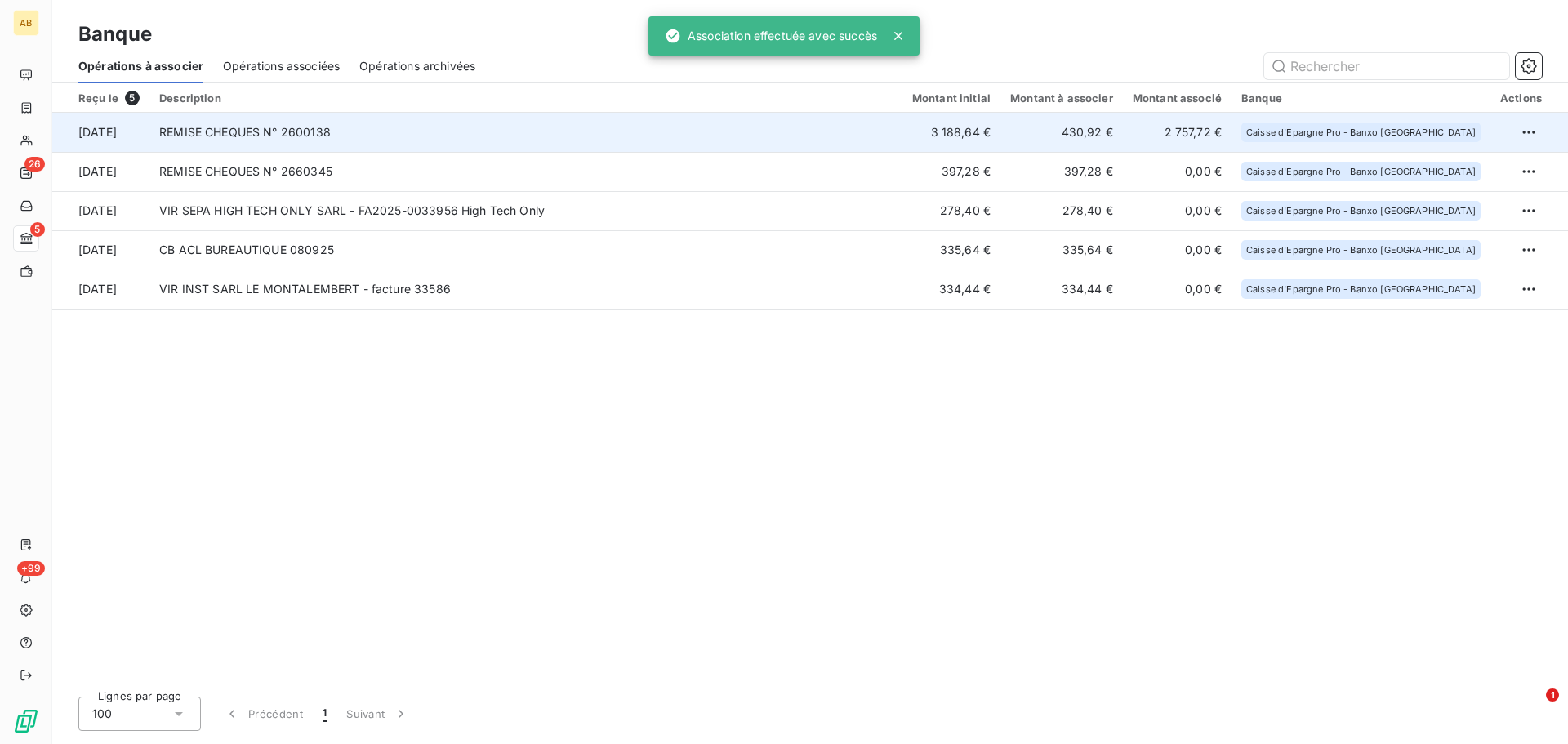
click at [1000, 128] on td "3 188,64 €" at bounding box center [952, 132] width 98 height 39
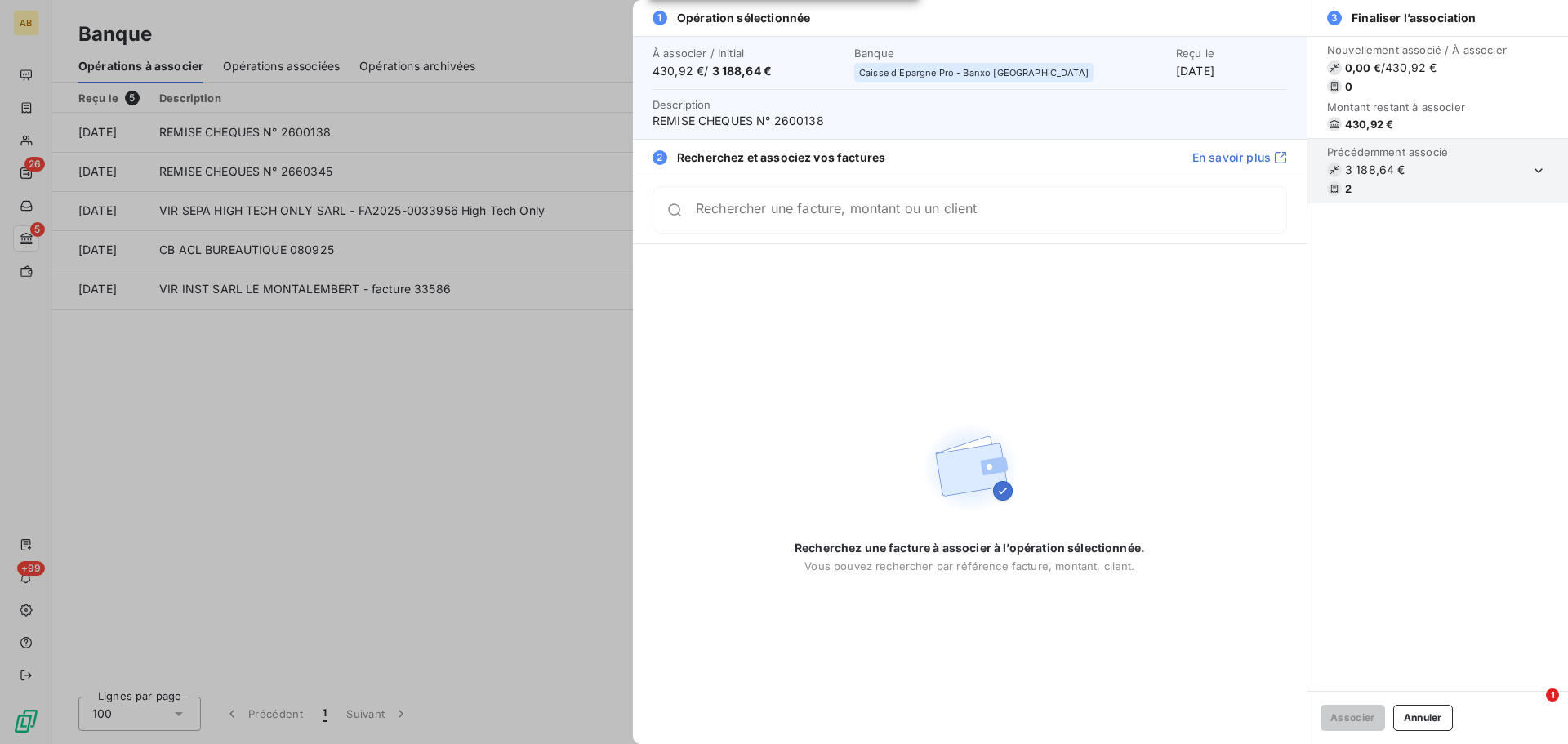
click at [1446, 196] on span "2" at bounding box center [1387, 188] width 121 height 14
click at [1525, 170] on section "Précédemment associé 3 188,64 € 2" at bounding box center [1438, 171] width 261 height 64
click at [1543, 165] on icon "button" at bounding box center [1539, 171] width 16 height 16
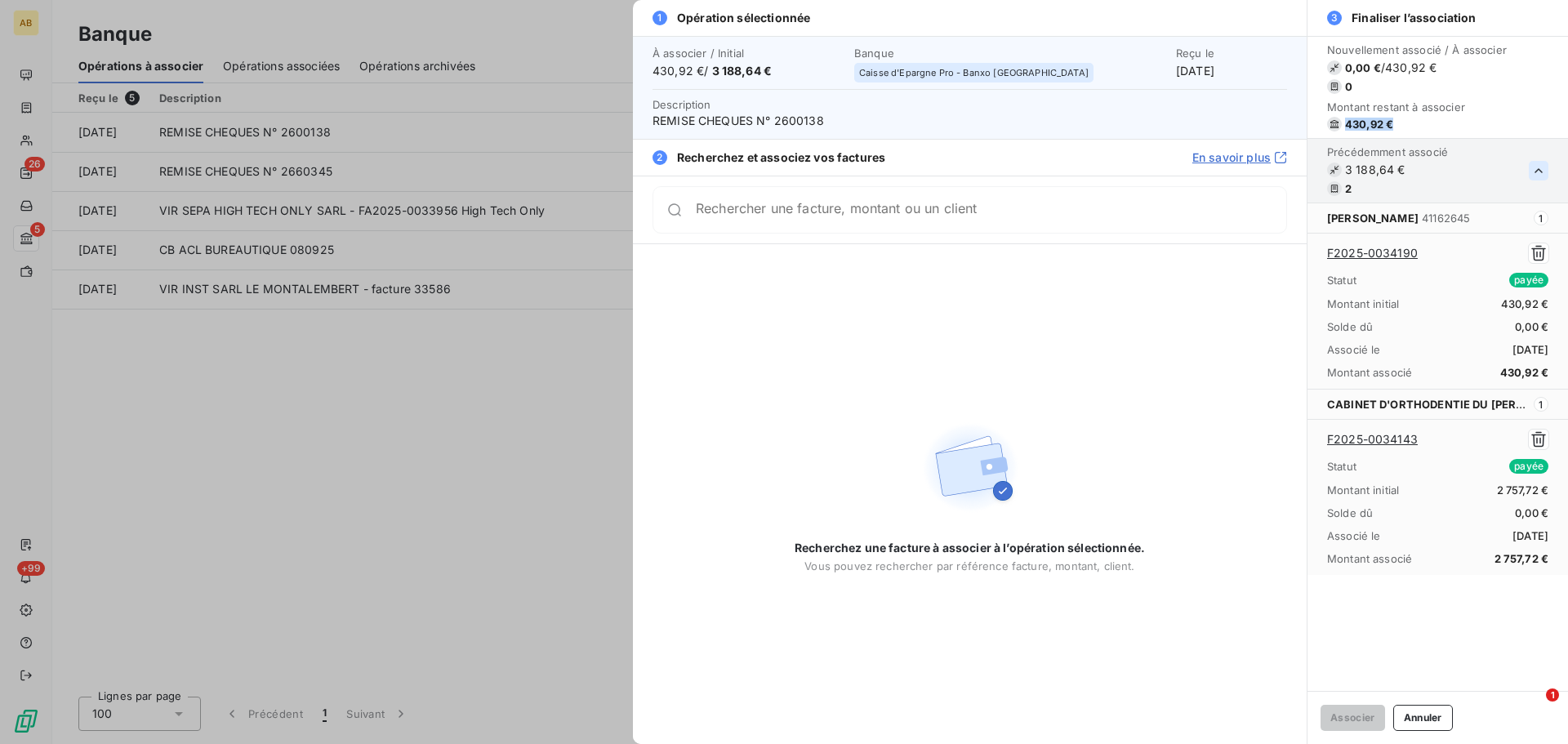
drag, startPoint x: 1392, startPoint y: 121, endPoint x: 1348, endPoint y: 123, distance: 44.0
click at [1348, 123] on span "430,92 €" at bounding box center [1369, 124] width 48 height 13
click at [1354, 186] on span "2" at bounding box center [1387, 188] width 121 height 14
click at [1416, 713] on button "Annuler" at bounding box center [1422, 717] width 60 height 26
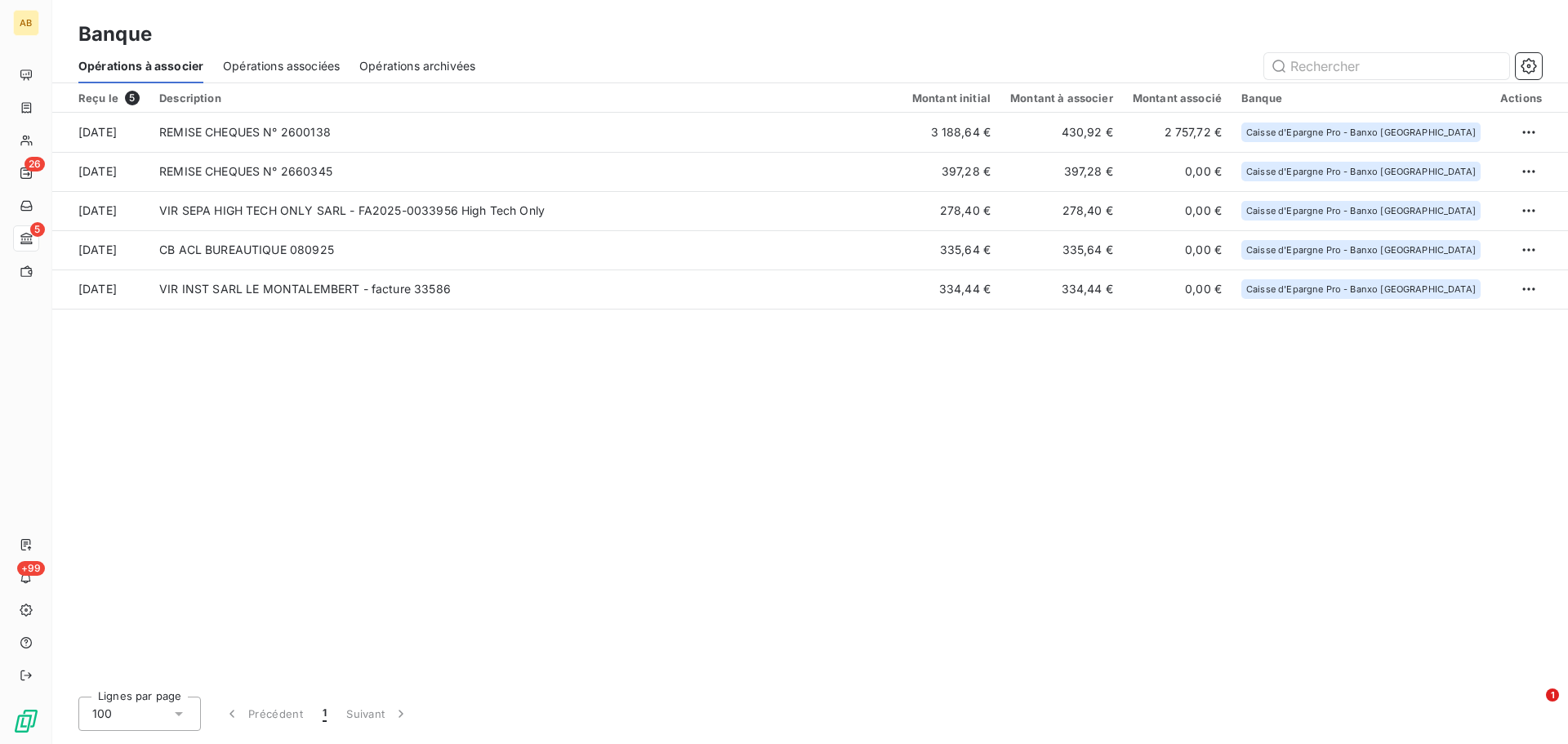
click at [241, 67] on span "Opérations associées" at bounding box center [281, 66] width 117 height 16
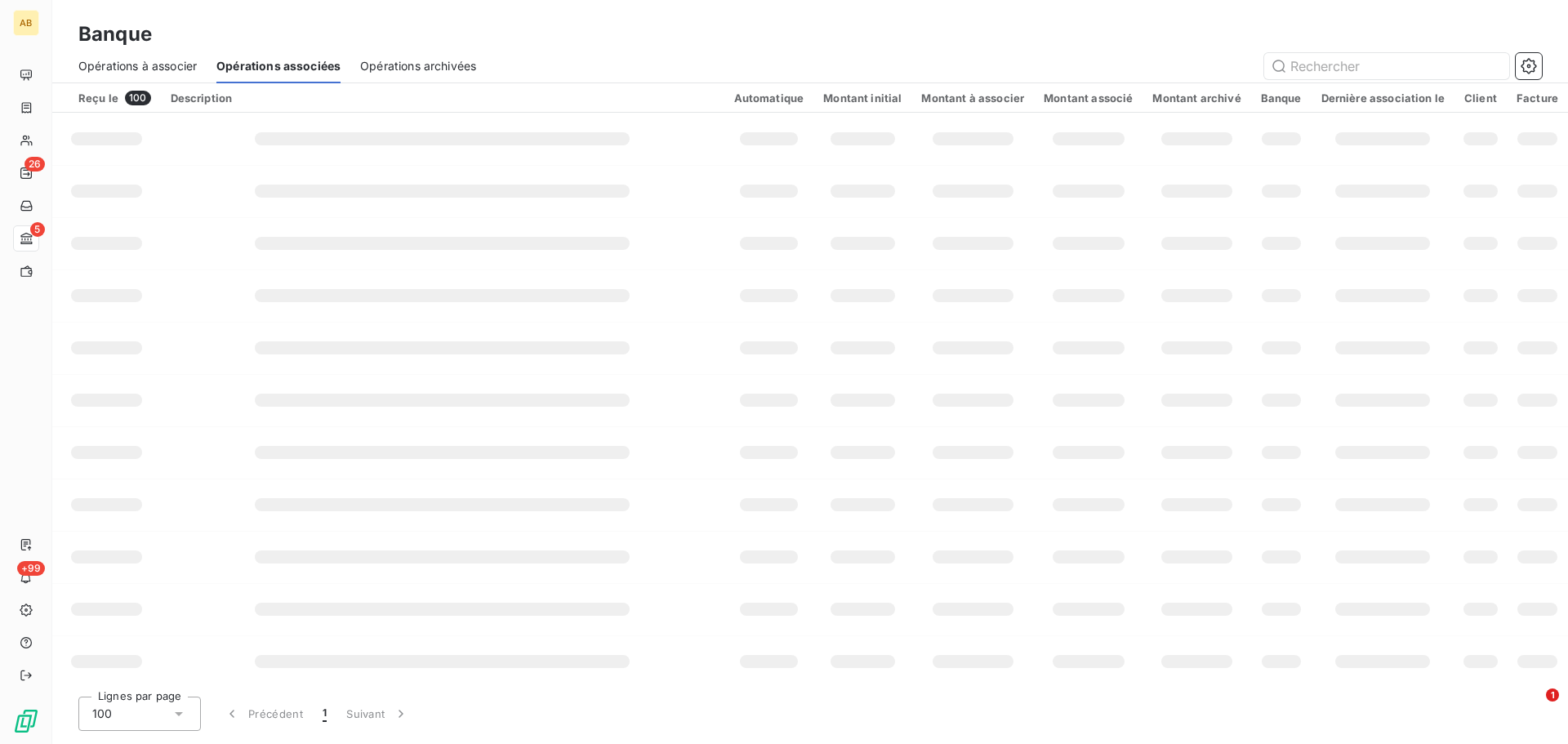
click at [170, 63] on span "Opérations à associer" at bounding box center [138, 66] width 119 height 16
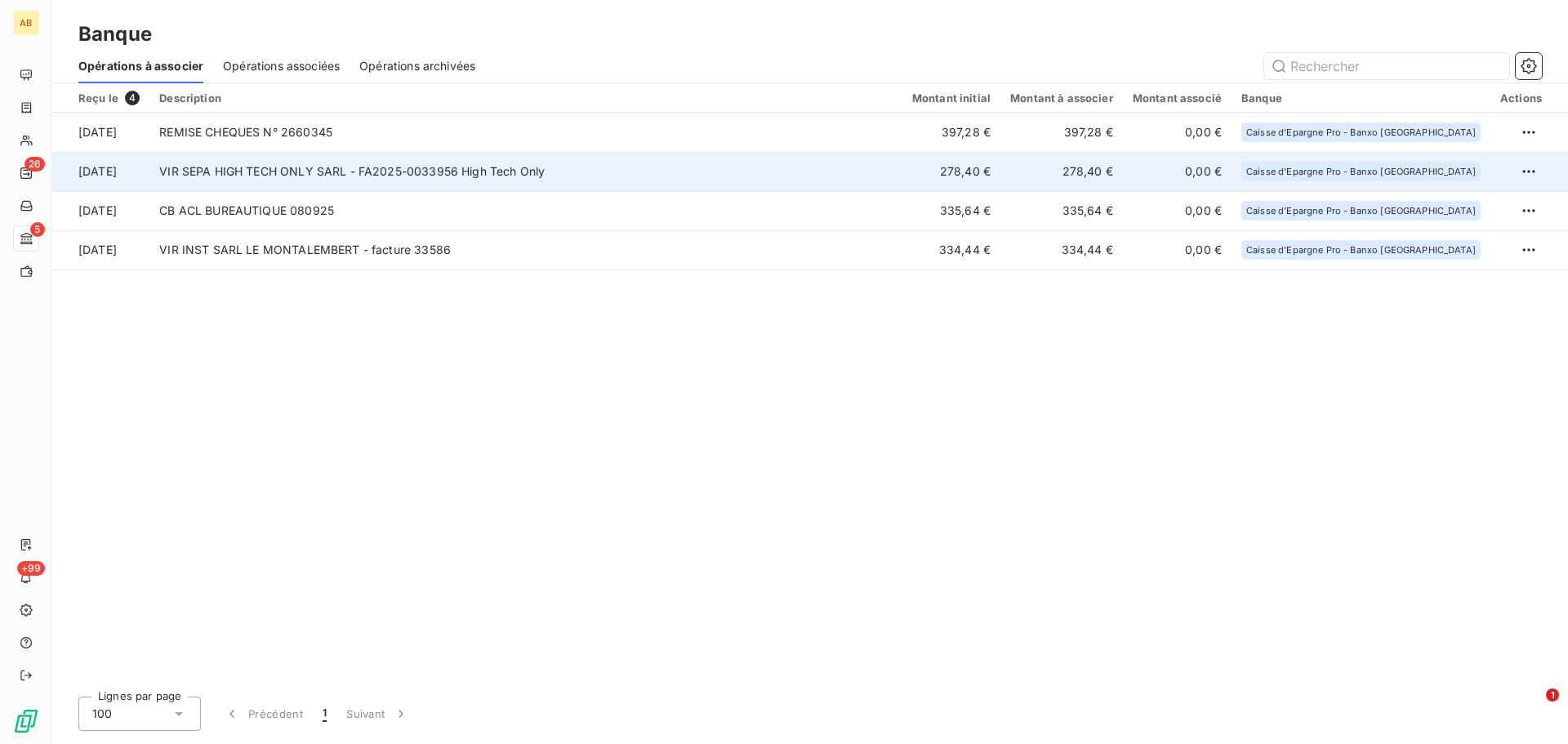
click at [865, 170] on td "VIR SEPA HIGH TECH ONLY SARL - FA2025-0033956 High Tech Only" at bounding box center [525, 171] width 753 height 39
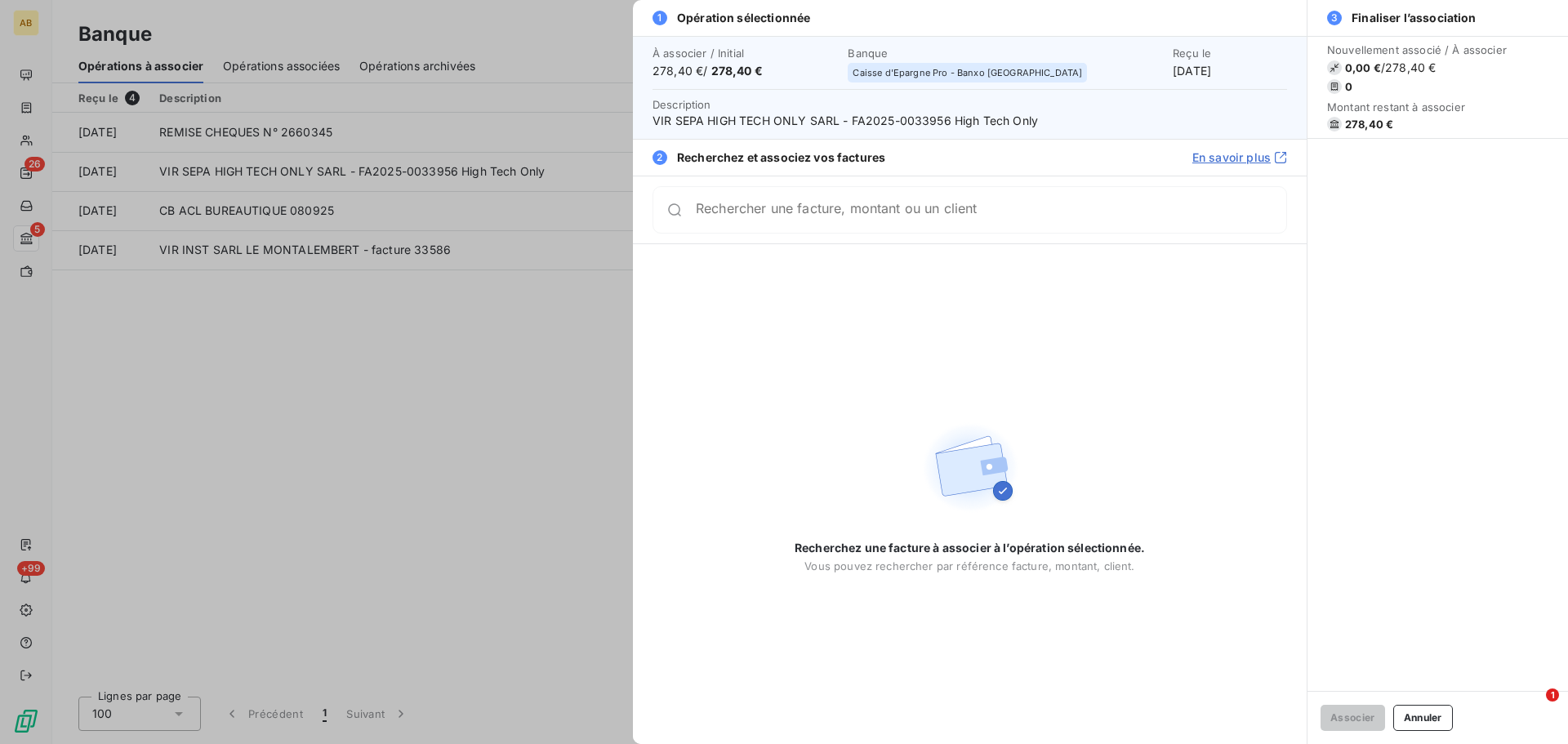
click at [868, 213] on input "Rechercher une facture, montant ou un client" at bounding box center [991, 210] width 591 height 16
click at [732, 218] on input "0033956" at bounding box center [971, 216] width 551 height 16
type input "0033956"
click at [716, 117] on span "VIR SEPA HIGH TECH ONLY SARL - FA2025-0033956 High Tech Only" at bounding box center [969, 121] width 634 height 16
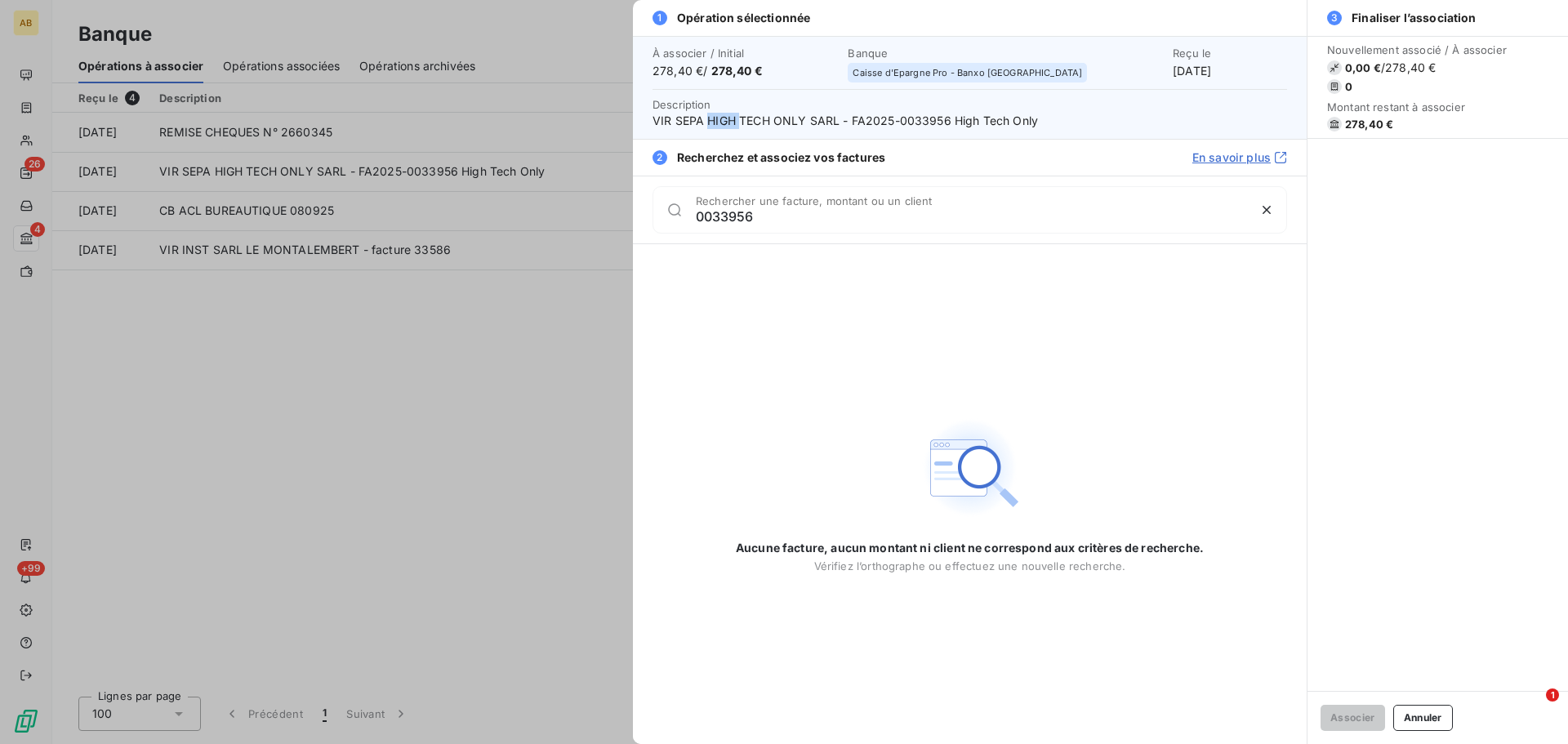
click at [716, 117] on span "VIR SEPA HIGH TECH ONLY SARL - FA2025-0033956 High Tech Only" at bounding box center [969, 121] width 634 height 16
copy span "HIGH"
click at [926, 124] on span "VIR SEPA HIGH TECH ONLY SARL - FA2025-0033956 High Tech Only" at bounding box center [969, 121] width 634 height 16
copy span "0033956"
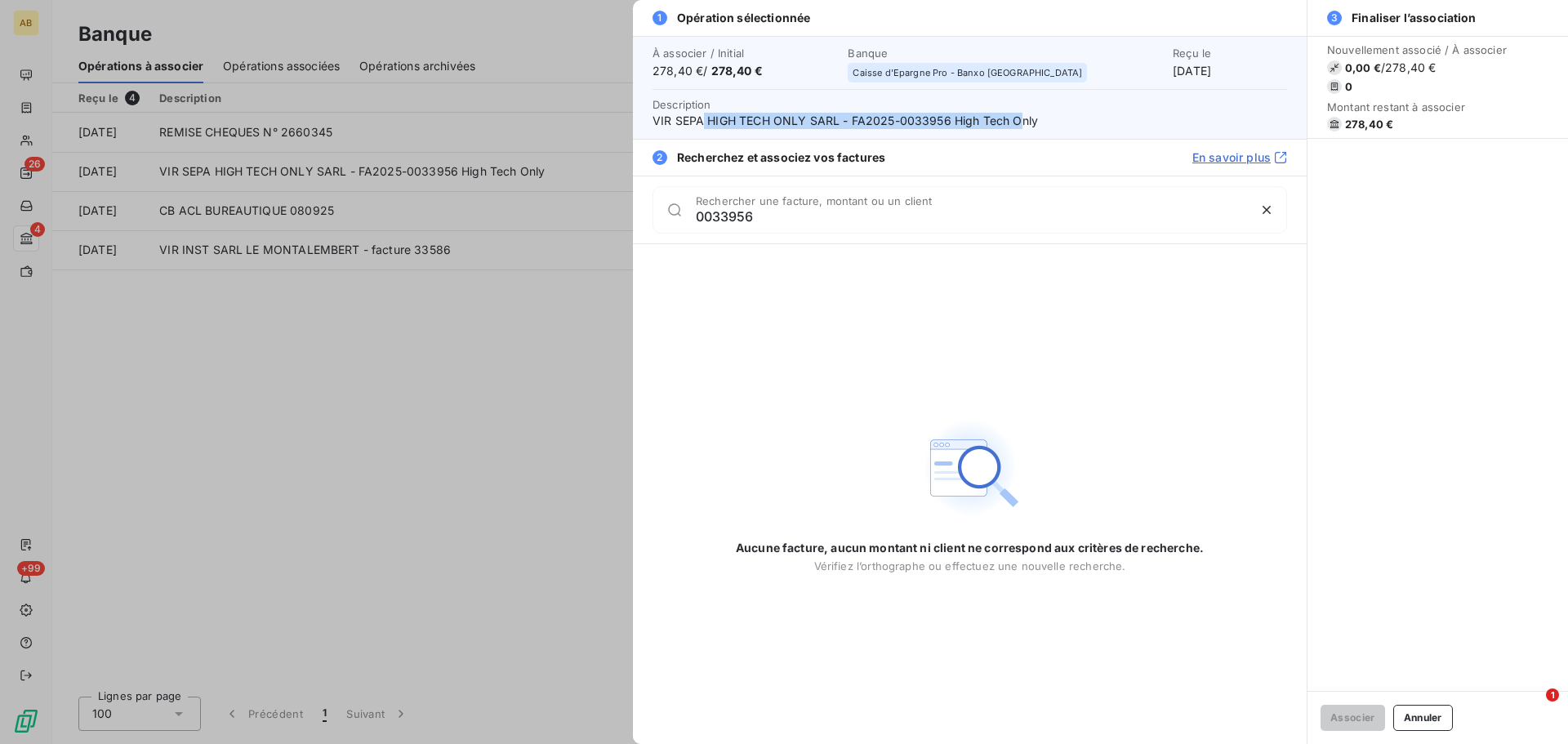
drag, startPoint x: 705, startPoint y: 121, endPoint x: 1016, endPoint y: 120, distance: 311.0
click at [1016, 120] on span "VIR SEPA HIGH TECH ONLY SARL - FA2025-0033956 High Tech Only" at bounding box center [969, 121] width 634 height 16
click at [550, 355] on div at bounding box center [784, 372] width 1568 height 744
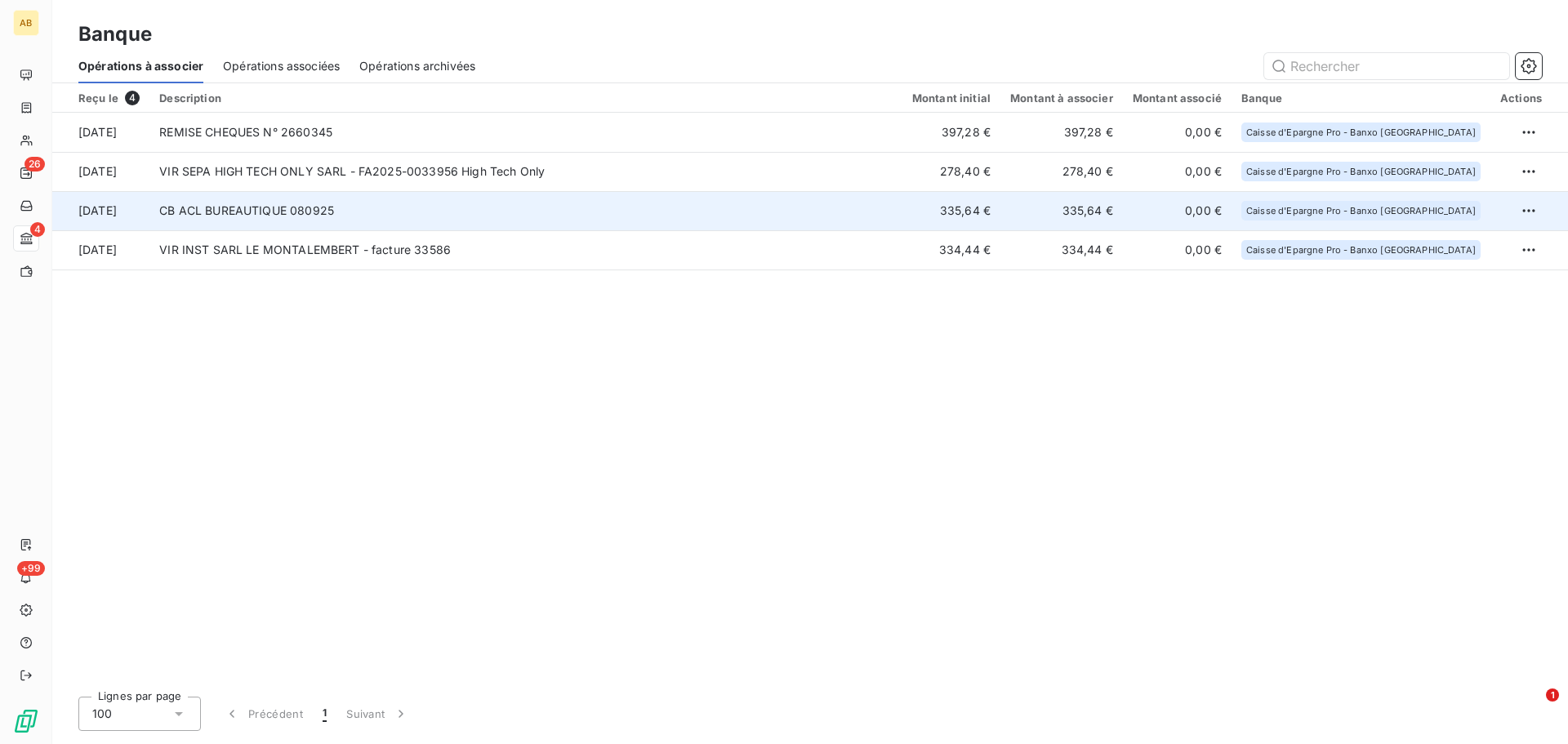
click at [1094, 205] on td "335,64 €" at bounding box center [1061, 211] width 122 height 39
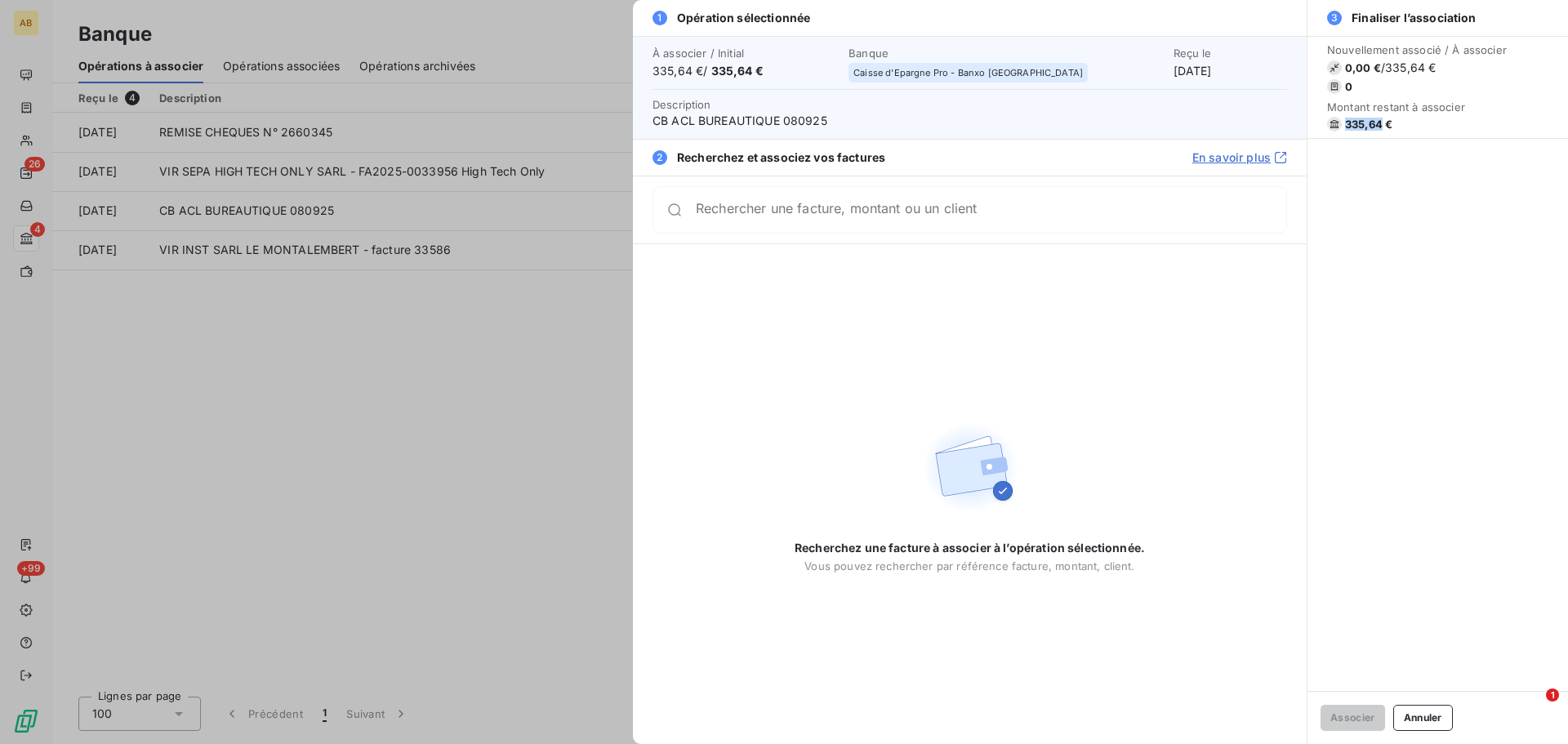
drag, startPoint x: 1382, startPoint y: 127, endPoint x: 1346, endPoint y: 124, distance: 36.1
click at [1346, 124] on span "335,64 €" at bounding box center [1368, 124] width 47 height 13
copy span "335,64"
click at [931, 210] on input "Rechercher une facture, montant ou un client" at bounding box center [991, 216] width 591 height 16
paste input "F2025-0034155"
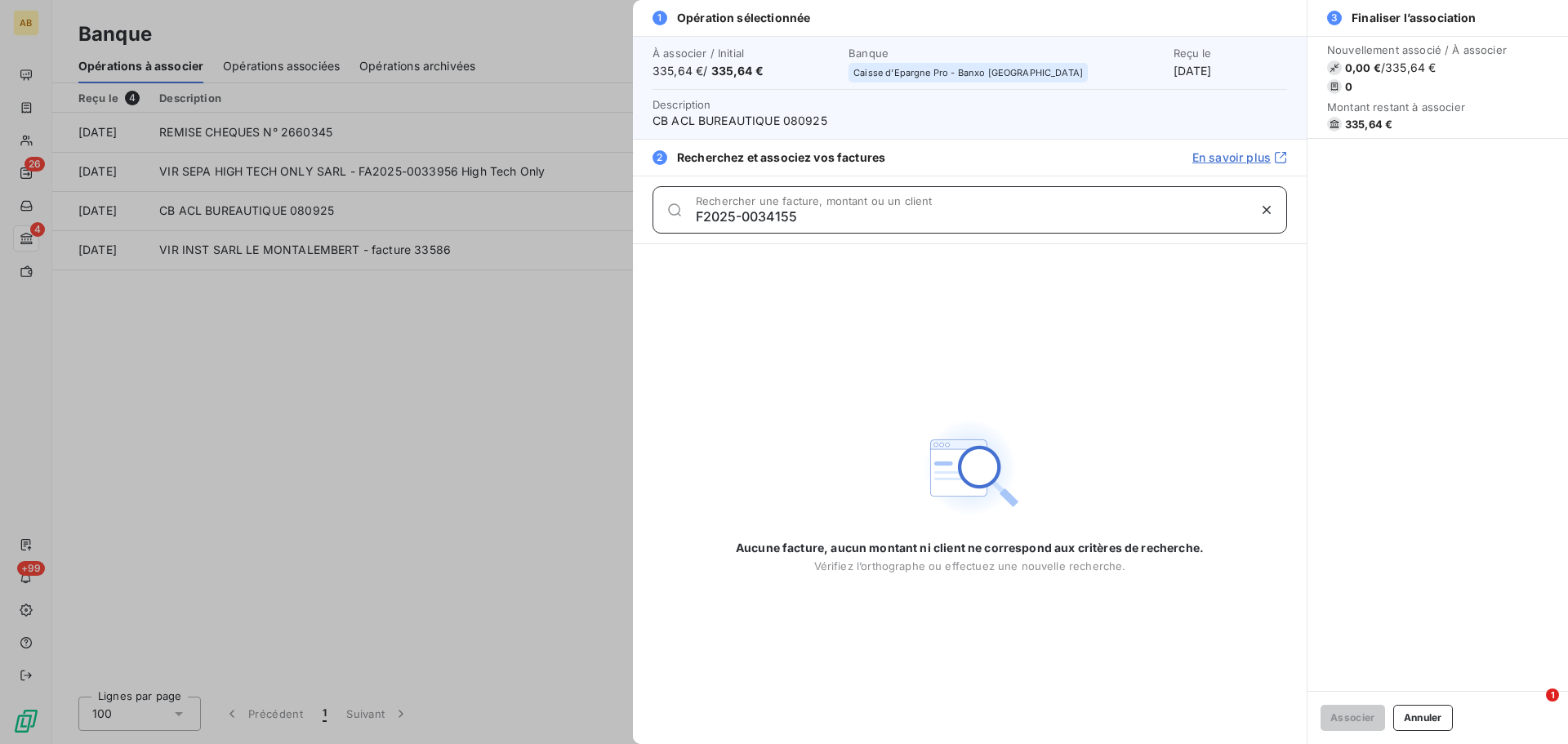
click at [736, 218] on input "F2025-0034155" at bounding box center [971, 216] width 551 height 16
type input "F2025-0034155"
drag, startPoint x: 801, startPoint y: 219, endPoint x: 687, endPoint y: 223, distance: 114.1
click at [687, 223] on div "F2025-0034155 Rechercher une facture, montant ou un client" at bounding box center [969, 209] width 634 height 47
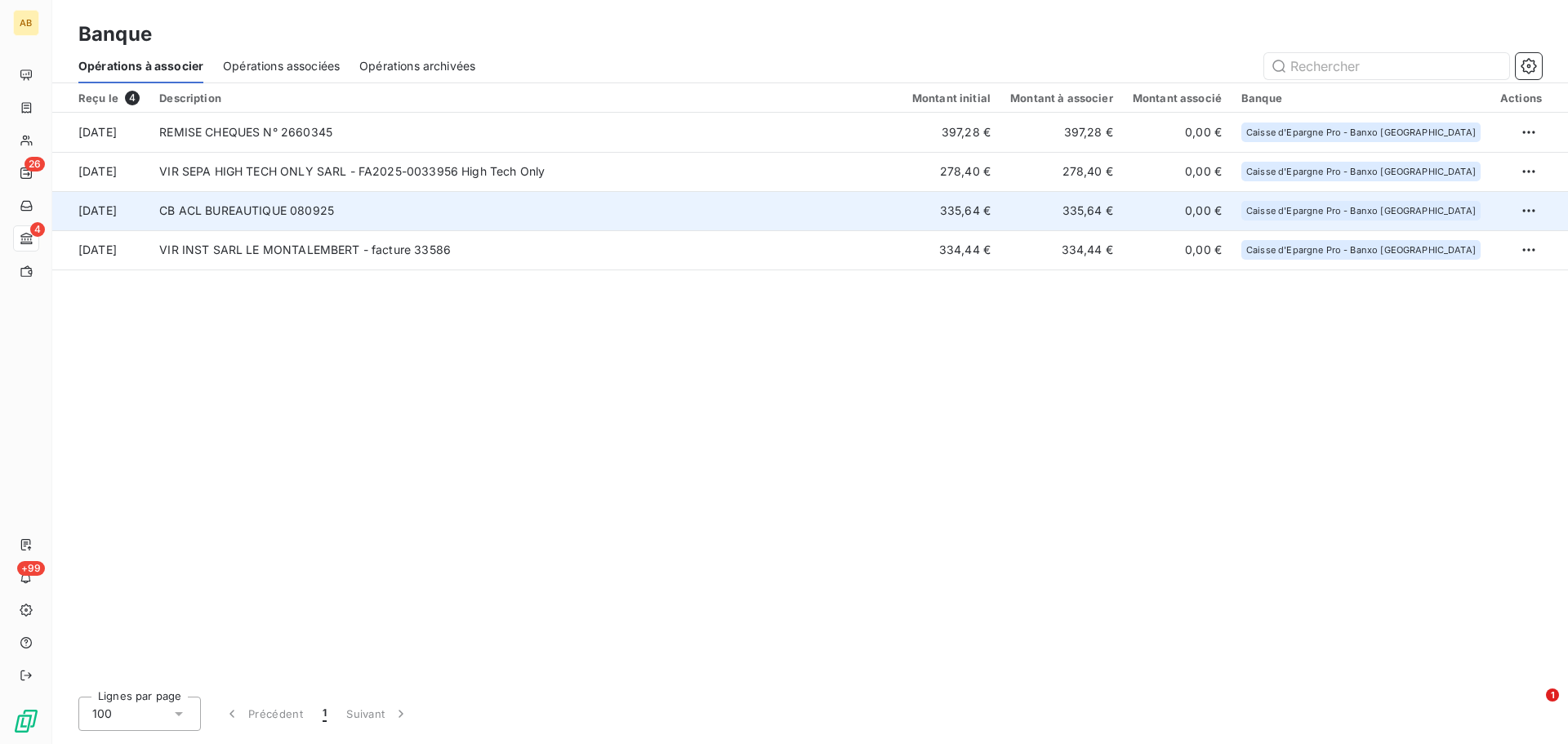
click at [1074, 213] on td "335,64 €" at bounding box center [1061, 211] width 122 height 39
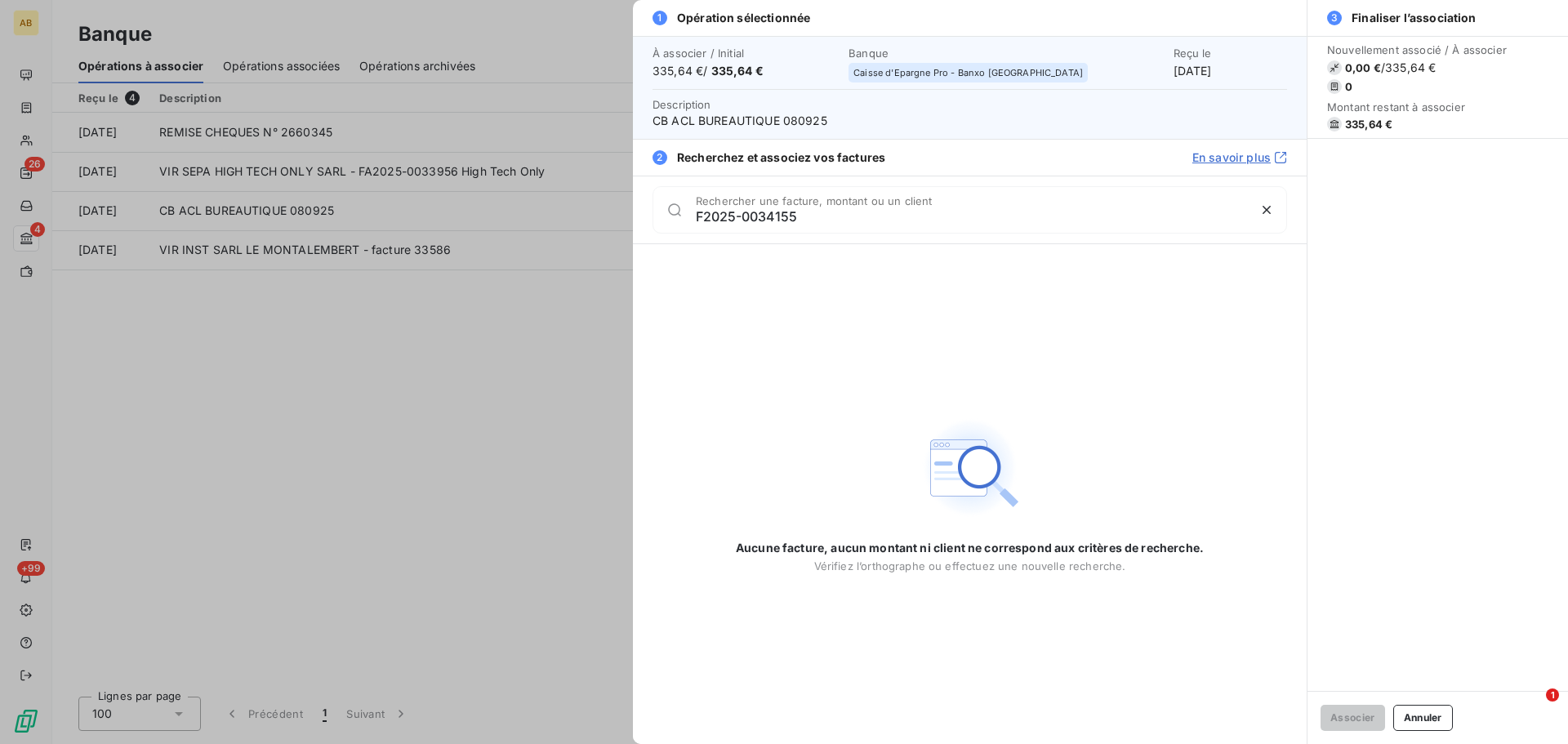
type input "F2025-0034155"
click at [463, 385] on div at bounding box center [784, 372] width 1568 height 744
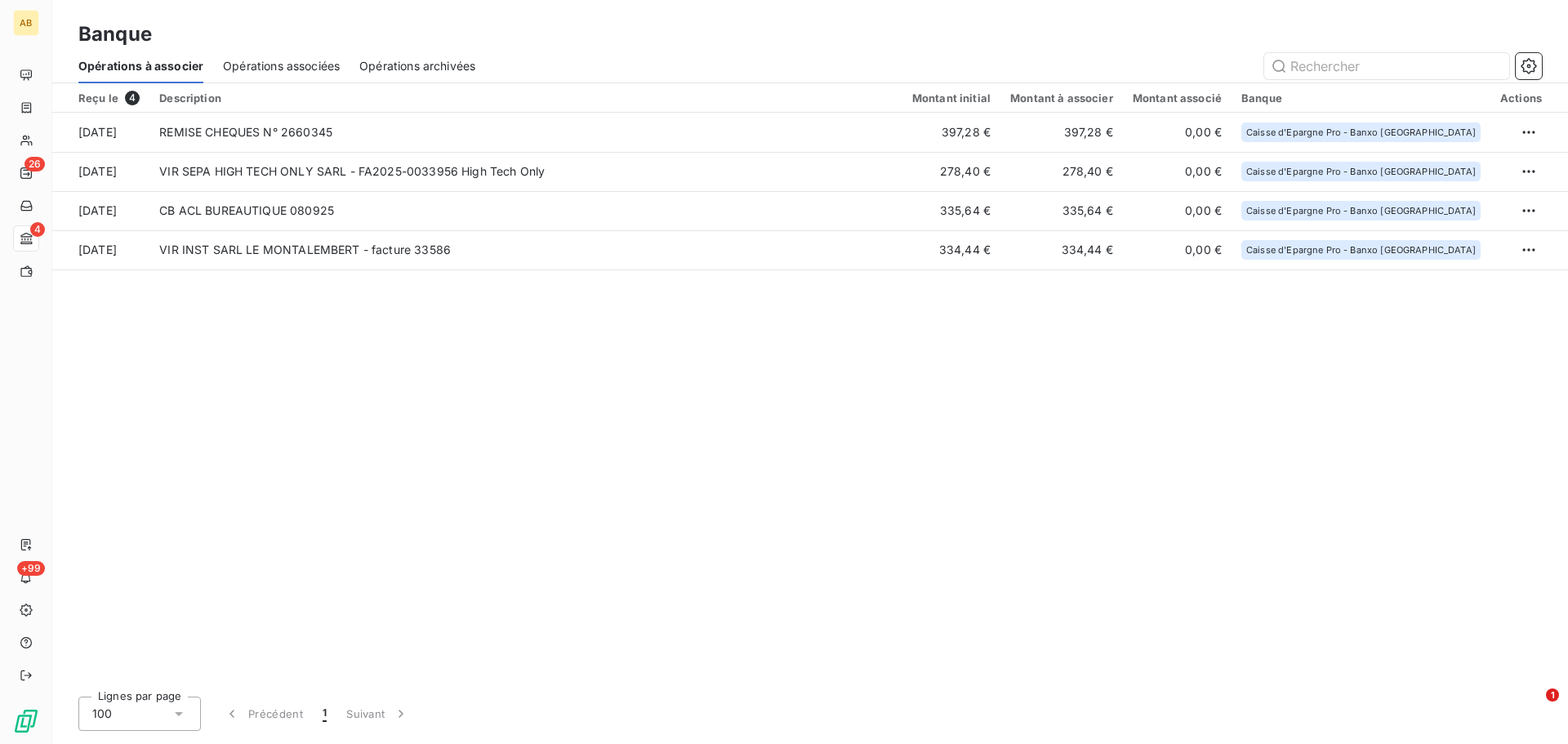
drag, startPoint x: 636, startPoint y: 391, endPoint x: 659, endPoint y: 373, distance: 29.2
click at [640, 389] on div "Reçu le 4 Description Montant initial Montant à associer Montant associé Banque…" at bounding box center [809, 383] width 1515 height 600
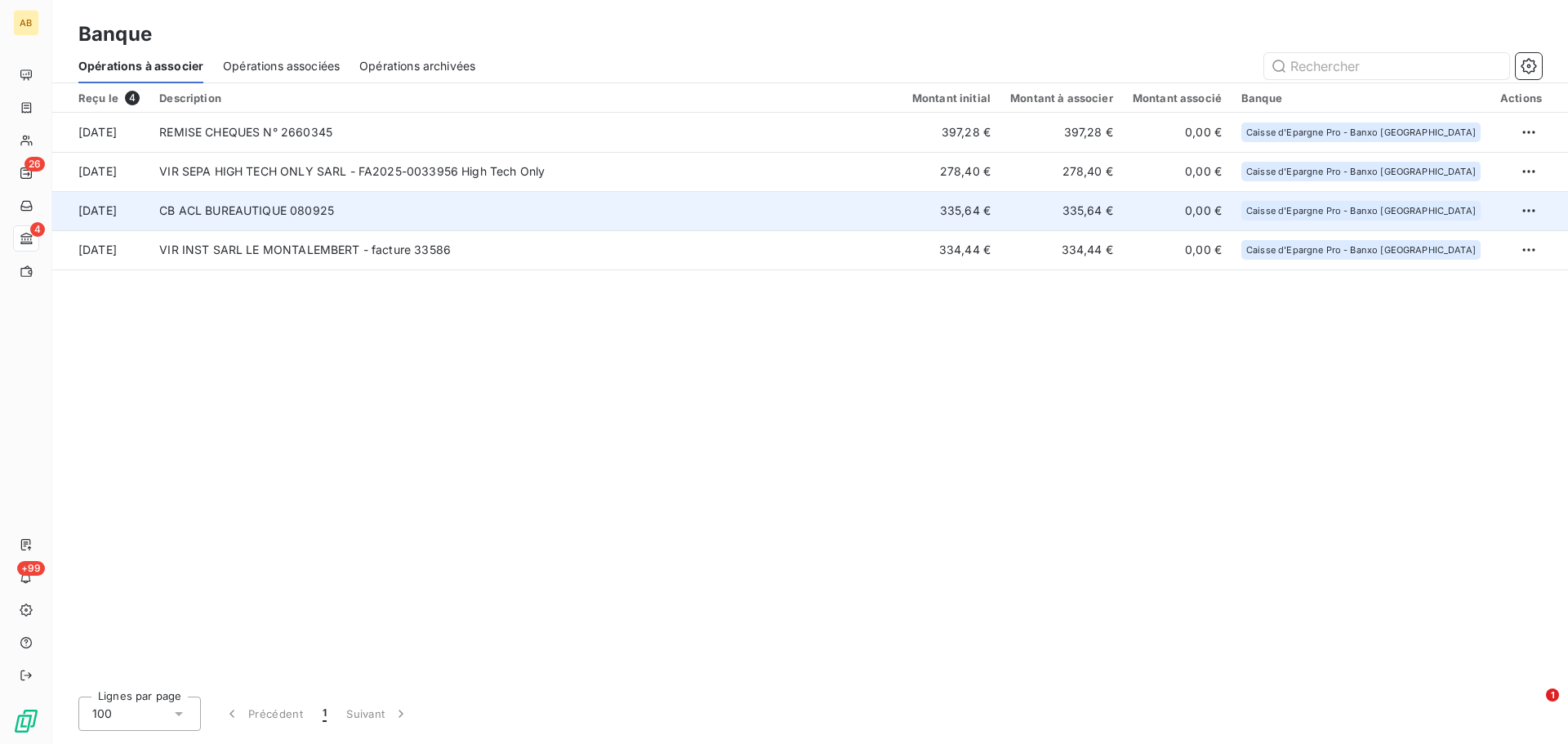
click at [902, 200] on td "CB ACL BUREAUTIQUE 080925" at bounding box center [525, 211] width 753 height 39
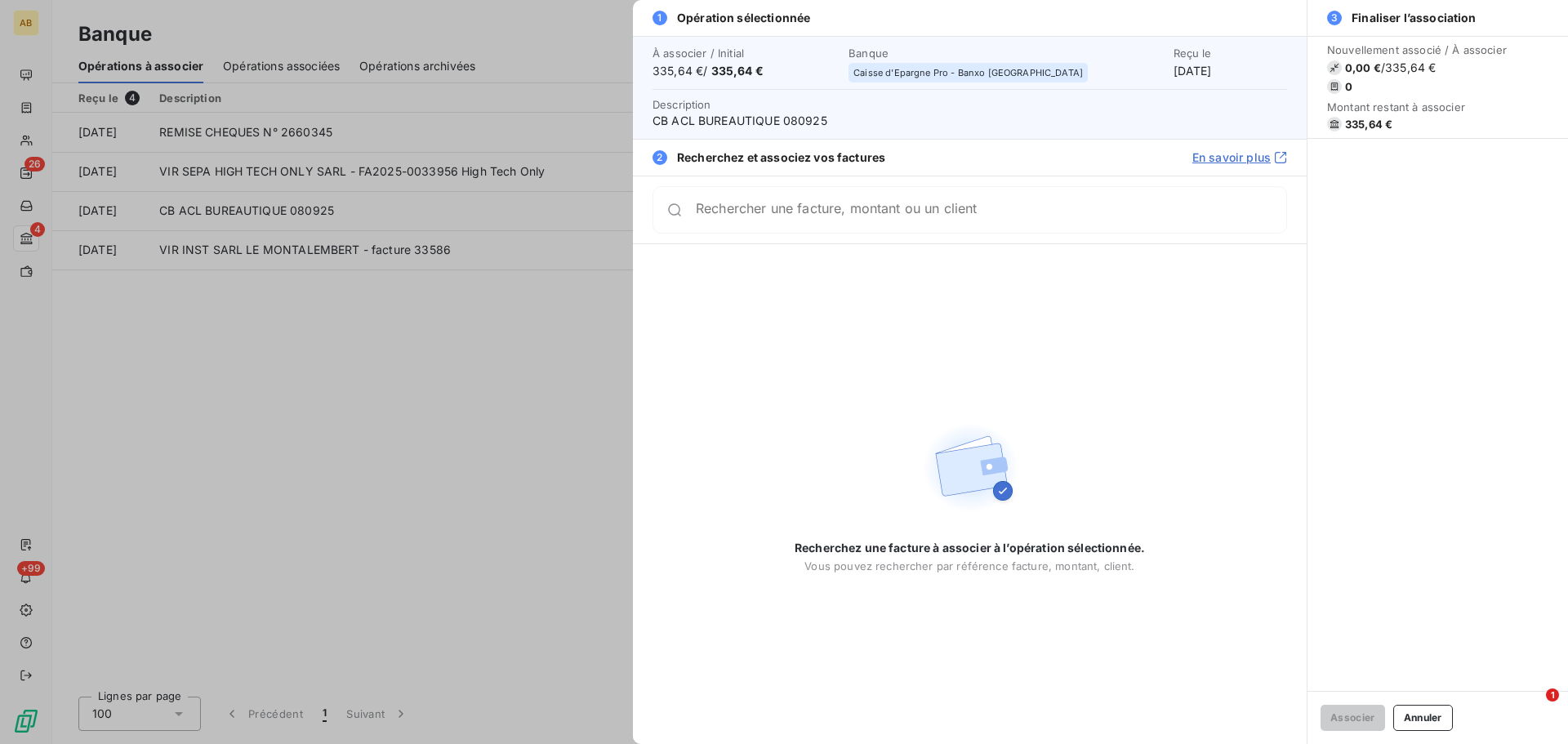
click at [826, 226] on div "Rechercher une facture, montant ou un client" at bounding box center [969, 209] width 634 height 47
paste input "F2025-0034155"
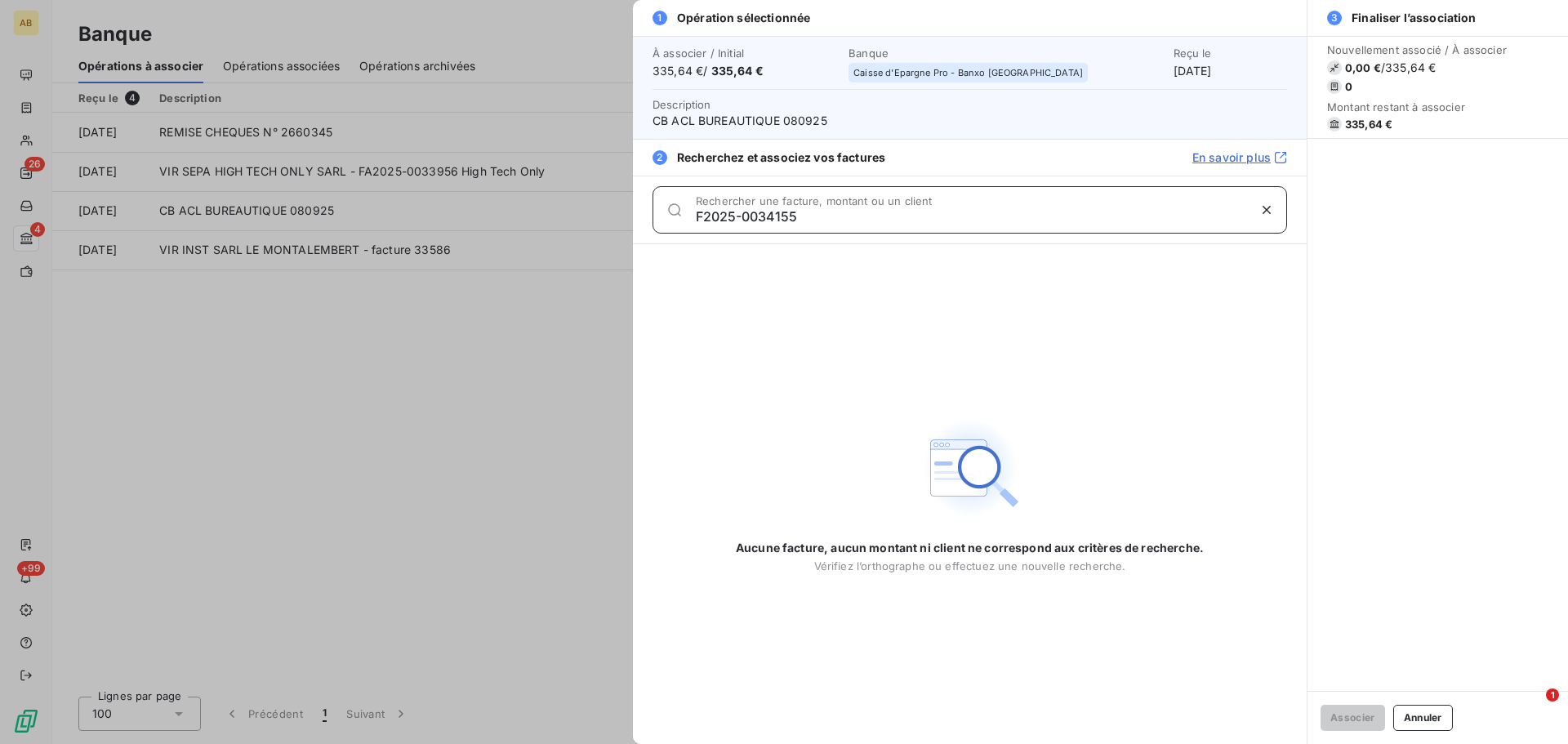
type input "F2025-0034155"
click at [828, 306] on div "Aucune facture, aucun montant ni client ne correspond aux critères de recherche…" at bounding box center [969, 493] width 468 height 499
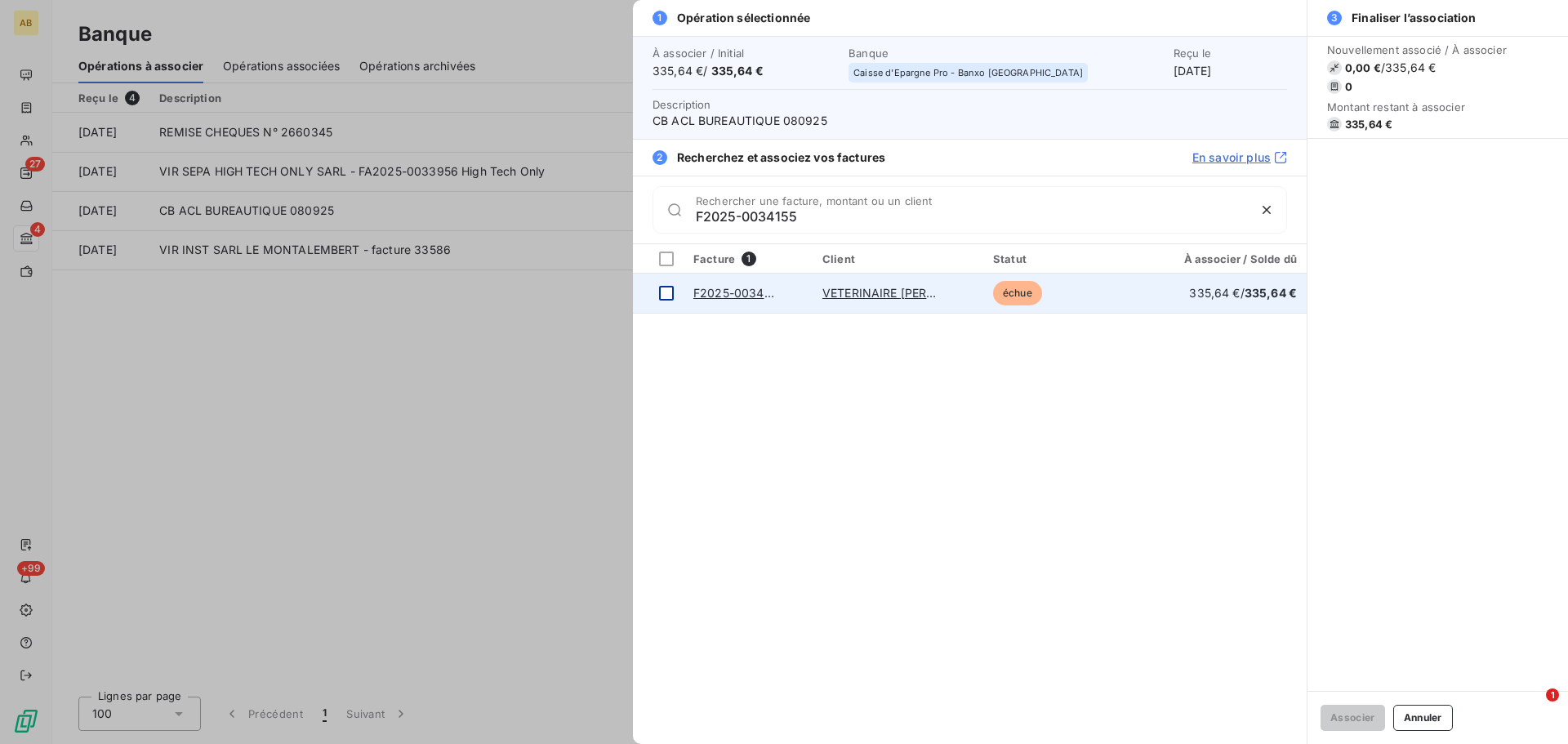
click at [667, 291] on div at bounding box center [666, 293] width 14 height 14
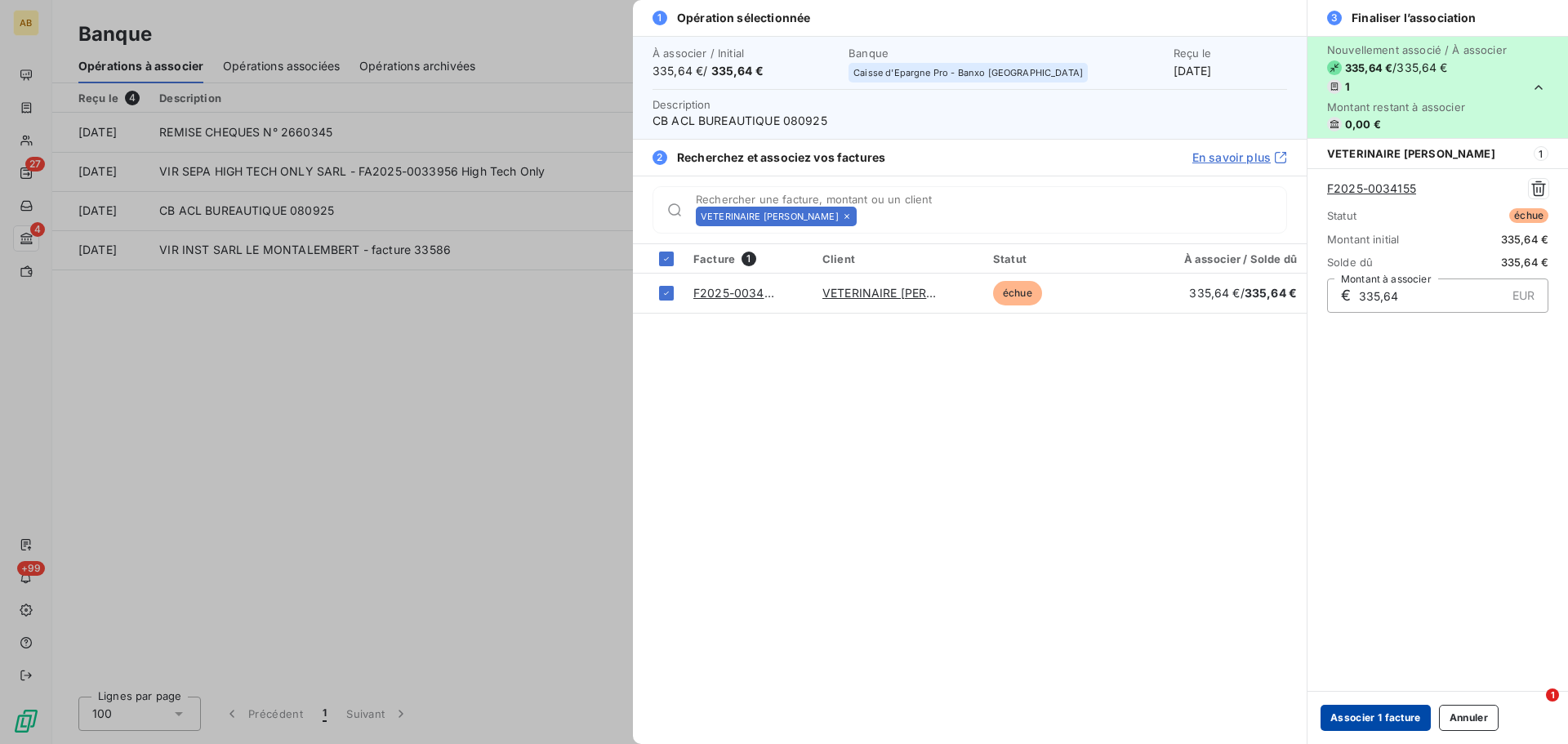
click at [1388, 722] on button "Associer 1 facture" at bounding box center [1375, 717] width 110 height 26
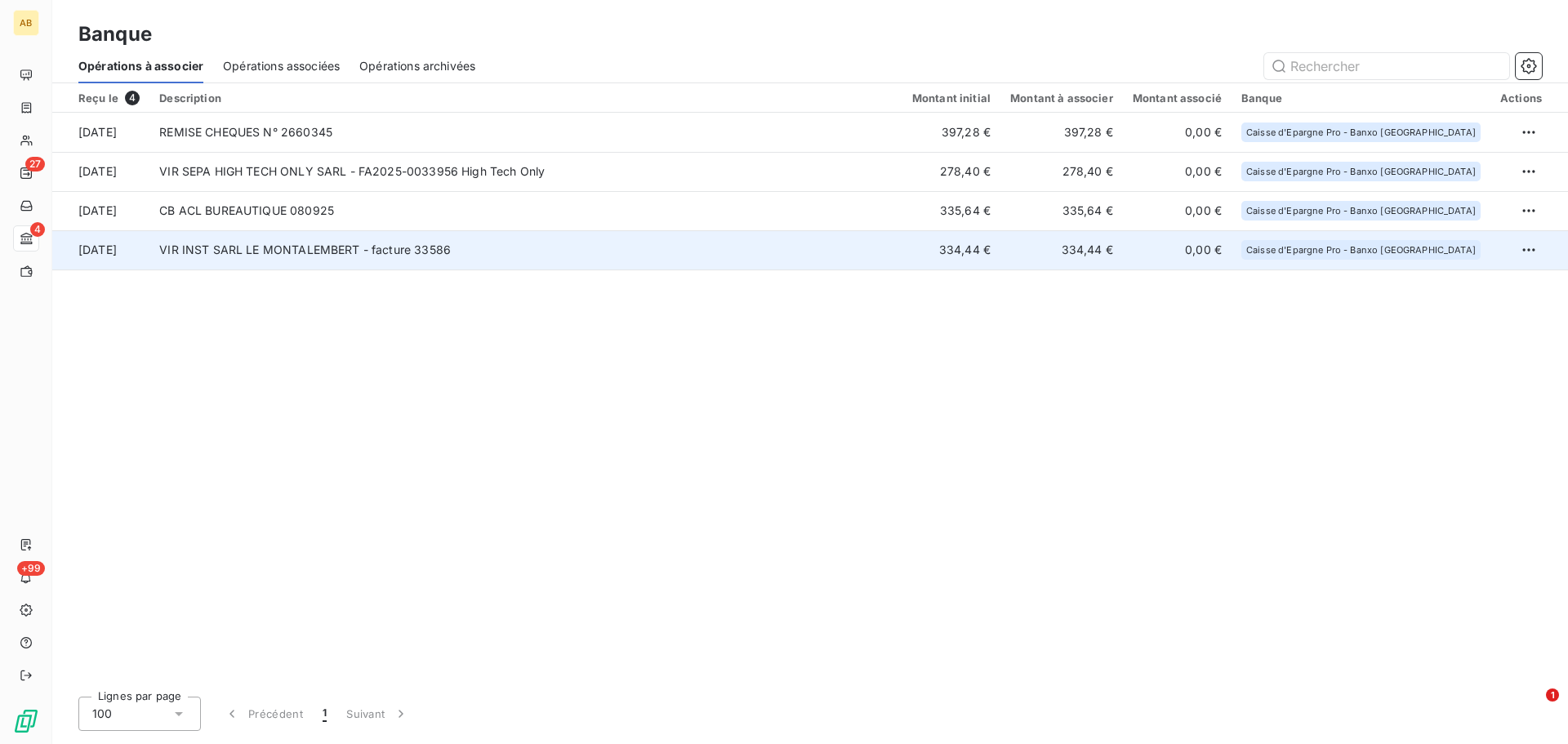
click at [615, 249] on td "VIR INST SARL LE MONTALEMBERT - facture 33586" at bounding box center [525, 250] width 753 height 39
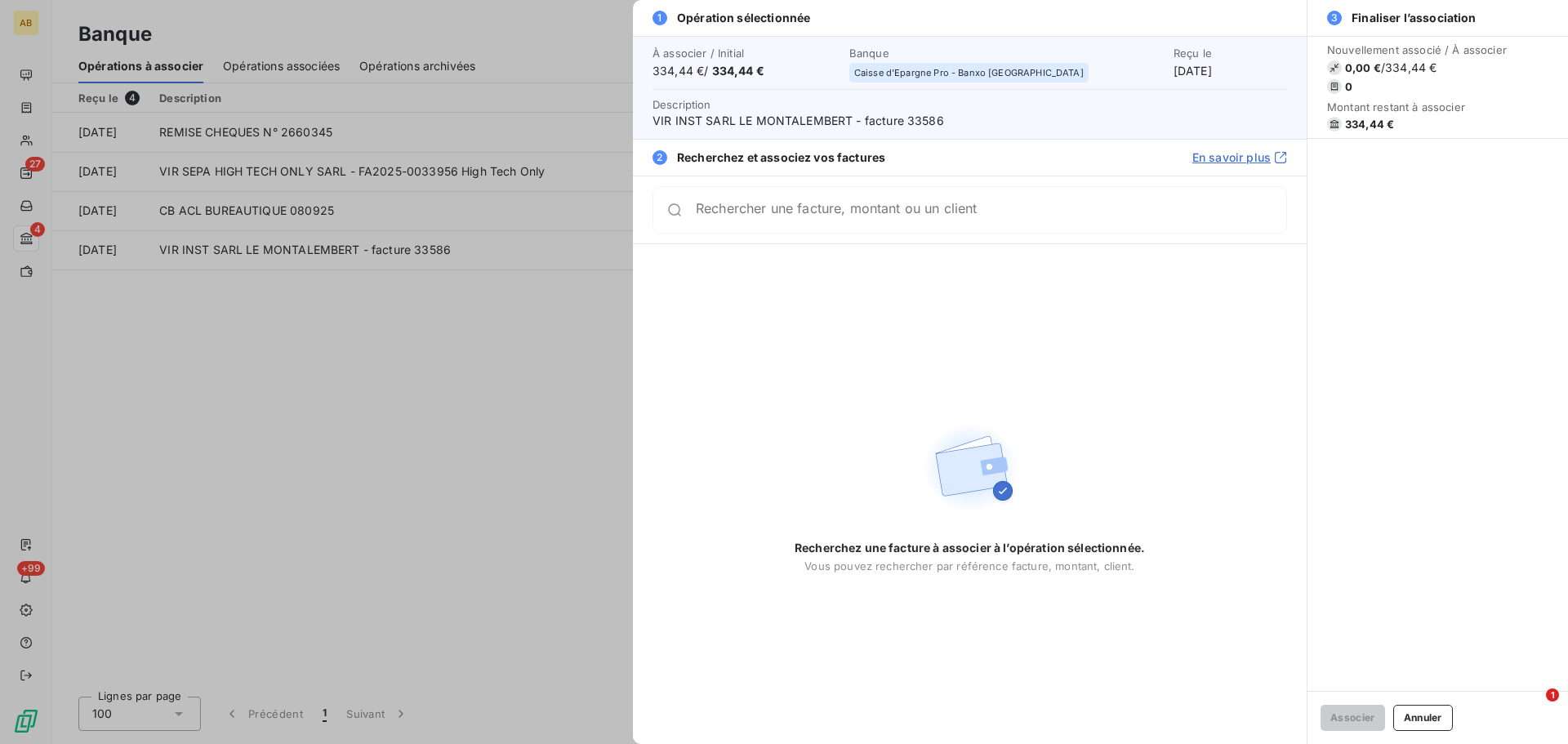
click at [913, 119] on span "VIR INST SARL LE MONTALEMBERT - facture 33586" at bounding box center [969, 121] width 634 height 16
copy span "33586"
click at [574, 346] on div at bounding box center [784, 372] width 1568 height 744
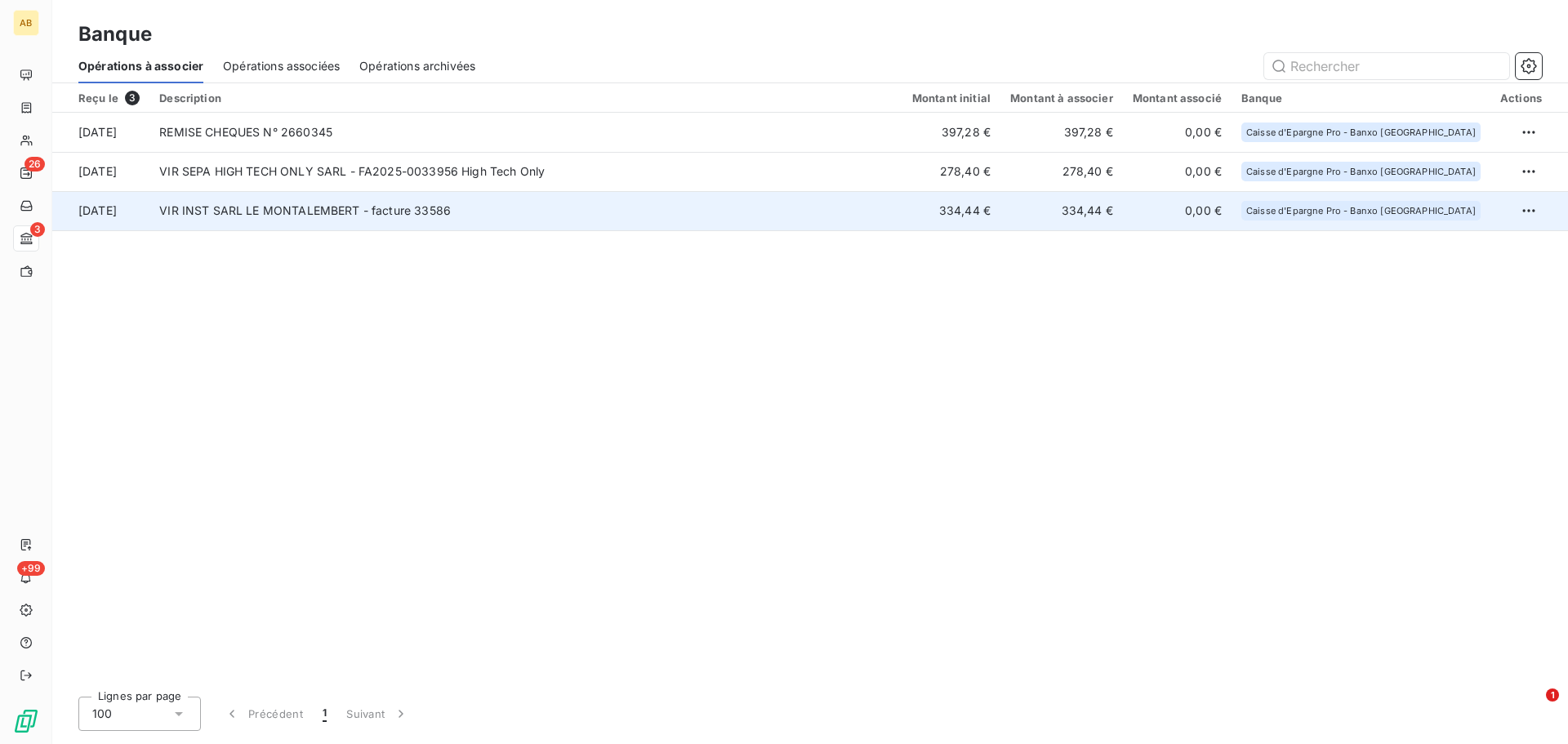
click at [1000, 216] on td "334,44 €" at bounding box center [952, 211] width 98 height 39
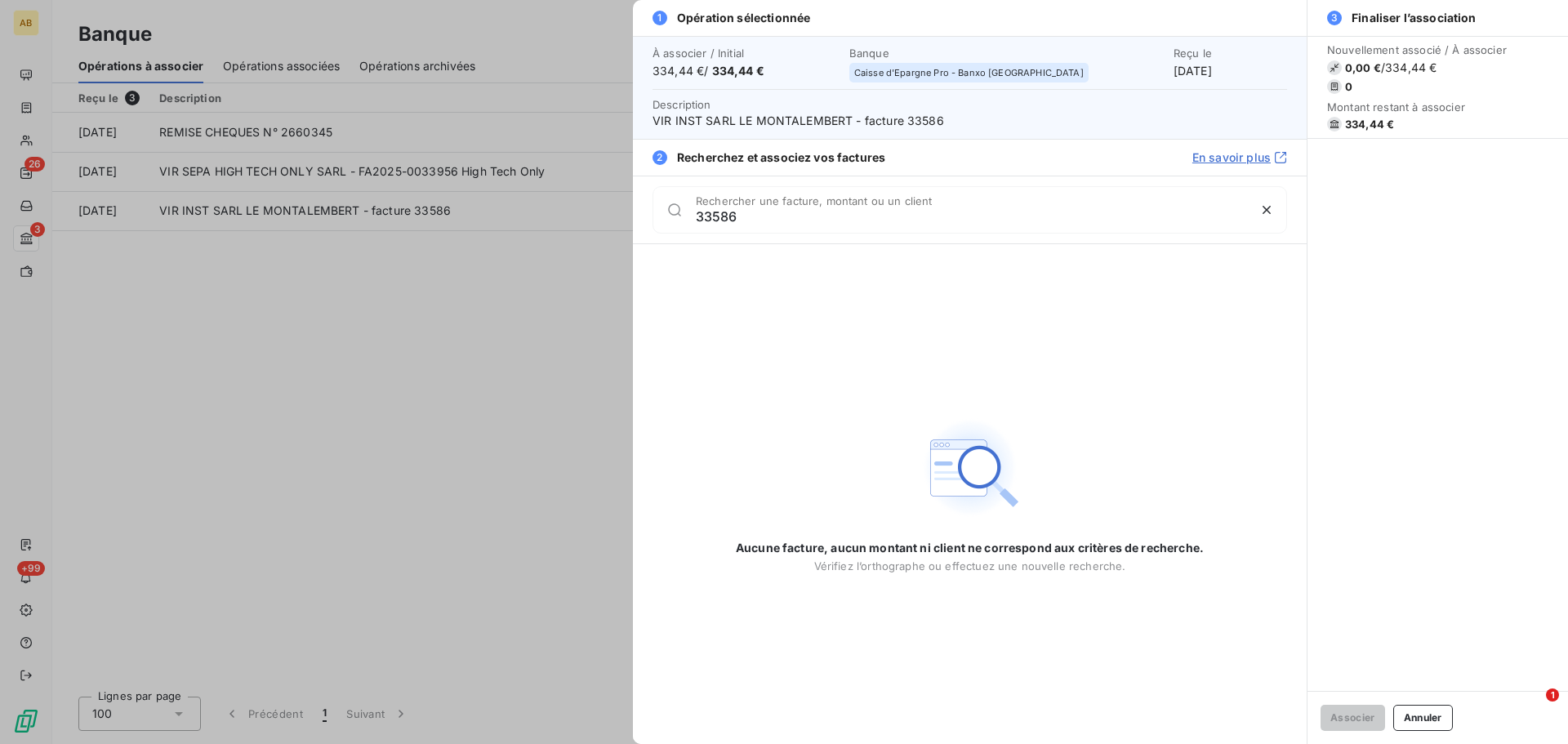
type input "33586"
click at [543, 292] on div at bounding box center [784, 372] width 1568 height 744
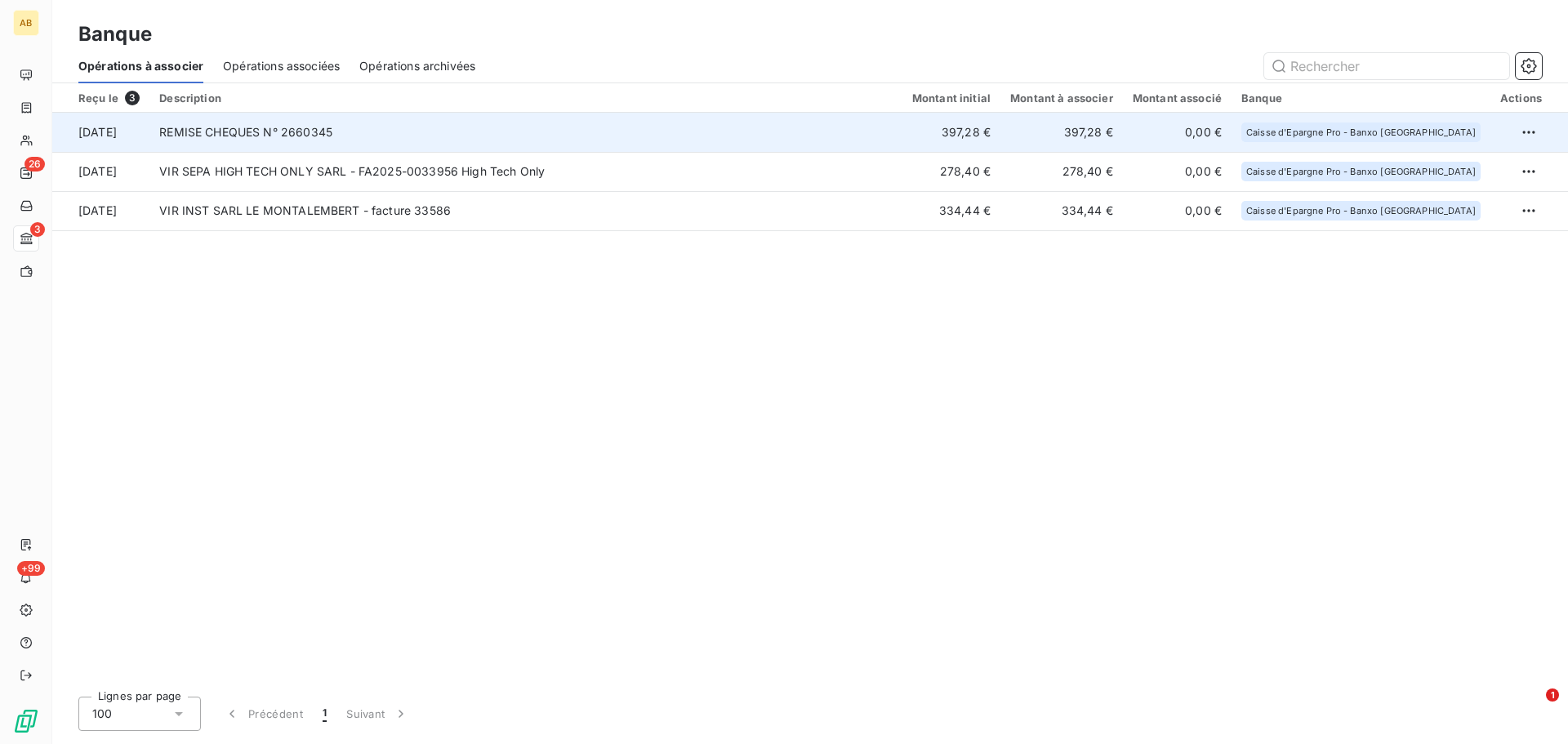
click at [980, 136] on td "397,28 €" at bounding box center [952, 132] width 98 height 39
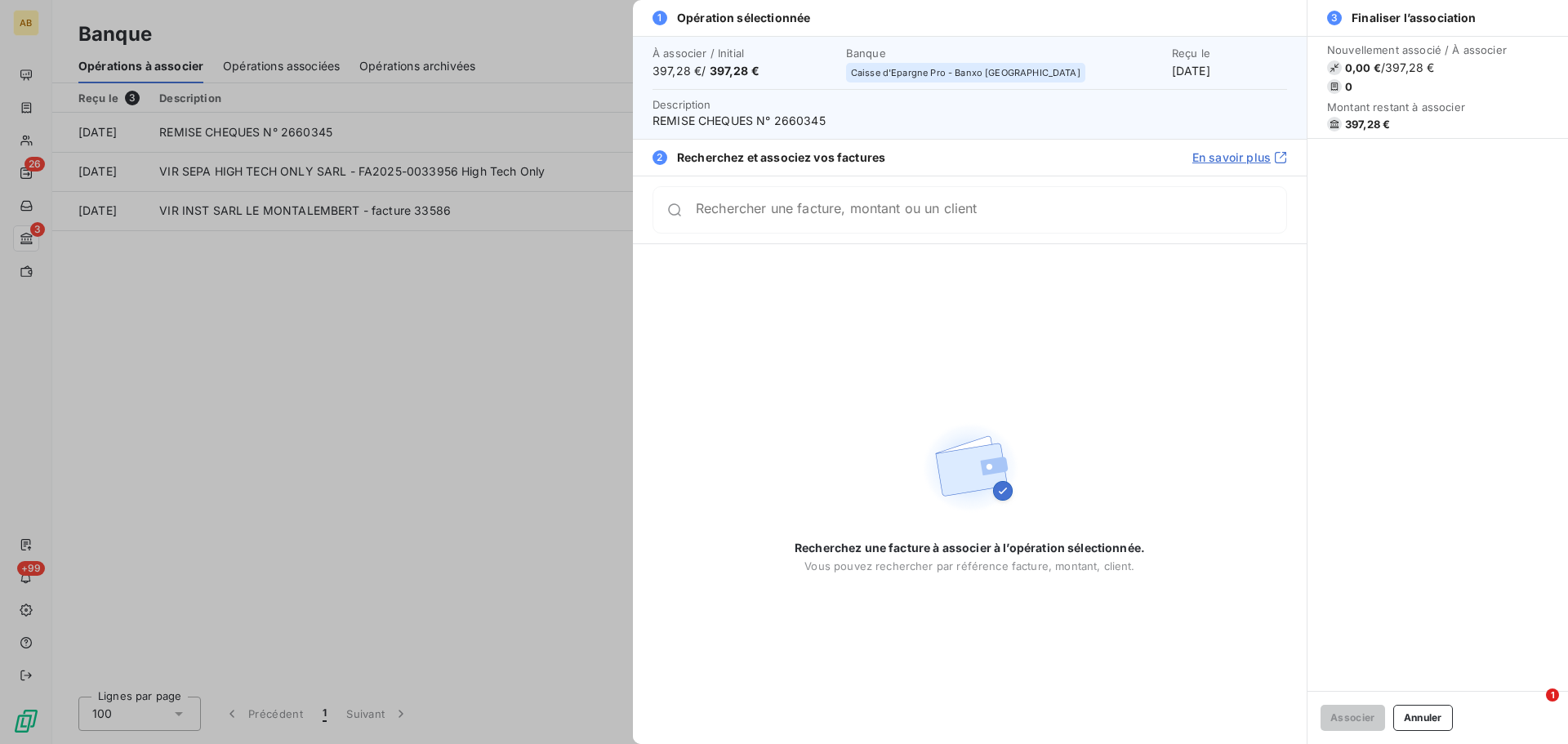
click at [449, 272] on div at bounding box center [784, 372] width 1568 height 744
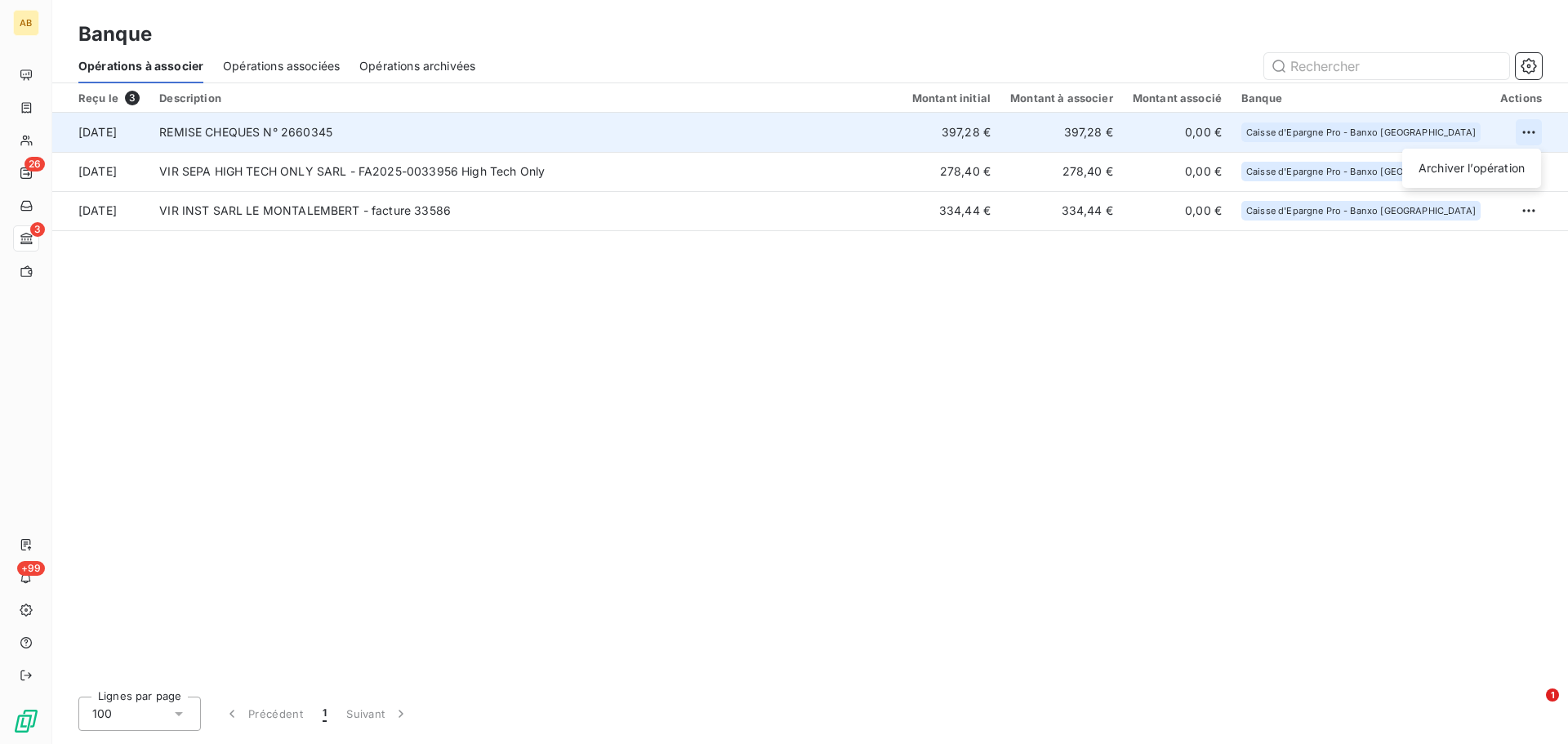
click at [1529, 136] on html "AB 26 3 +99 Banque Opérations à associer Opérations associées Opérations archiv…" at bounding box center [784, 372] width 1568 height 744
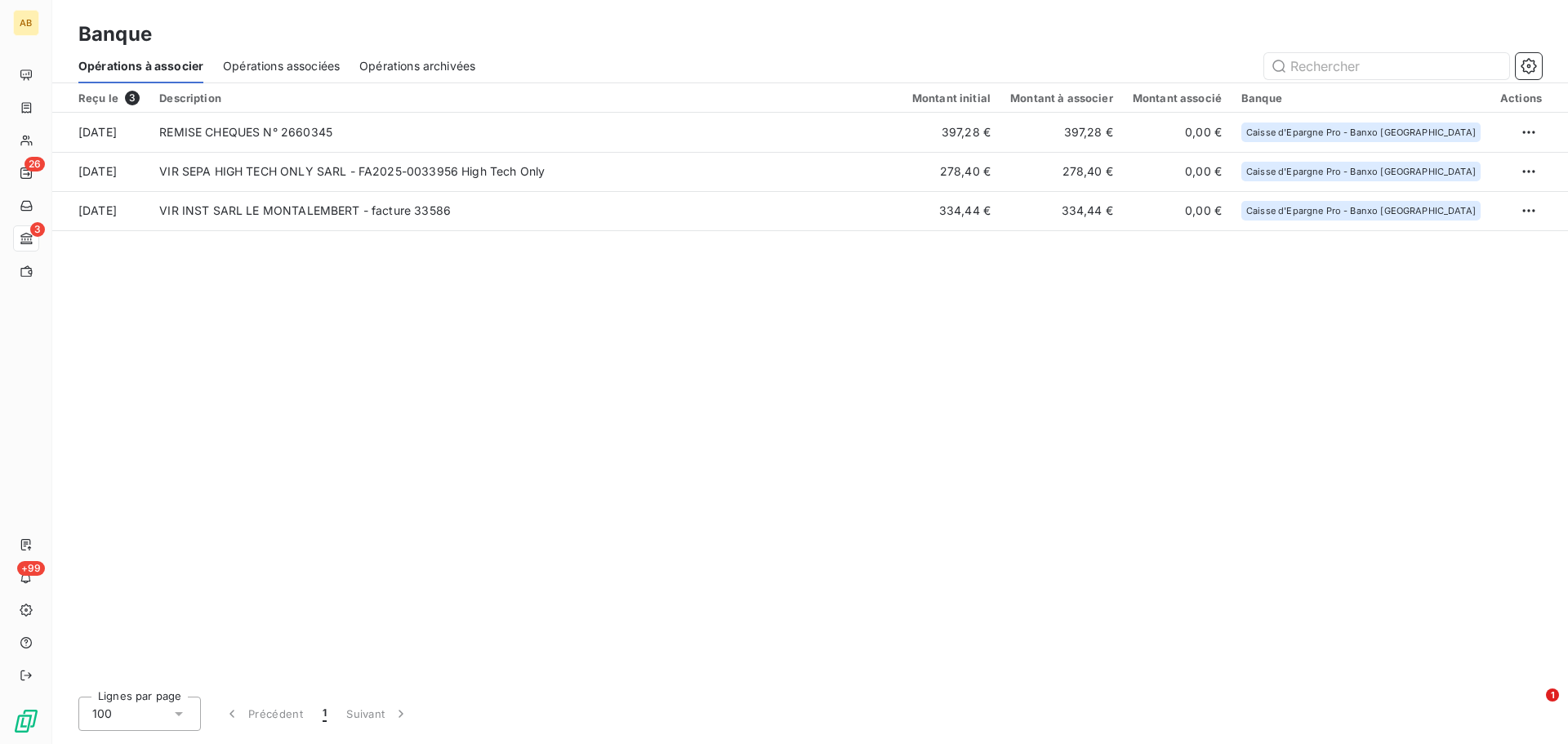
click at [1455, 259] on html "AB 26 3 +99 Banque Opérations à associer Opérations associées Opérations archiv…" at bounding box center [784, 372] width 1568 height 744
click at [298, 71] on span "Opérations associées" at bounding box center [281, 66] width 117 height 16
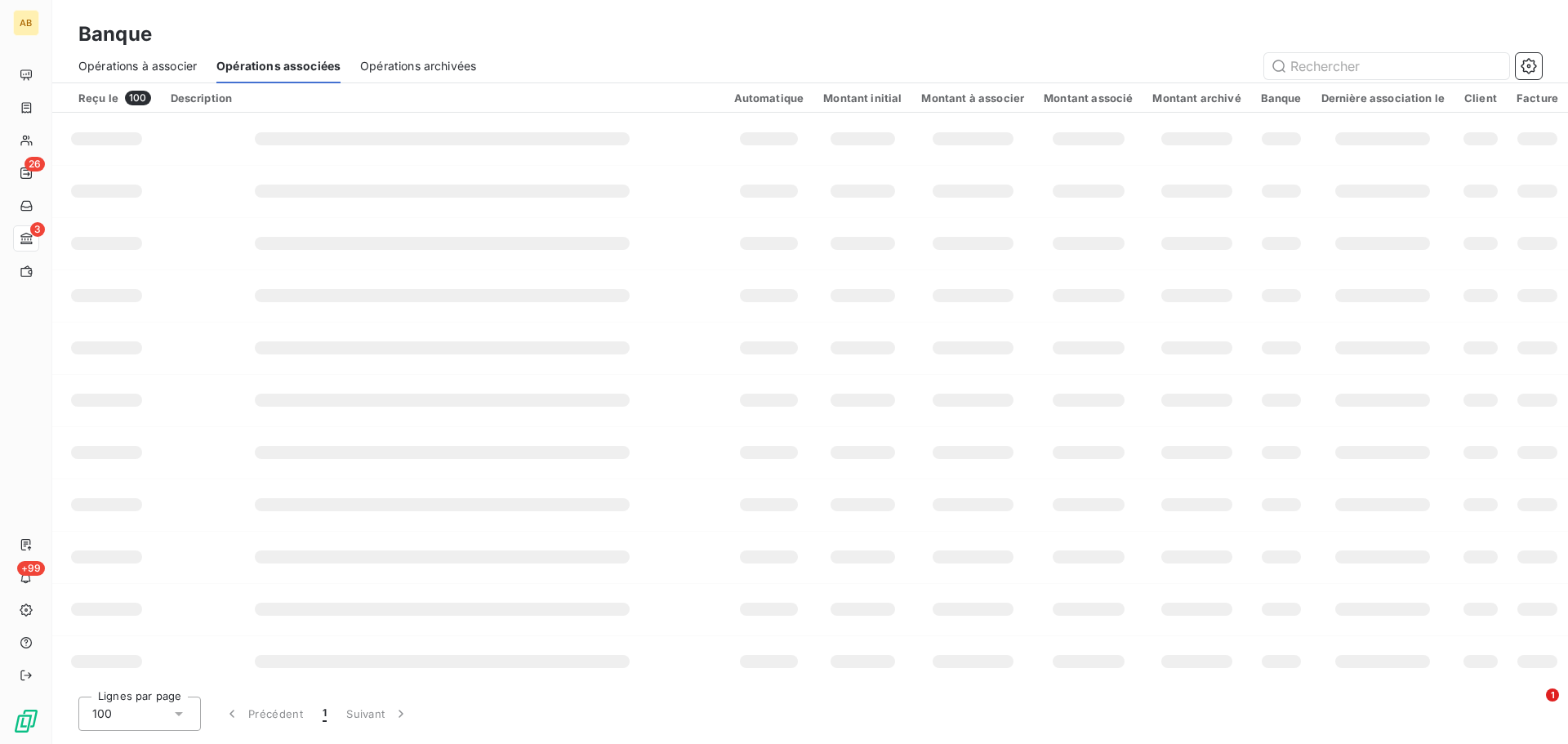
click at [147, 69] on span "Opérations à associer" at bounding box center [138, 66] width 119 height 16
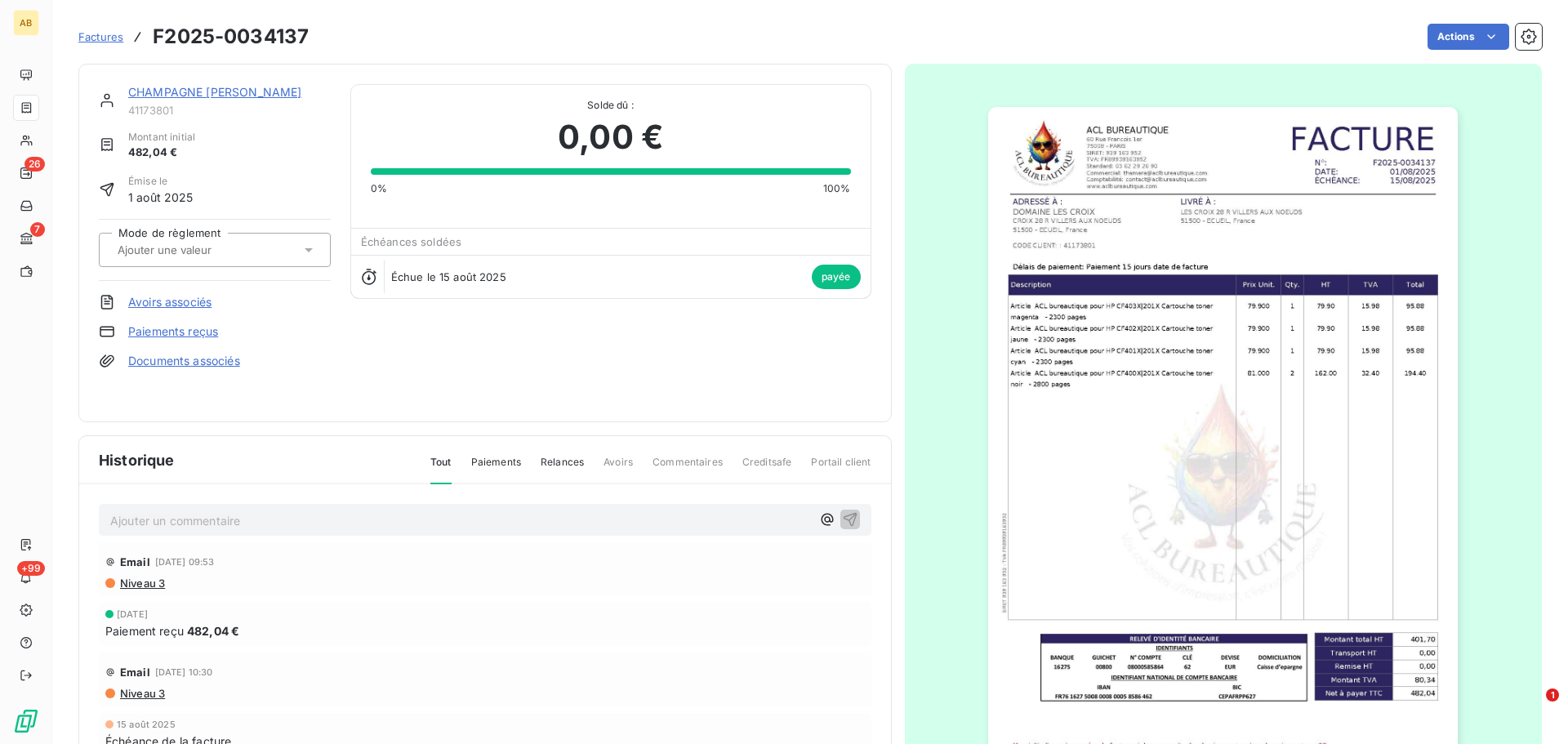
click at [812, 277] on span "payée" at bounding box center [835, 276] width 49 height 24
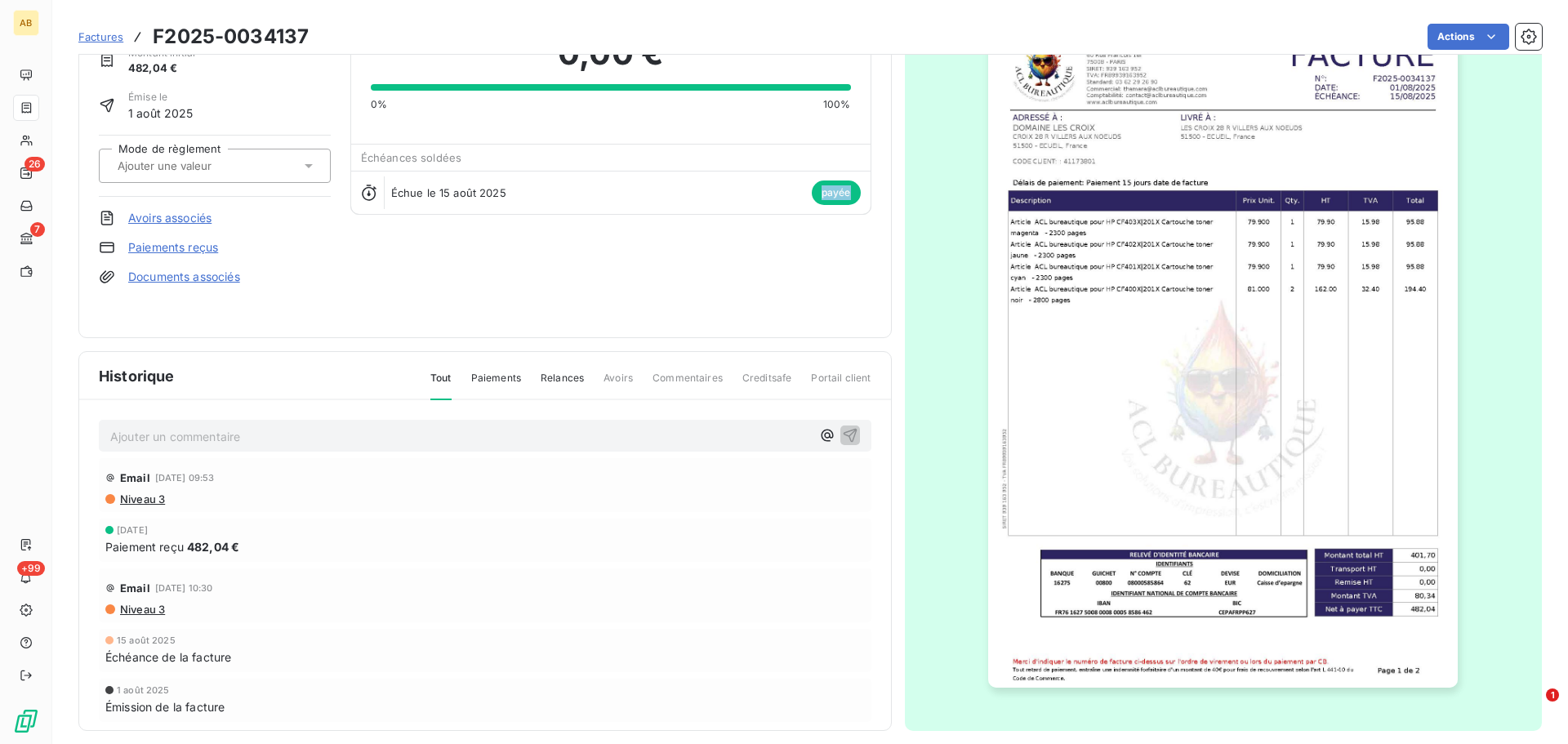
scroll to position [98, 0]
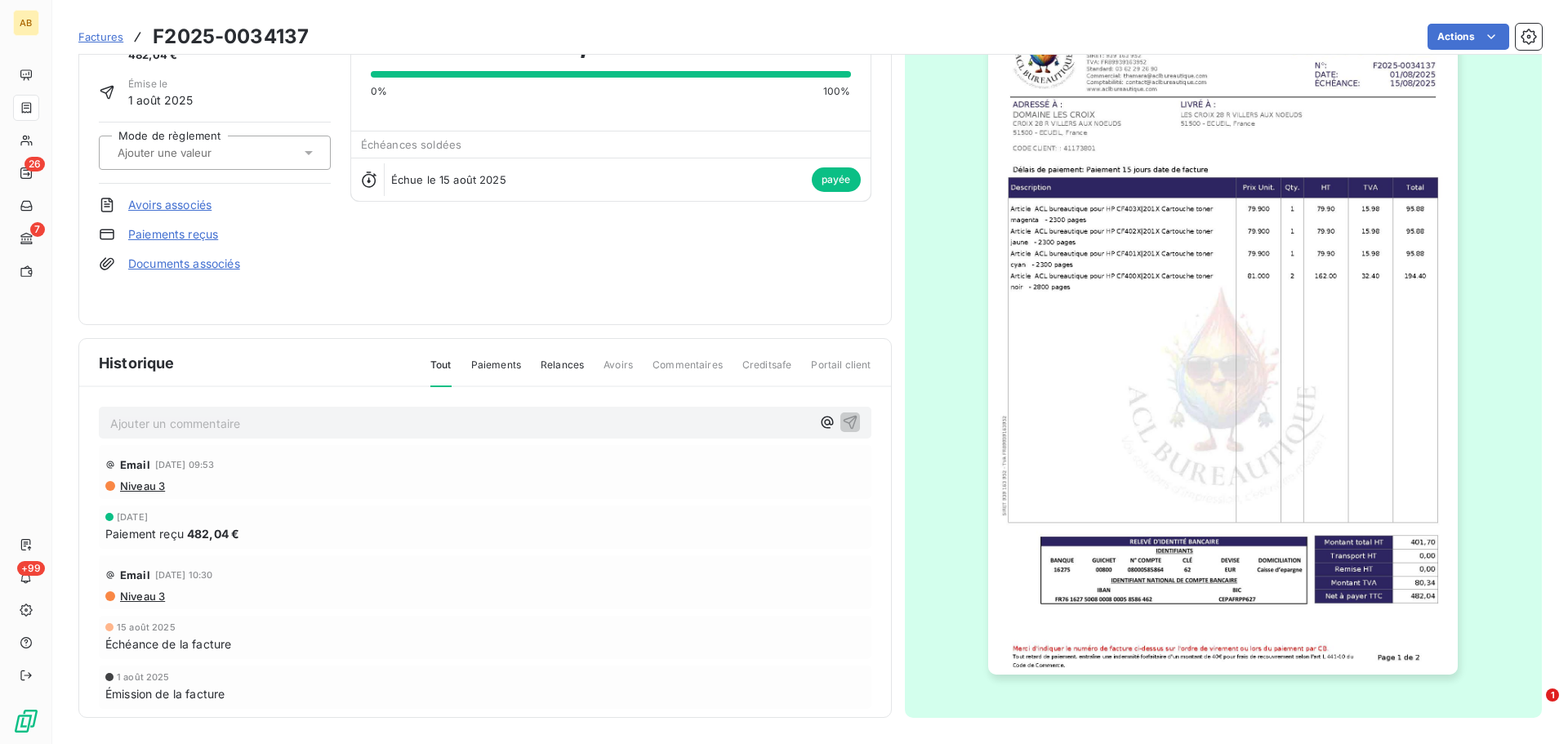
click at [460, 366] on div "Tout Paiements Relances Avoirs Commentaires Creditsafe Portail client" at bounding box center [641, 371] width 460 height 28
click at [472, 364] on span "Paiements" at bounding box center [496, 371] width 50 height 28
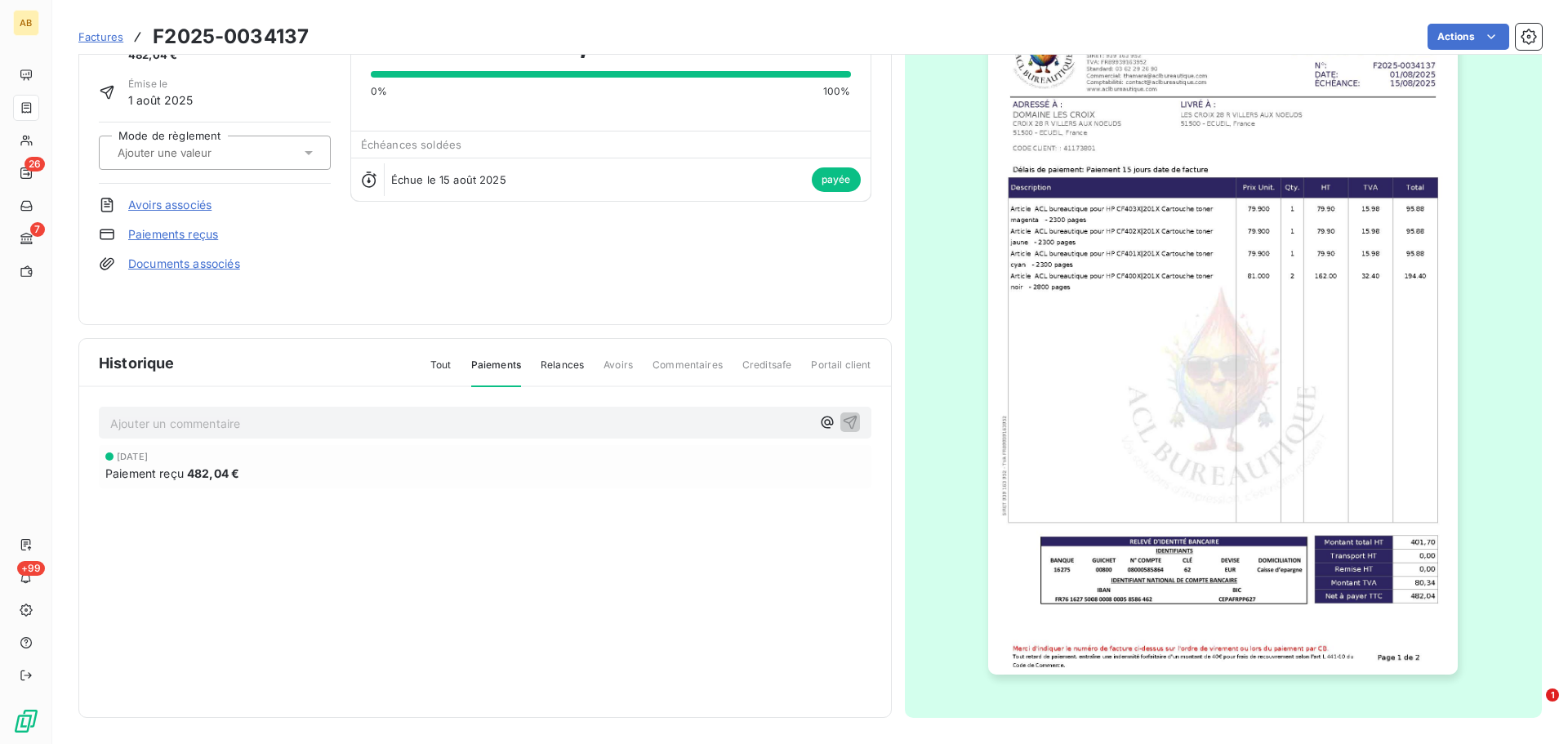
click at [795, 432] on p "Ajouter un commentaire ﻿" at bounding box center [460, 422] width 700 height 21
click at [368, 477] on div "Paiement reçu 482,04 €" at bounding box center [485, 472] width 759 height 17
drag, startPoint x: 289, startPoint y: 475, endPoint x: 98, endPoint y: 472, distance: 191.0
click at [98, 472] on div "Ajouter un commentaire ﻿ [DATE] Paiement reçu 482,04 €" at bounding box center [485, 470] width 811 height 166
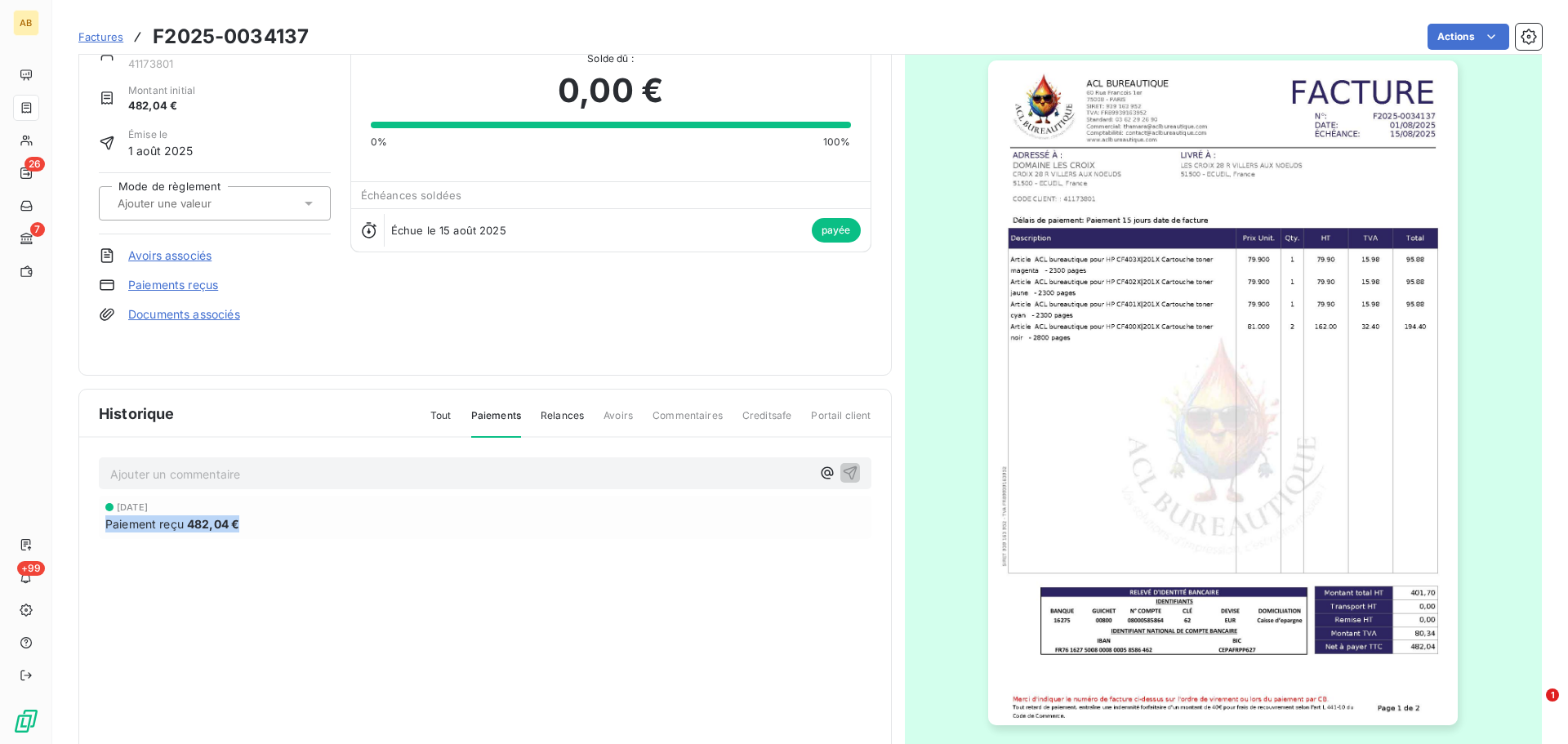
scroll to position [0, 0]
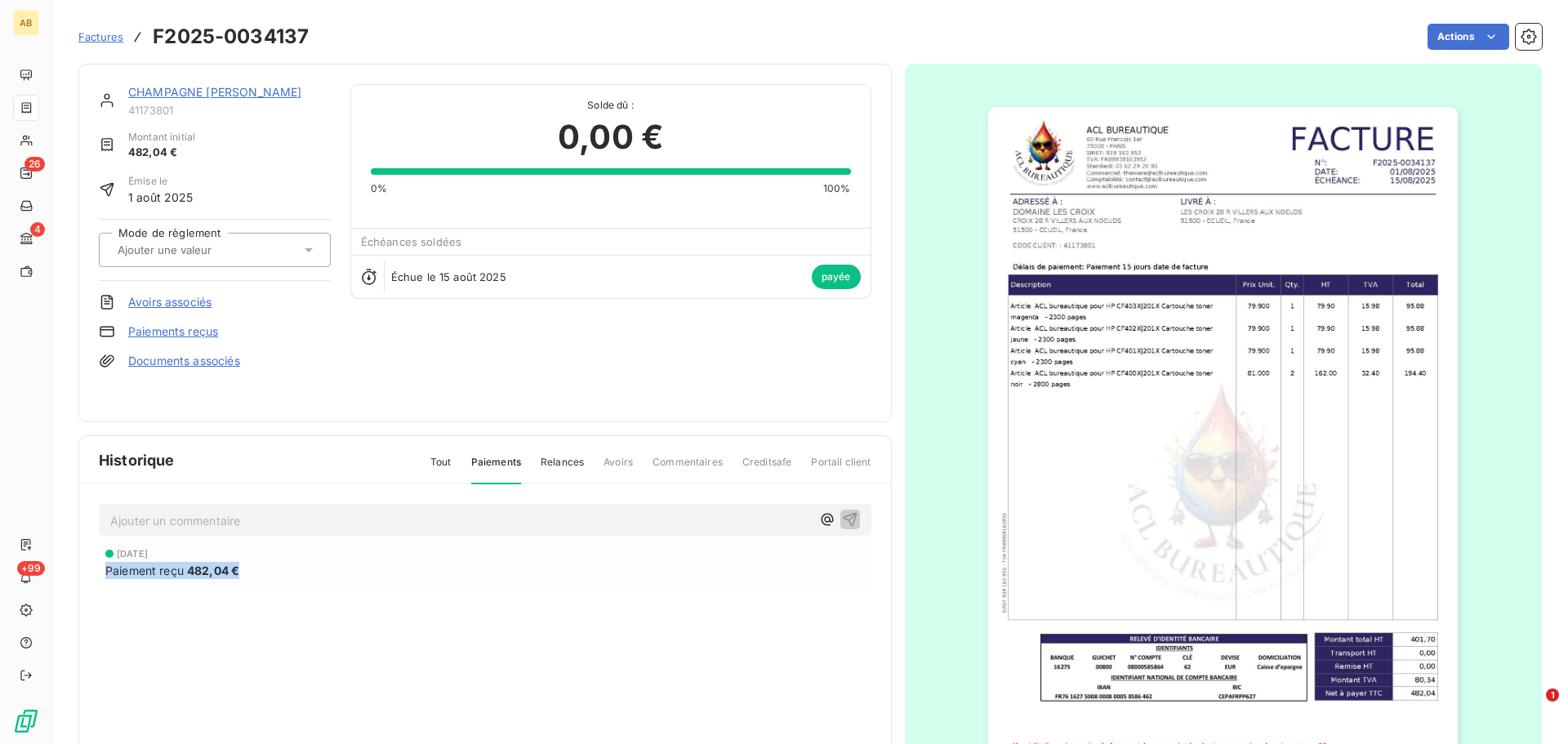
click at [96, 34] on span "Factures" at bounding box center [101, 37] width 45 height 13
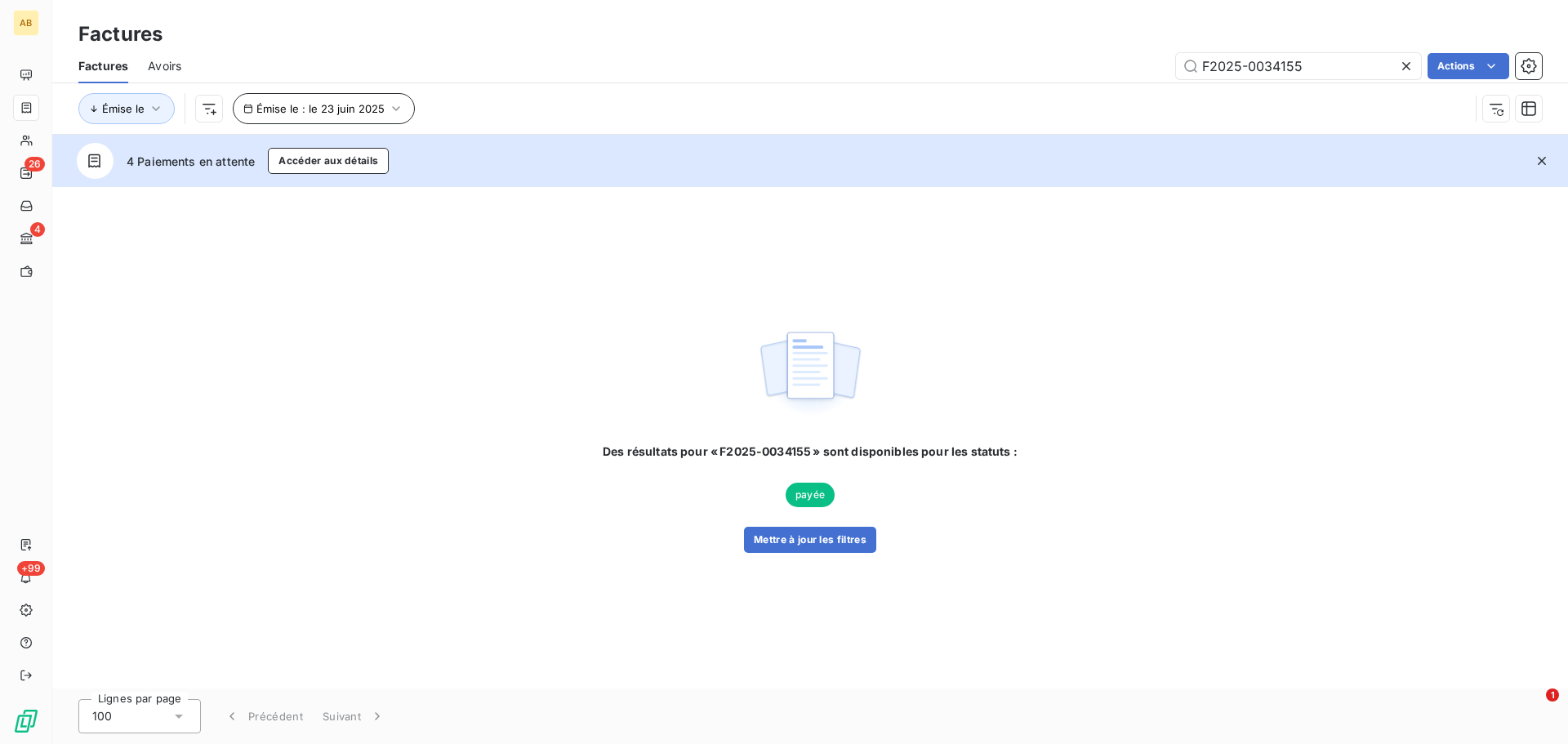
type input "F2025-0034155"
click at [284, 114] on span "Émise le : le 23 juin 2025" at bounding box center [320, 108] width 128 height 13
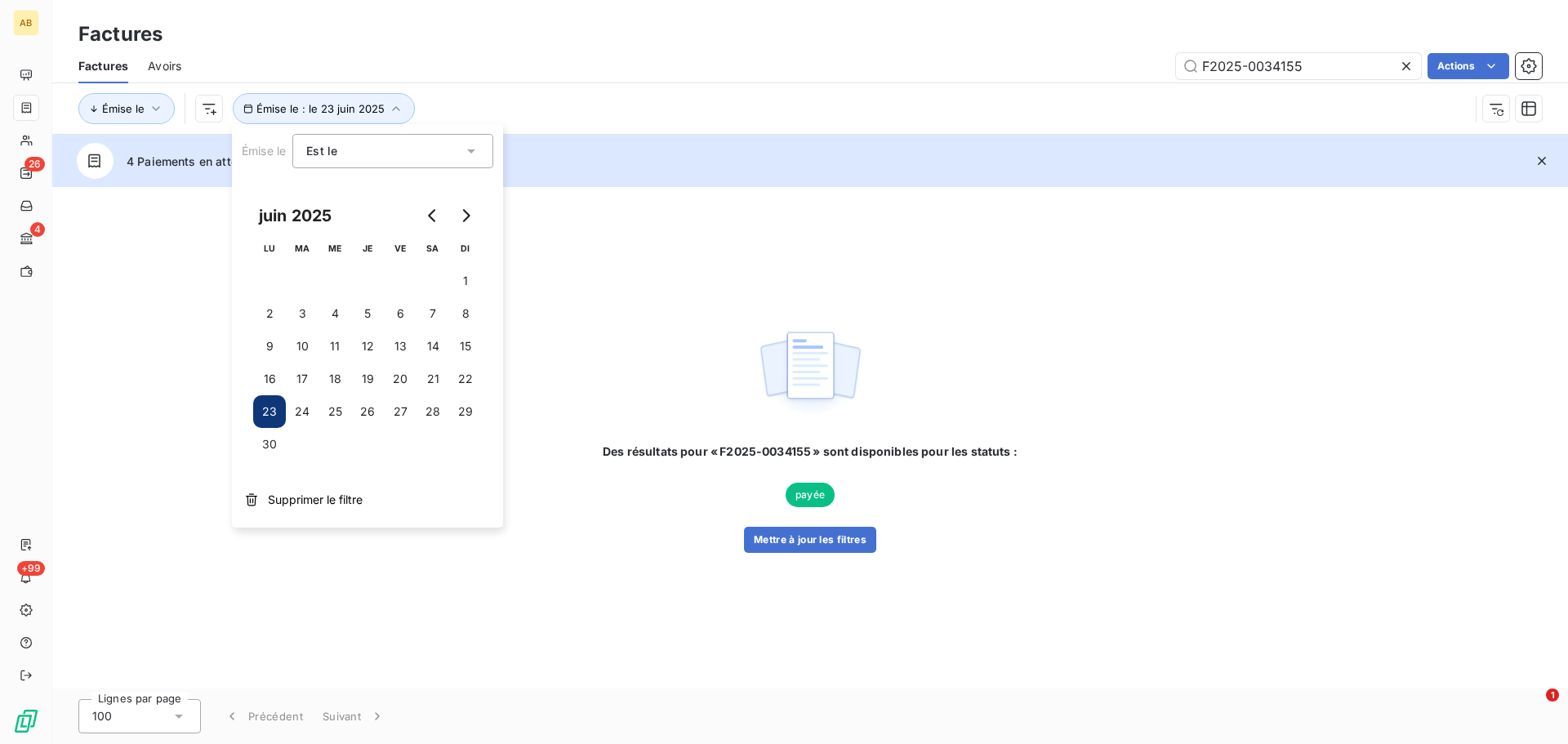
click at [776, 94] on div "Émise le Émise le : le [DATE]" at bounding box center [774, 108] width 1390 height 31
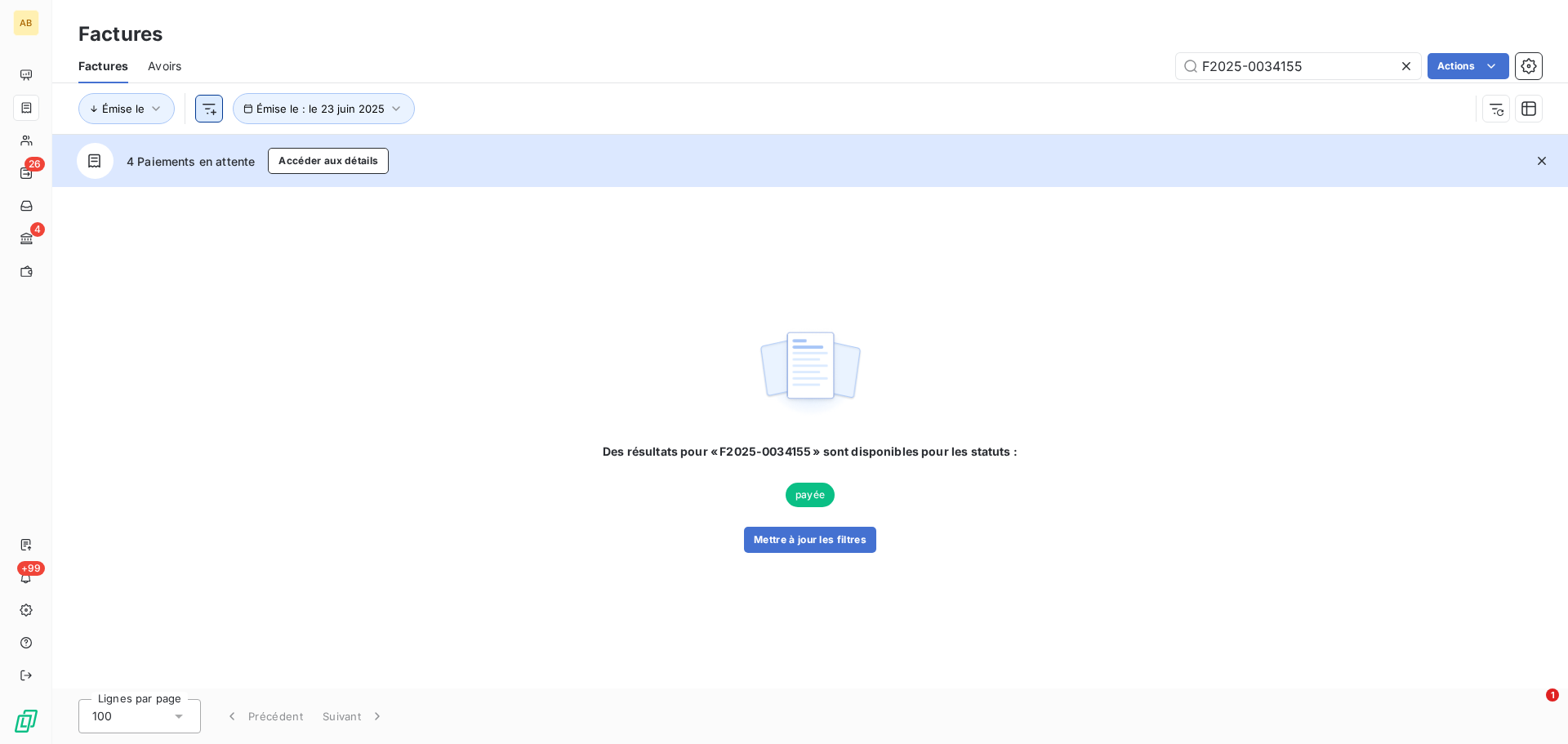
click at [204, 117] on html "AB 26 4 +99 Factures Factures Avoirs F2025-0034155 Actions Émise le Émise le : …" at bounding box center [784, 372] width 1568 height 744
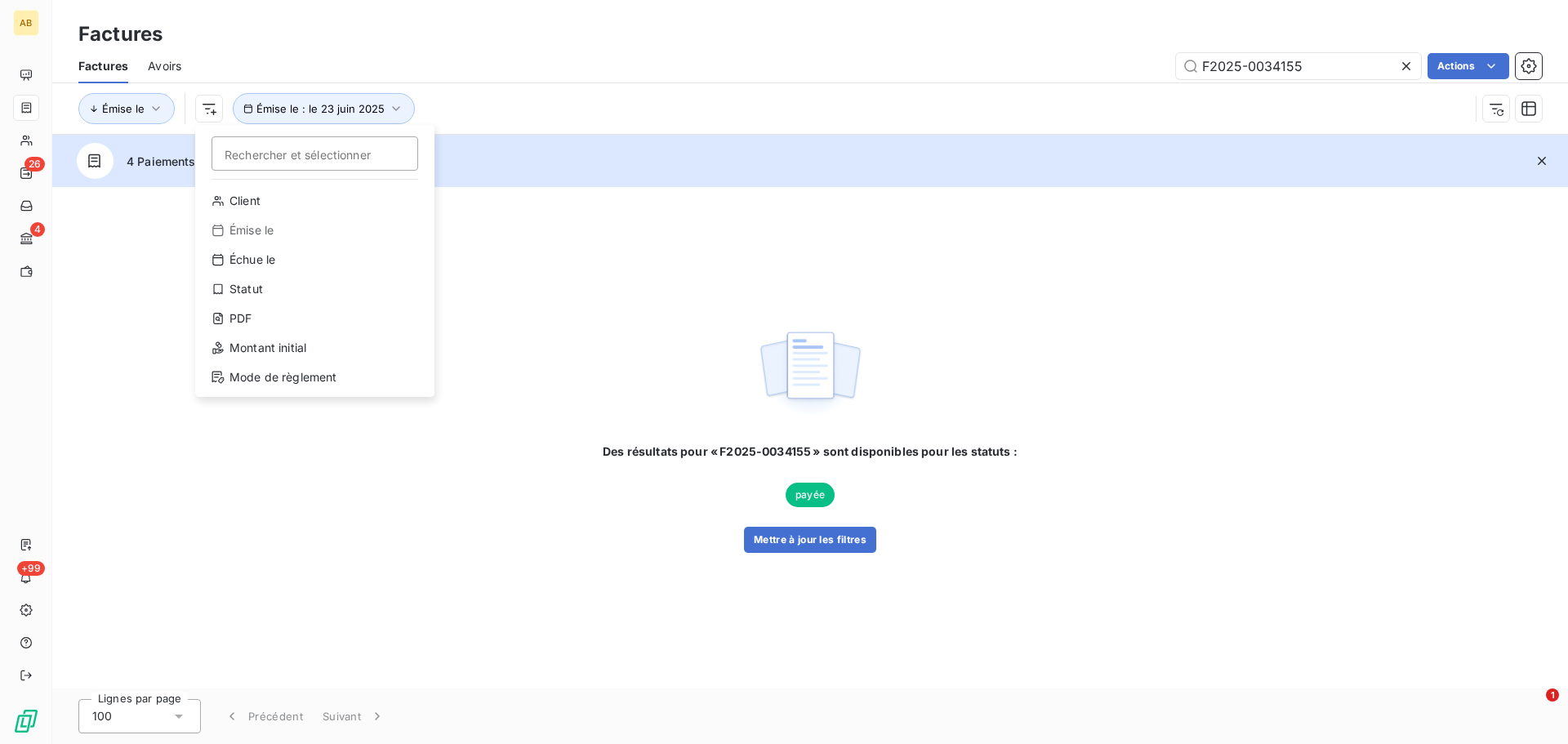
click at [499, 143] on html "AB 26 4 +99 Factures Factures Avoirs F2025-0034155 Actions Émise le Rechercher …" at bounding box center [784, 372] width 1568 height 744
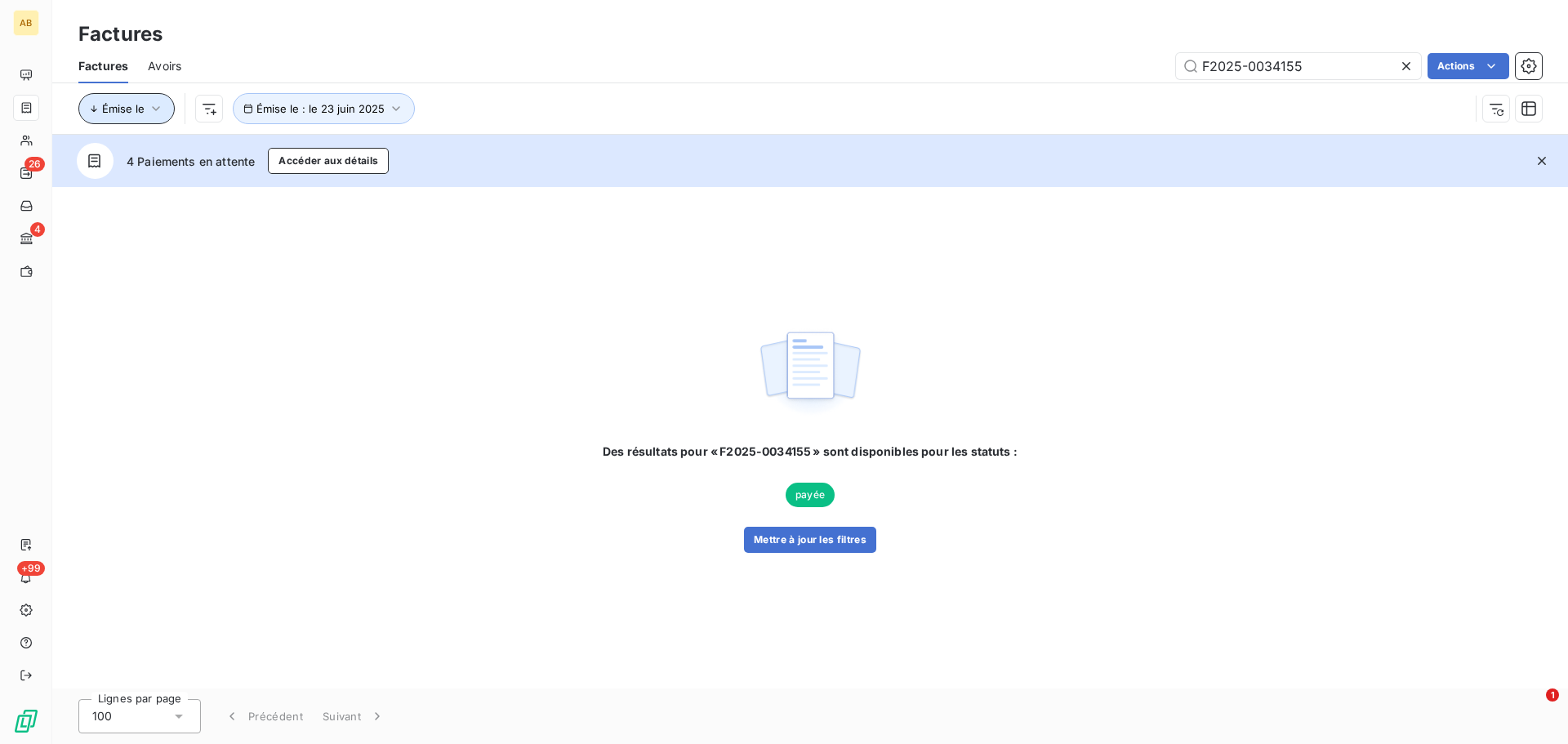
click at [134, 111] on span "Émise le" at bounding box center [123, 108] width 43 height 13
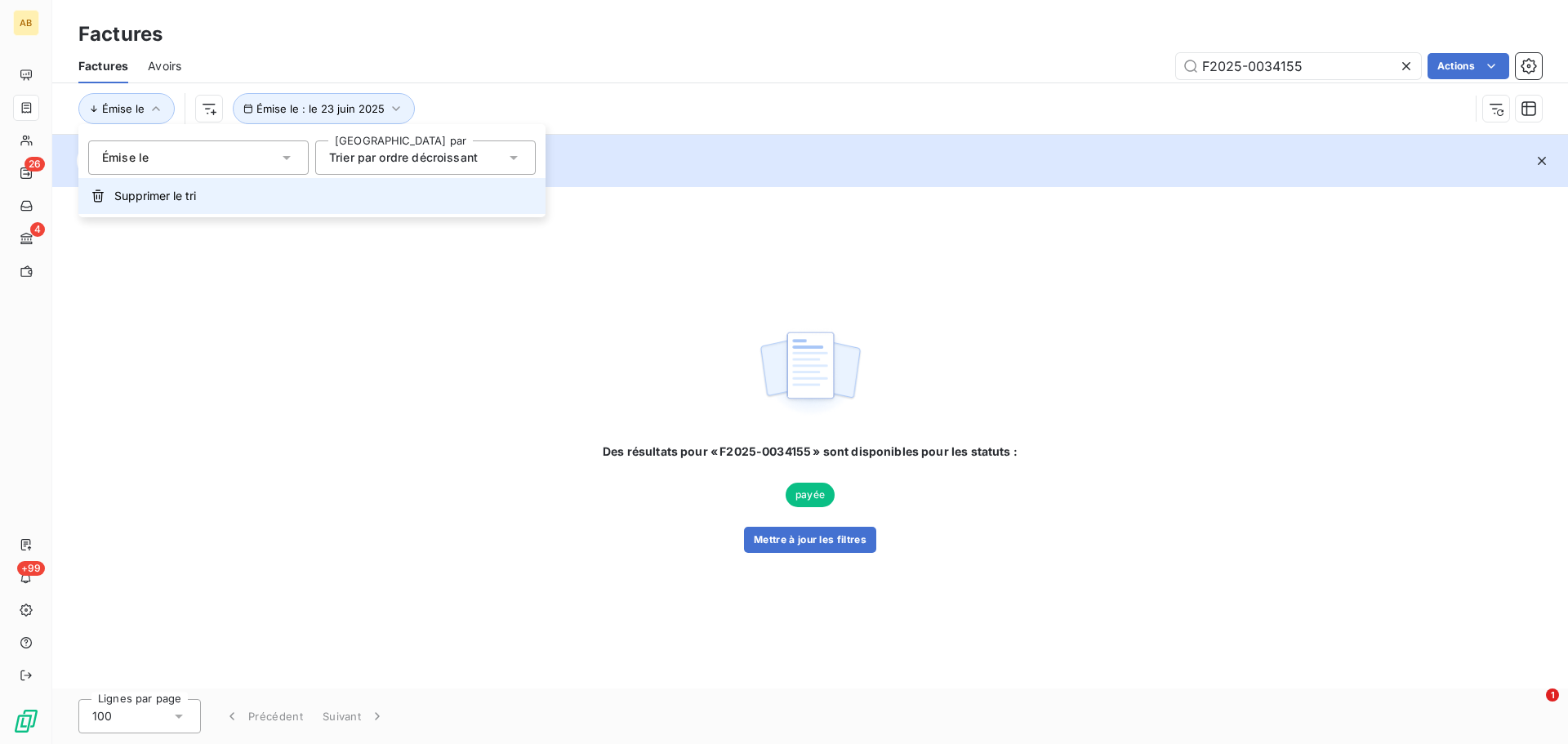
click at [147, 199] on span "Supprimer le tri" at bounding box center [155, 196] width 81 height 16
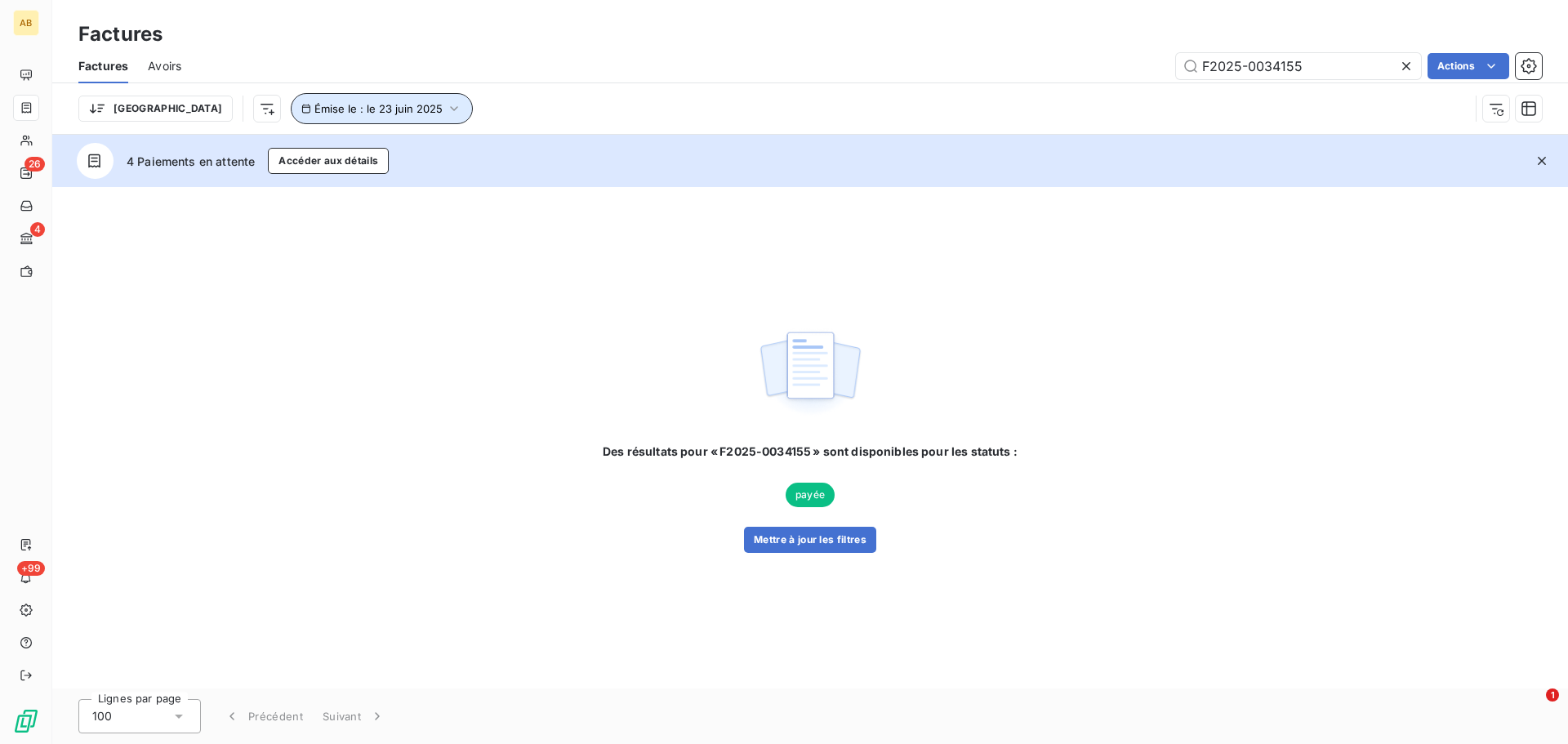
click at [334, 113] on span "Émise le : le 23 juin 2025" at bounding box center [378, 108] width 128 height 13
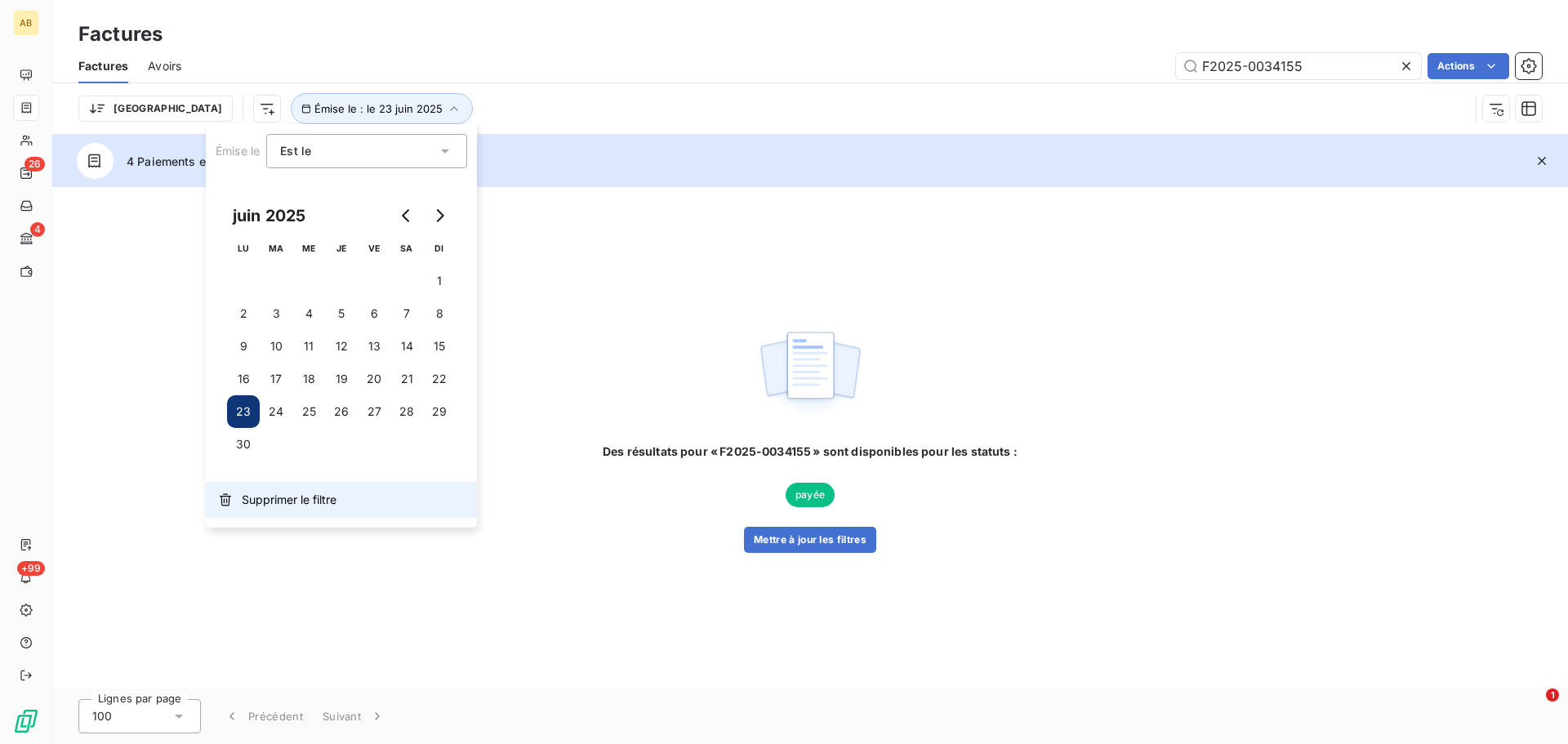
click at [308, 501] on span "Supprimer le filtre" at bounding box center [289, 499] width 95 height 16
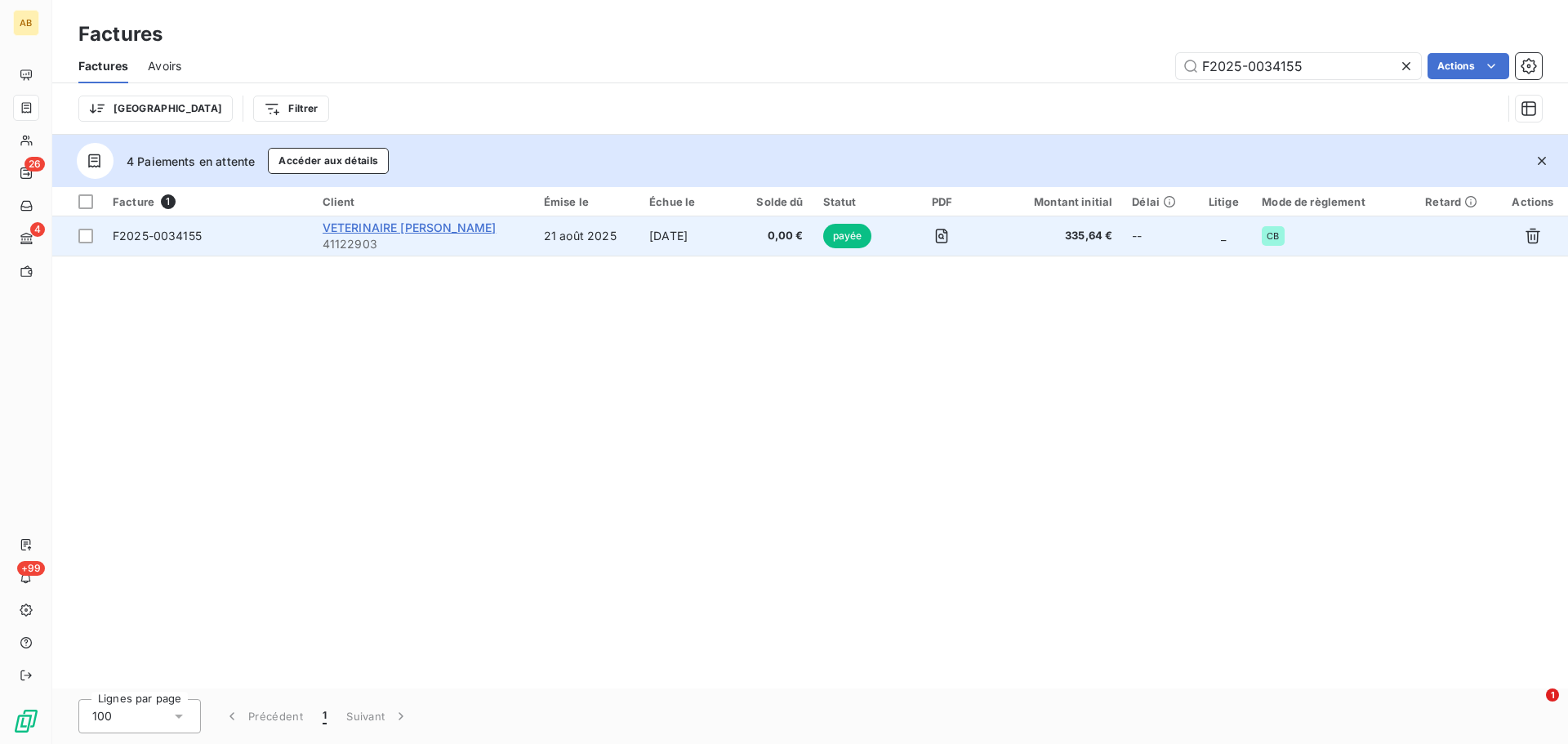
click at [386, 227] on span "VETERINAIRE [PERSON_NAME]" at bounding box center [409, 228] width 174 height 14
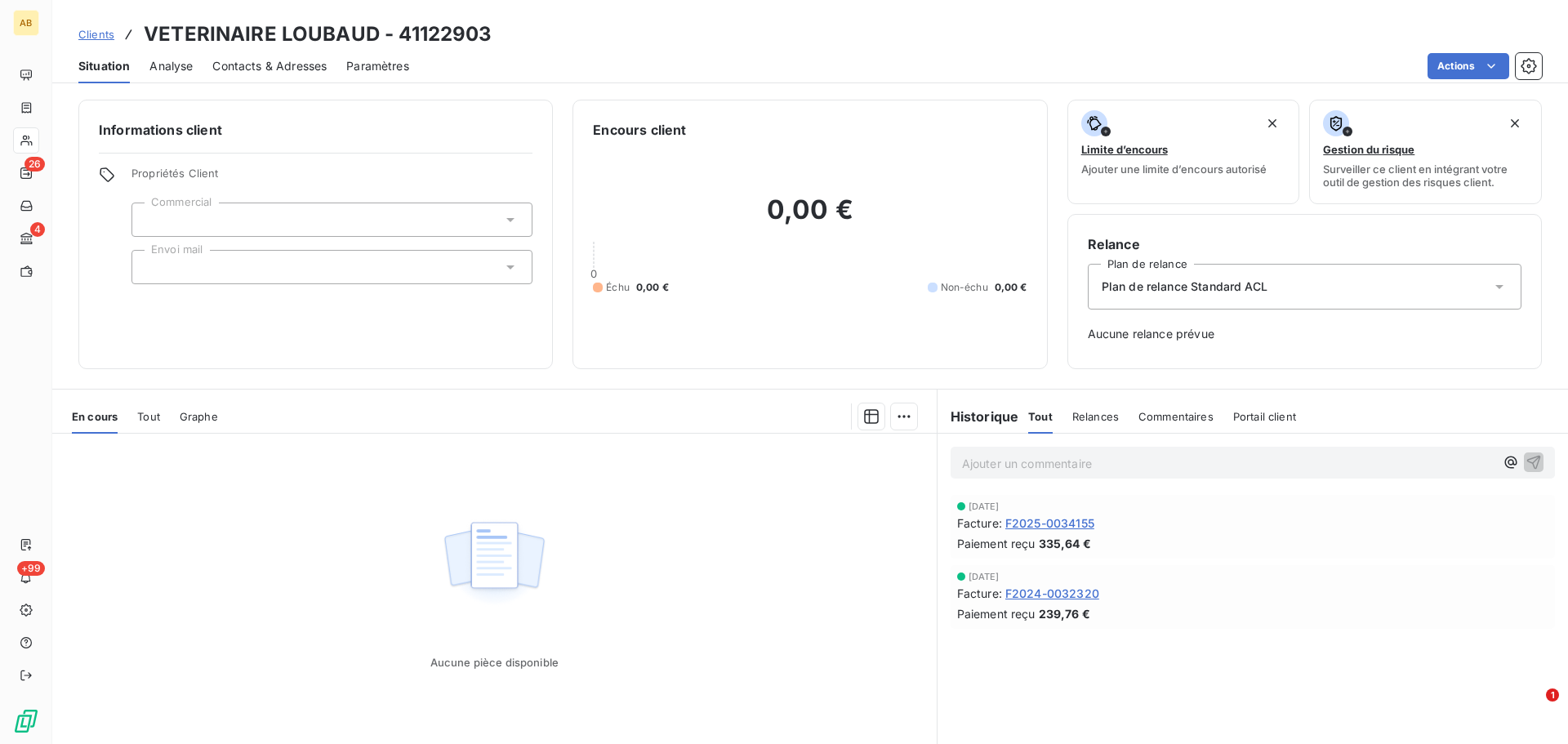
click at [148, 412] on span "Tout" at bounding box center [149, 416] width 23 height 13
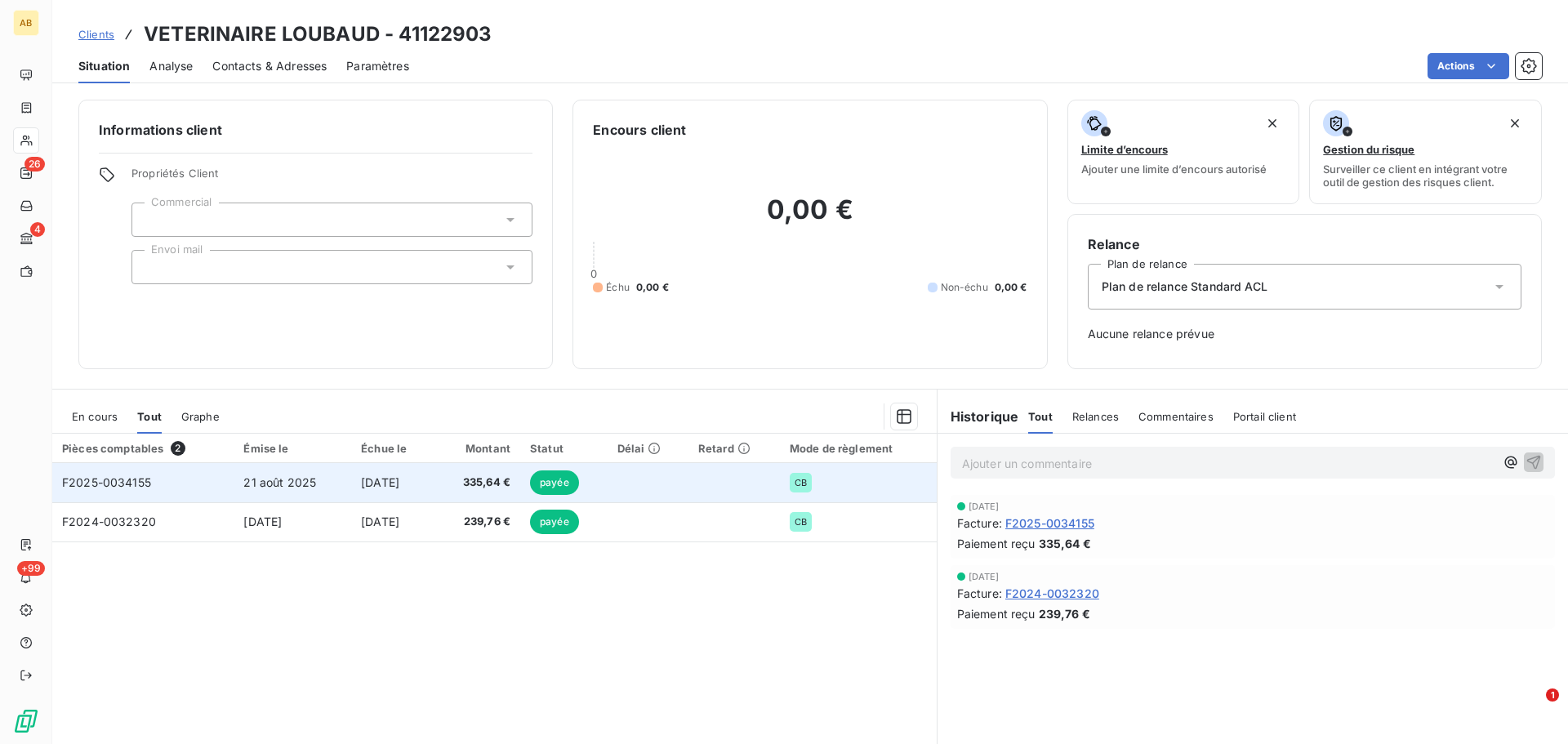
click at [520, 473] on td "335,64 €" at bounding box center [477, 482] width 86 height 39
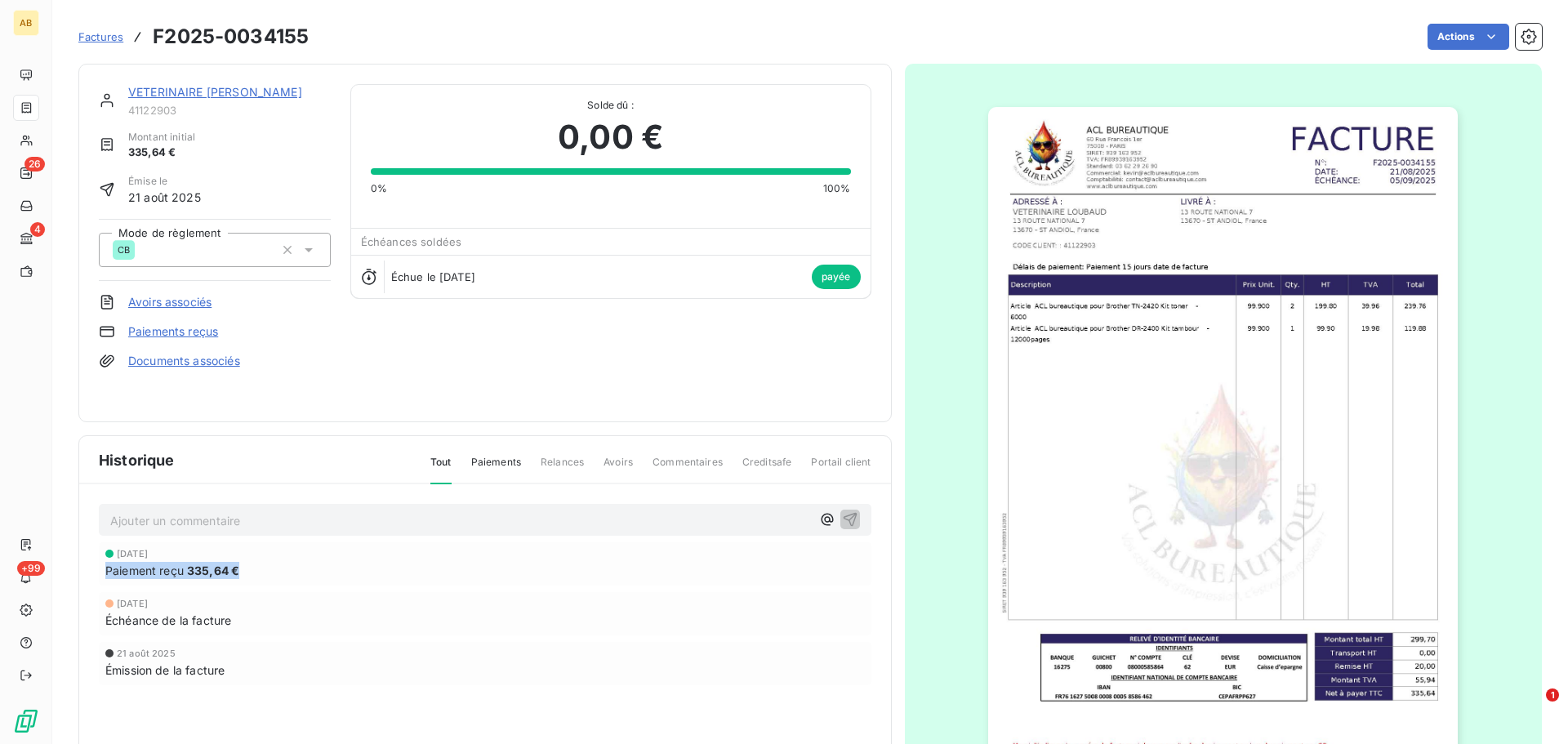
drag, startPoint x: 280, startPoint y: 575, endPoint x: 67, endPoint y: 573, distance: 213.0
click at [66, 575] on section "Factures F2025-0034155 Actions VETERINAIRE LOUBAUD 41122903 Montant initial 335…" at bounding box center [809, 372] width 1515 height 744
click at [488, 463] on span "Paiements" at bounding box center [496, 468] width 50 height 28
click at [574, 460] on span "Relances" at bounding box center [562, 468] width 43 height 28
click at [493, 461] on span "Paiements" at bounding box center [496, 469] width 50 height 29
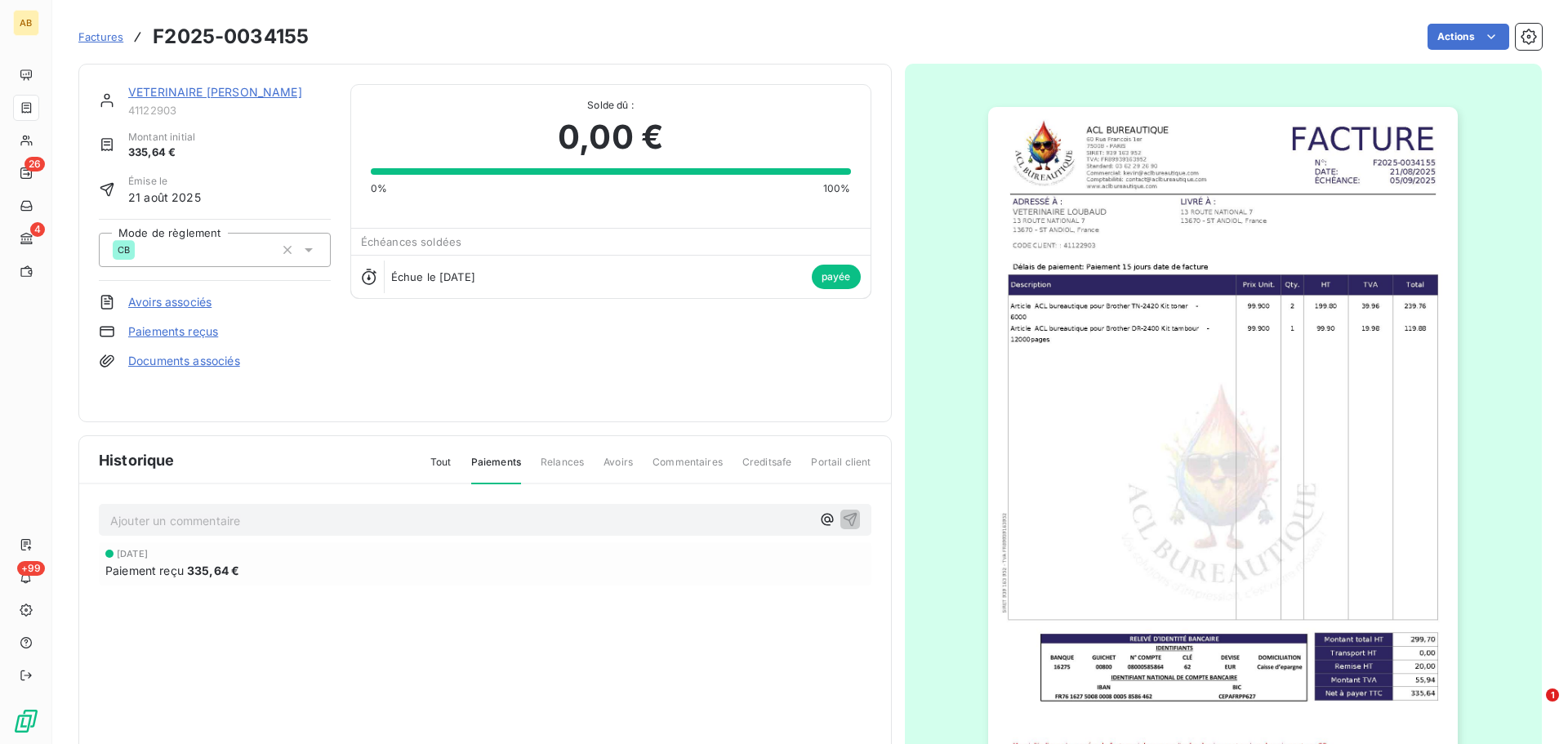
click at [217, 572] on span "335,64 €" at bounding box center [213, 570] width 52 height 17
click at [202, 322] on div "VETERINAIRE LOUBAUD 41122903 Montant initial 335,64 € Émise le [DATE] Mode de r…" at bounding box center [215, 242] width 232 height 317
click at [204, 329] on link "Paiements reçus" at bounding box center [172, 331] width 90 height 16
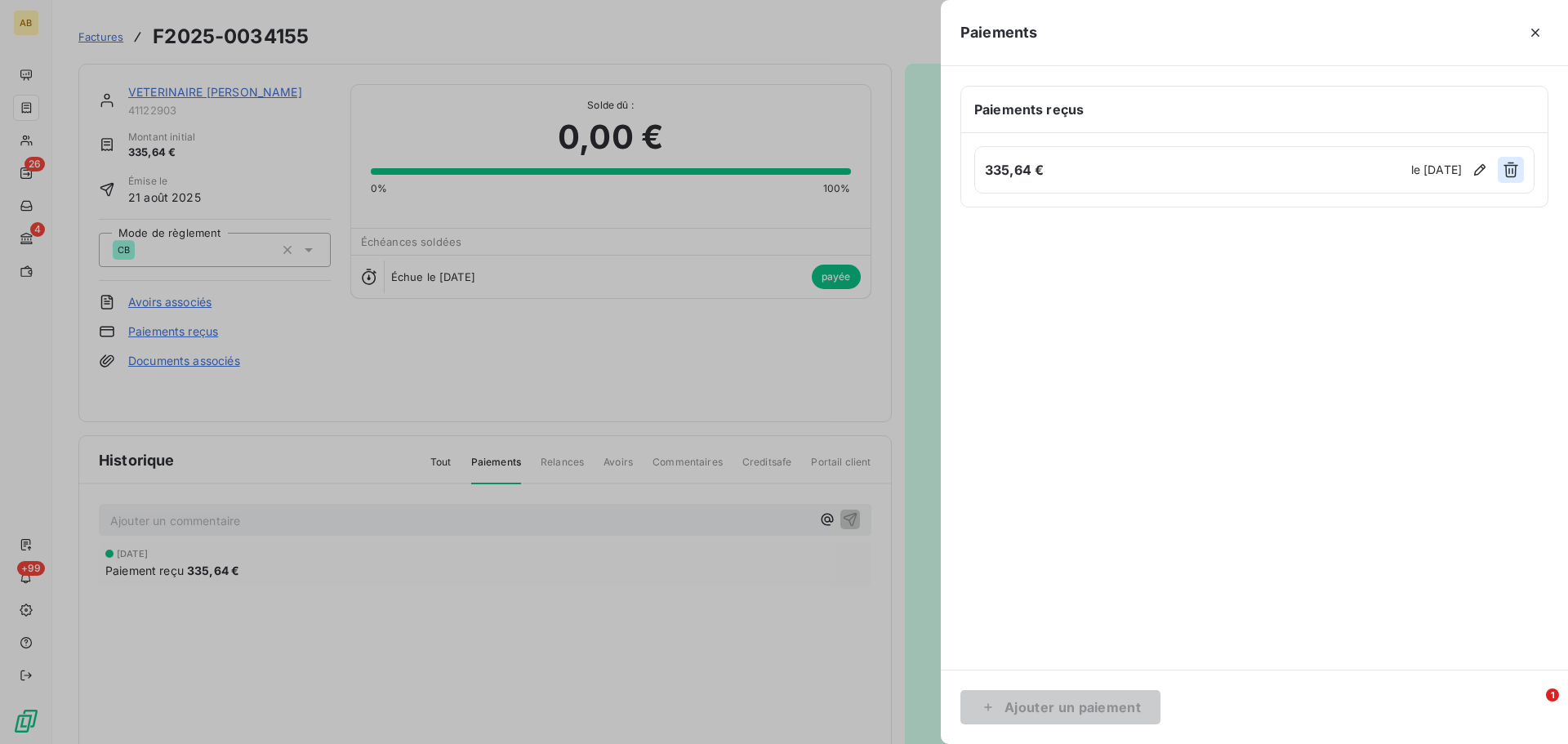
click at [1505, 173] on icon "button" at bounding box center [1510, 170] width 14 height 15
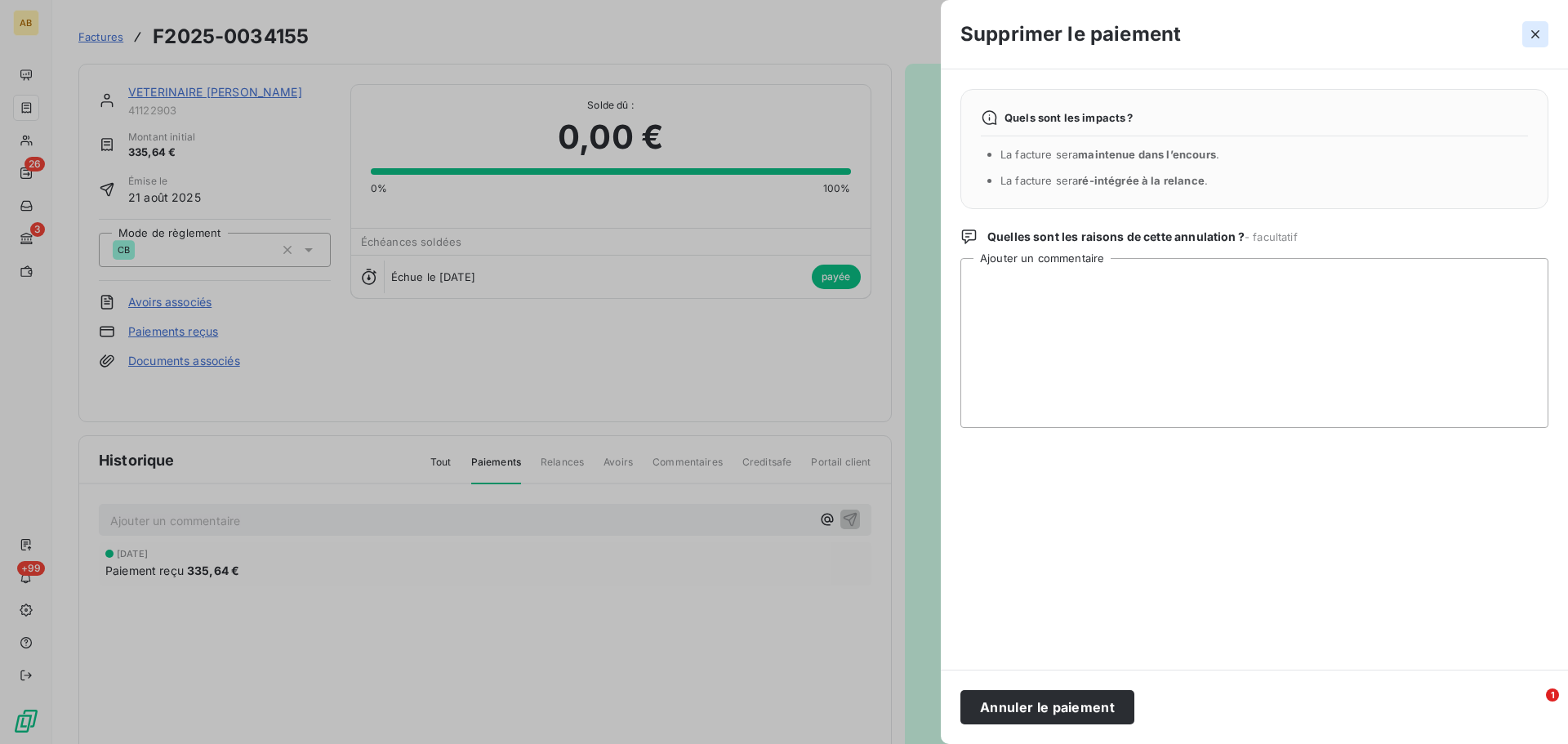
click at [1540, 37] on icon "button" at bounding box center [1535, 34] width 16 height 16
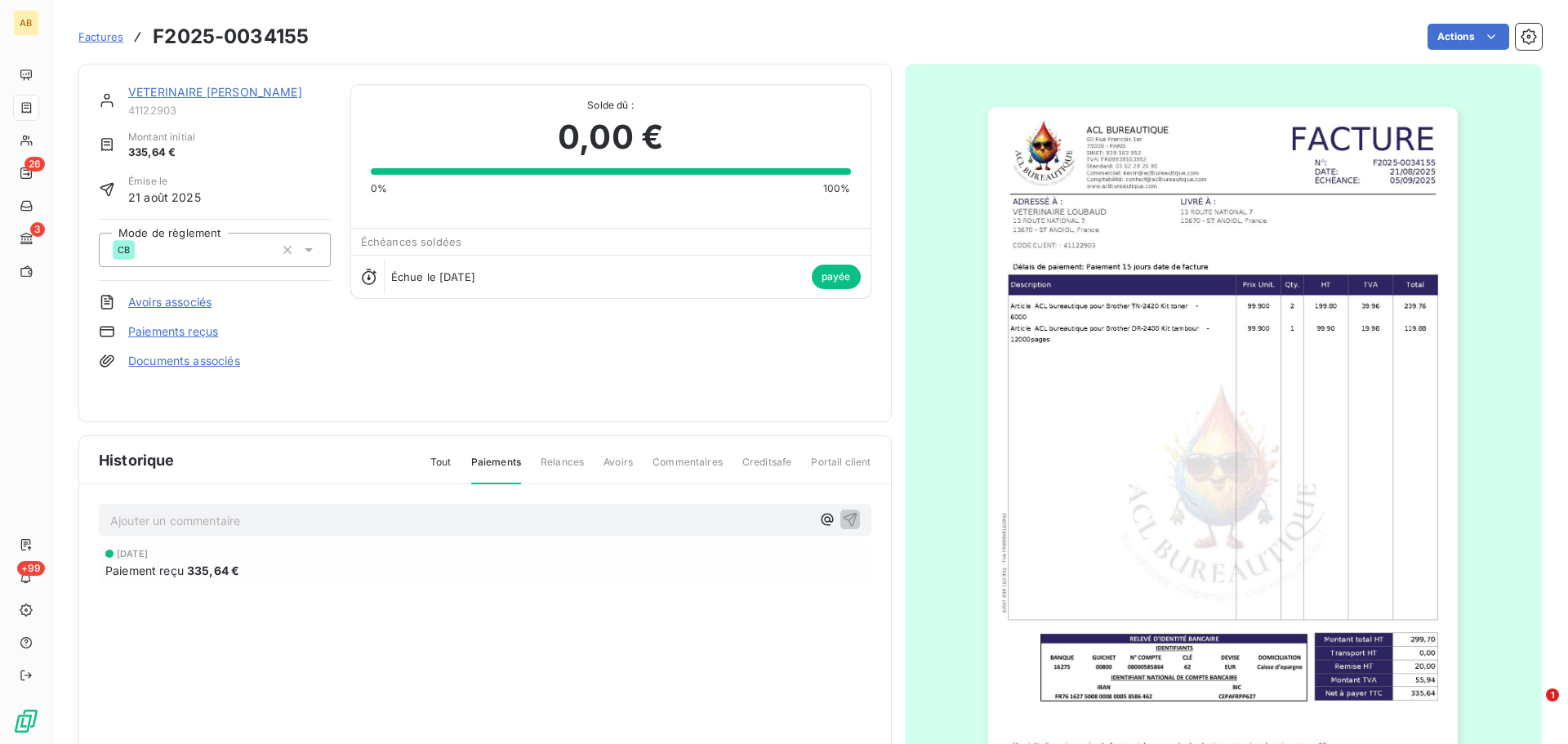
click at [94, 37] on span "Factures" at bounding box center [101, 37] width 45 height 13
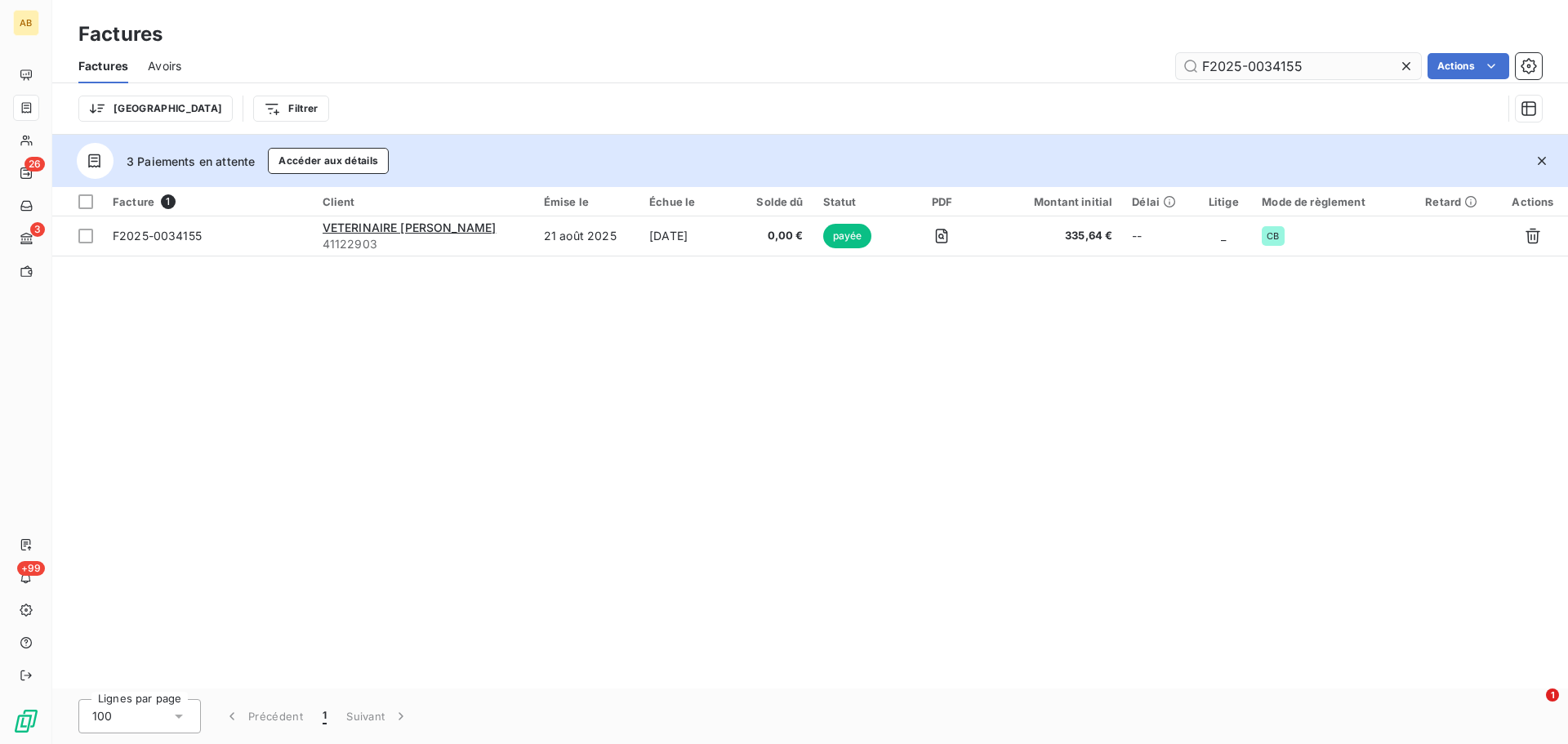
drag, startPoint x: 1298, startPoint y: 67, endPoint x: 1178, endPoint y: 71, distance: 120.1
click at [1178, 71] on input "F2025-0034155" at bounding box center [1298, 65] width 245 height 26
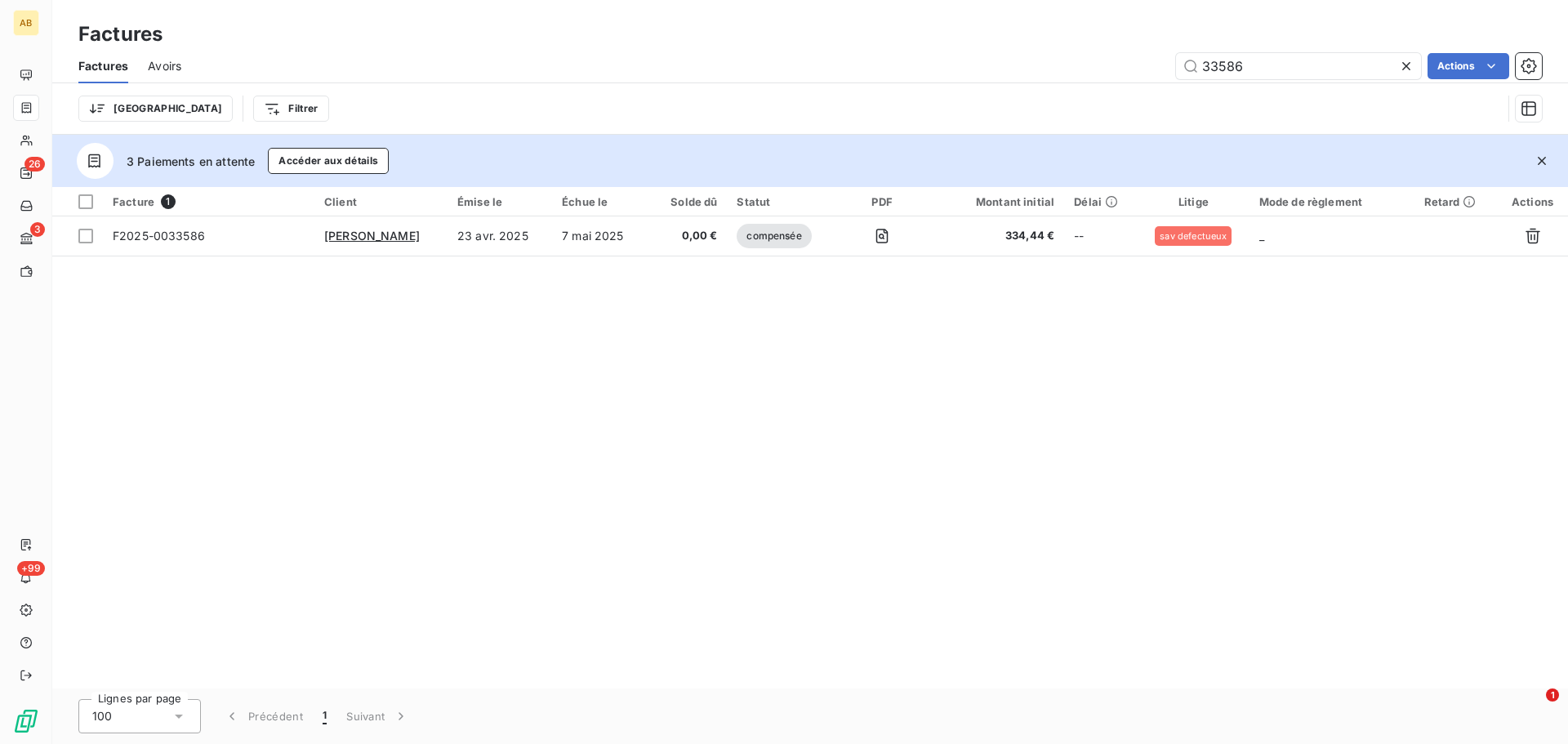
type input "33586"
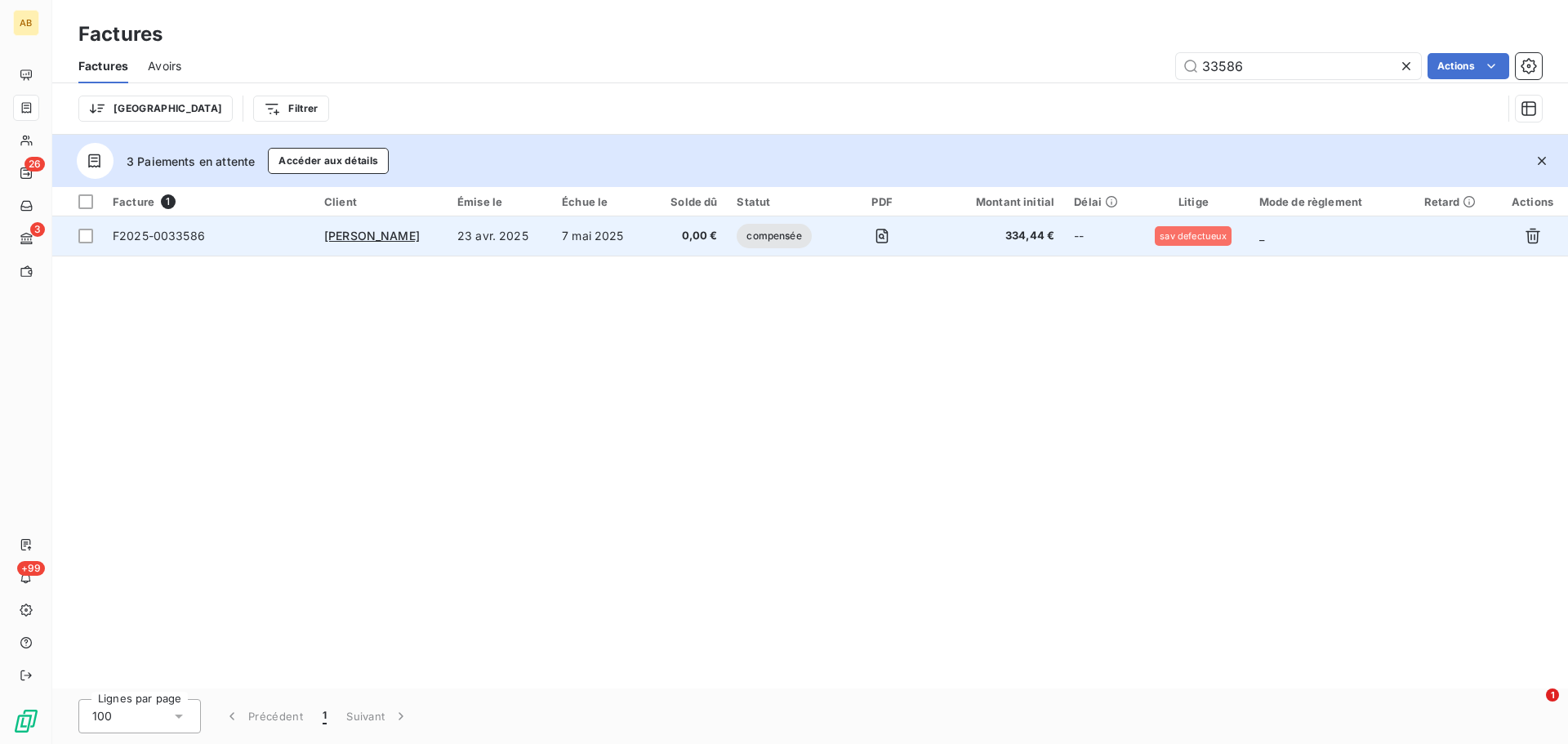
click at [1000, 225] on td "334,44 €" at bounding box center [995, 236] width 137 height 39
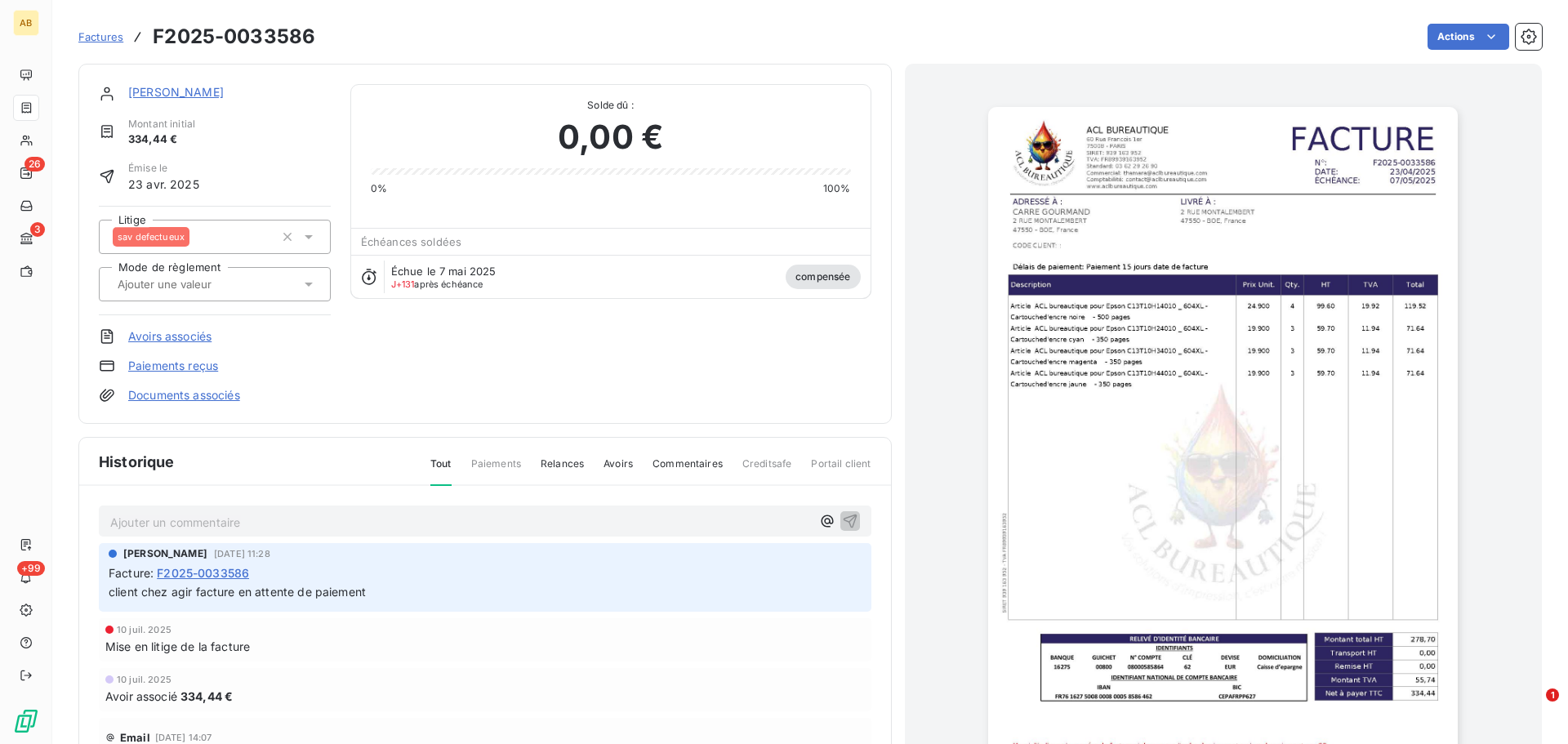
click at [501, 469] on span "Paiements" at bounding box center [496, 470] width 50 height 28
click at [197, 365] on link "Paiements reçus" at bounding box center [172, 365] width 90 height 16
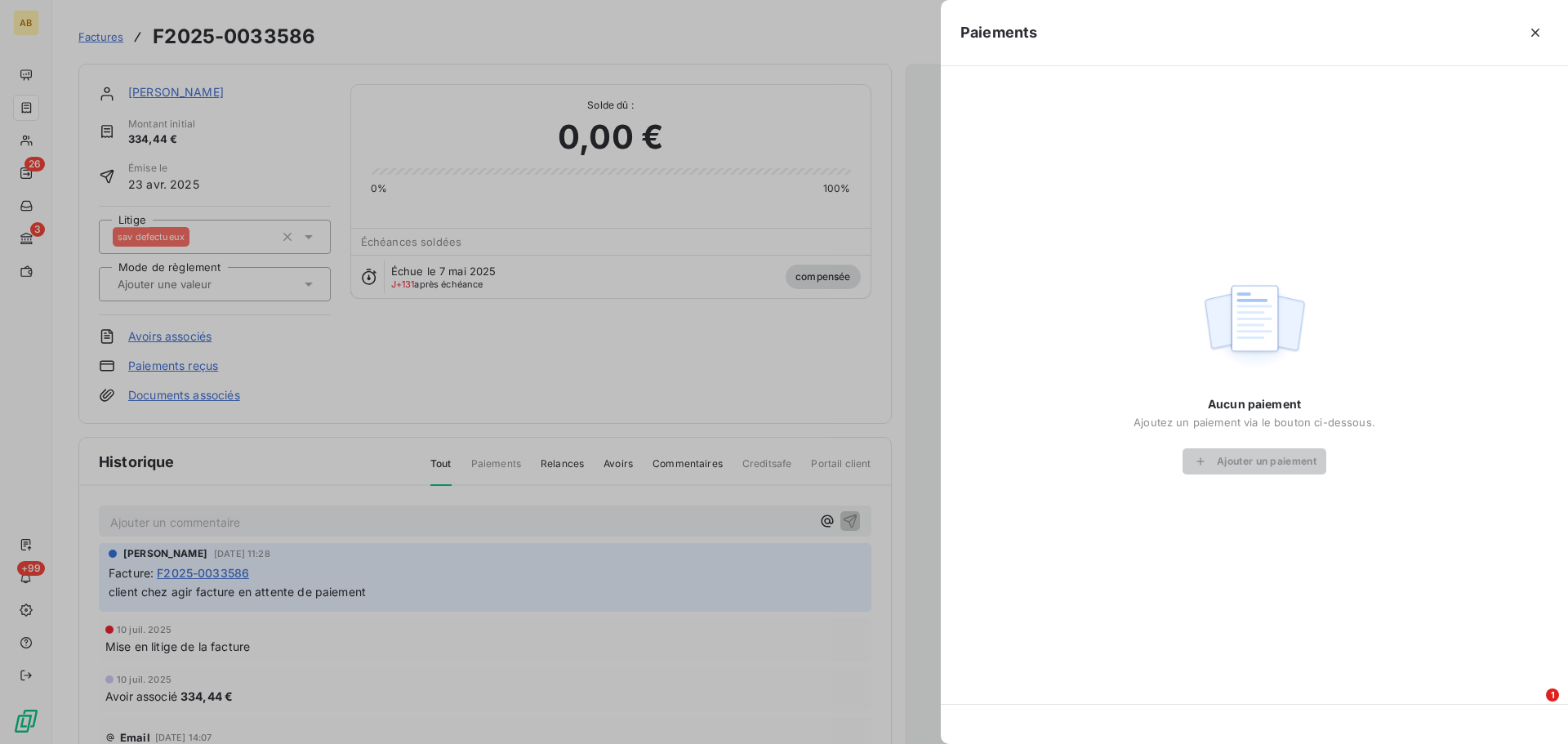
click at [822, 609] on div at bounding box center [784, 372] width 1568 height 744
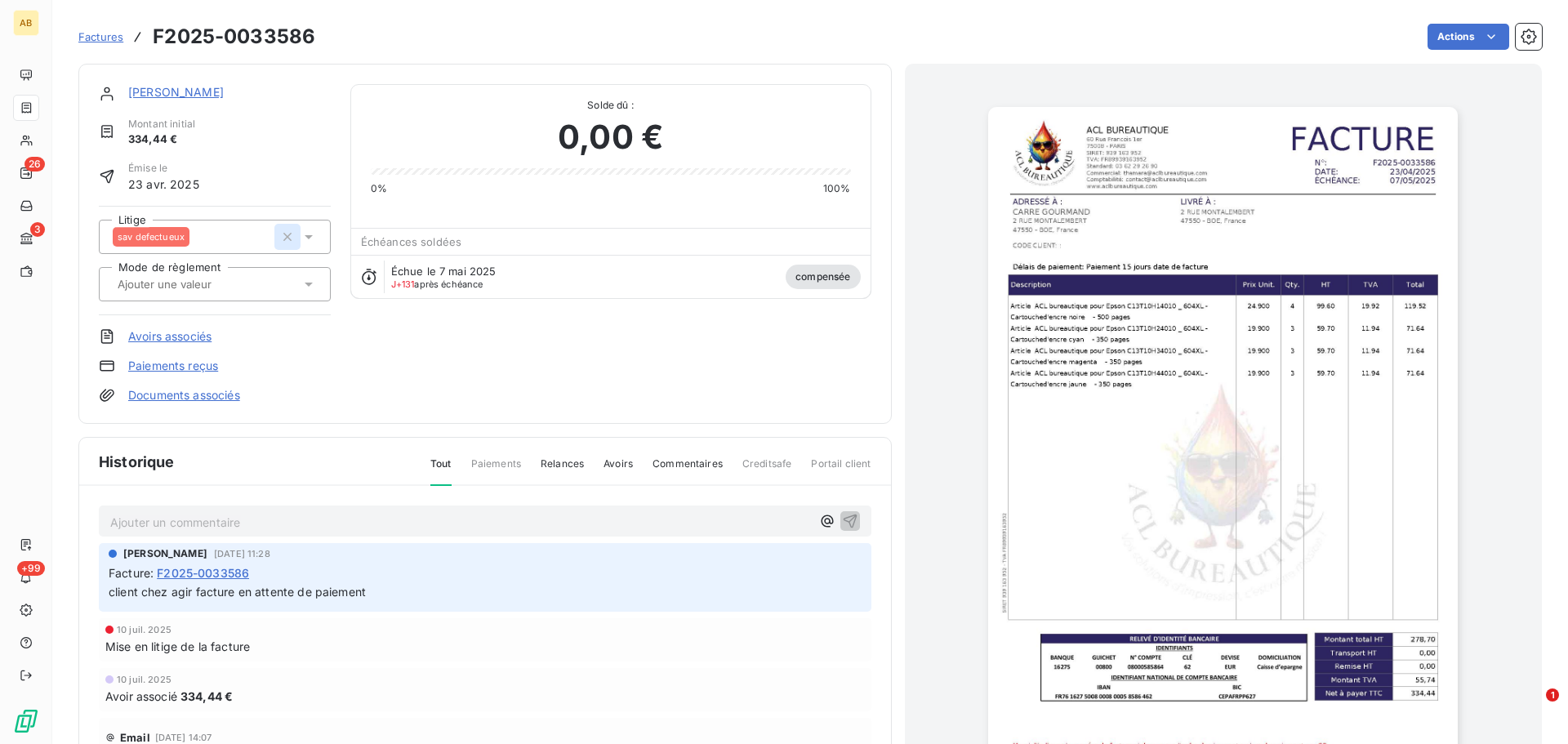
click at [284, 234] on icon "button" at bounding box center [288, 237] width 16 height 16
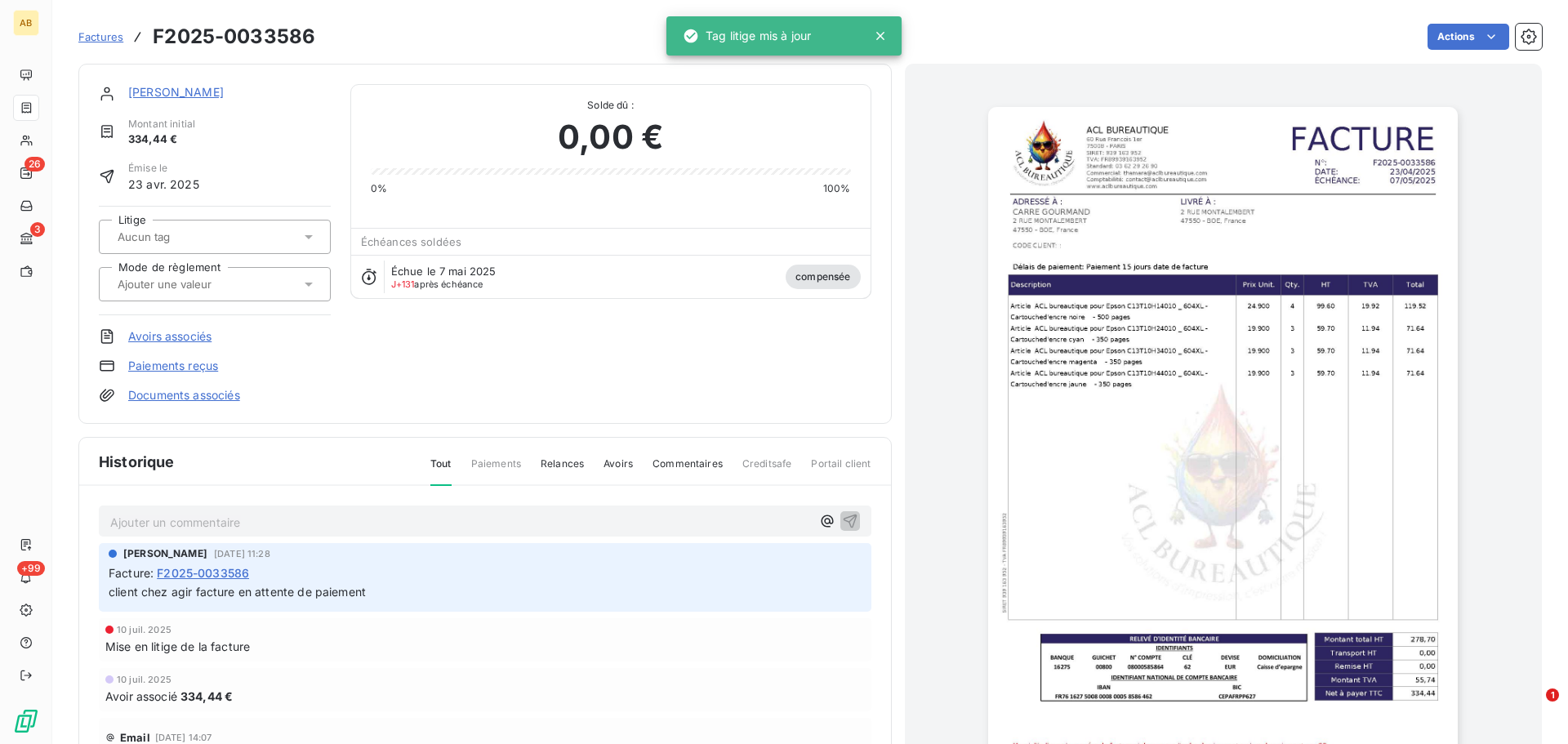
click at [304, 230] on icon at bounding box center [308, 237] width 16 height 16
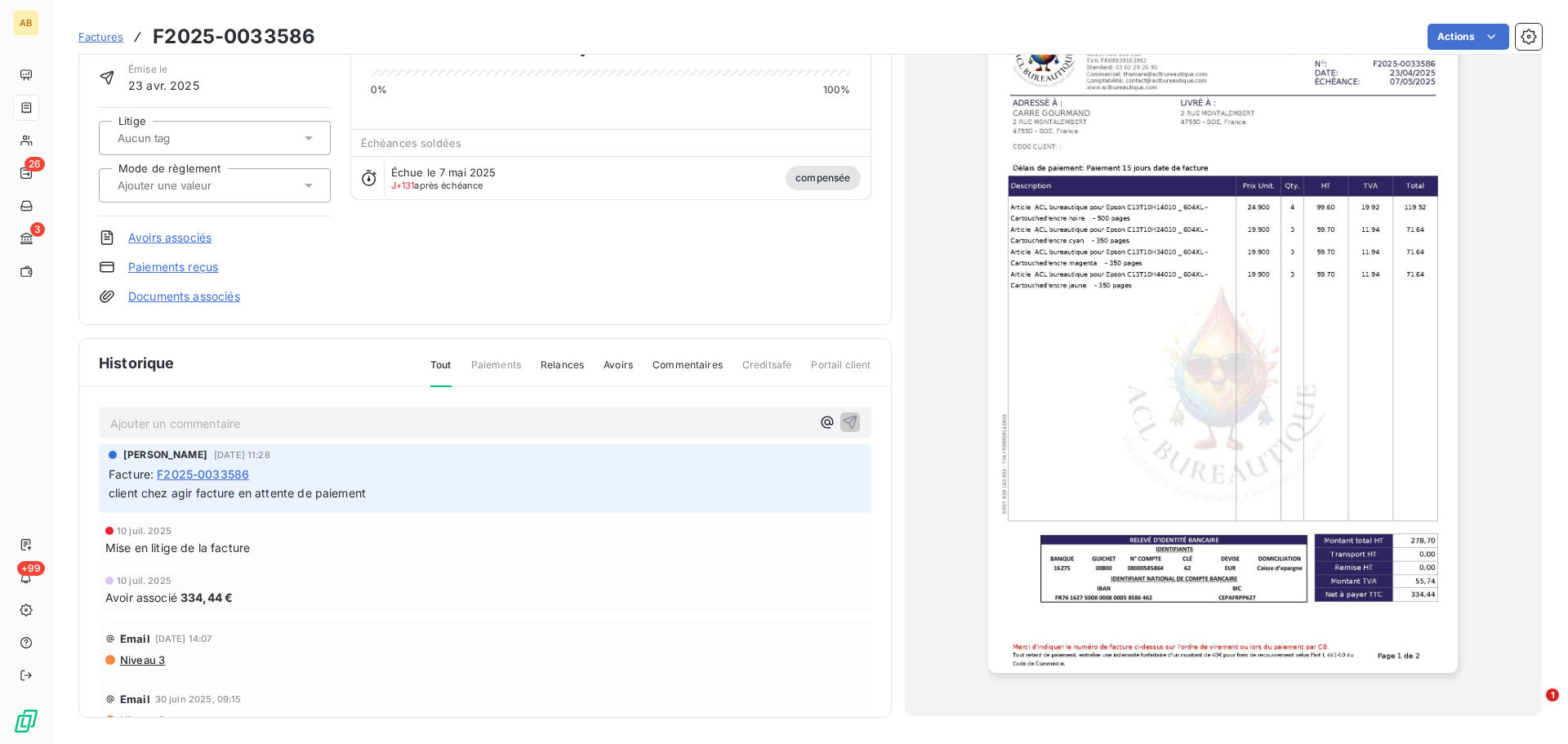
click at [526, 238] on div "CARRE GOURMAND Montant initial 334,44 € Émise le [DATE] Litige Mode de règlemen…" at bounding box center [485, 145] width 773 height 319
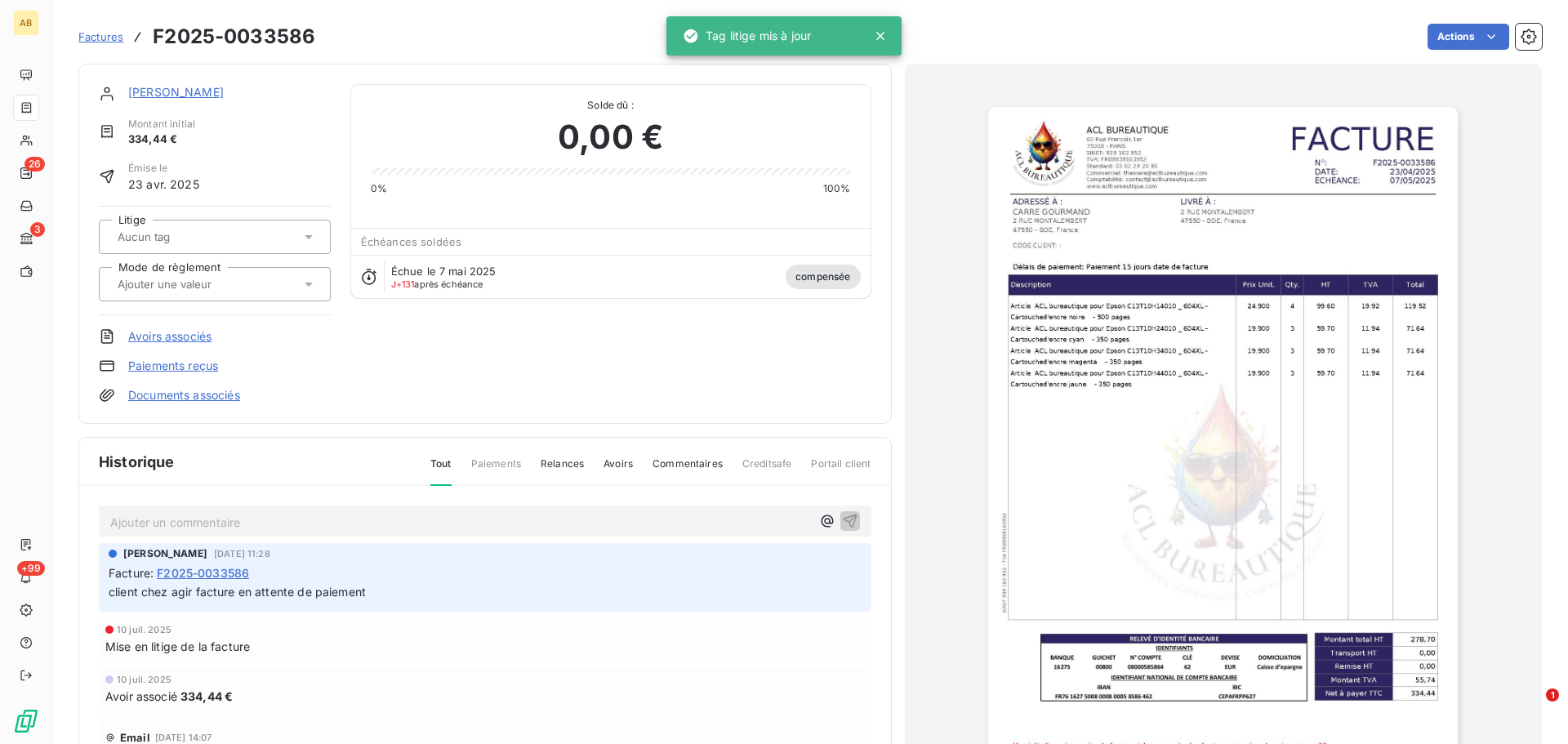
click at [824, 276] on span "compensée" at bounding box center [822, 276] width 74 height 24
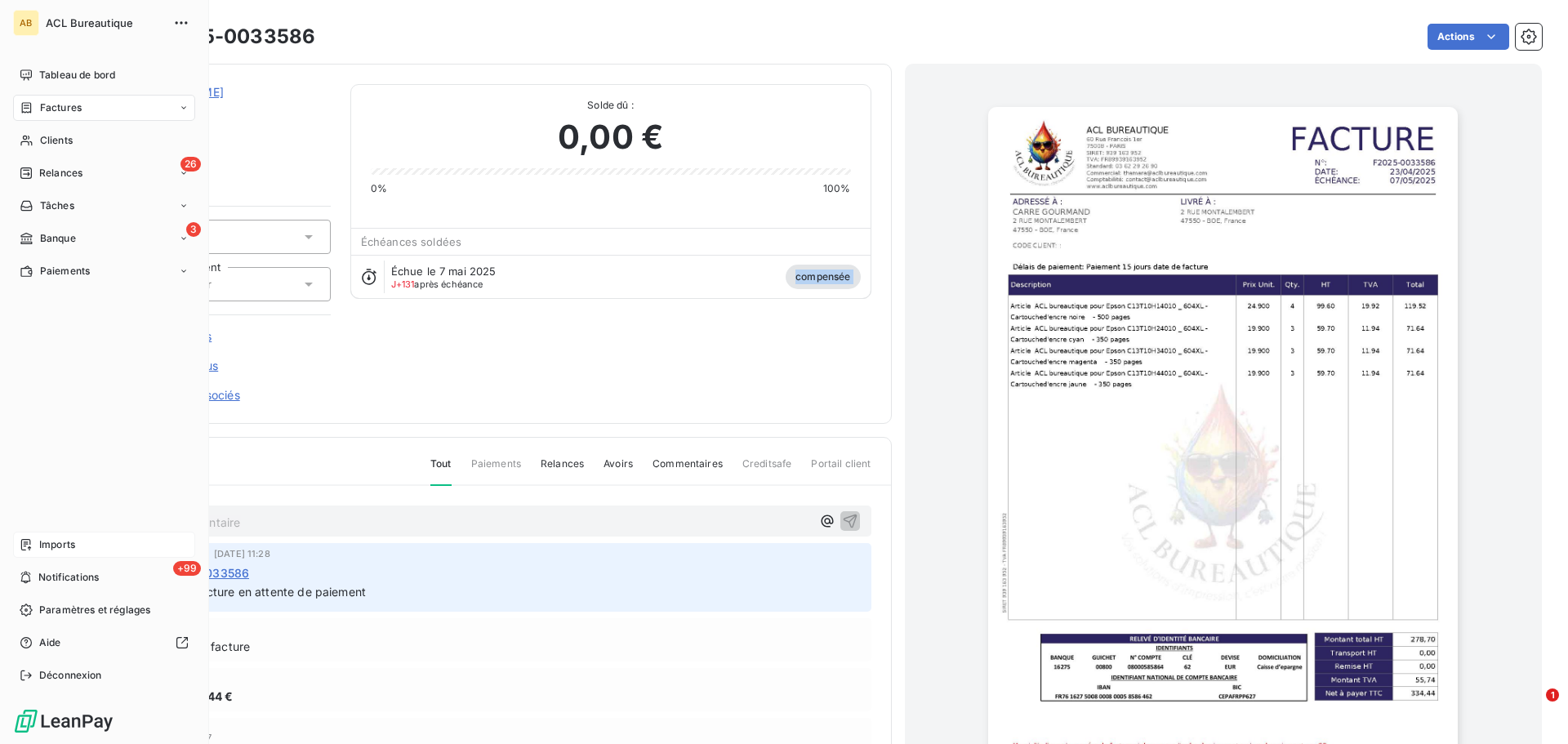
click at [68, 543] on span "Imports" at bounding box center [57, 544] width 36 height 14
